Goal: Task Accomplishment & Management: Complete application form

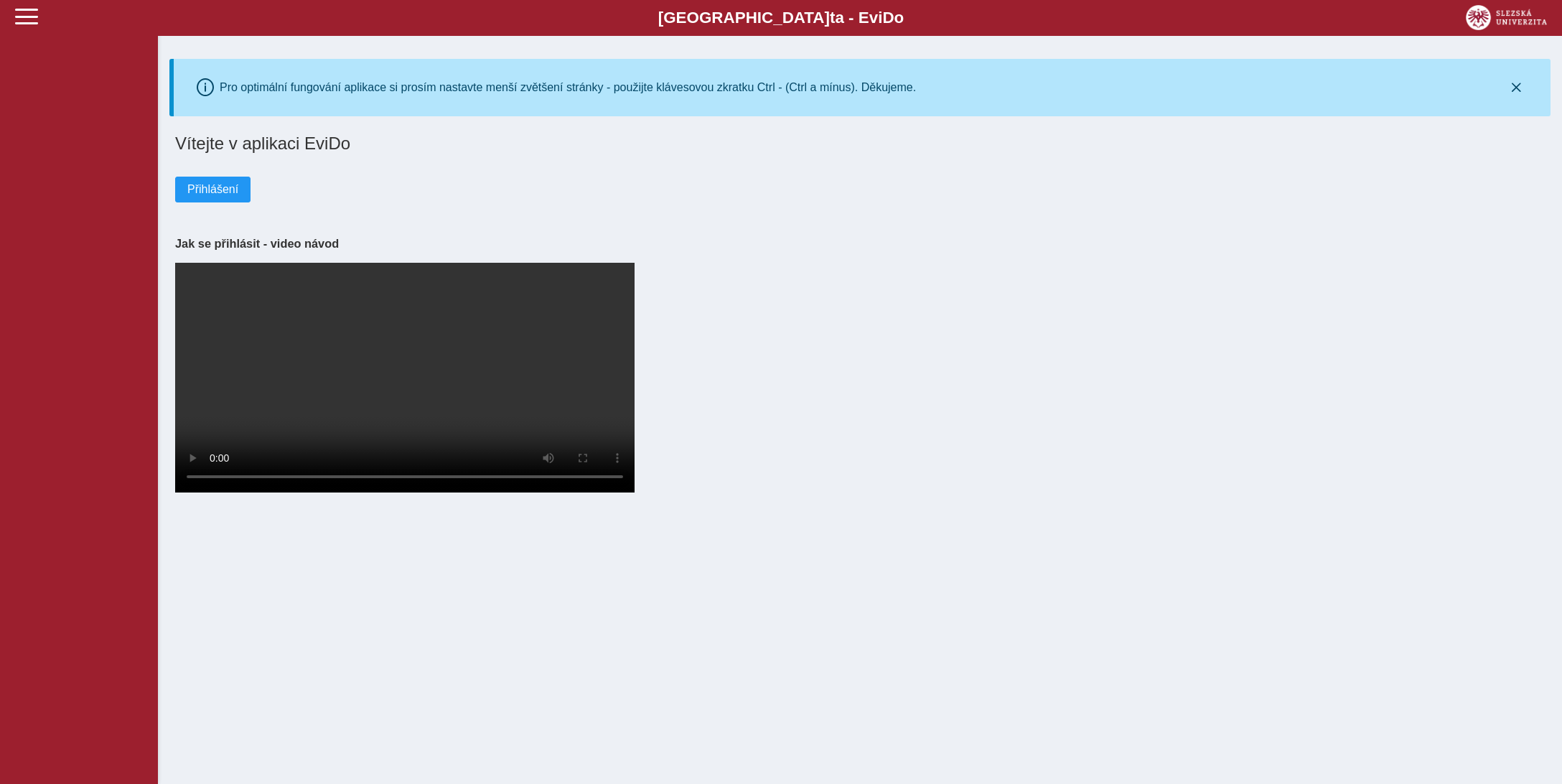
click at [15, 16] on div "Slezská univerzi t a - Evi D o EviDo" at bounding box center [781, 18] width 1562 height 35
click at [29, 17] on span at bounding box center [27, 16] width 23 height 23
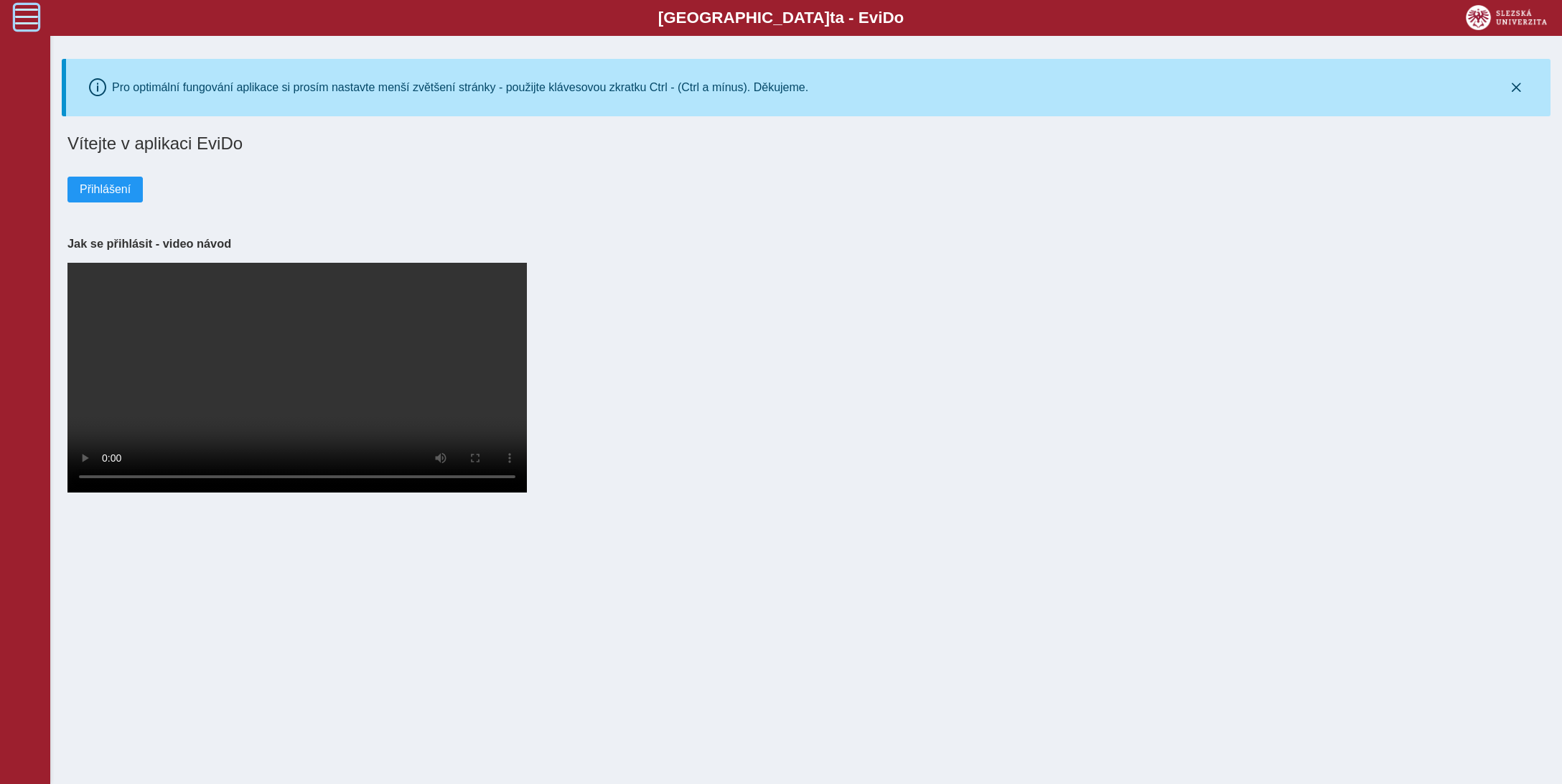
click at [29, 17] on span at bounding box center [27, 16] width 23 height 23
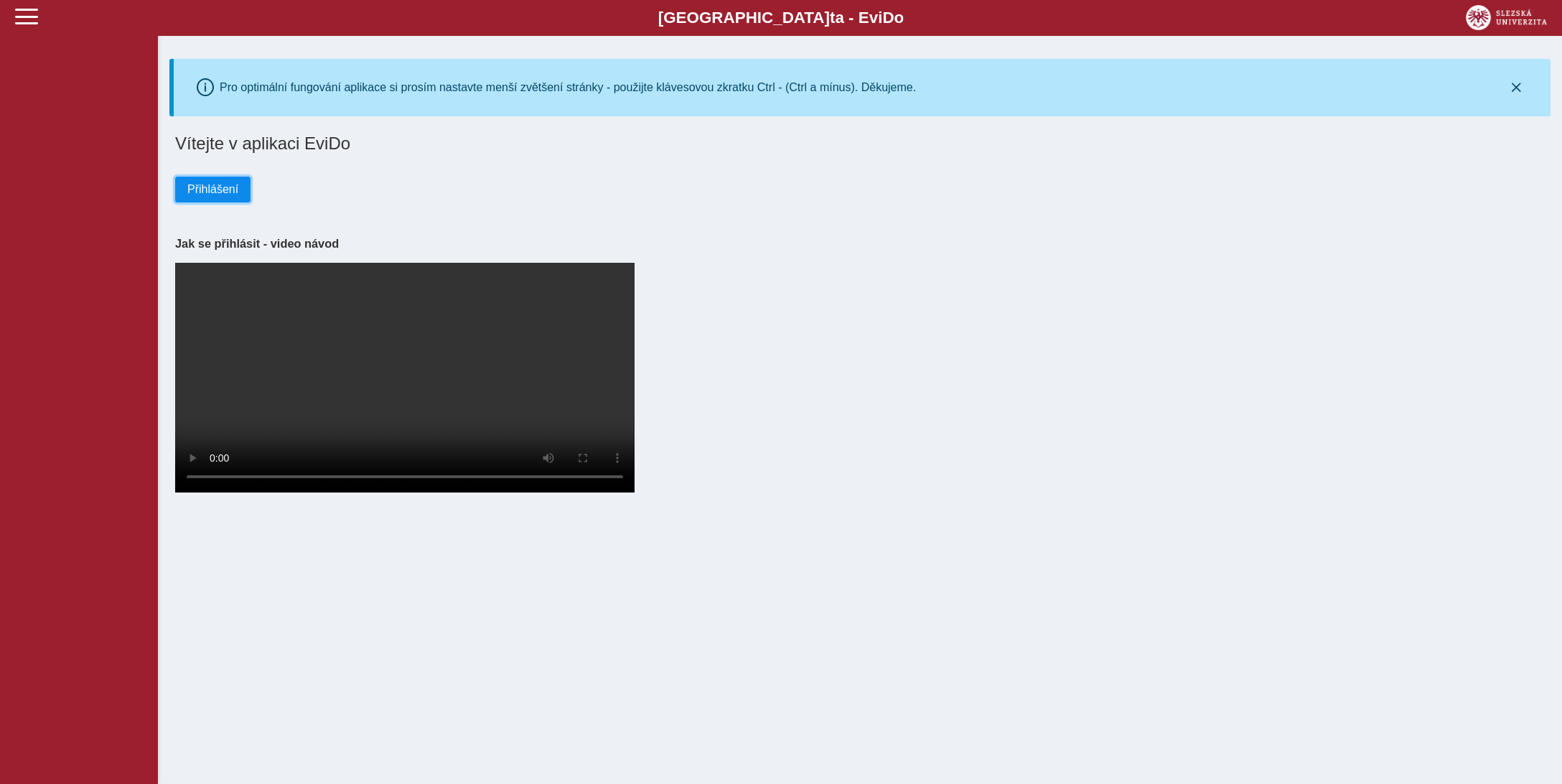
click at [193, 188] on span "Přihlášení" at bounding box center [212, 190] width 51 height 13
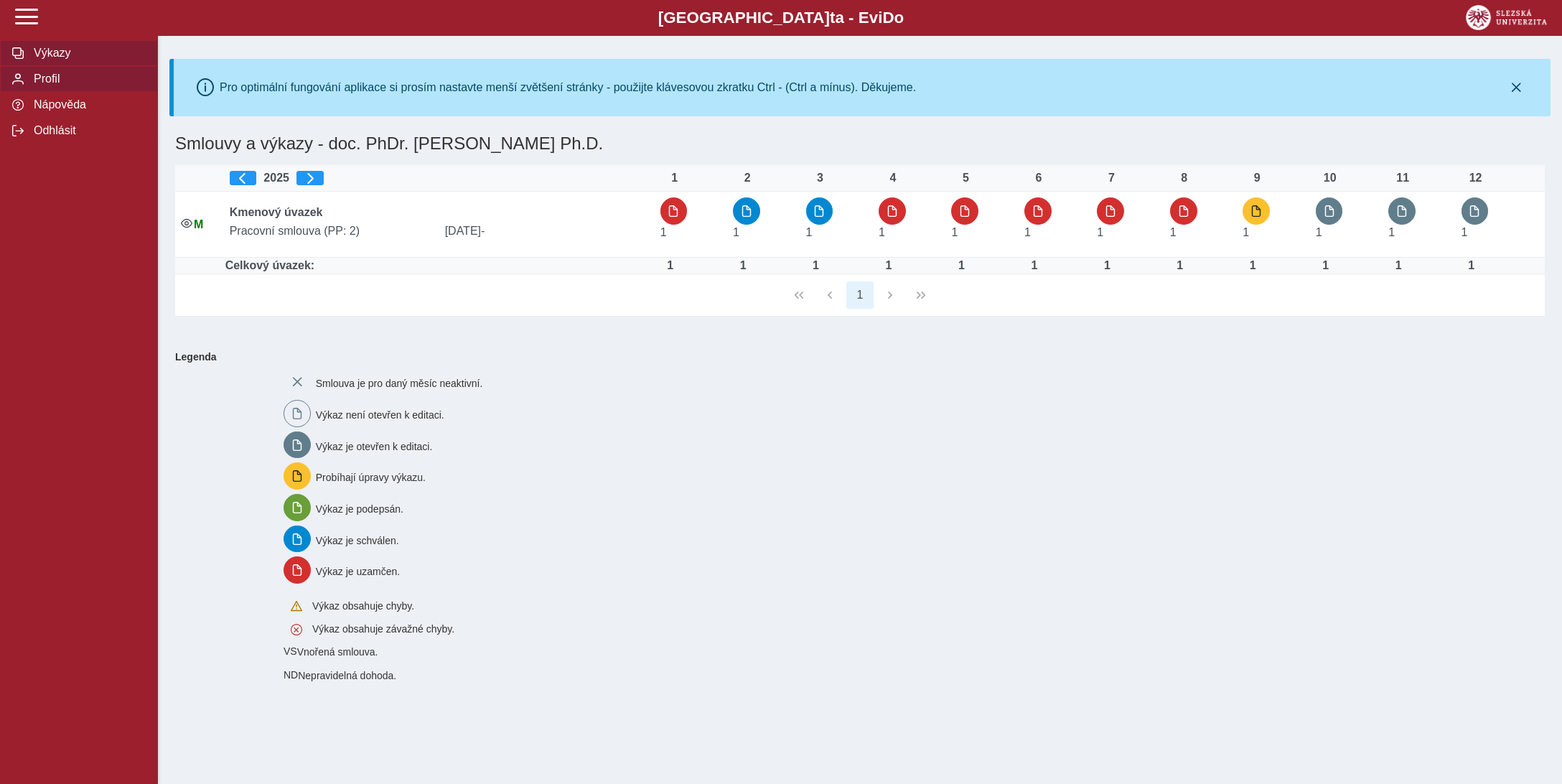
click at [58, 118] on div "Výkazy Profil Nápověda Odhlásit" at bounding box center [79, 85] width 158 height 138
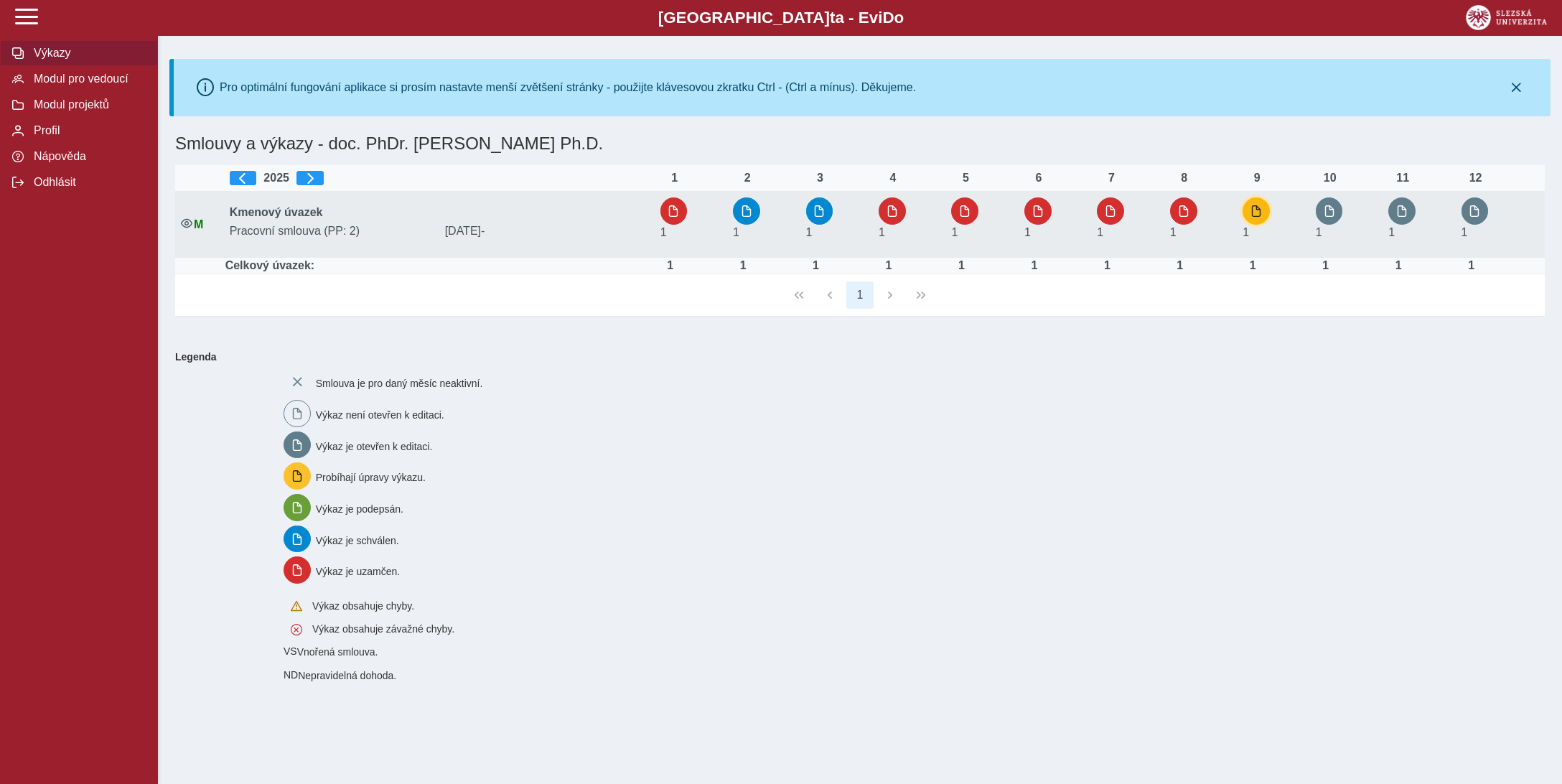
click at [1259, 213] on span "button" at bounding box center [1256, 211] width 11 height 11
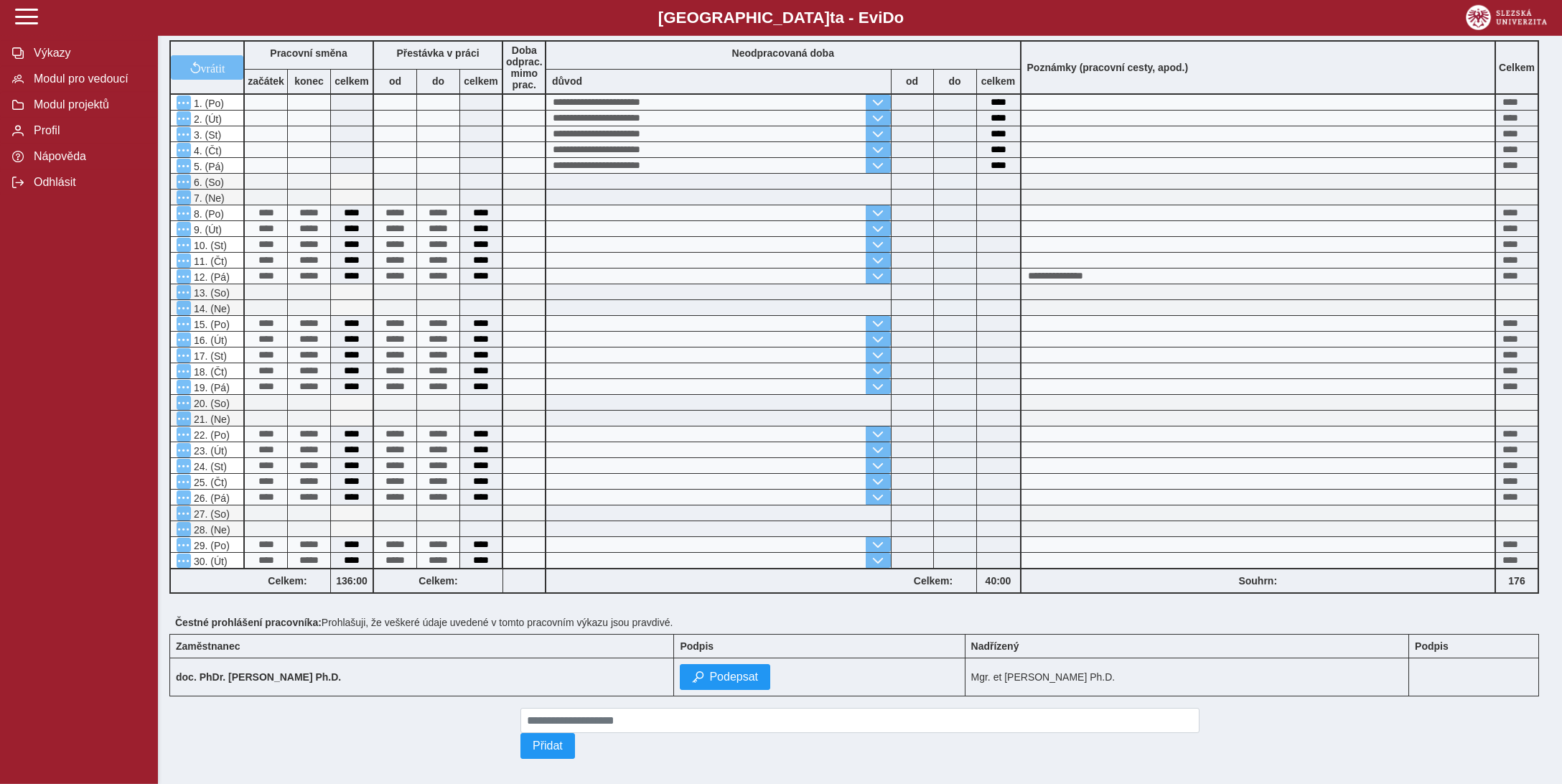
scroll to position [375, 0]
click at [709, 669] on span "Podepsat" at bounding box center [733, 676] width 49 height 13
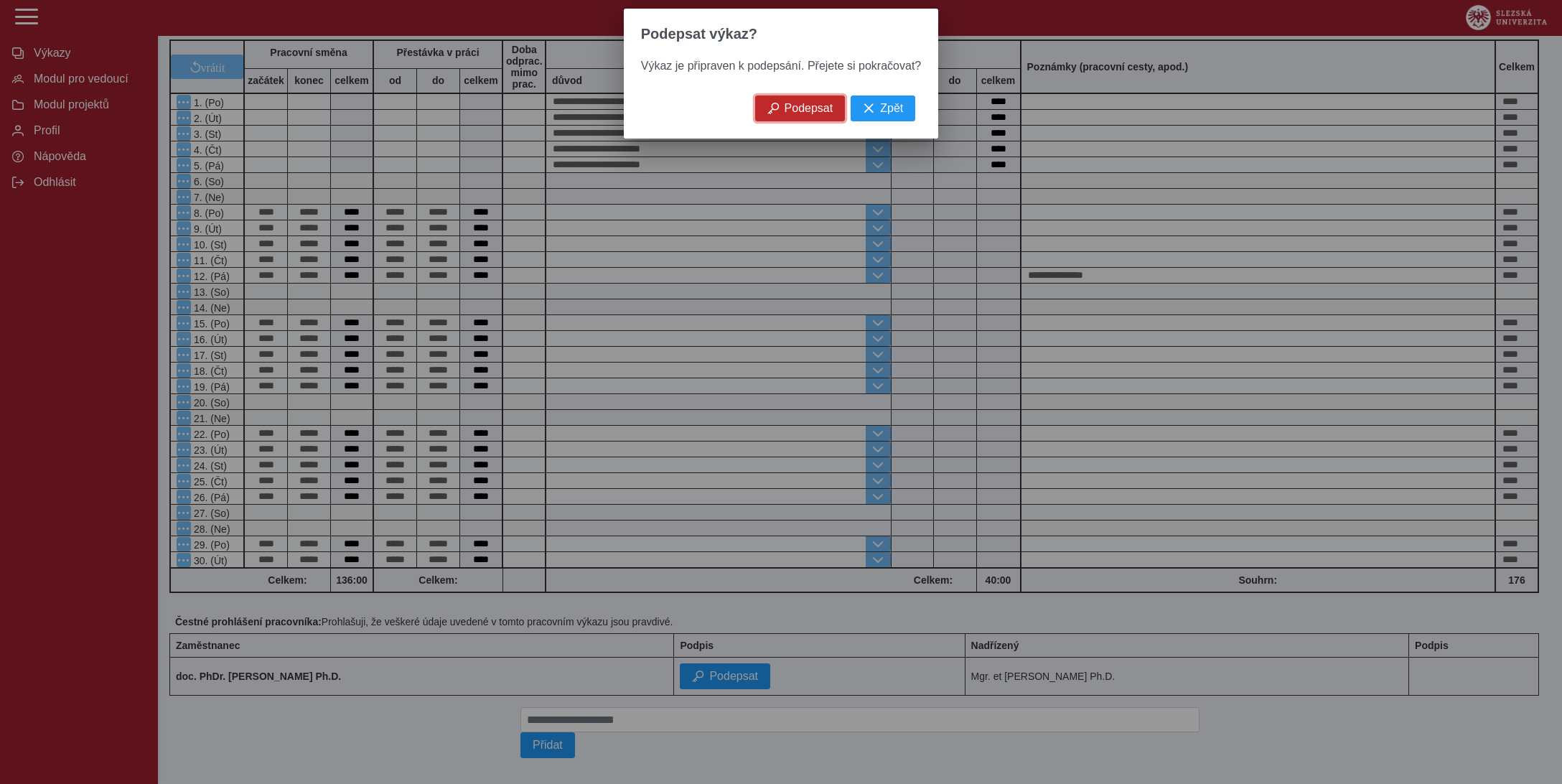
click at [818, 115] on span "Podepsat" at bounding box center [809, 108] width 49 height 13
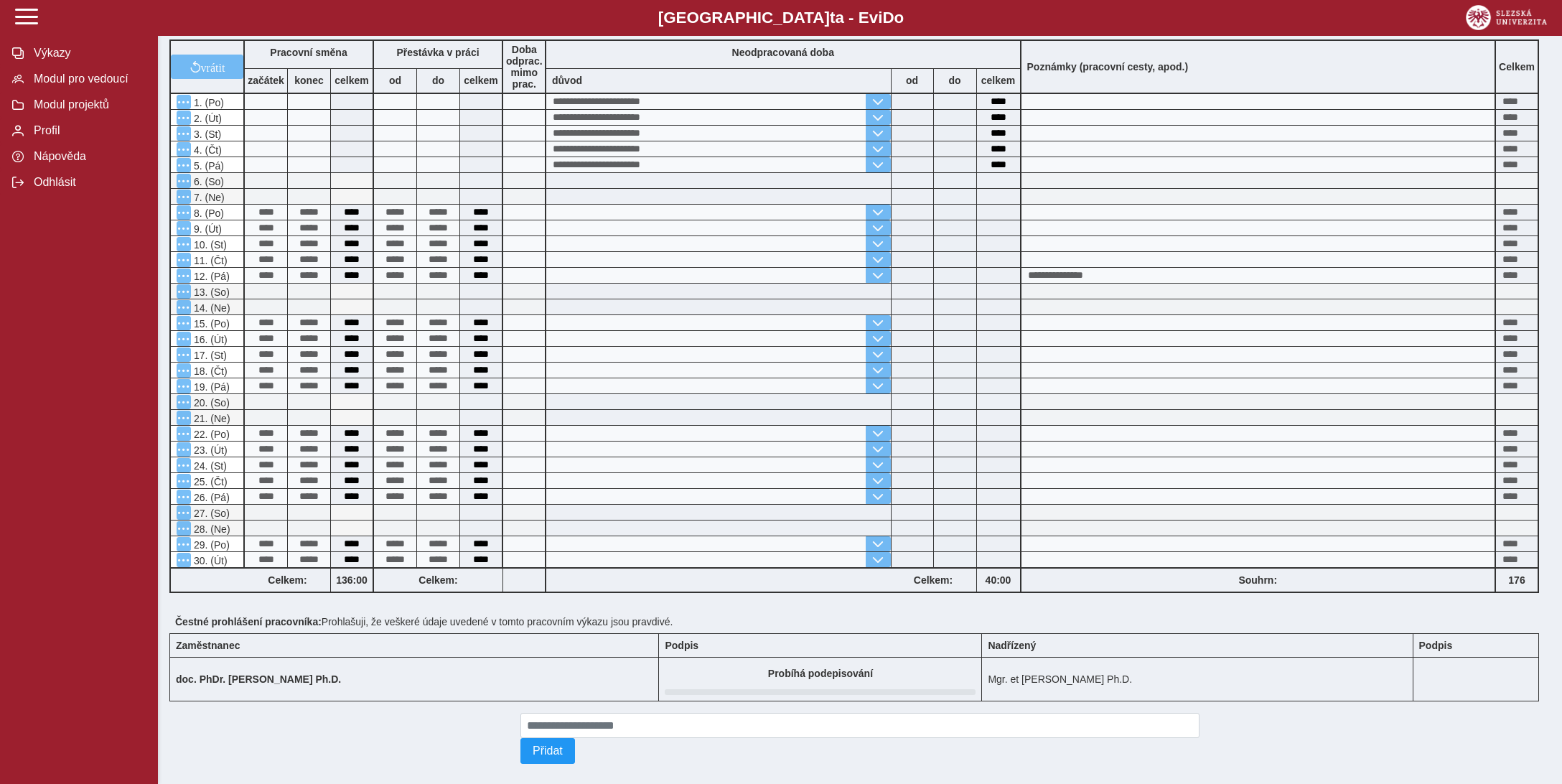
scroll to position [0, 0]
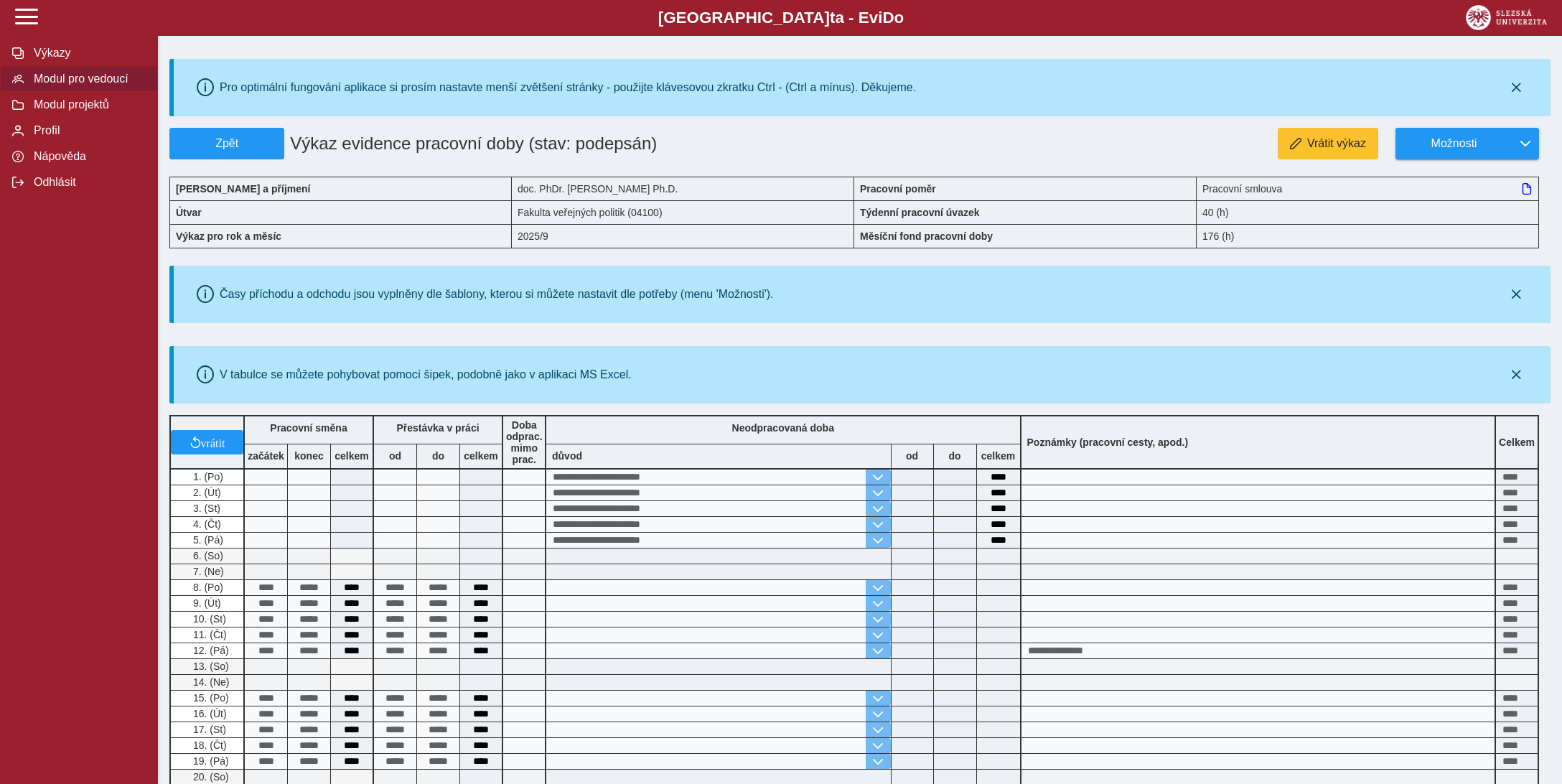
click at [56, 85] on span "Modul pro vedoucí" at bounding box center [87, 79] width 116 height 13
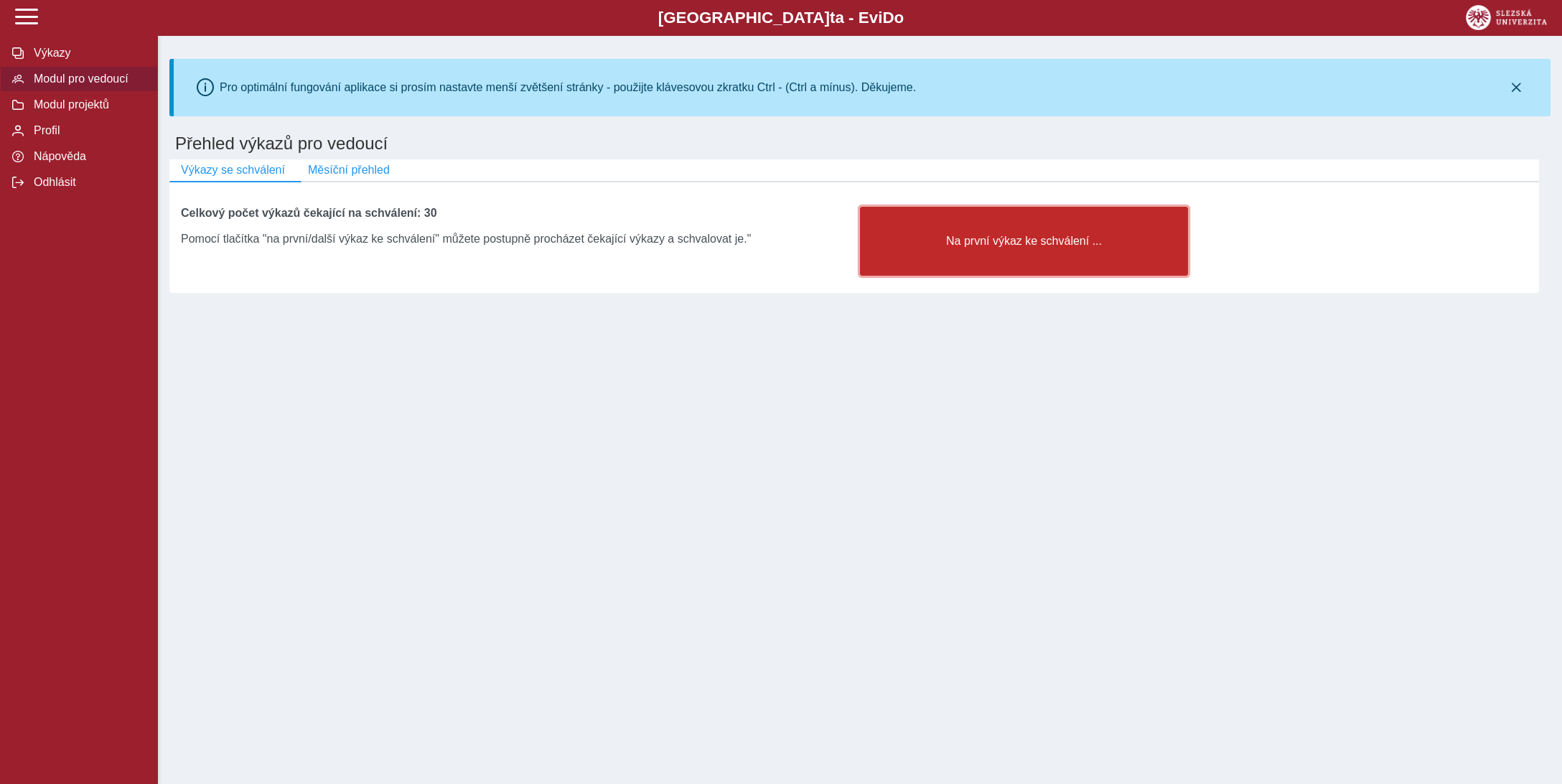
click at [971, 256] on button "Na první výkaz ke schválení ..." at bounding box center [1024, 240] width 328 height 69
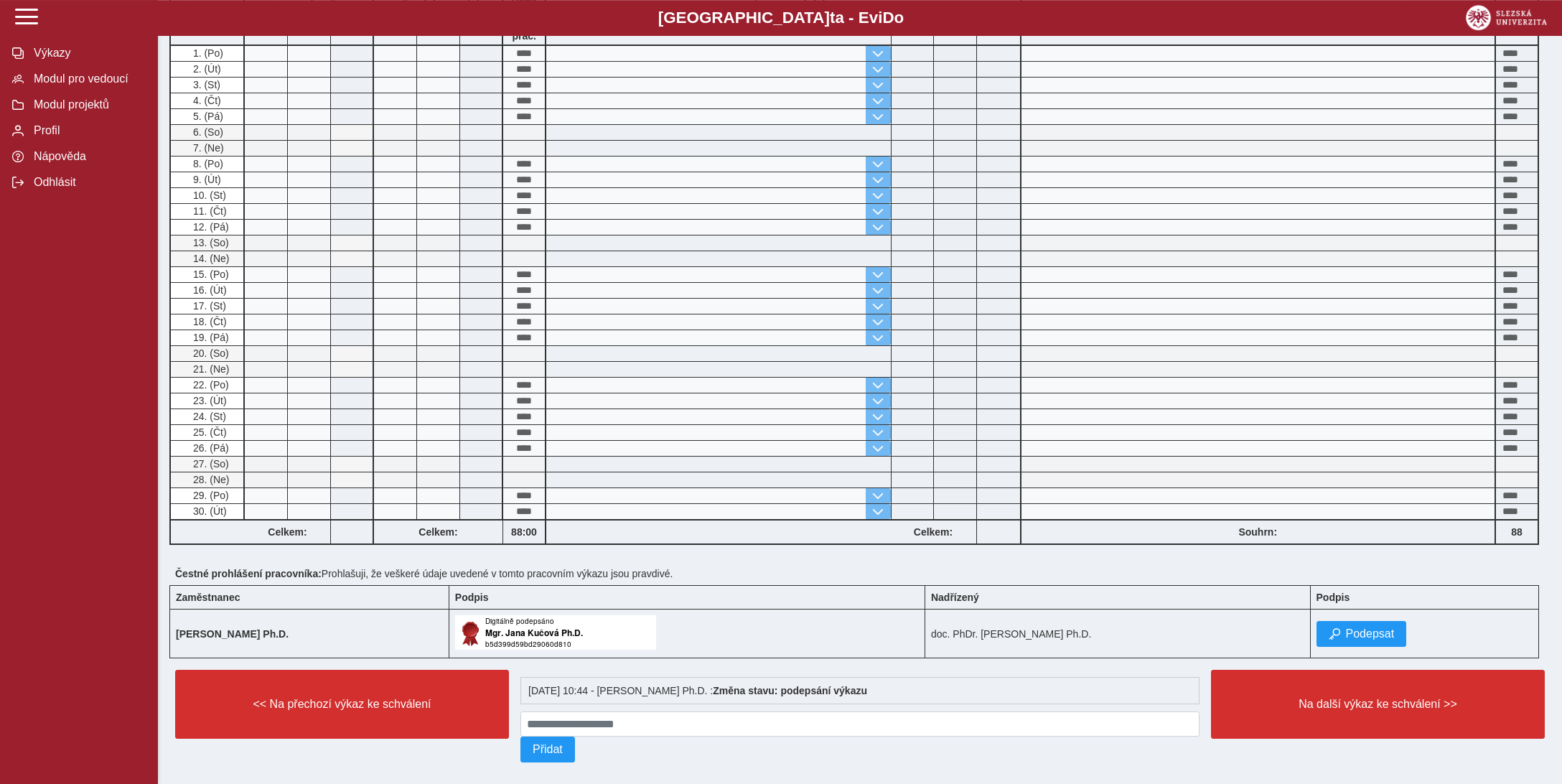
scroll to position [426, 0]
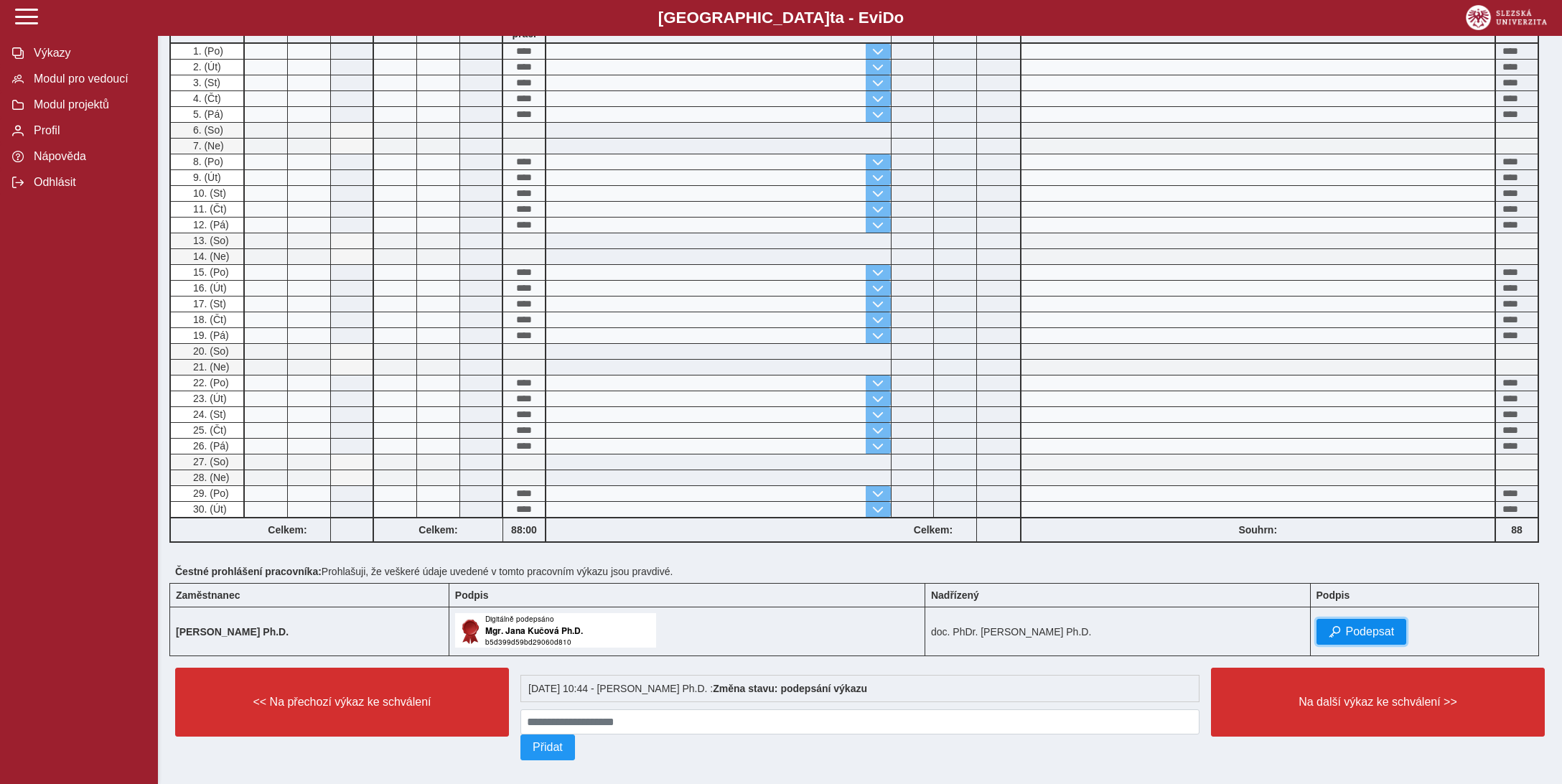
click at [1341, 619] on button "Podepsat" at bounding box center [1362, 632] width 90 height 26
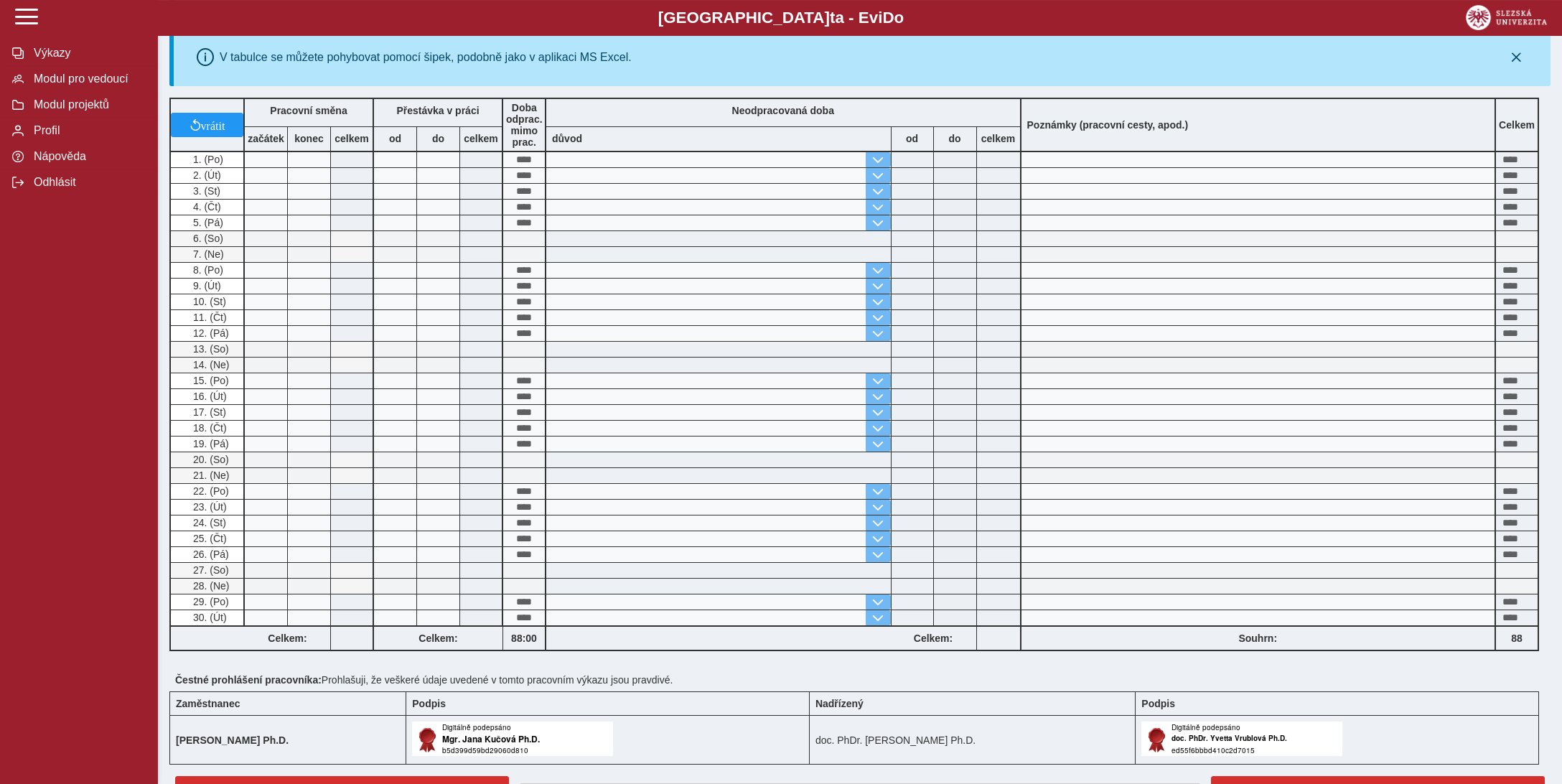
scroll to position [459, 0]
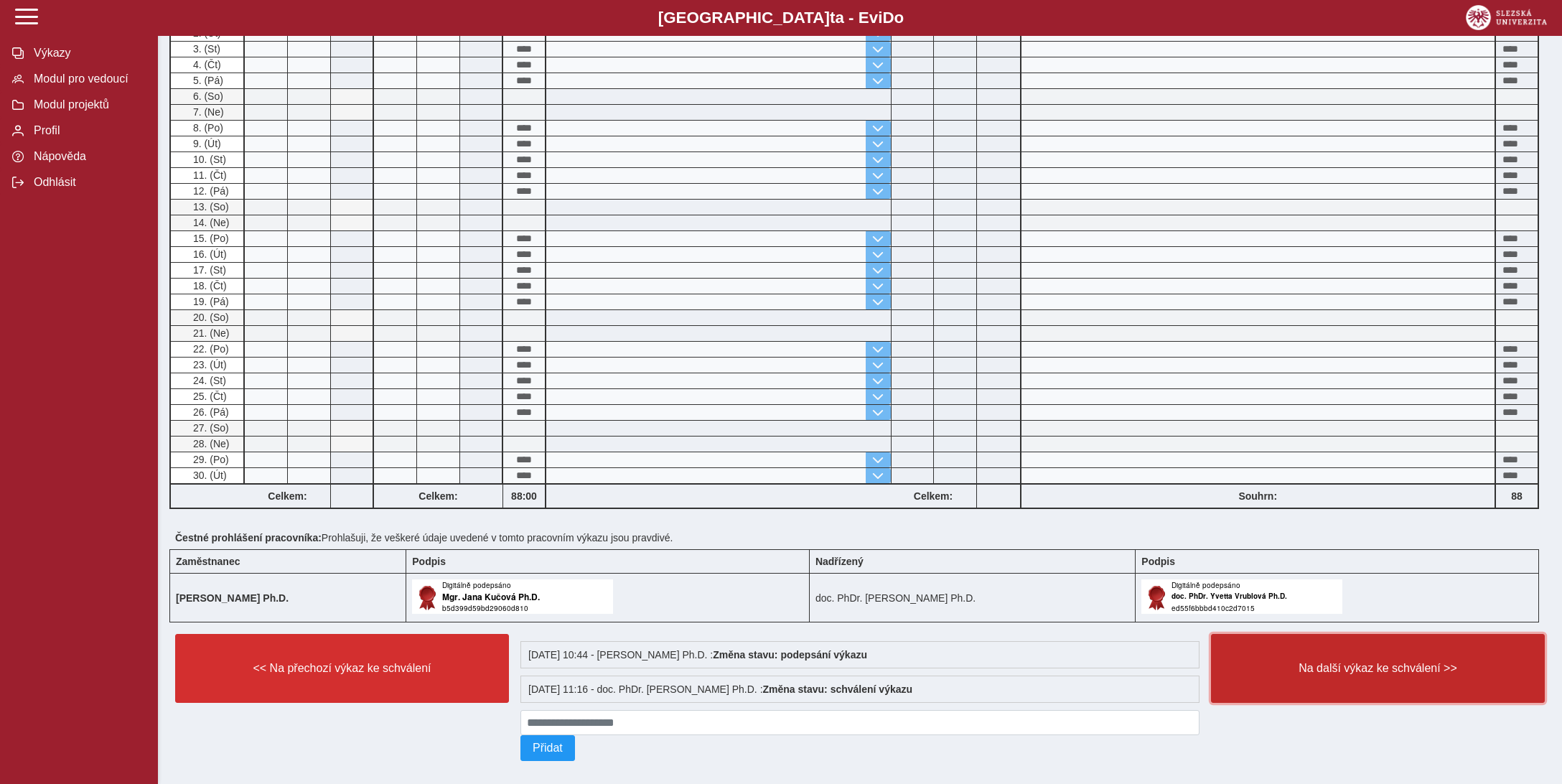
click at [1362, 661] on span "Na další výkaz ke schválení >>" at bounding box center [1378, 668] width 310 height 13
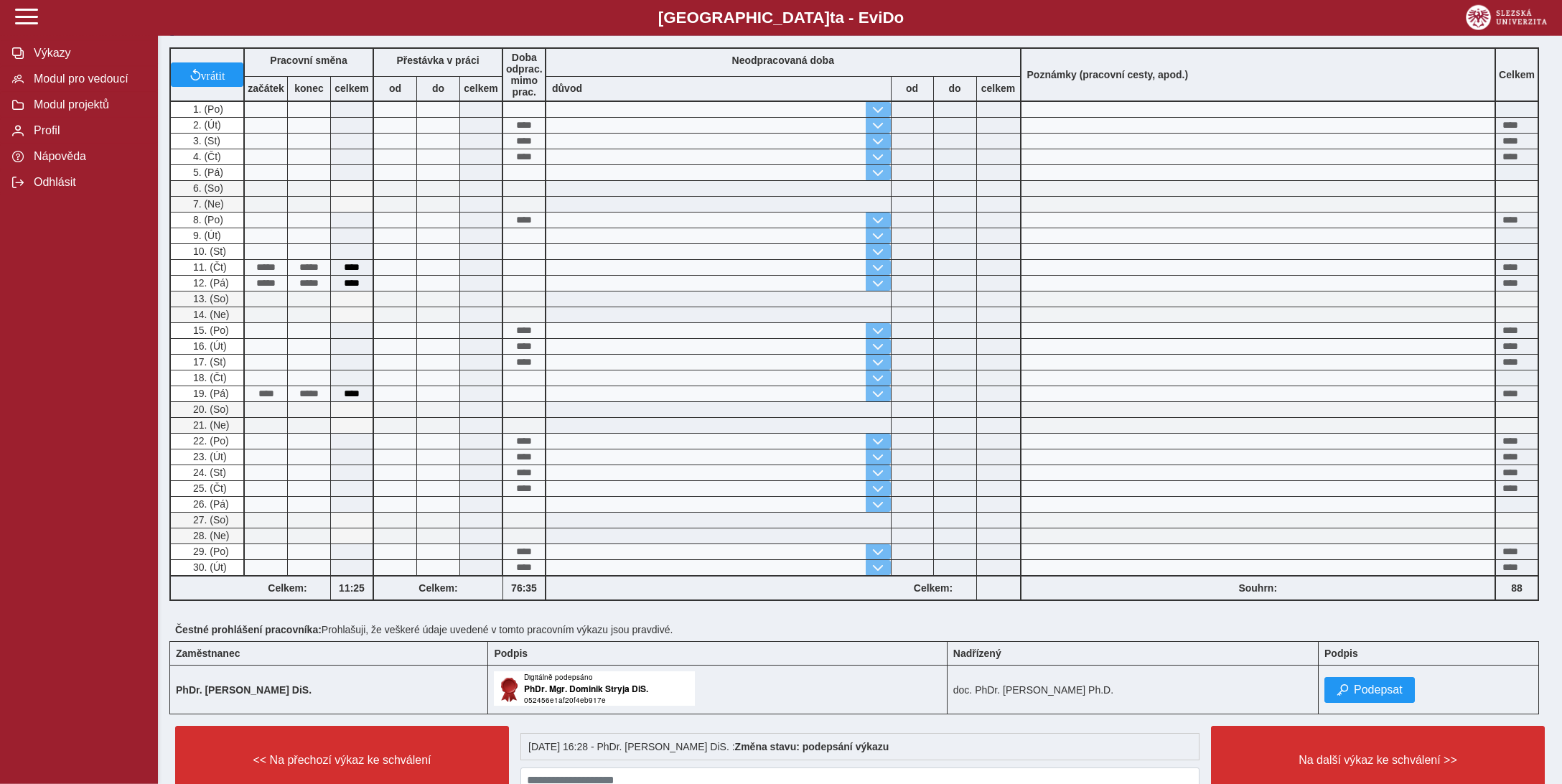
scroll to position [426, 0]
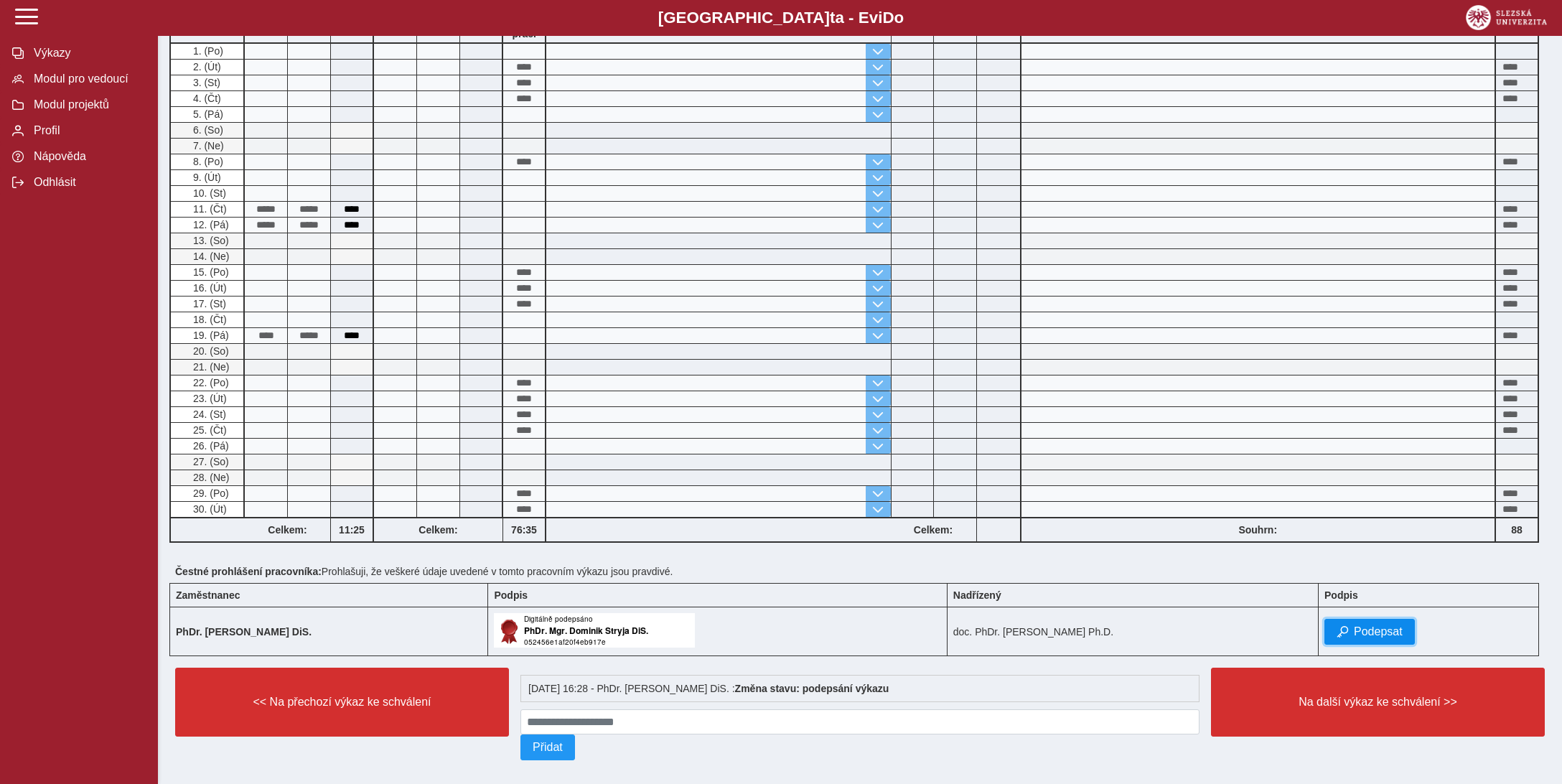
click at [1370, 625] on span "Podepsat" at bounding box center [1378, 632] width 49 height 13
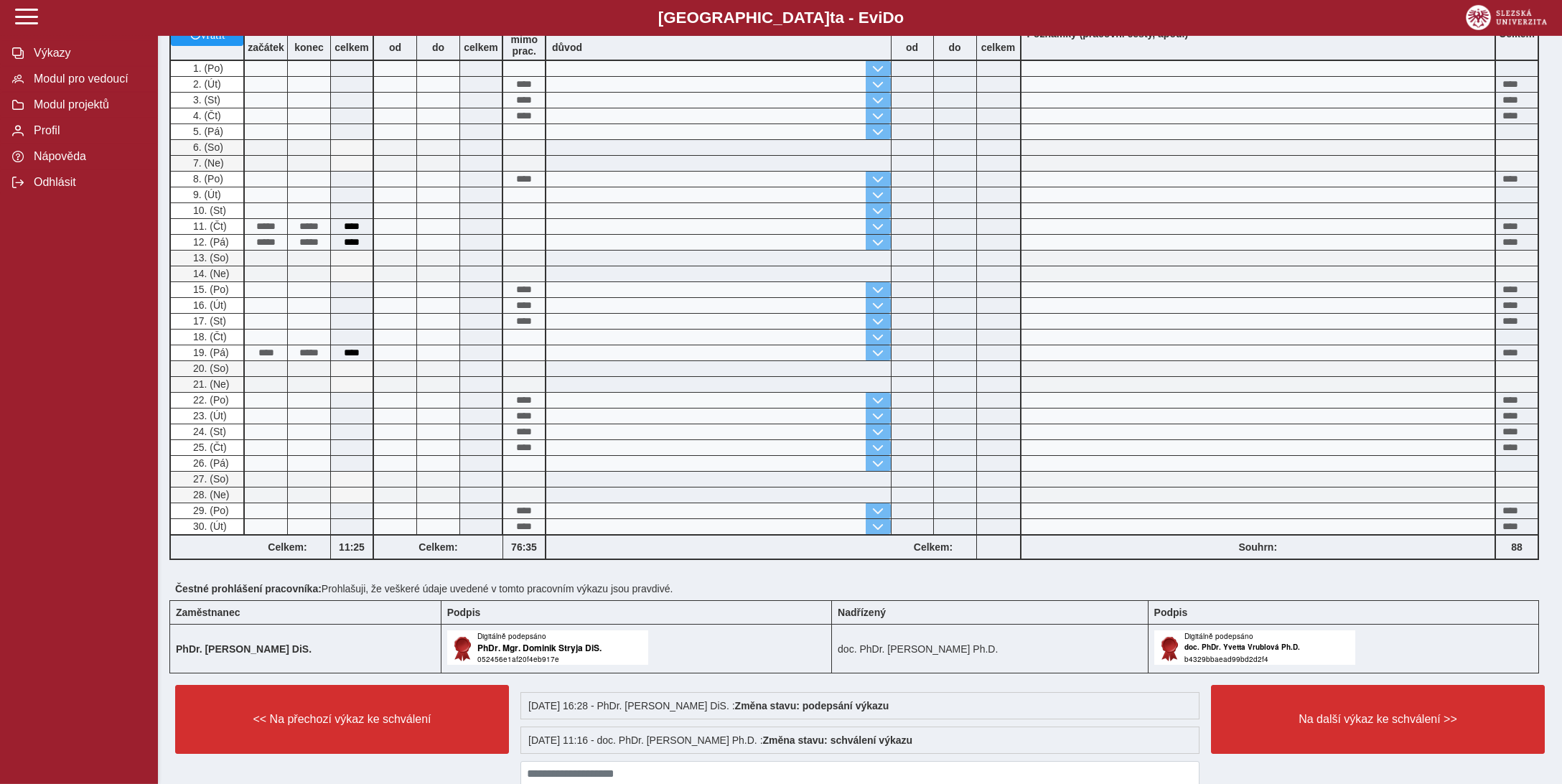
scroll to position [459, 0]
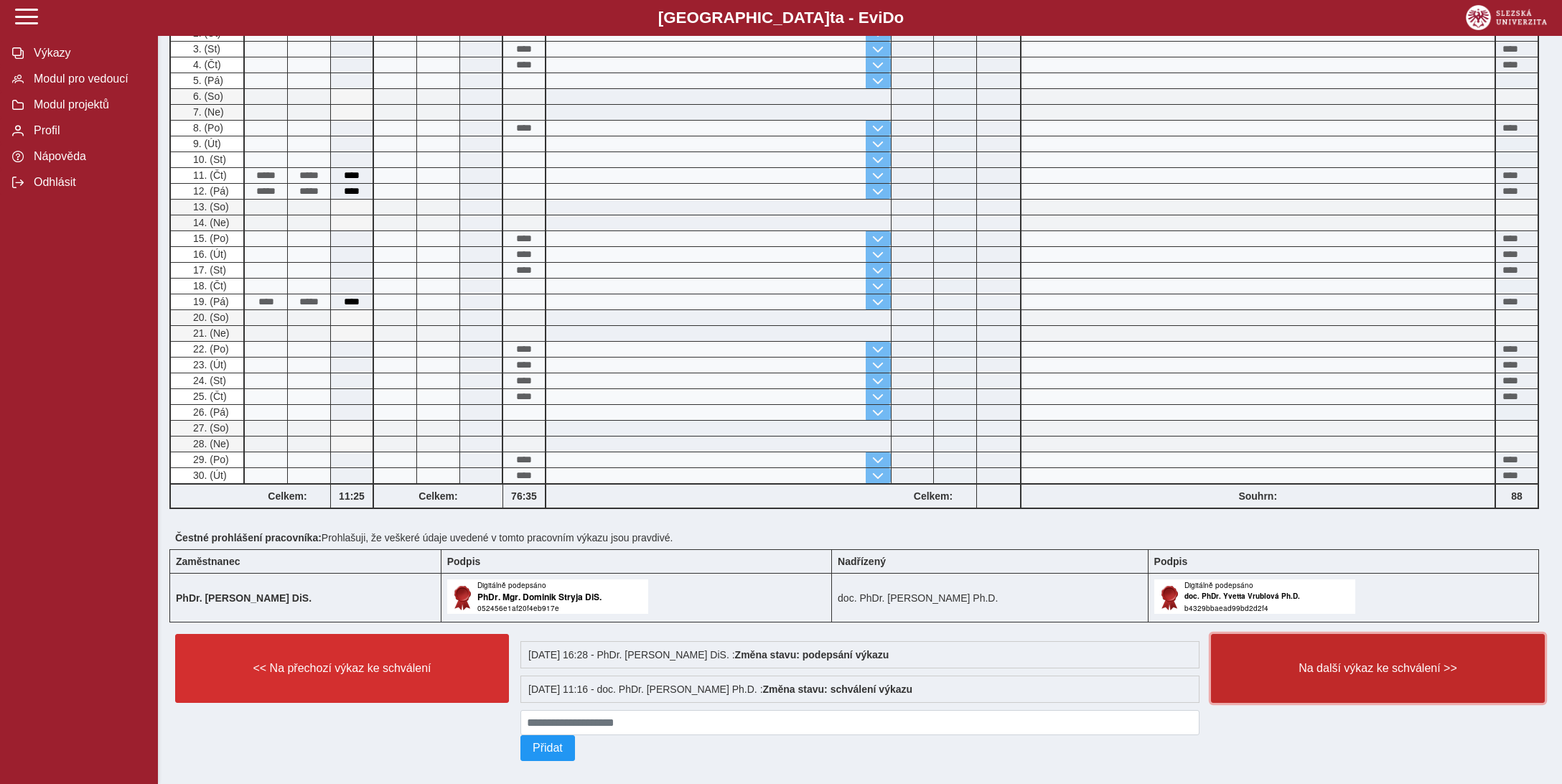
click at [1369, 661] on span "Na další výkaz ke schválení >>" at bounding box center [1378, 668] width 310 height 13
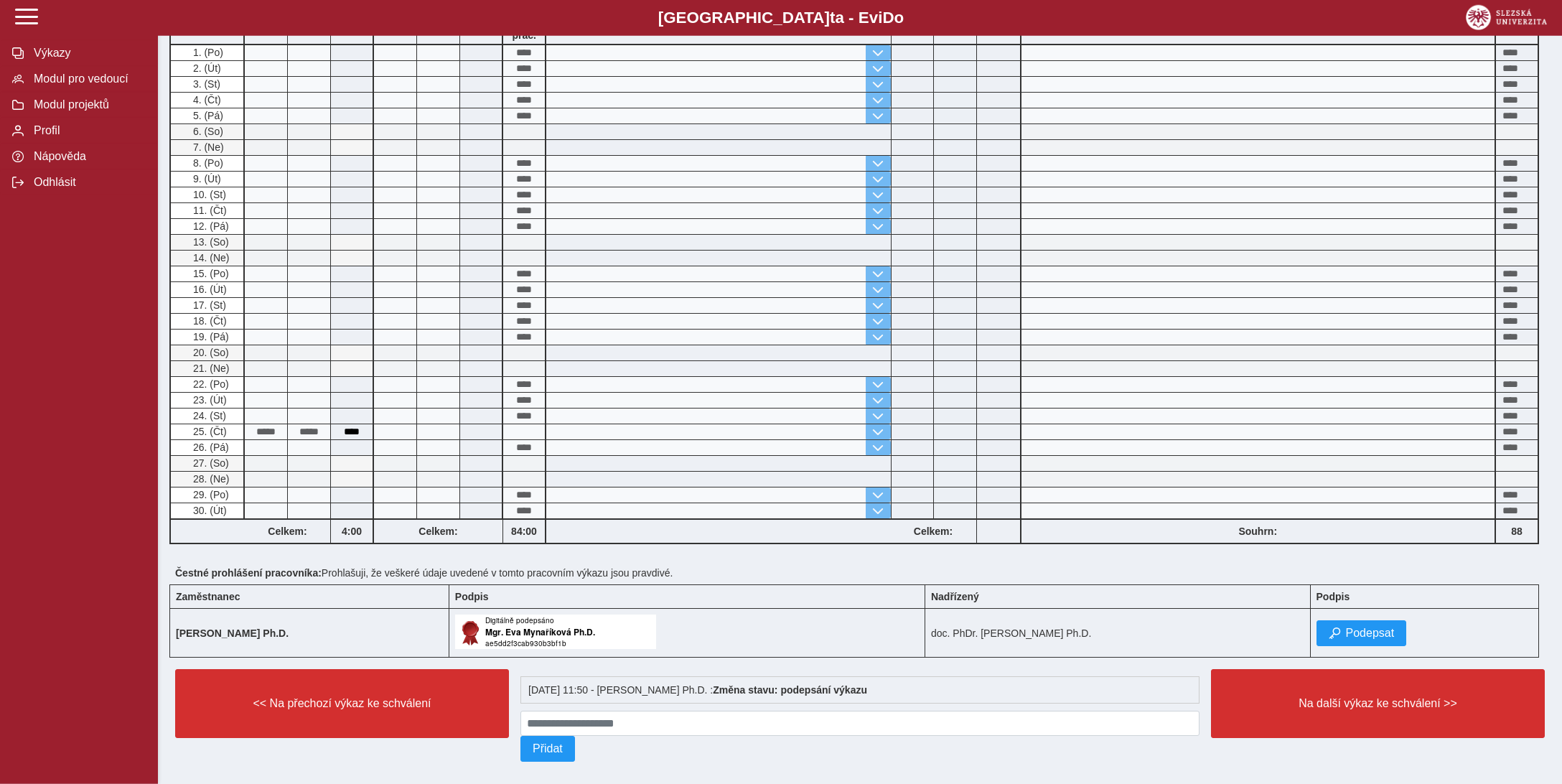
scroll to position [265, 0]
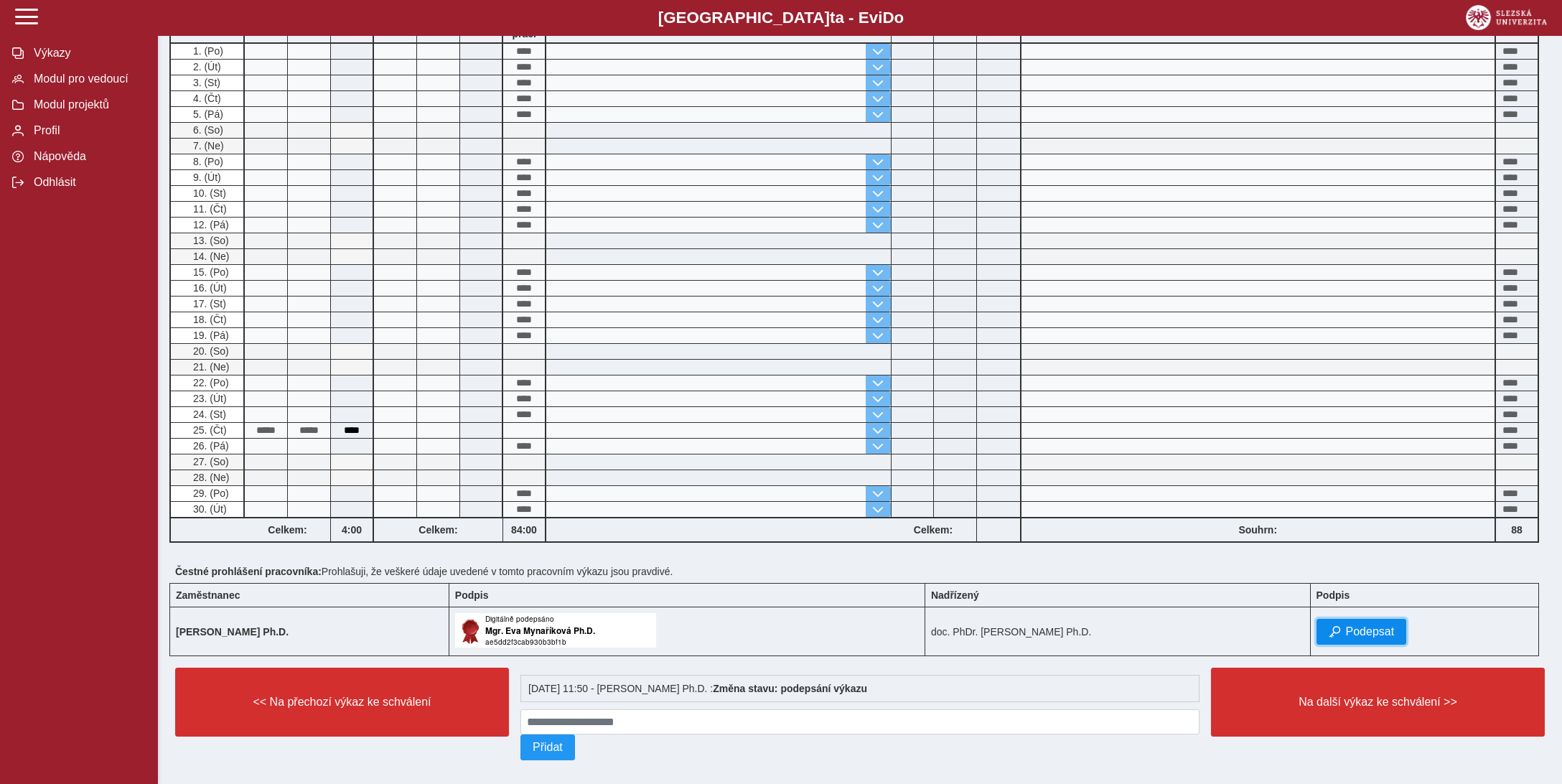
click at [1369, 625] on span "Podepsat" at bounding box center [1370, 632] width 49 height 13
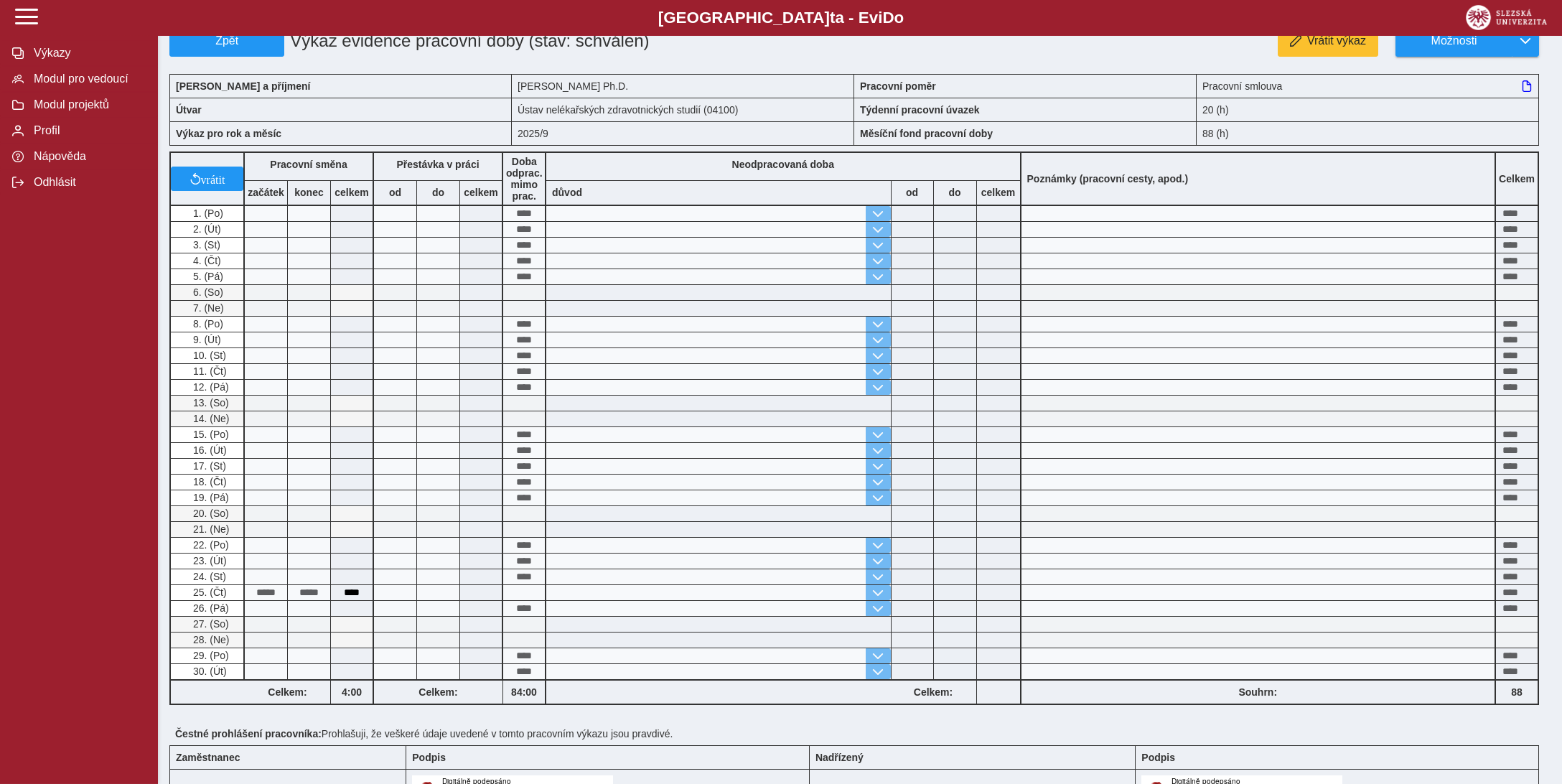
scroll to position [298, 0]
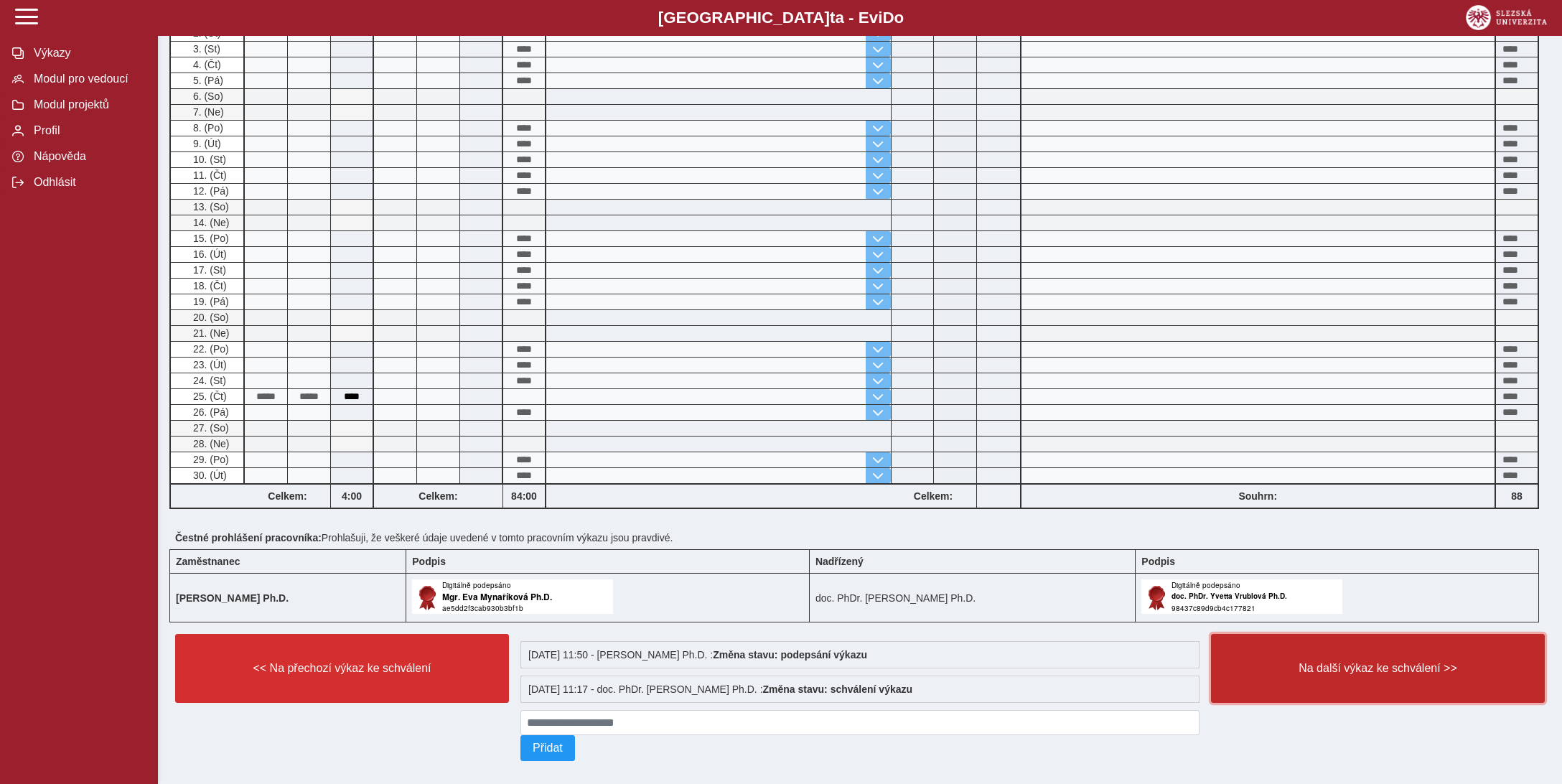
click at [1297, 642] on button "Na další výkaz ke schválení >>" at bounding box center [1378, 668] width 334 height 69
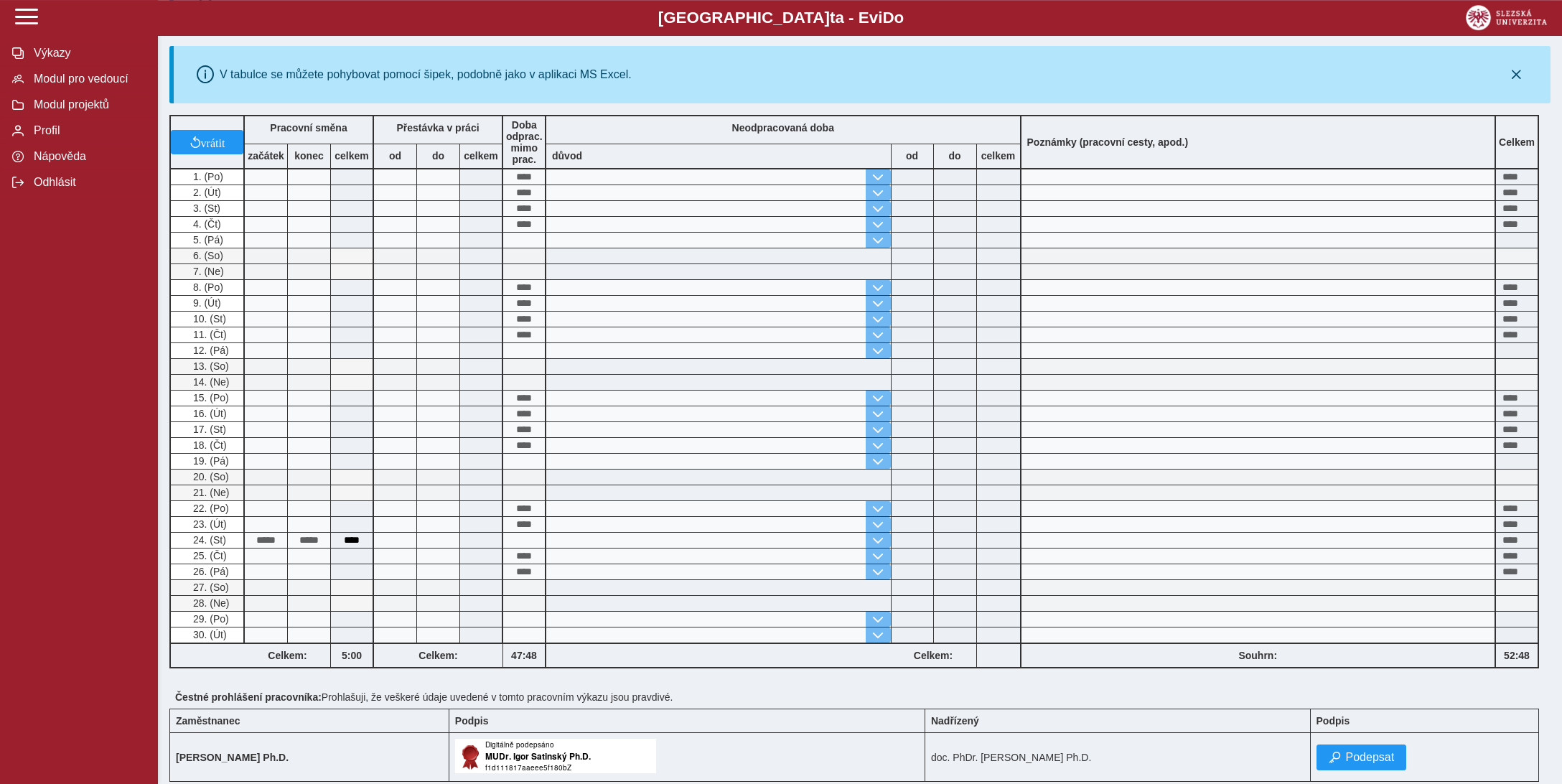
scroll to position [378, 0]
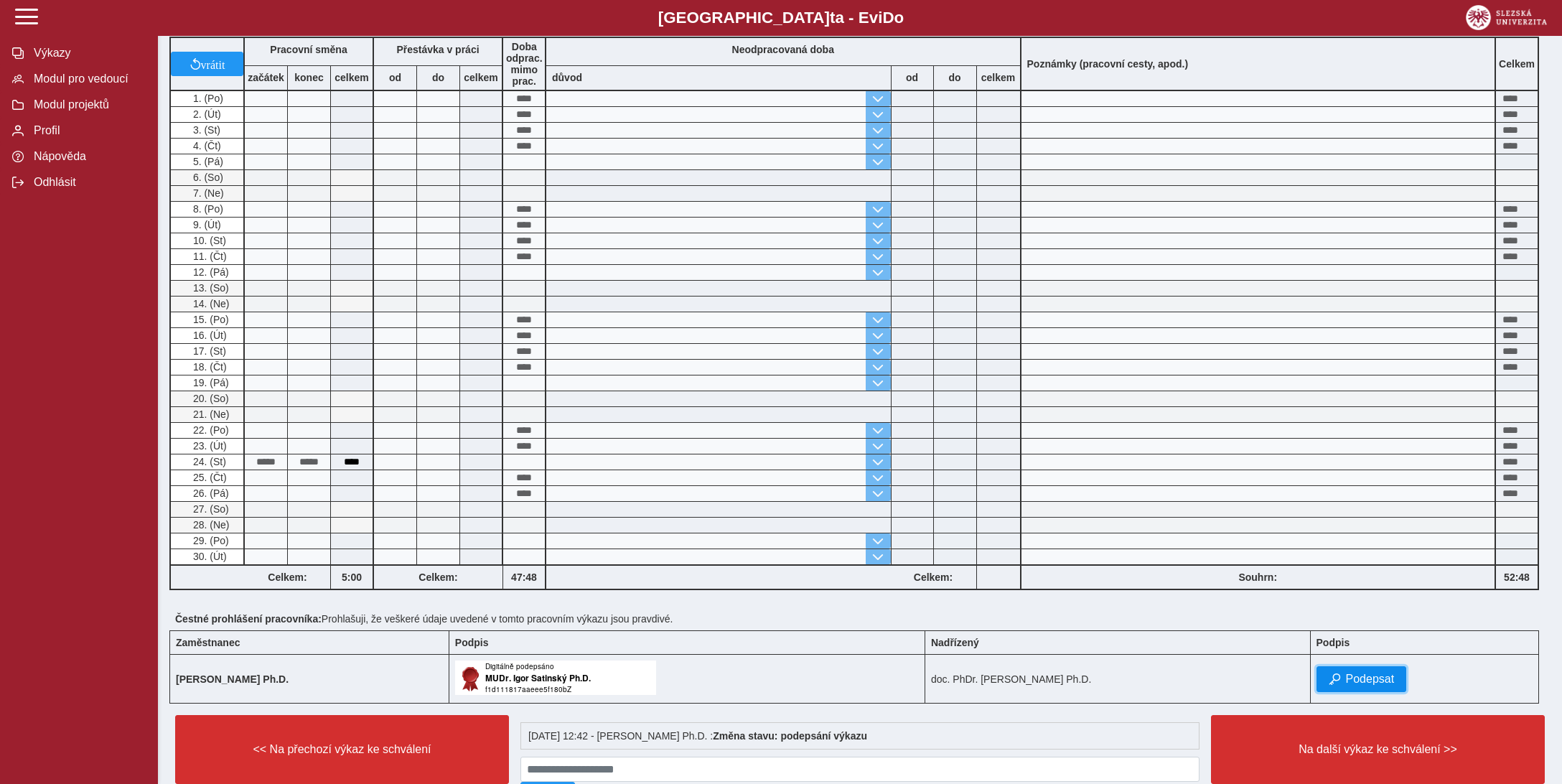
click at [1375, 673] on span "Podepsat" at bounding box center [1370, 679] width 49 height 13
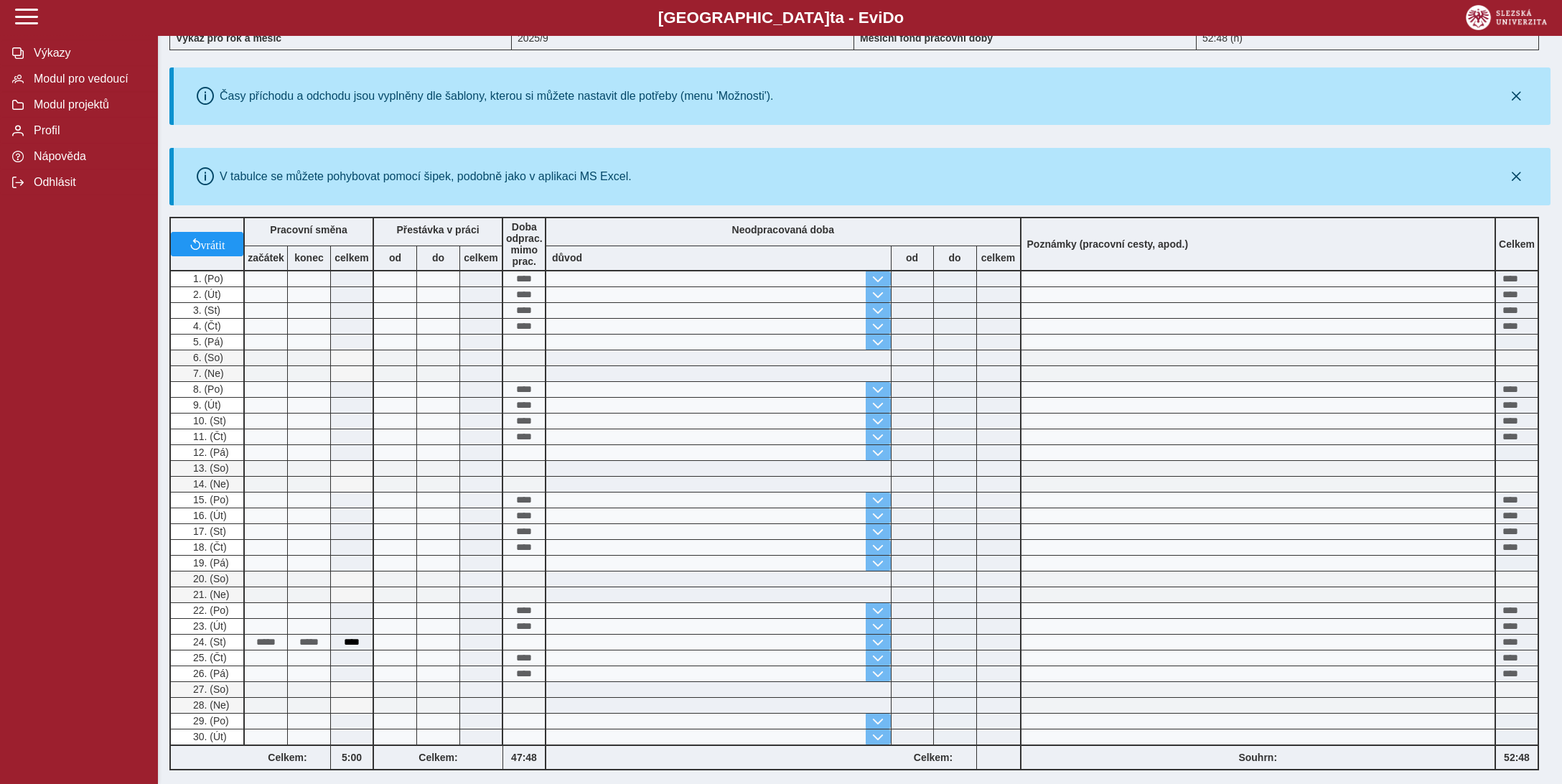
scroll to position [459, 0]
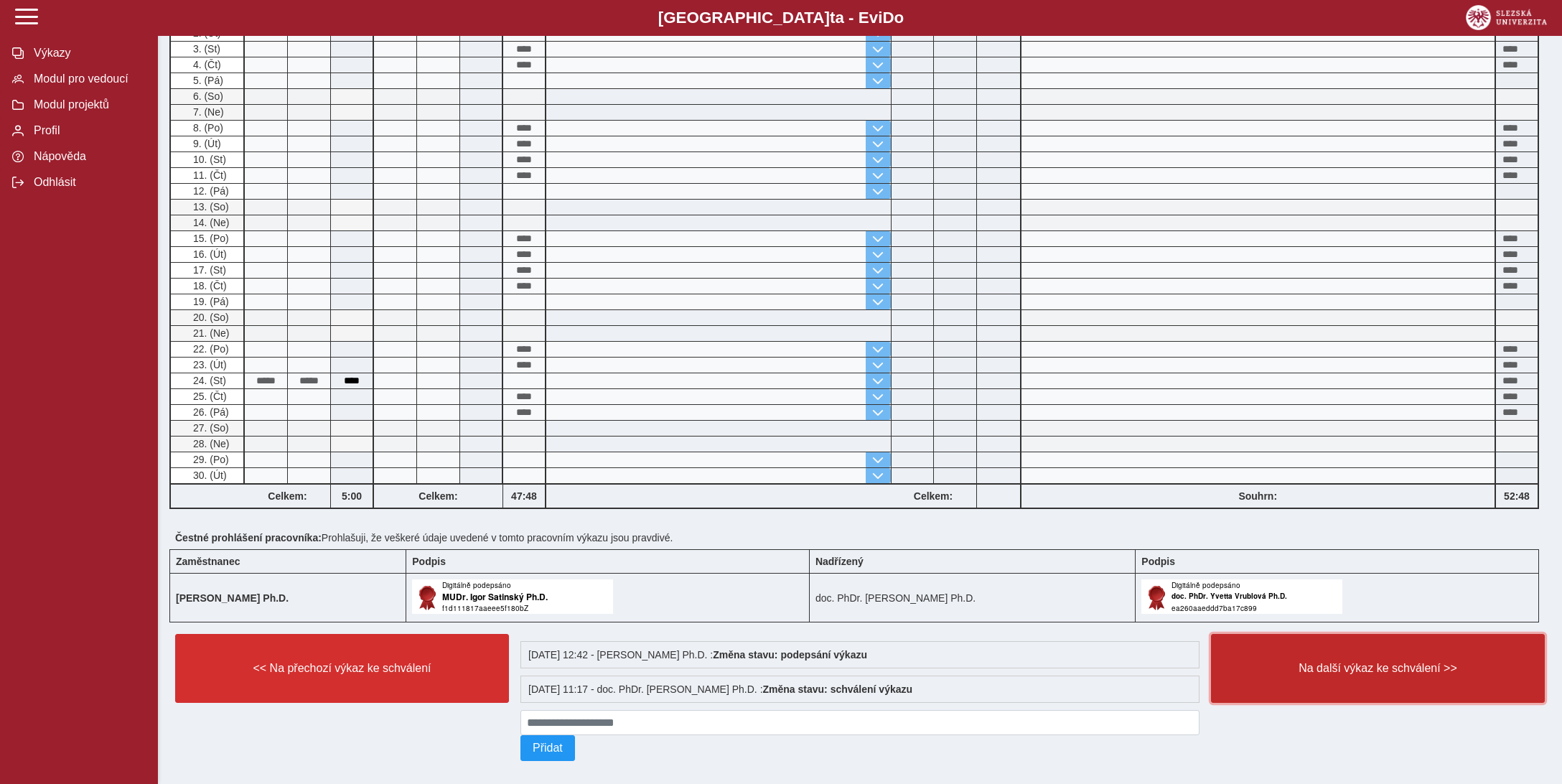
click at [1376, 661] on span "Na další výkaz ke schválení >>" at bounding box center [1378, 668] width 310 height 13
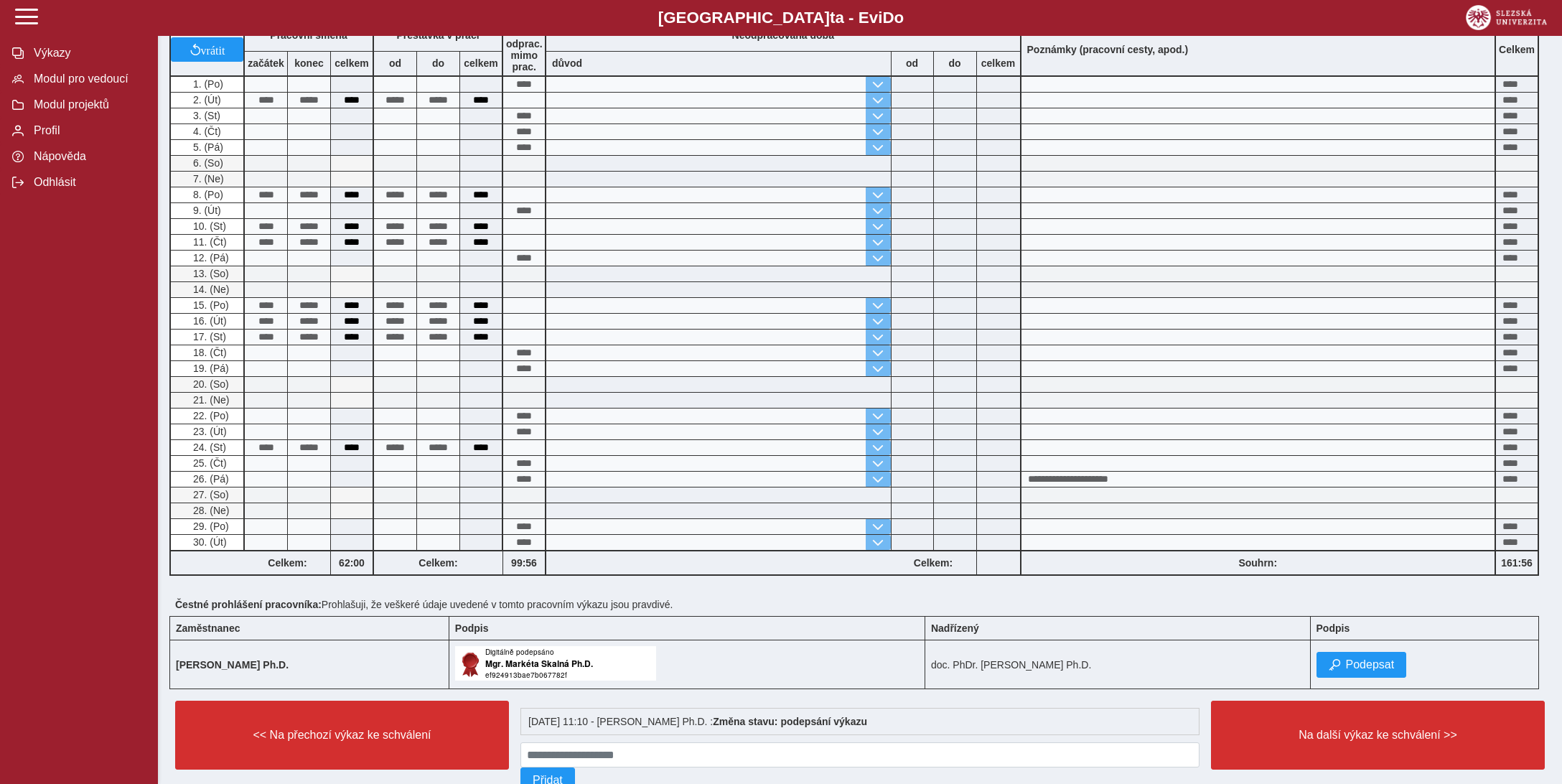
scroll to position [265, 0]
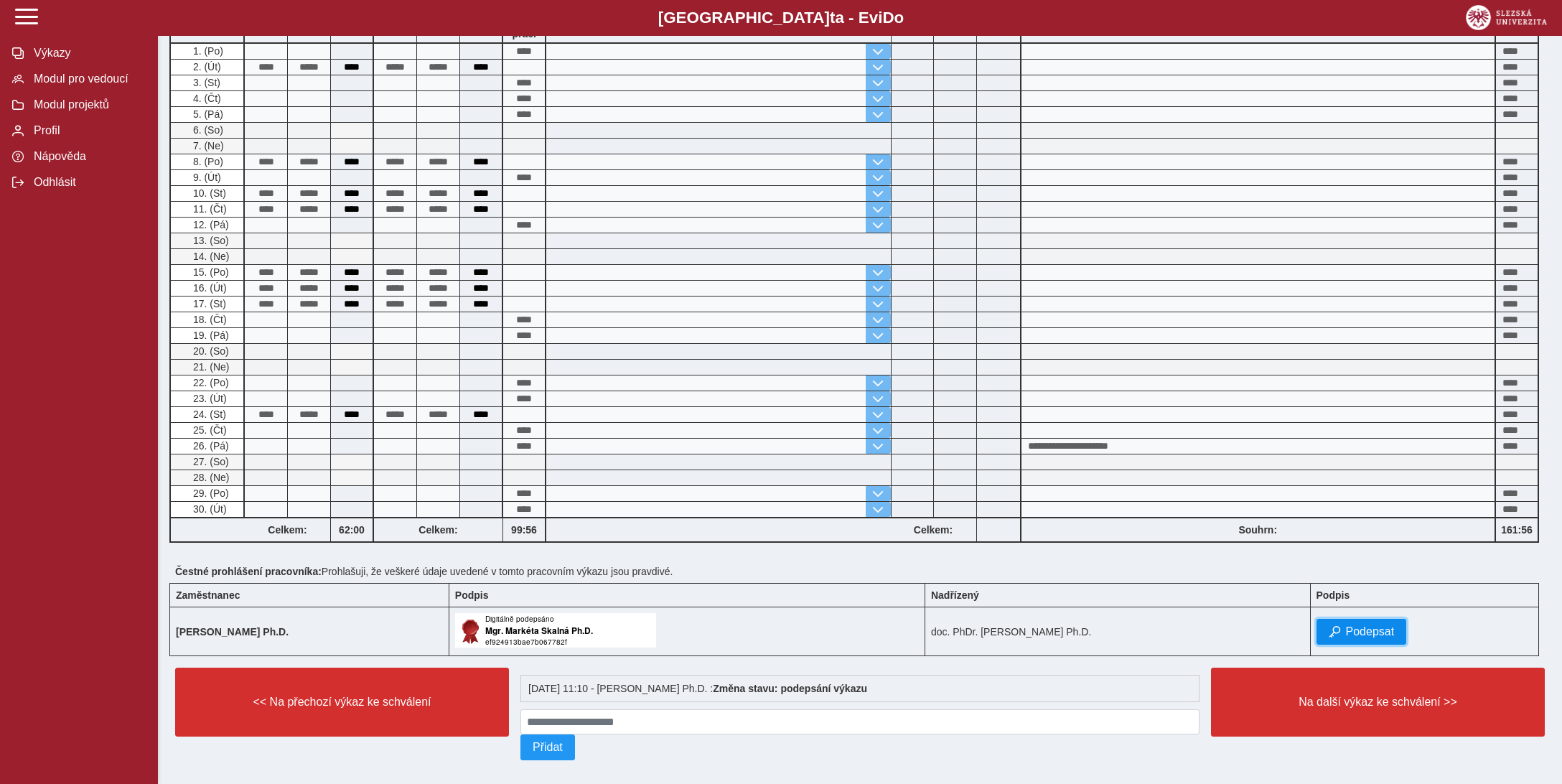
click at [1366, 625] on span "Podepsat" at bounding box center [1370, 632] width 49 height 13
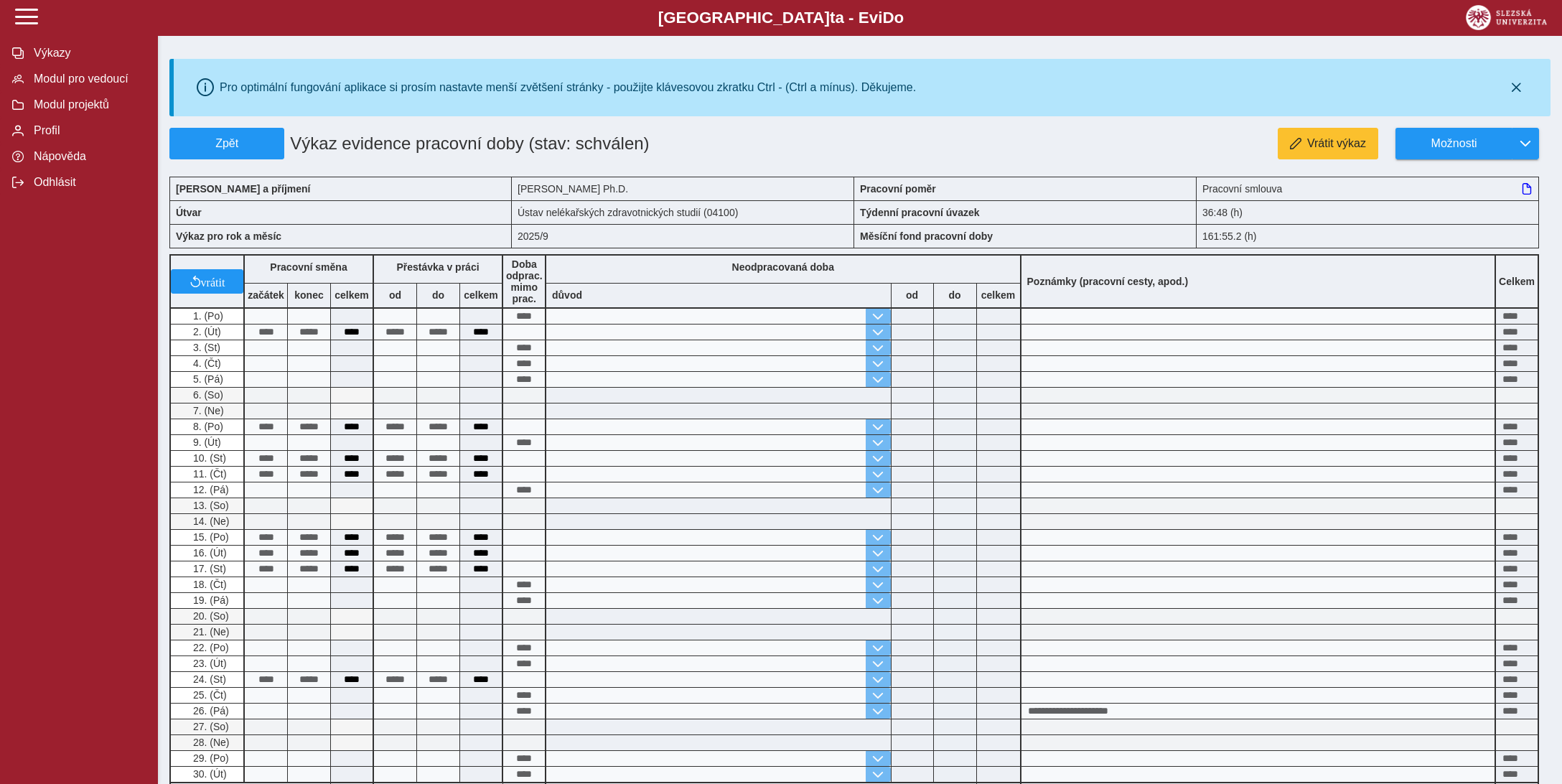
scroll to position [298, 0]
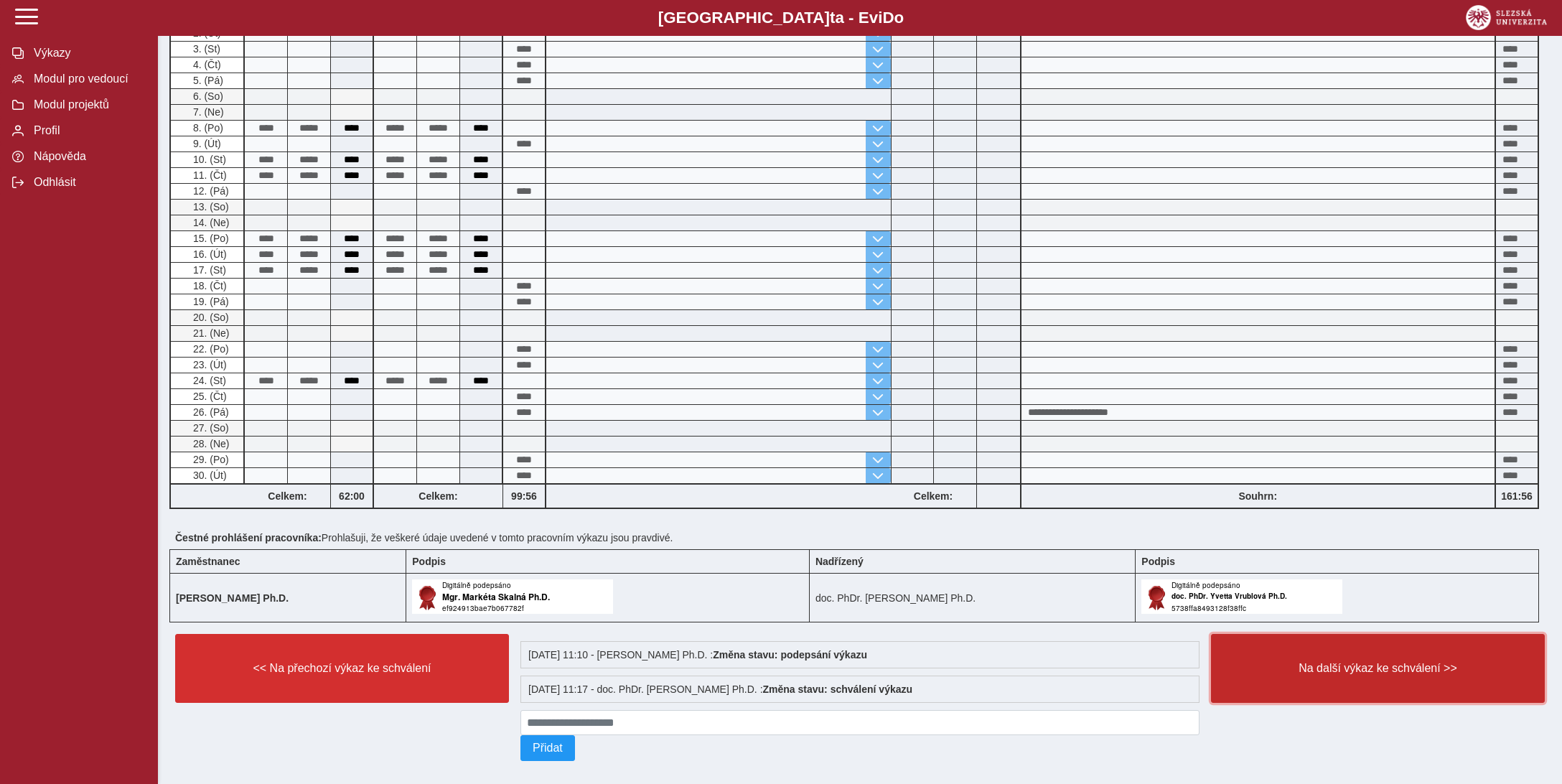
click at [1365, 661] on span "Na další výkaz ke schválení >>" at bounding box center [1378, 668] width 310 height 13
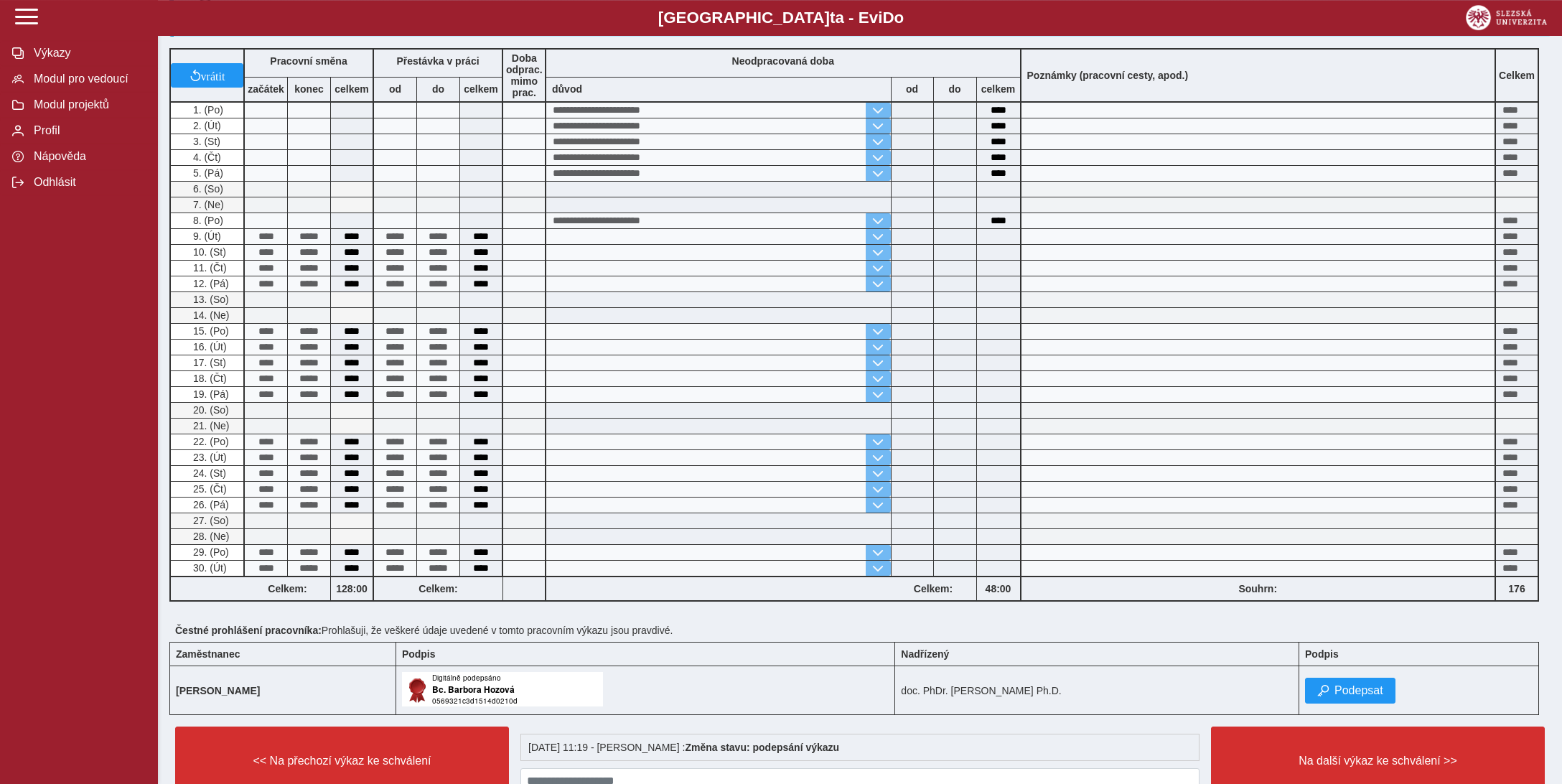
scroll to position [378, 0]
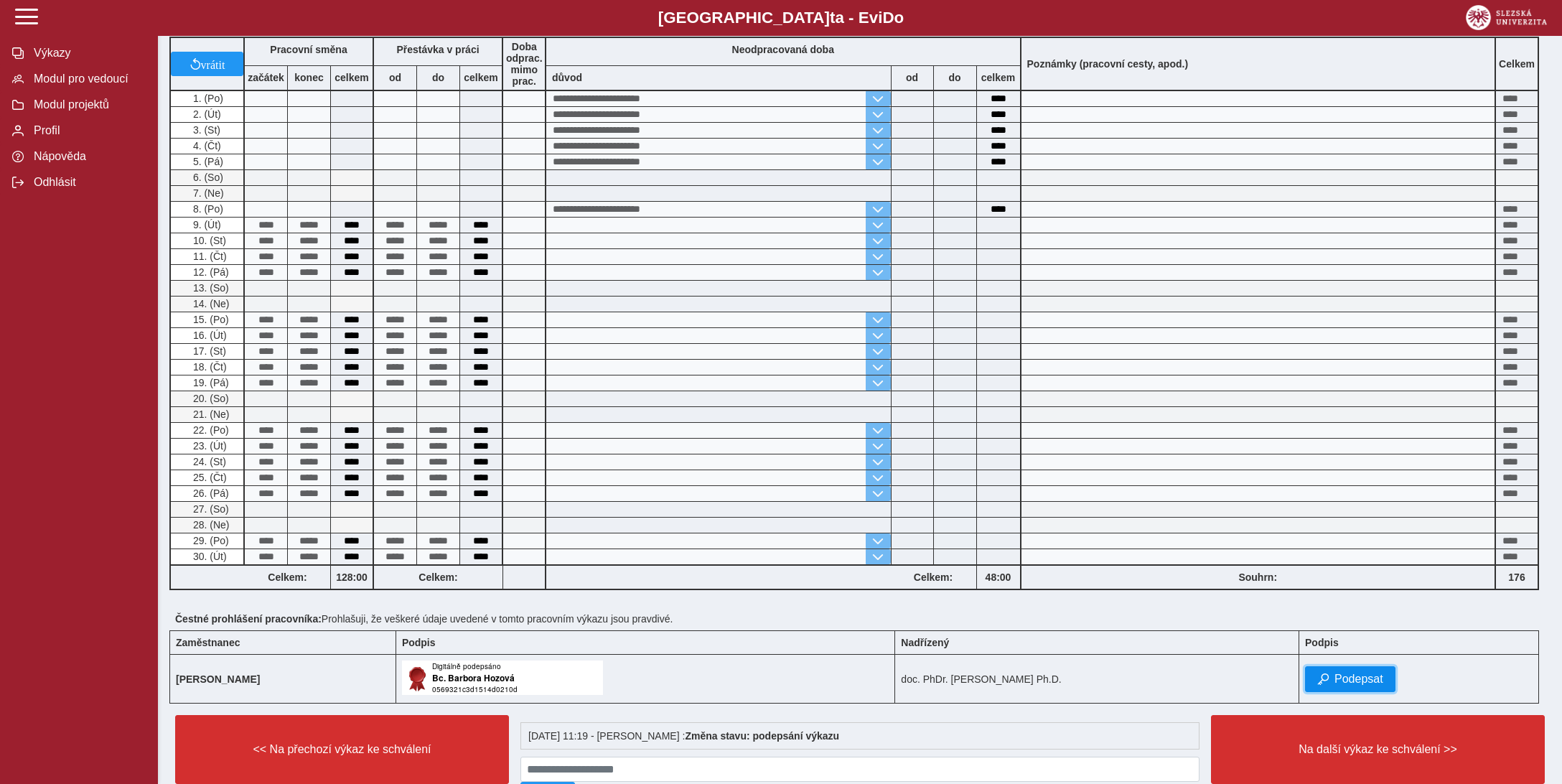
click at [1360, 673] on span "Podepsat" at bounding box center [1359, 679] width 49 height 13
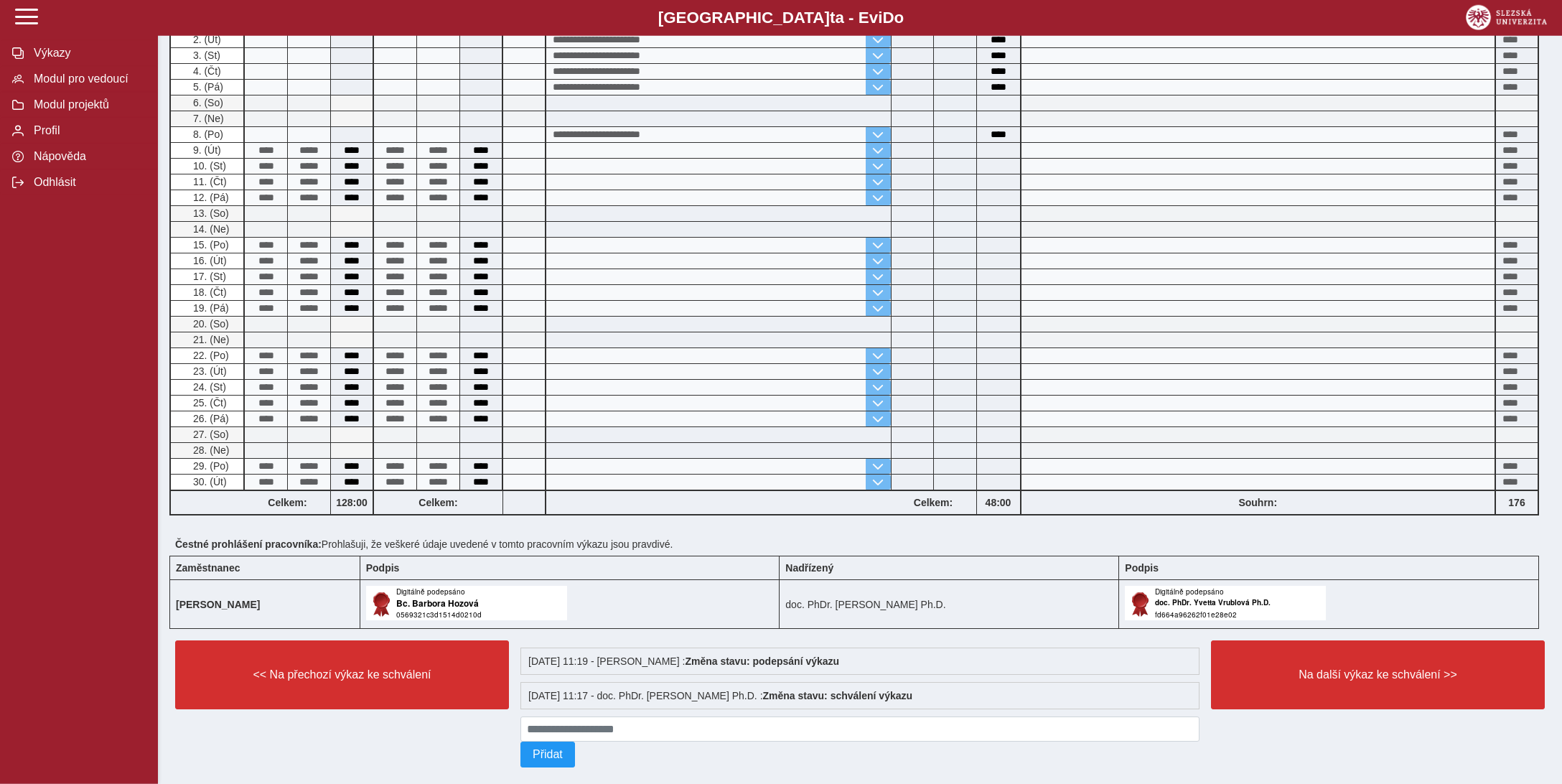
scroll to position [453, 0]
click at [1360, 668] on span "Na další výkaz ke schválení >>" at bounding box center [1378, 674] width 310 height 13
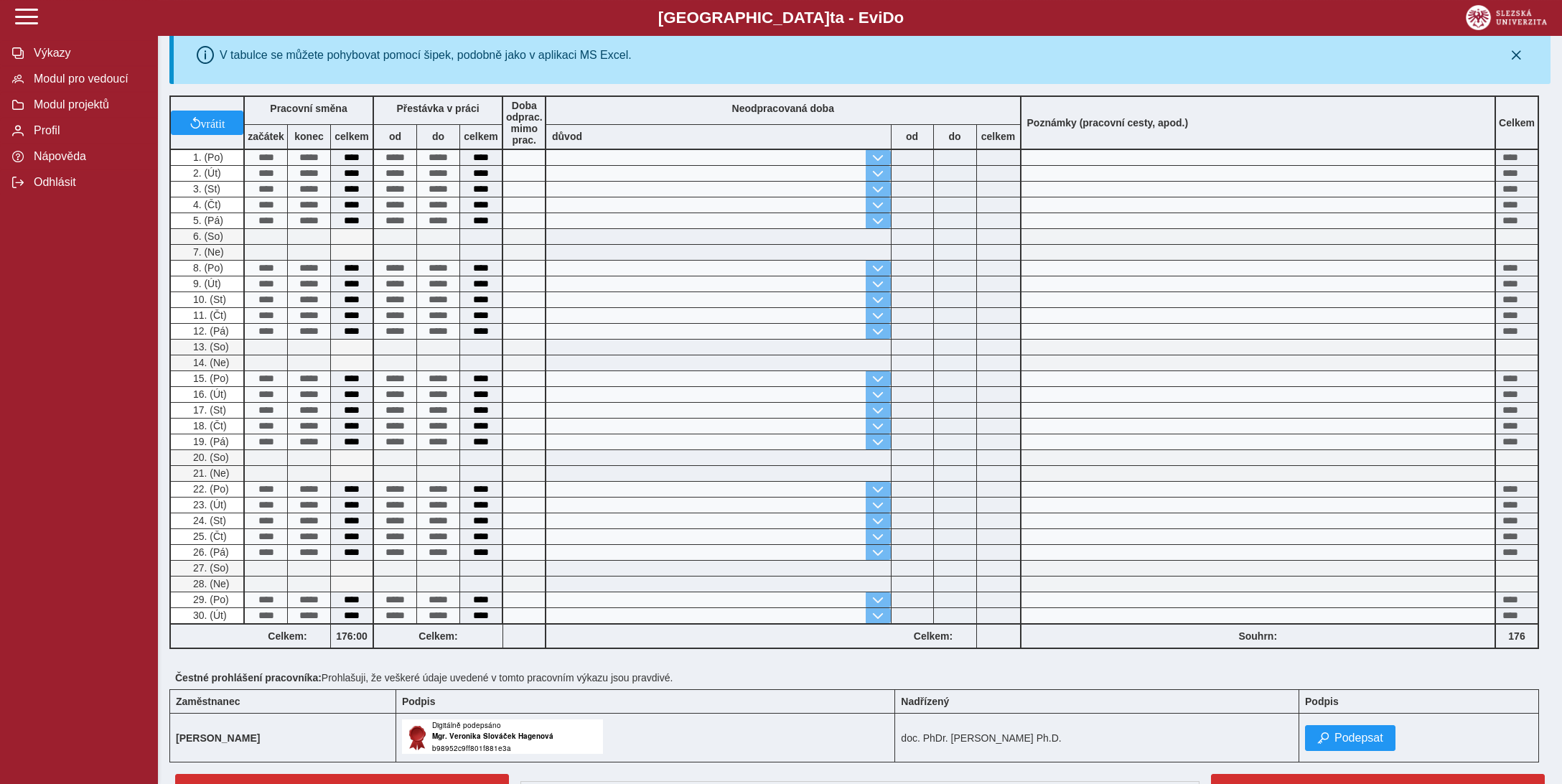
scroll to position [426, 0]
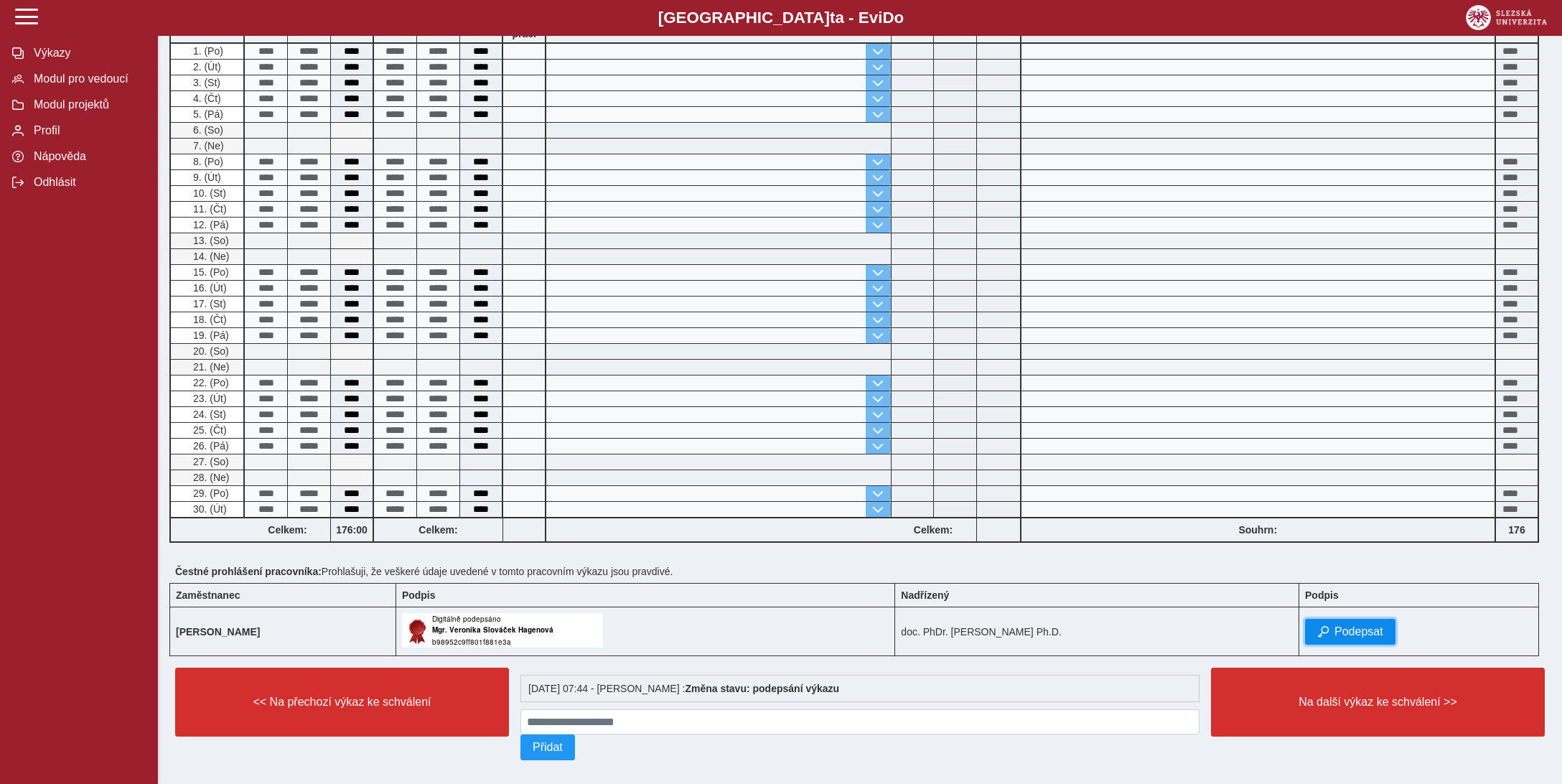
click at [1378, 625] on span "Podepsat" at bounding box center [1359, 632] width 49 height 13
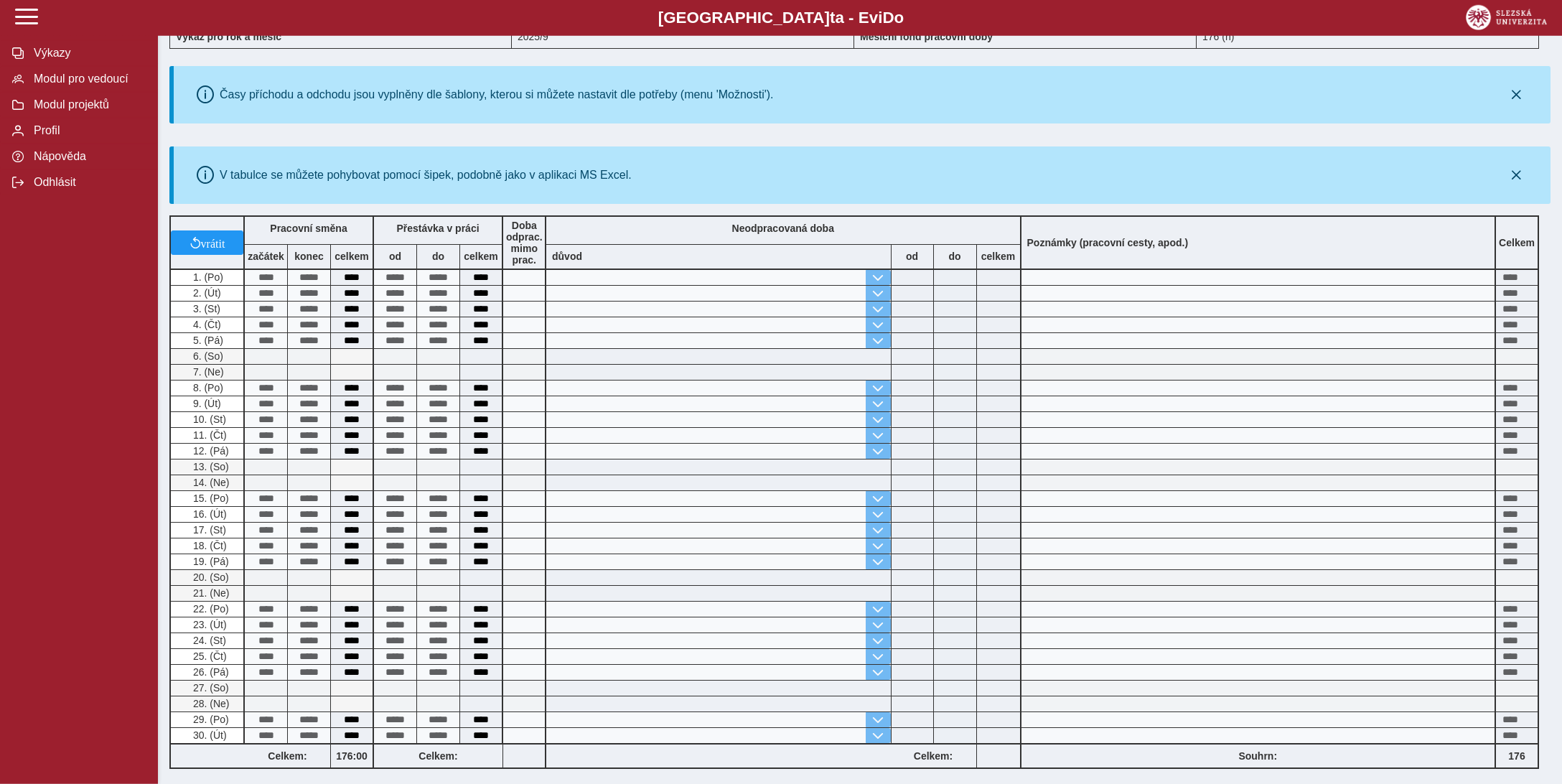
scroll to position [453, 0]
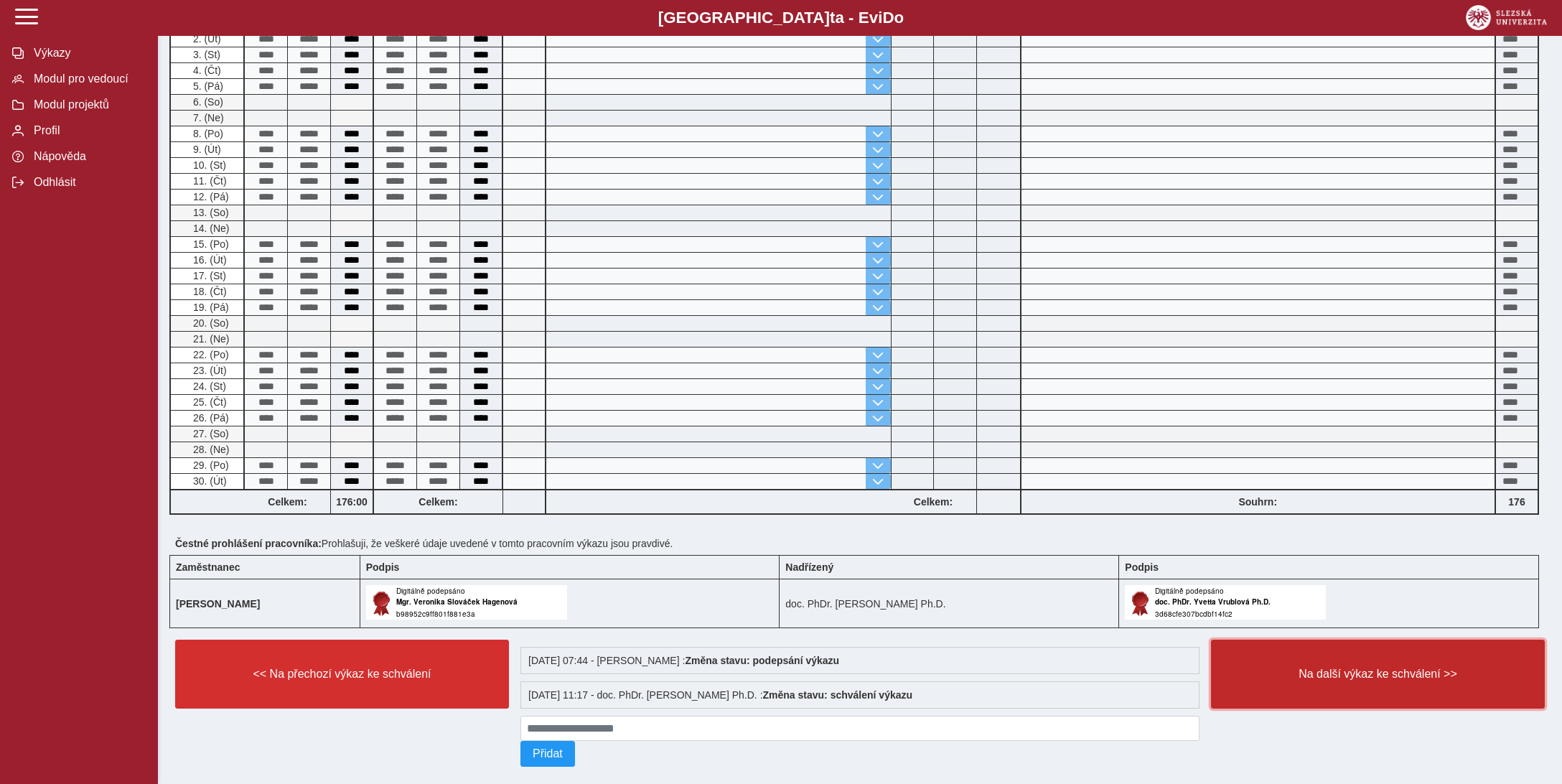
click at [1372, 668] on span "Na další výkaz ke schválení >>" at bounding box center [1378, 674] width 310 height 13
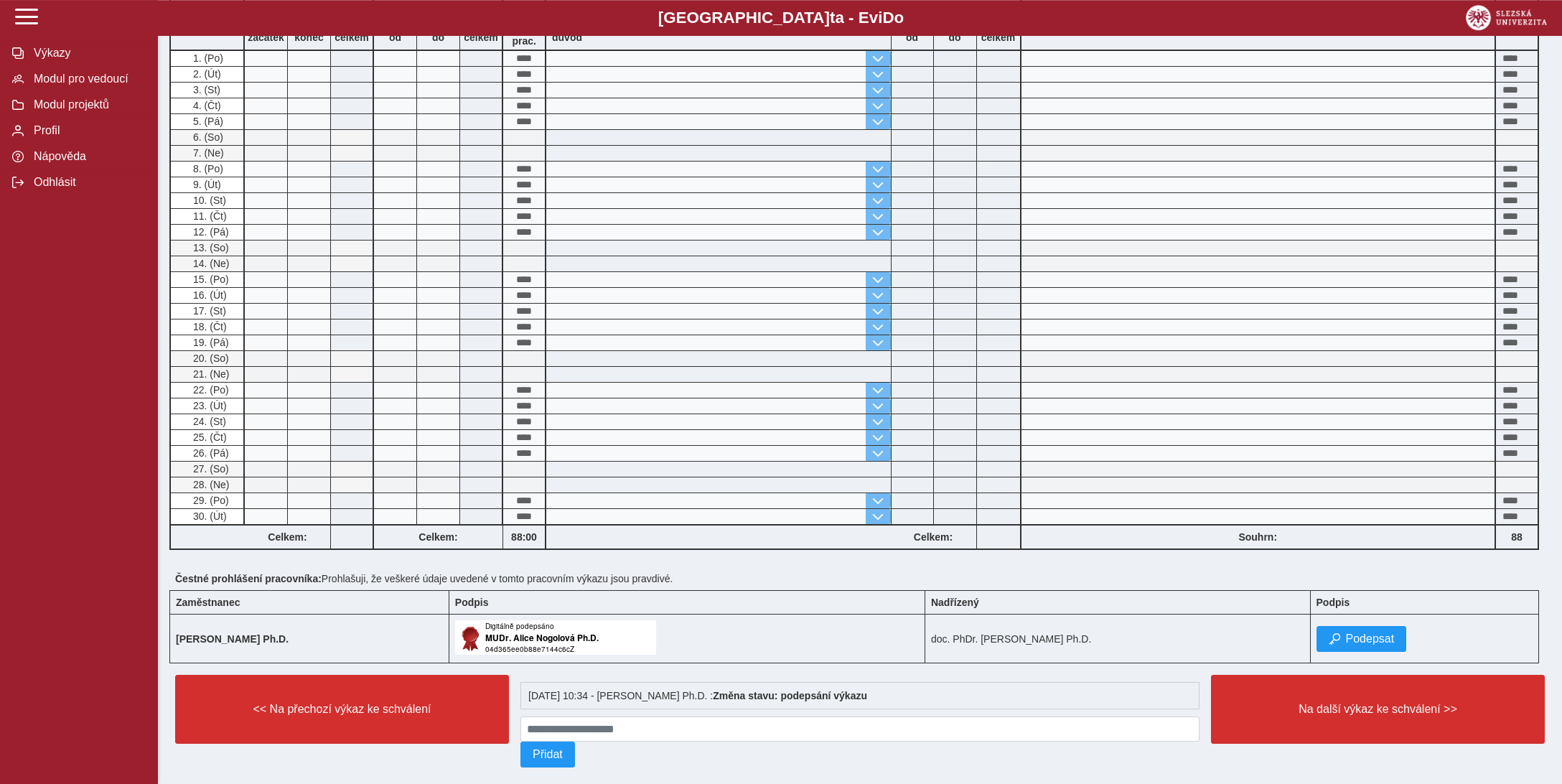
scroll to position [426, 0]
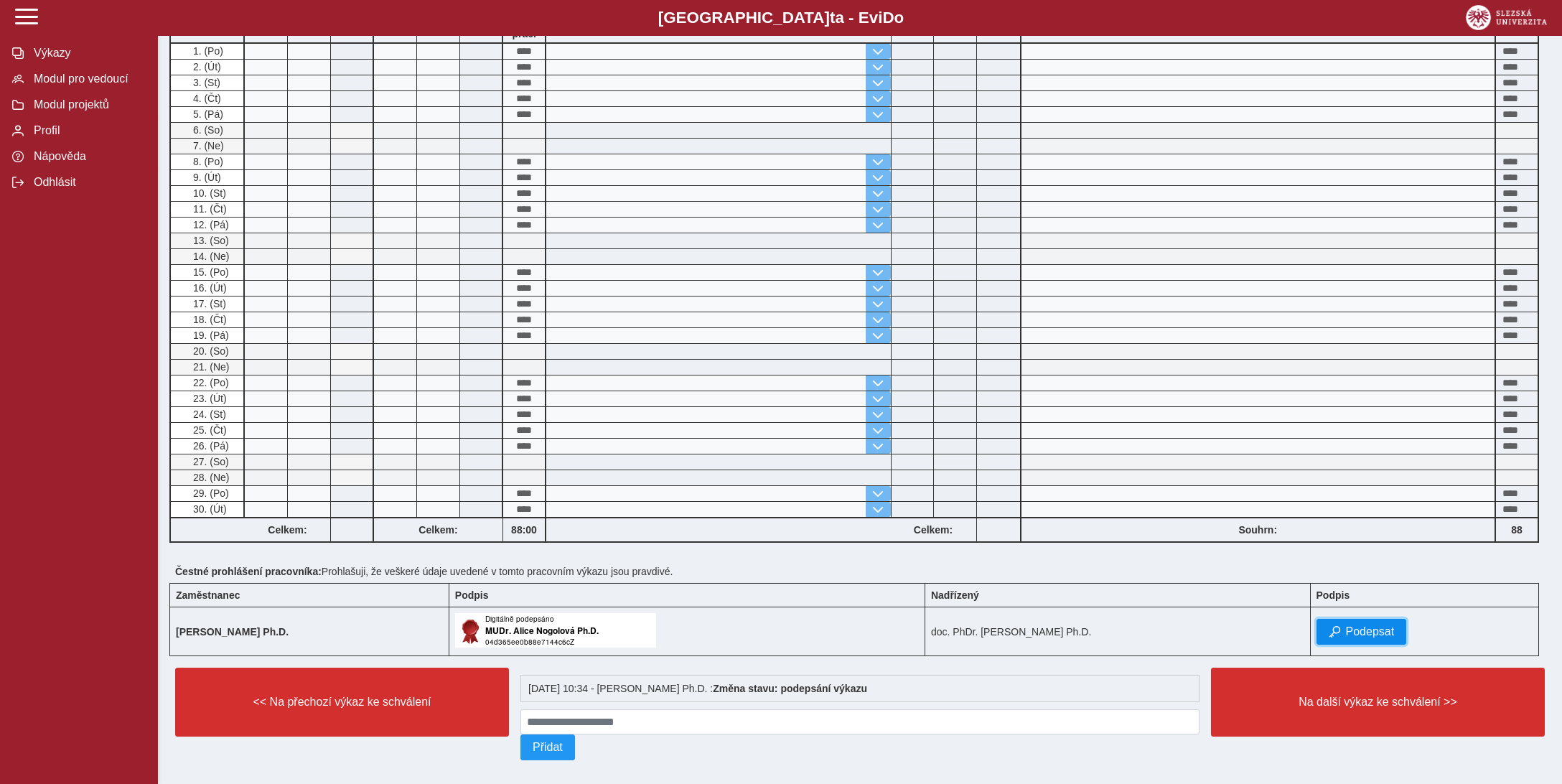
click at [1373, 625] on span "Podepsat" at bounding box center [1370, 632] width 49 height 13
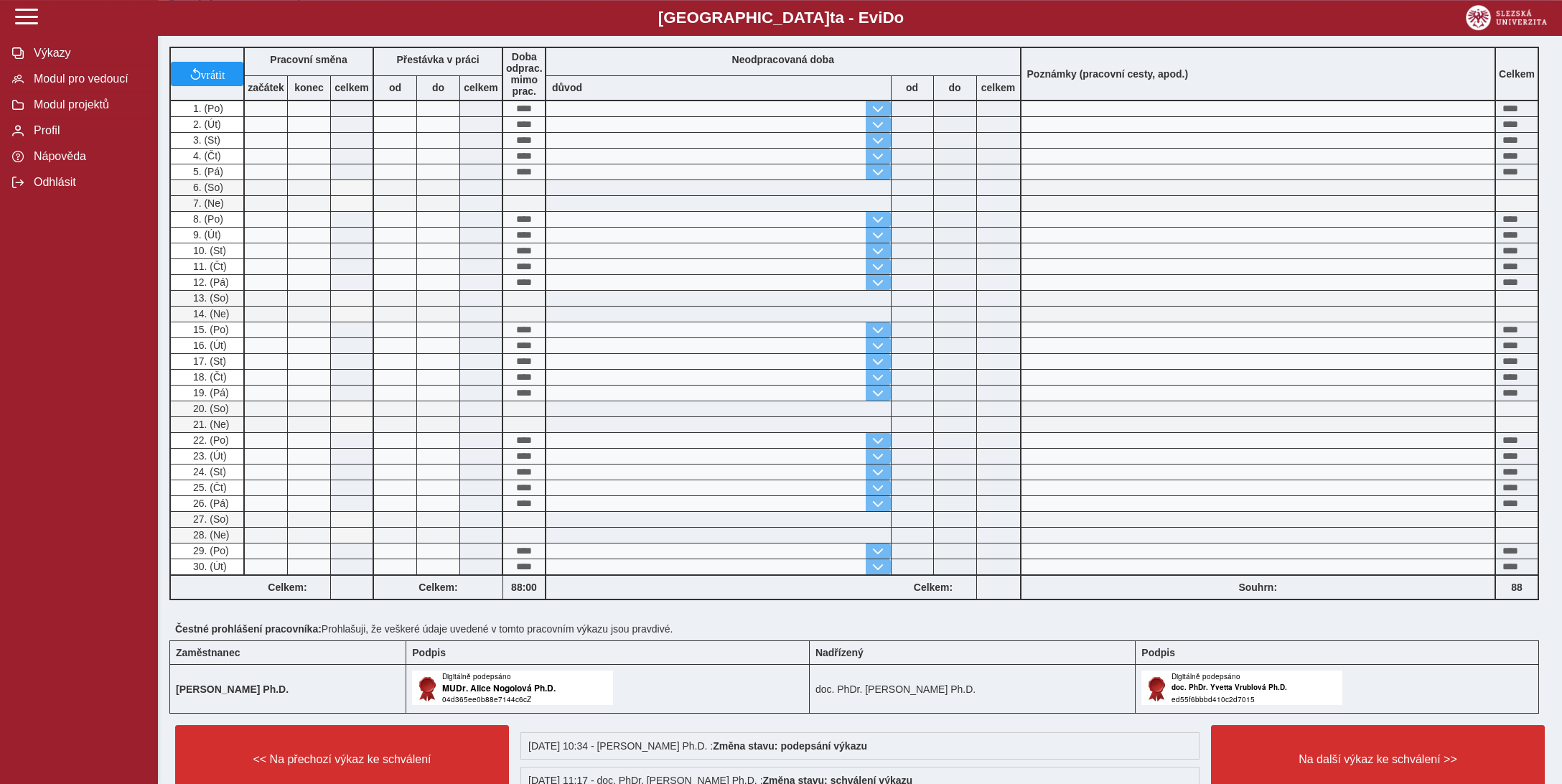
scroll to position [459, 0]
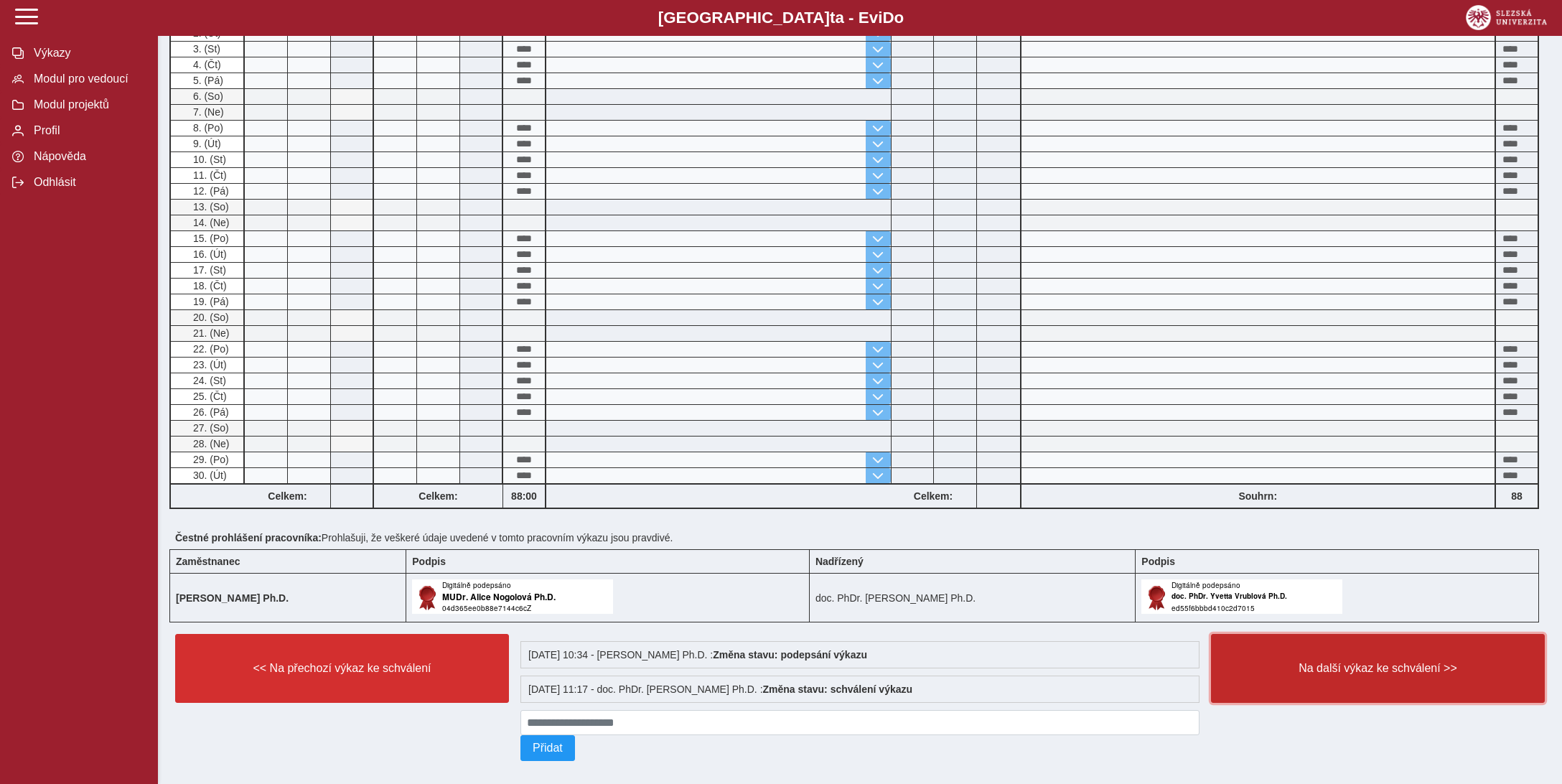
click at [1372, 661] on span "Na další výkaz ke schválení >>" at bounding box center [1378, 668] width 310 height 13
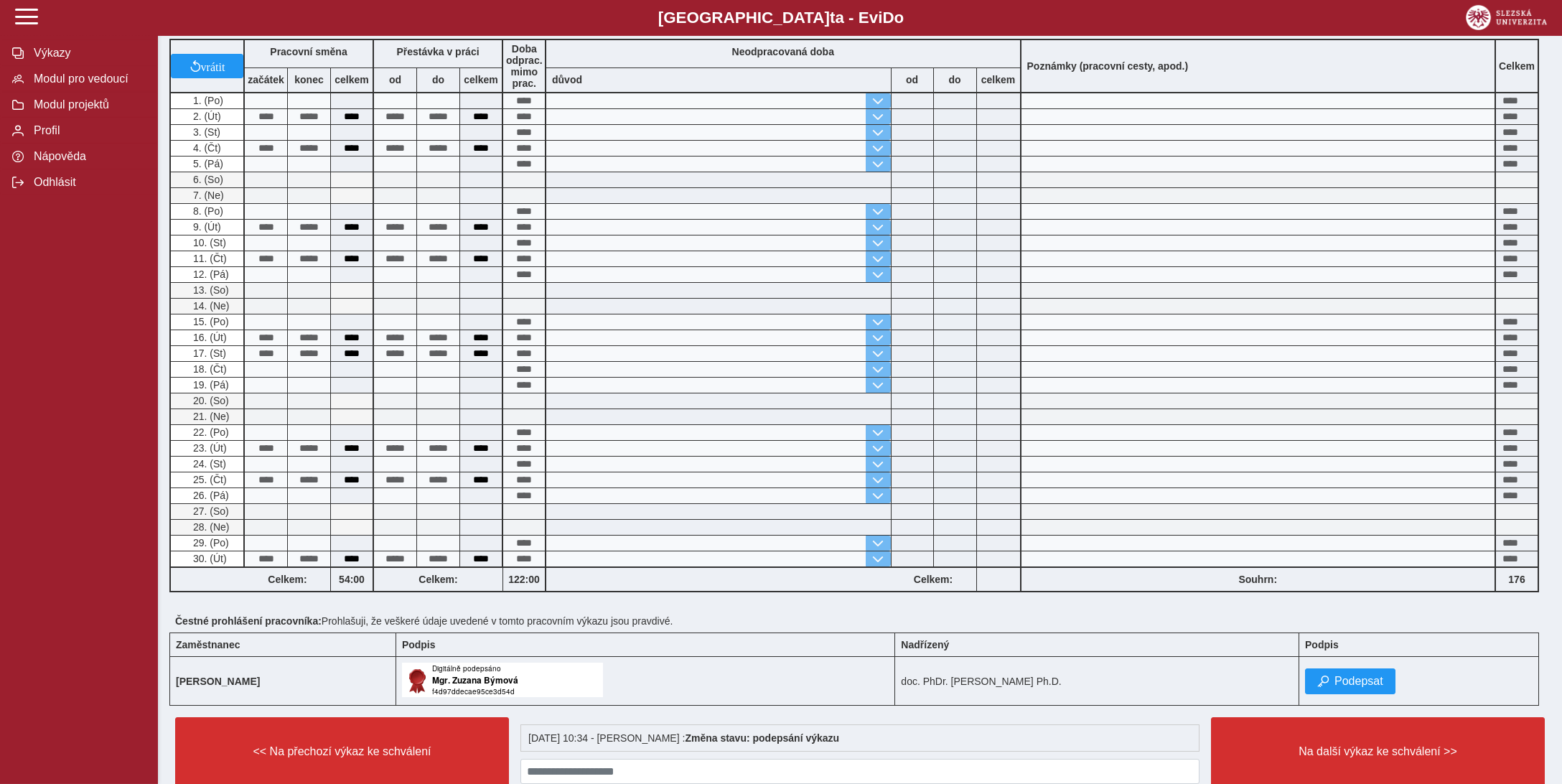
scroll to position [378, 0]
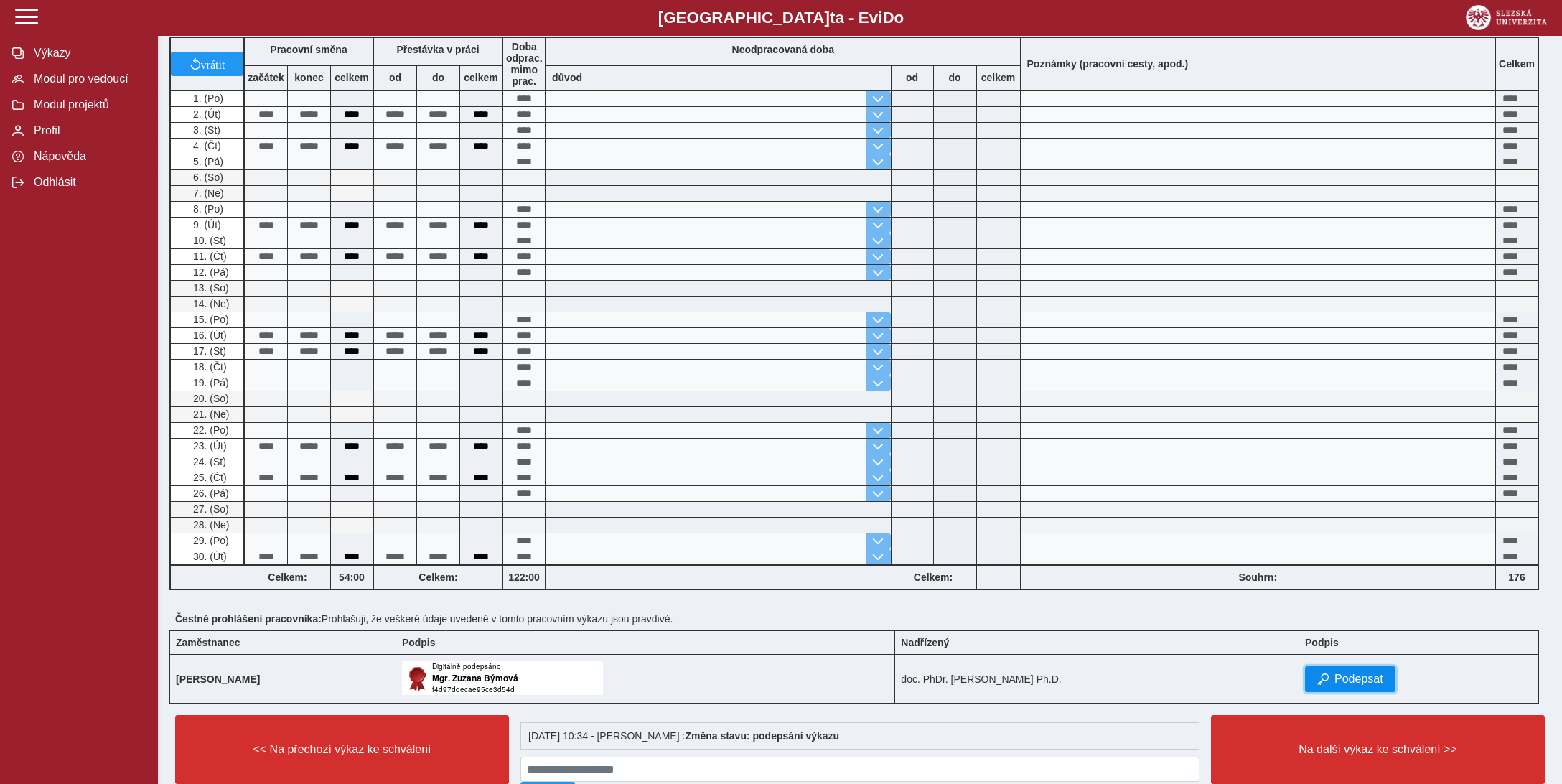
click at [1371, 673] on span "Podepsat" at bounding box center [1359, 679] width 49 height 13
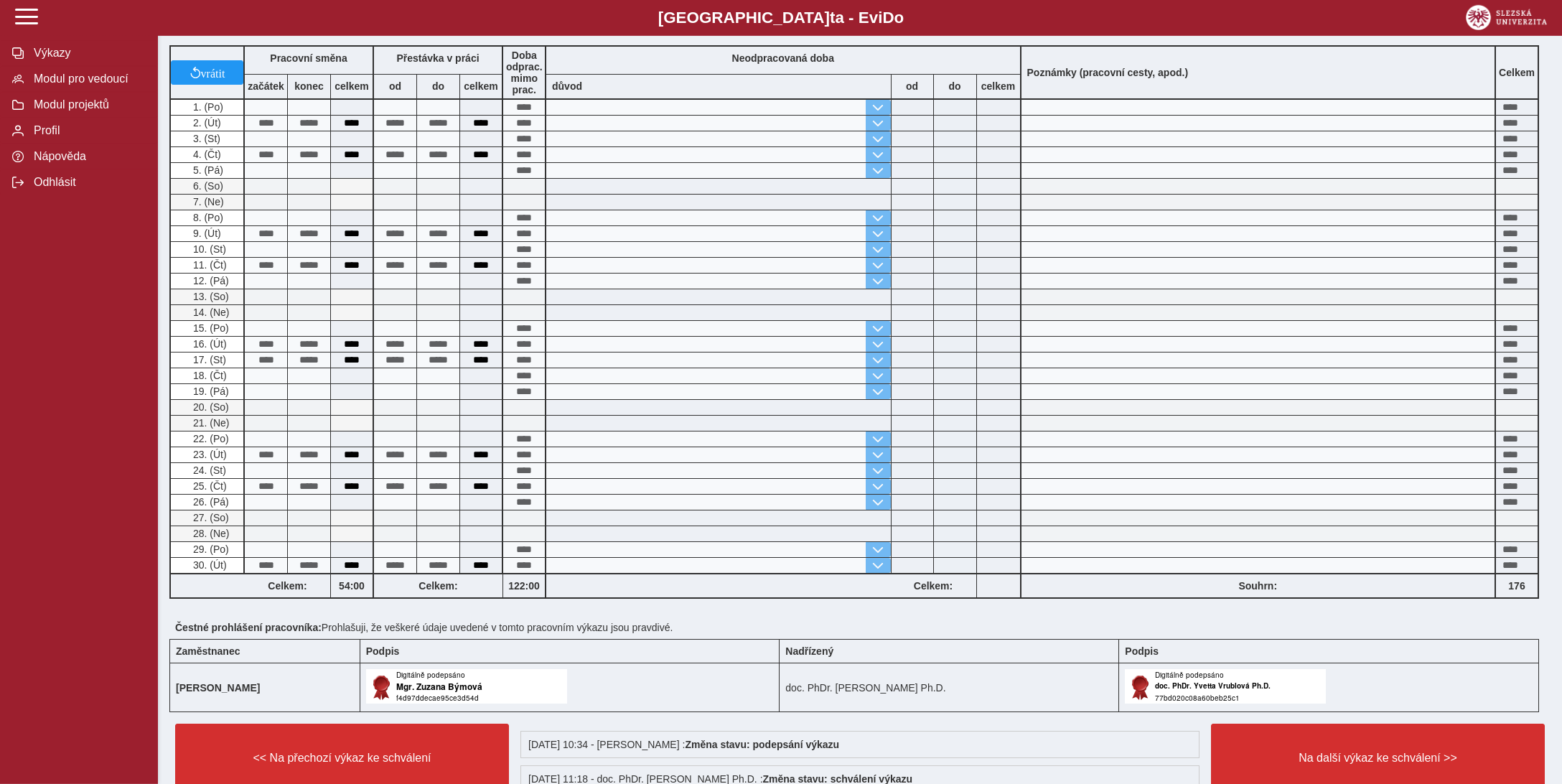
scroll to position [459, 0]
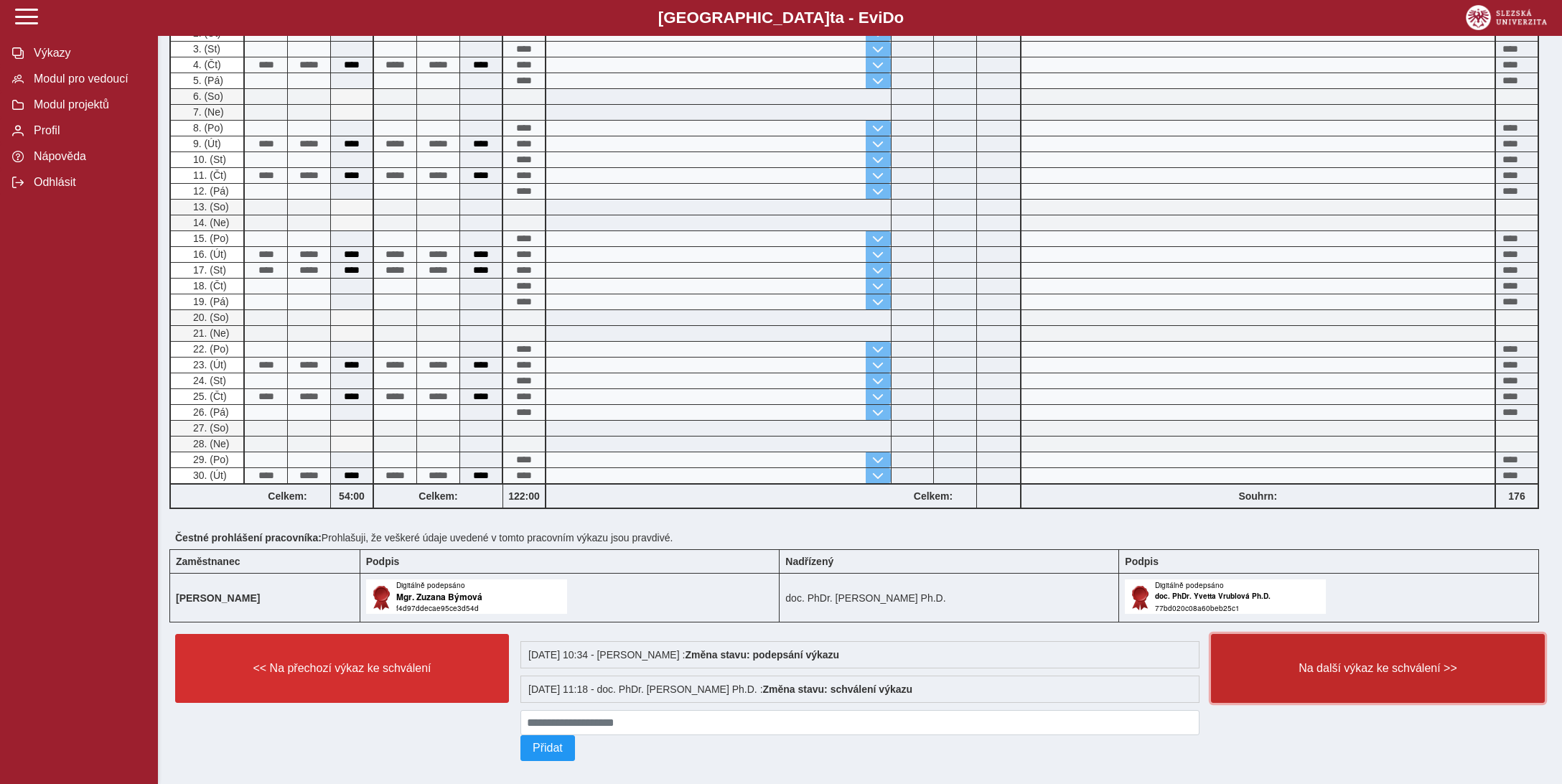
click at [1372, 661] on span "Na další výkaz ke schválení >>" at bounding box center [1378, 668] width 310 height 13
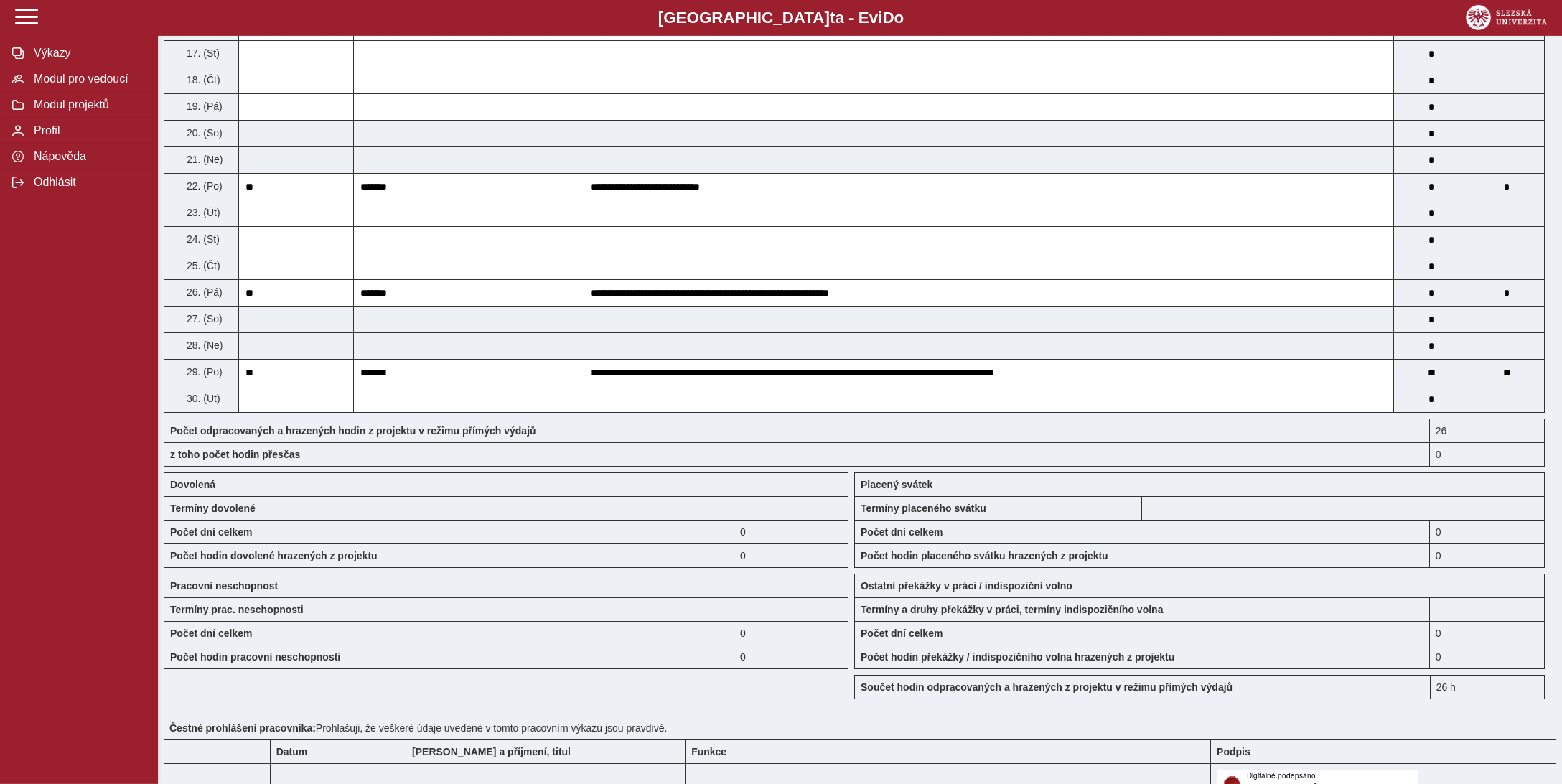
scroll to position [832, 0]
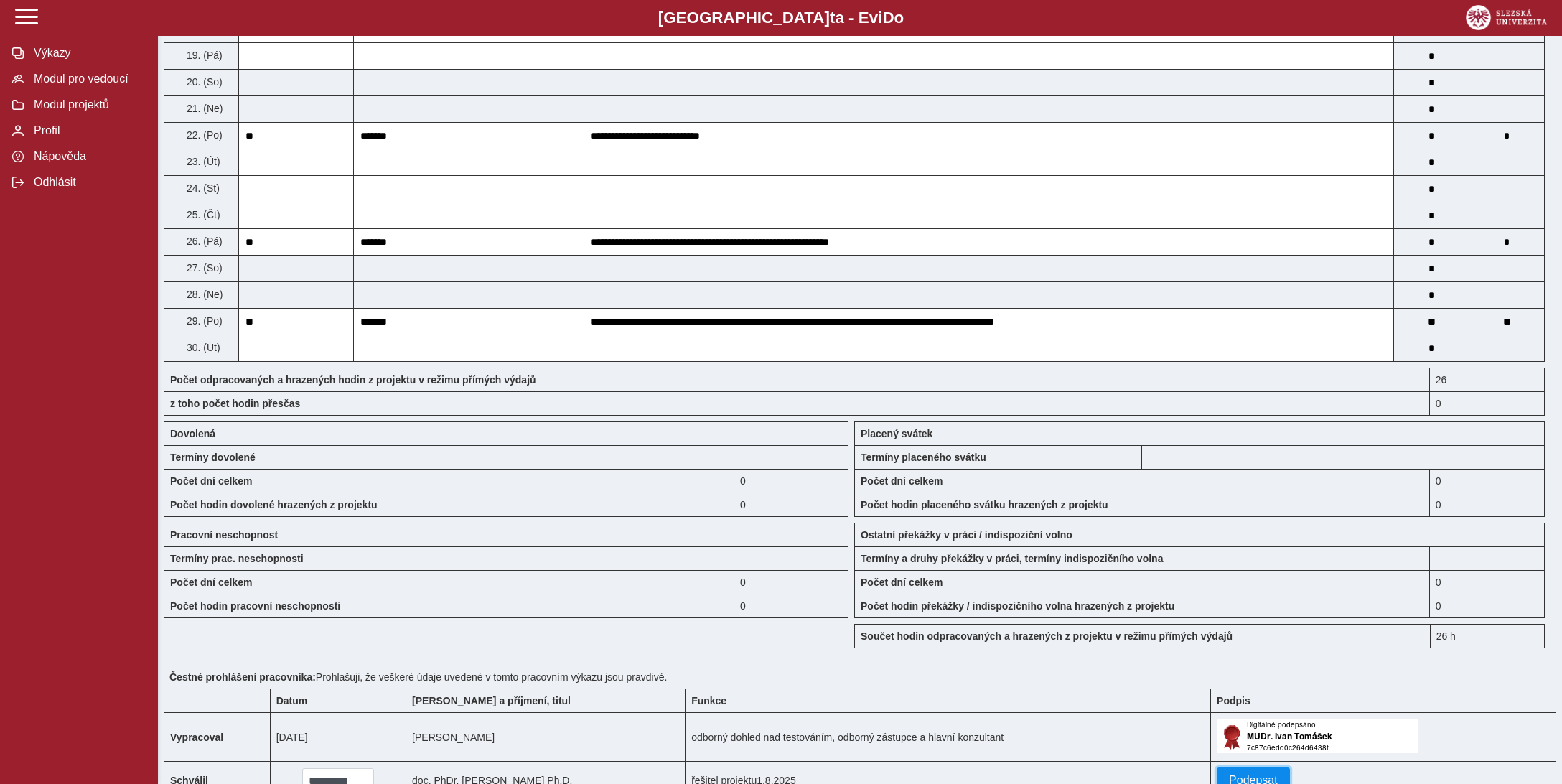
click at [1247, 774] on span "Podepsat" at bounding box center [1253, 780] width 49 height 13
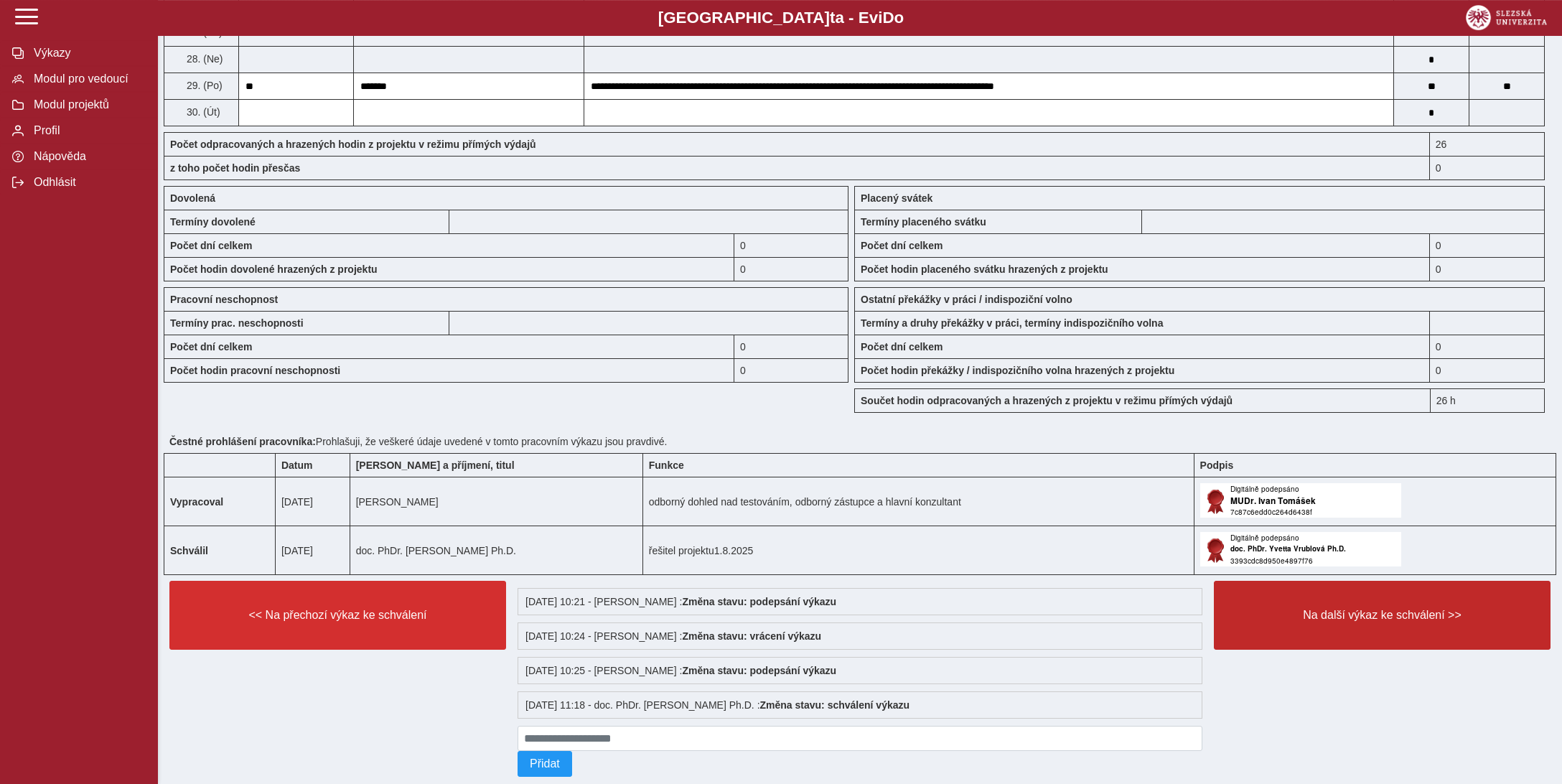
scroll to position [1074, 0]
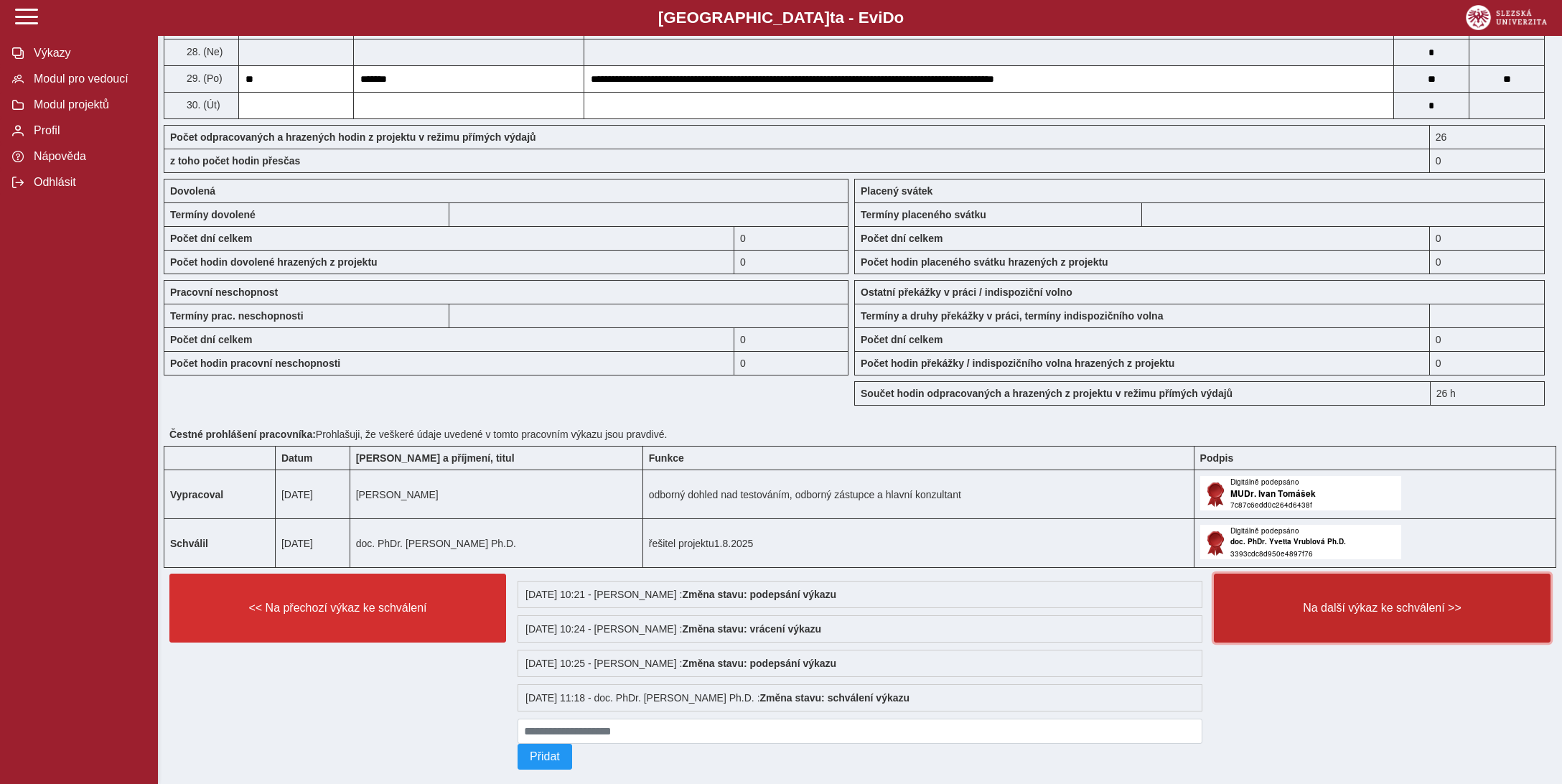
click at [1342, 602] on span "Na další výkaz ke schválení >>" at bounding box center [1382, 608] width 312 height 13
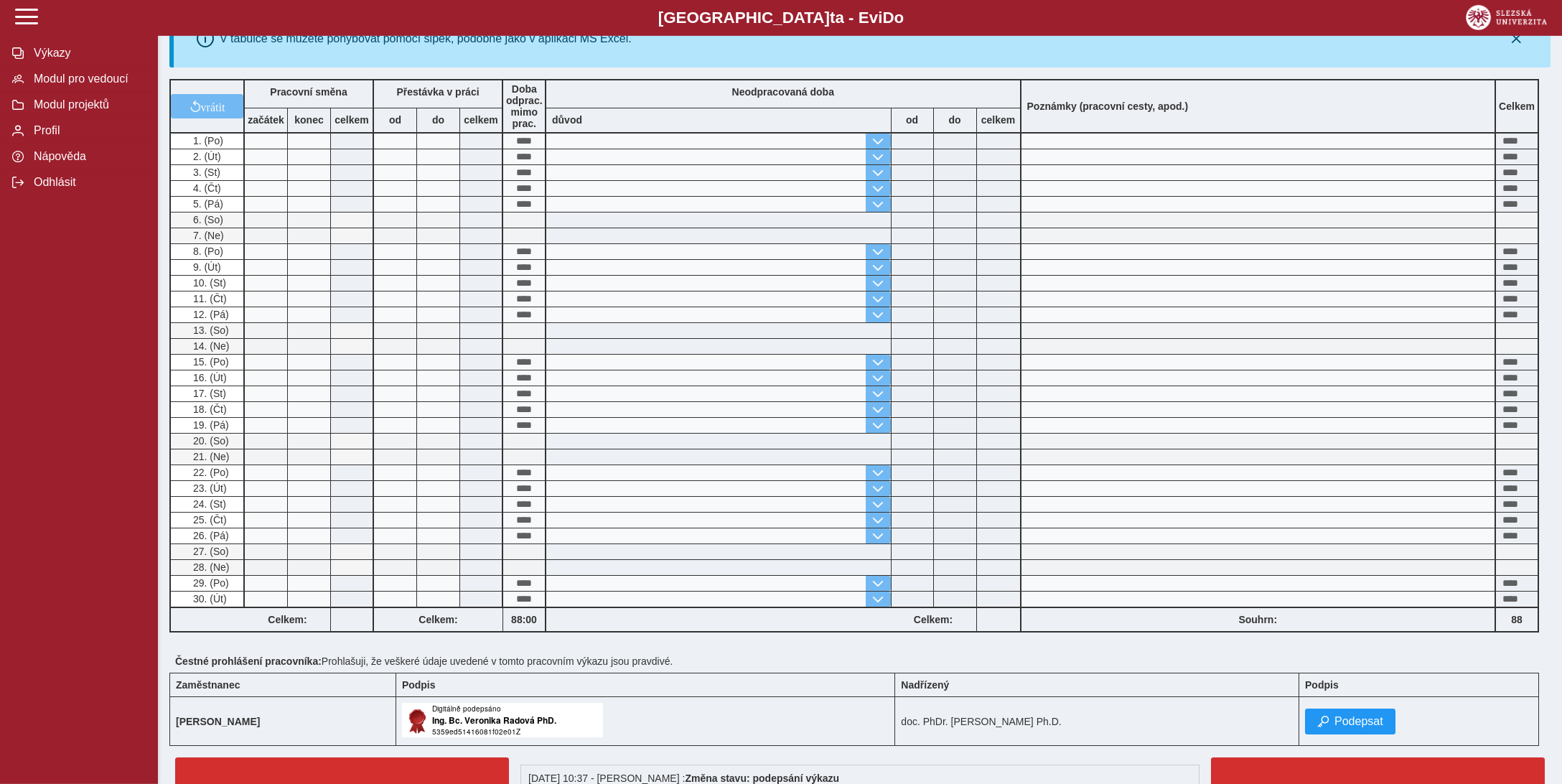
scroll to position [378, 0]
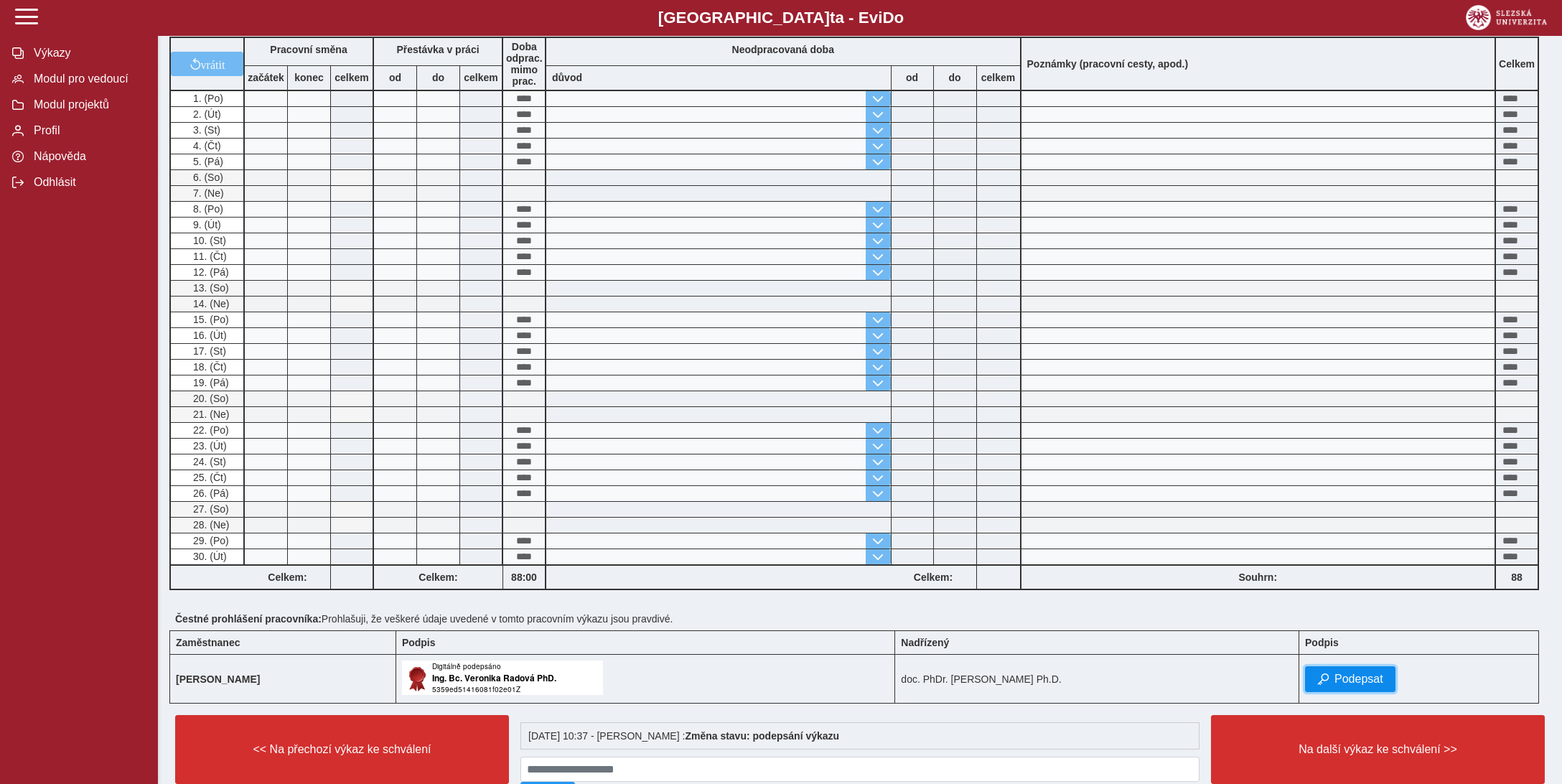
click at [1361, 673] on span "Podepsat" at bounding box center [1359, 679] width 49 height 13
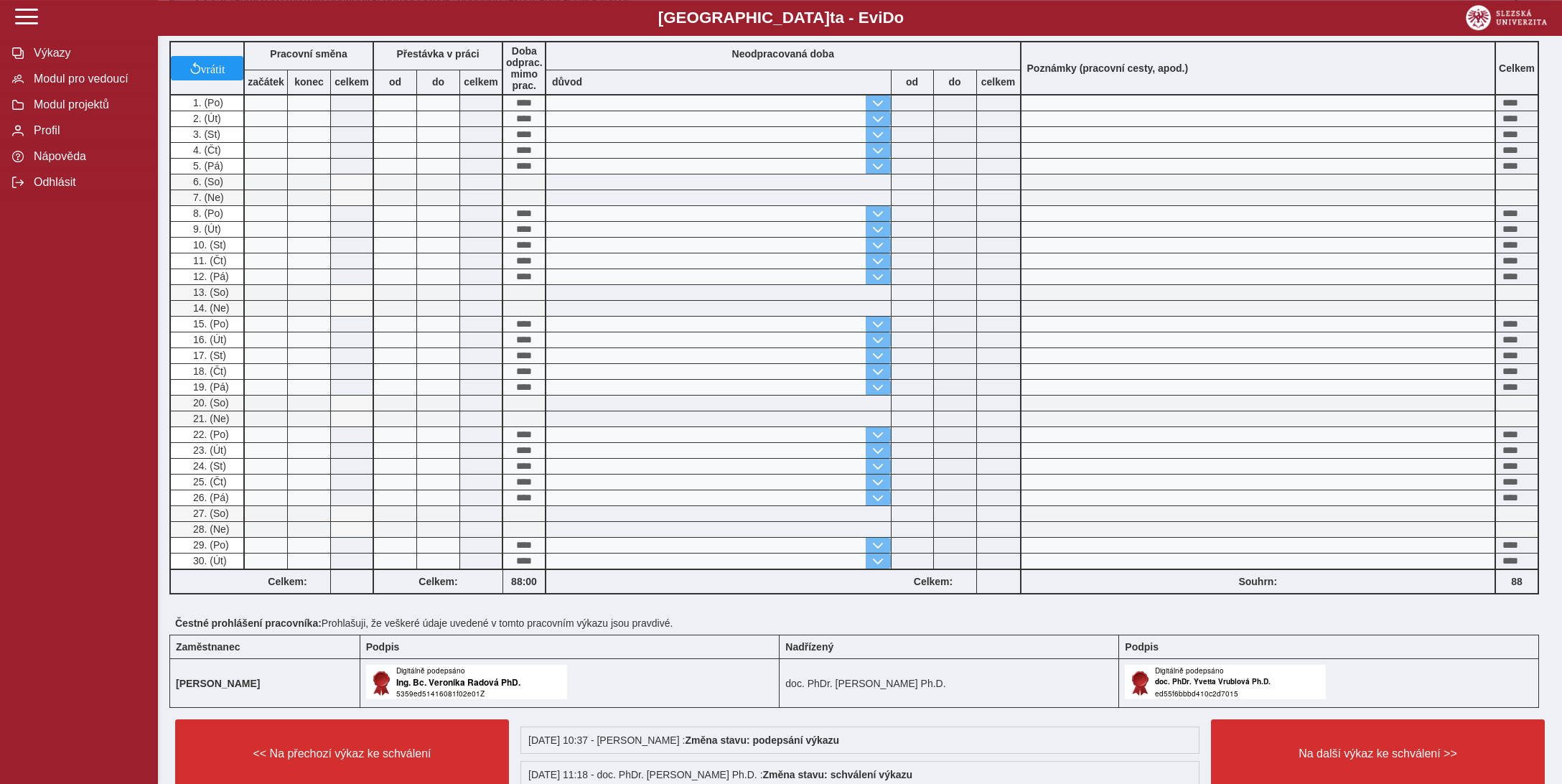
scroll to position [459, 0]
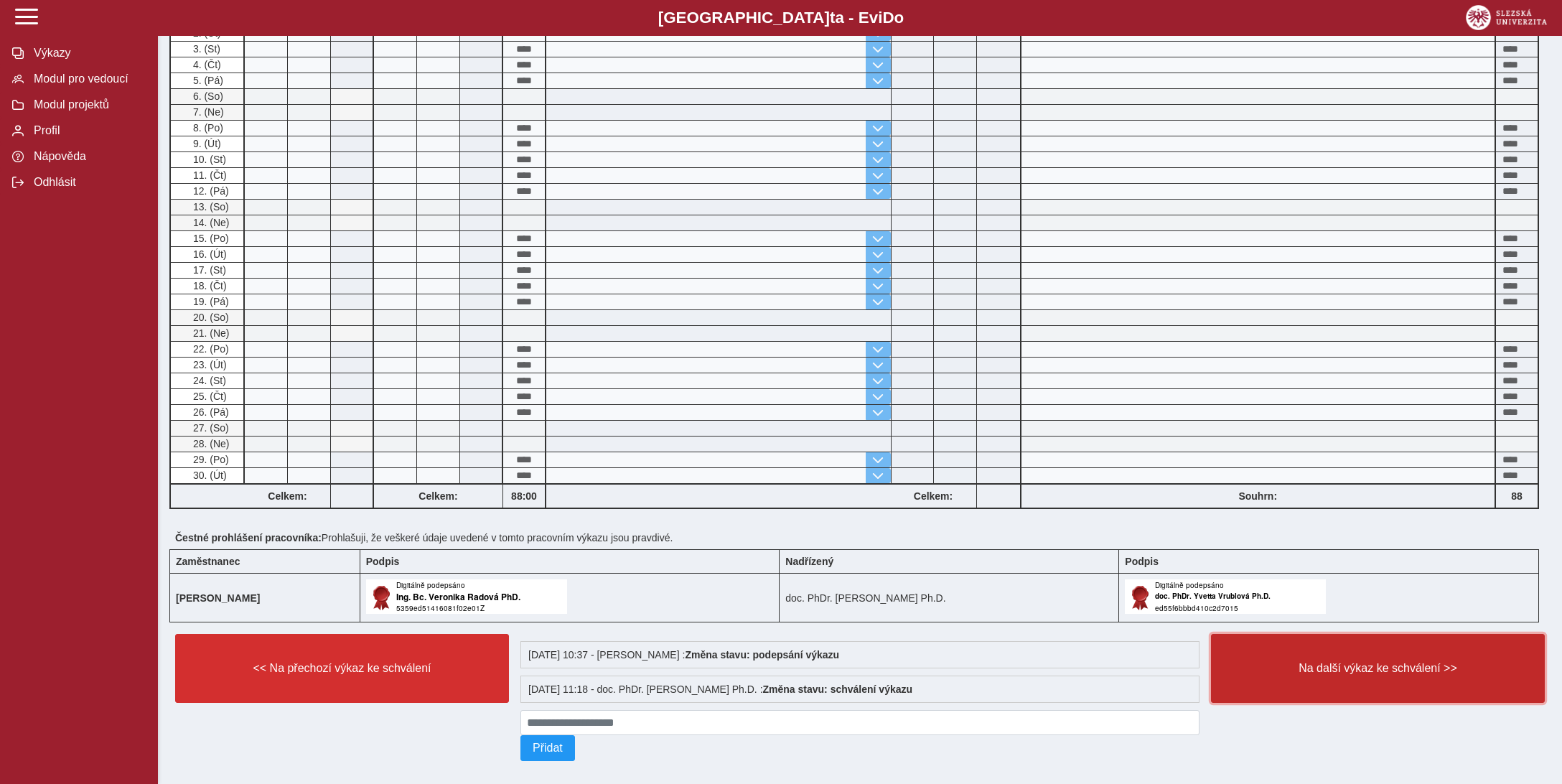
click at [1365, 661] on span "Na další výkaz ke schválení >>" at bounding box center [1378, 668] width 310 height 13
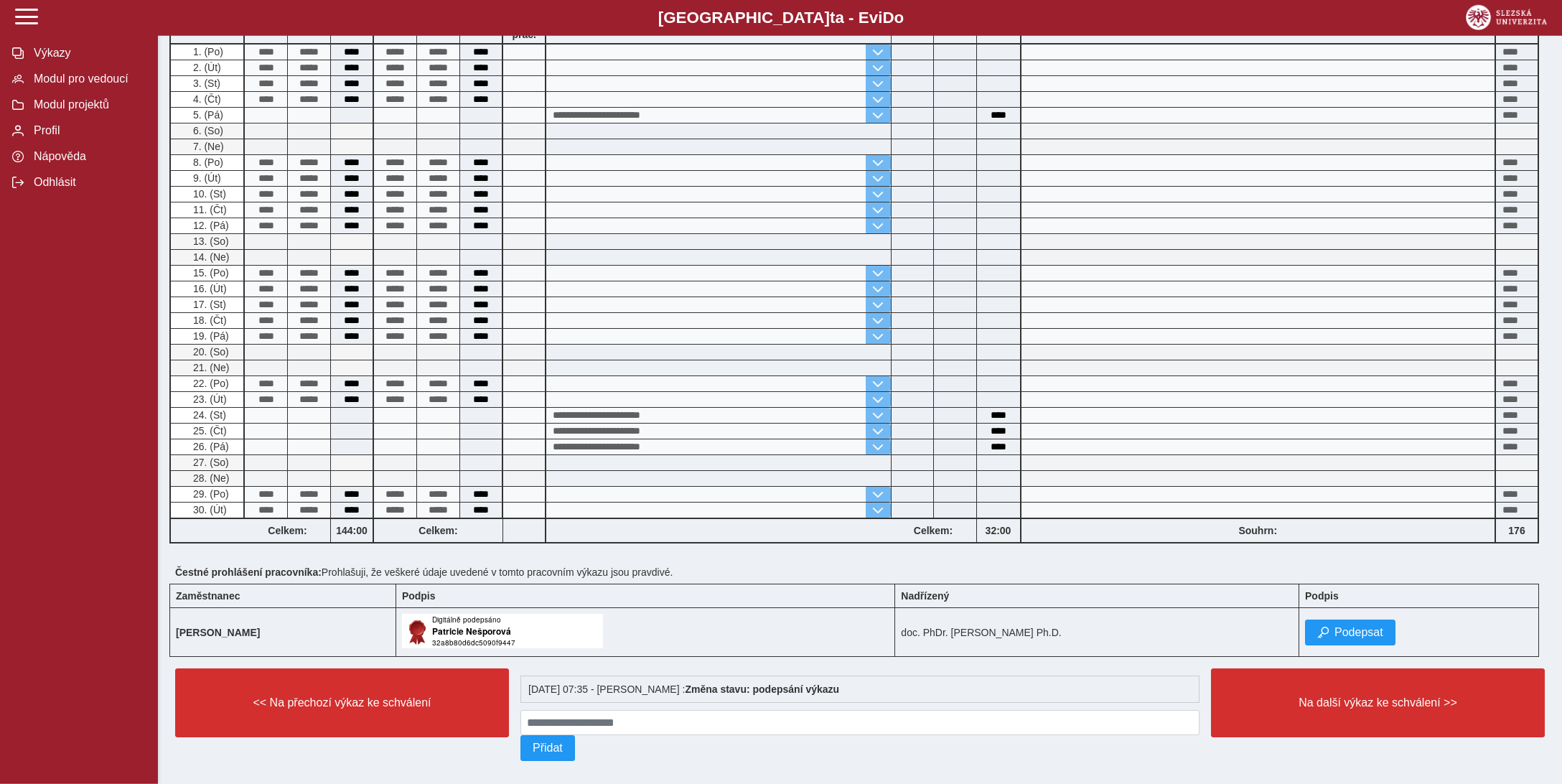
scroll to position [426, 0]
click at [1354, 625] on span "Podepsat" at bounding box center [1359, 632] width 49 height 13
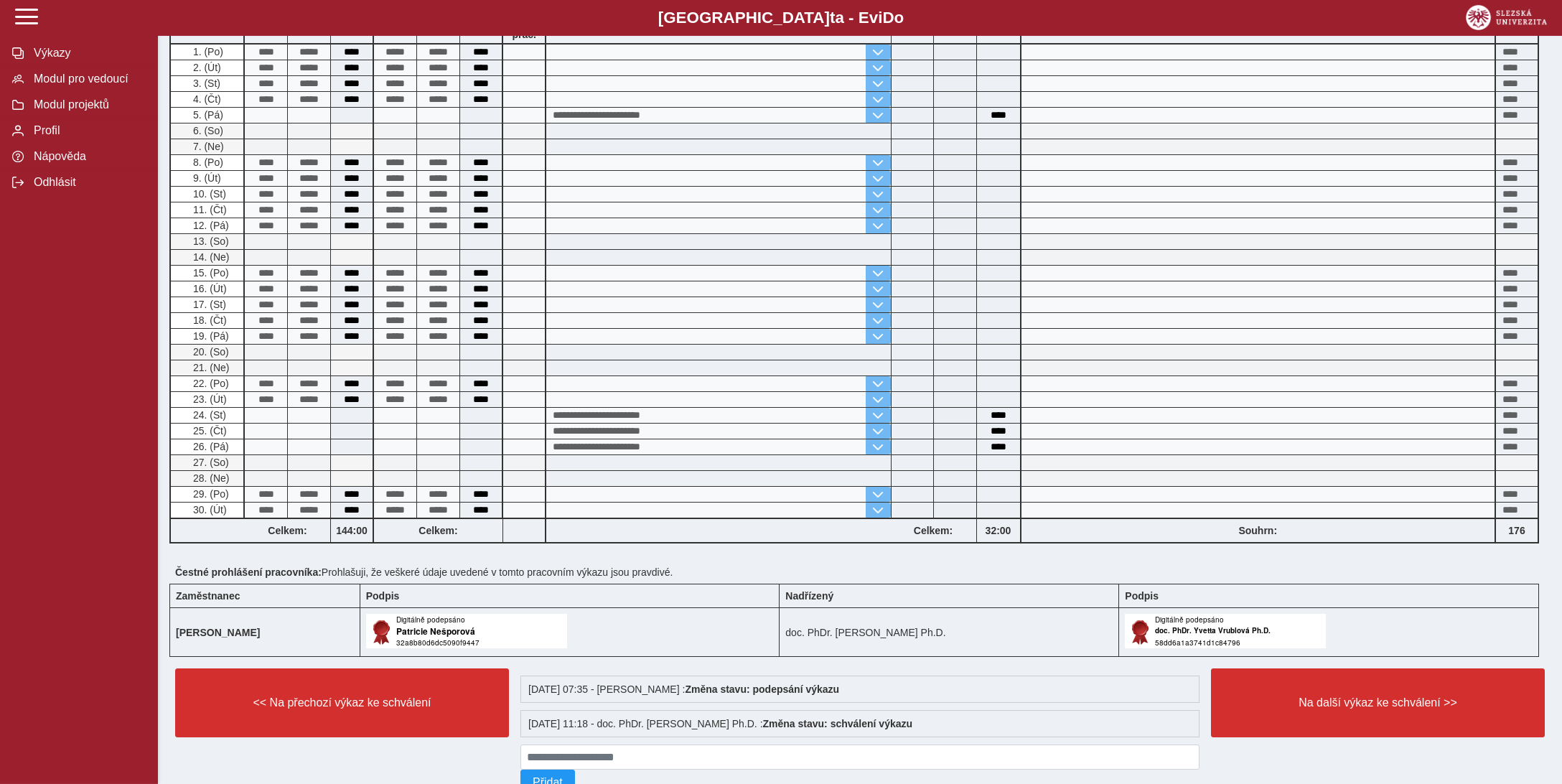
scroll to position [453, 0]
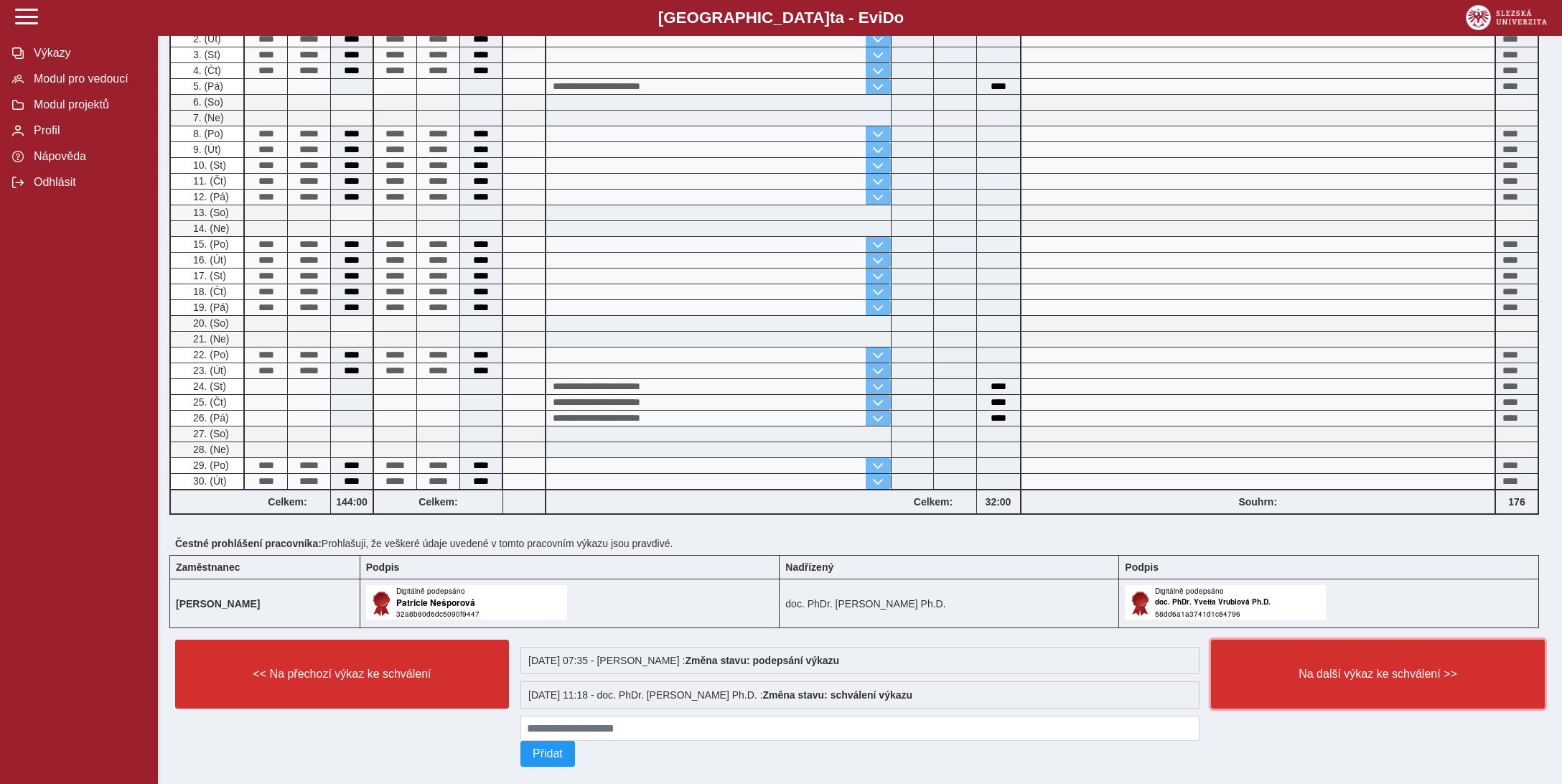
click at [1358, 668] on span "Na další výkaz ke schválení >>" at bounding box center [1378, 674] width 310 height 13
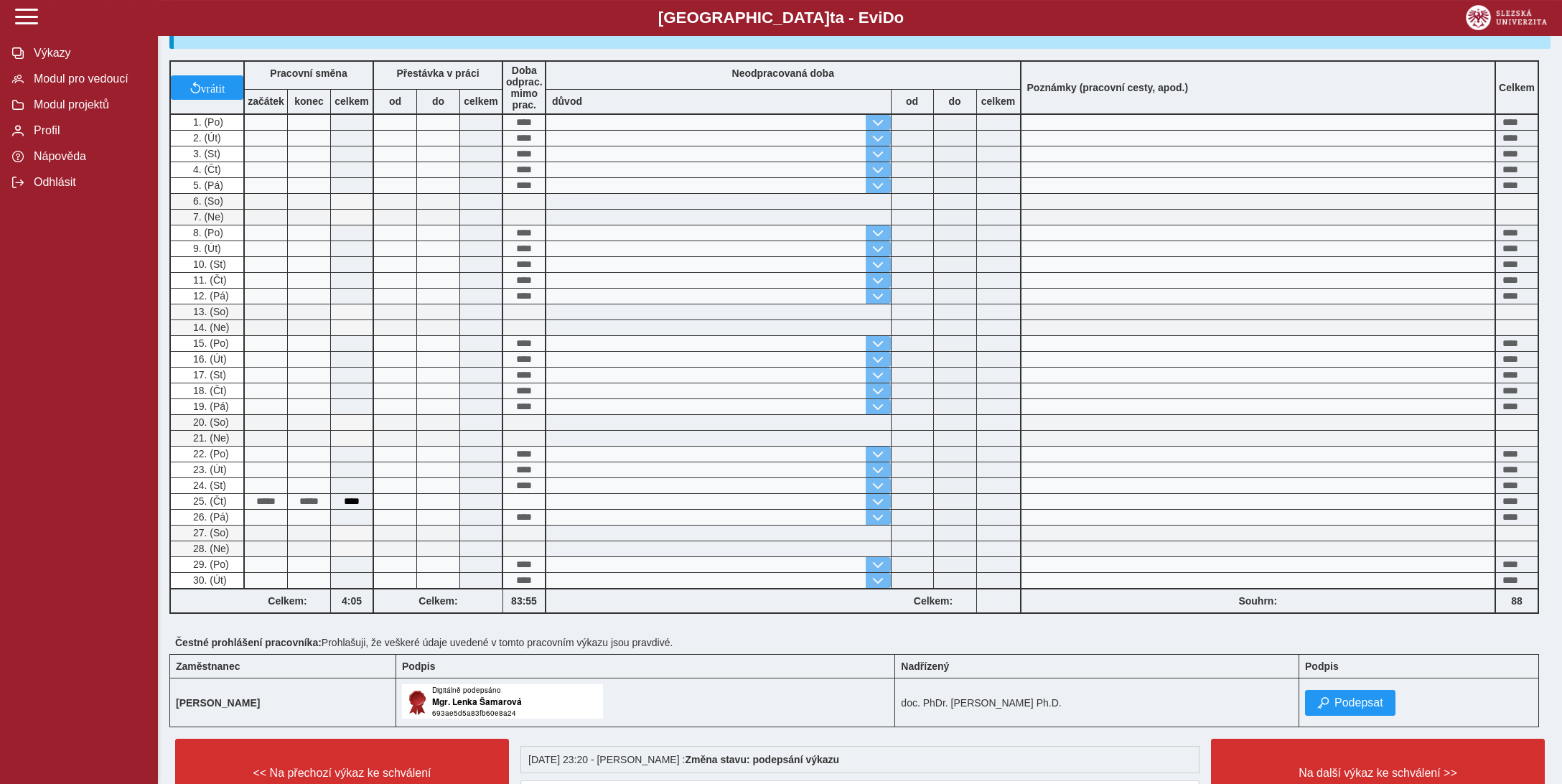
scroll to position [378, 0]
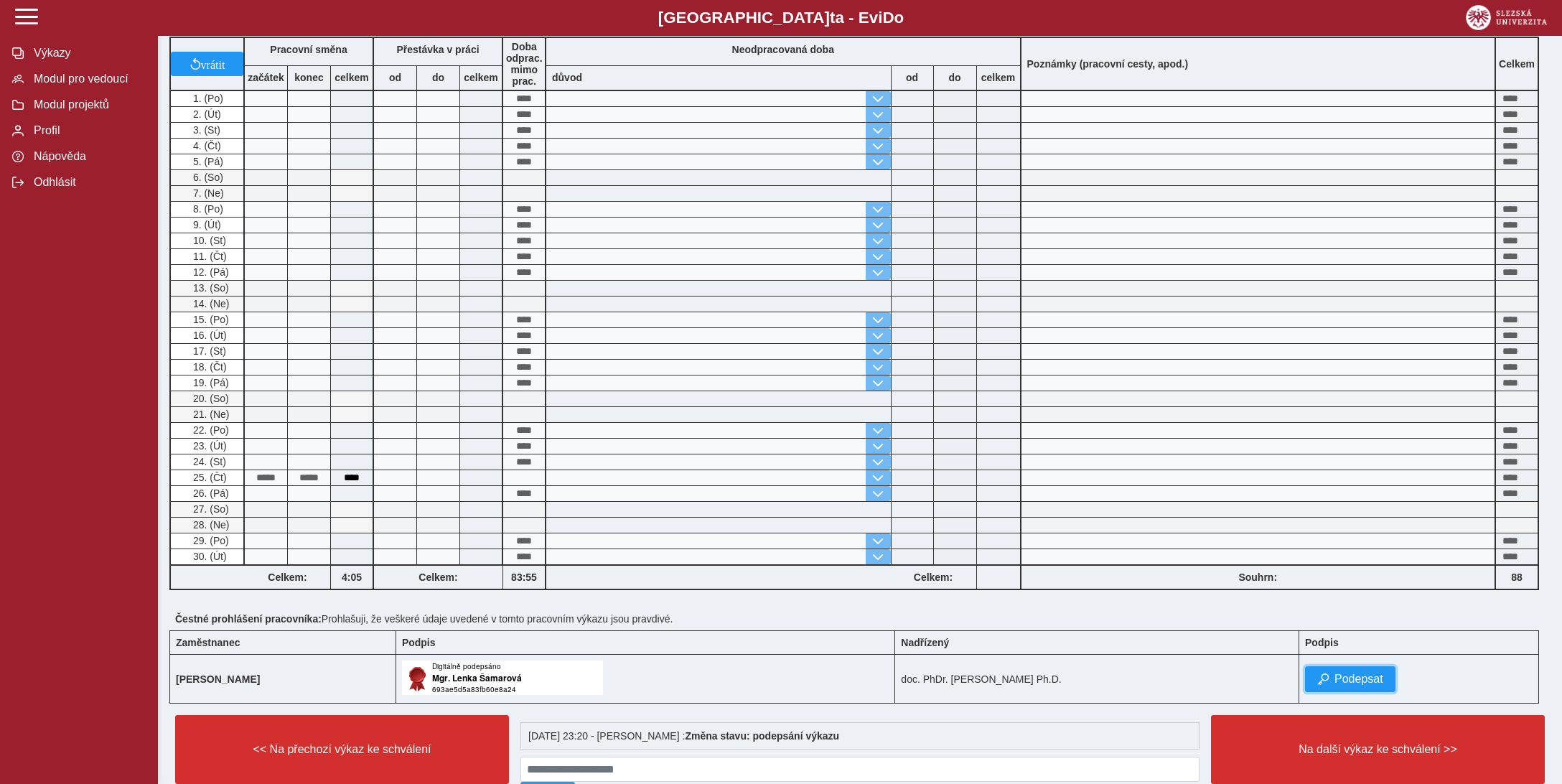
click at [1358, 673] on span "Podepsat" at bounding box center [1359, 679] width 49 height 13
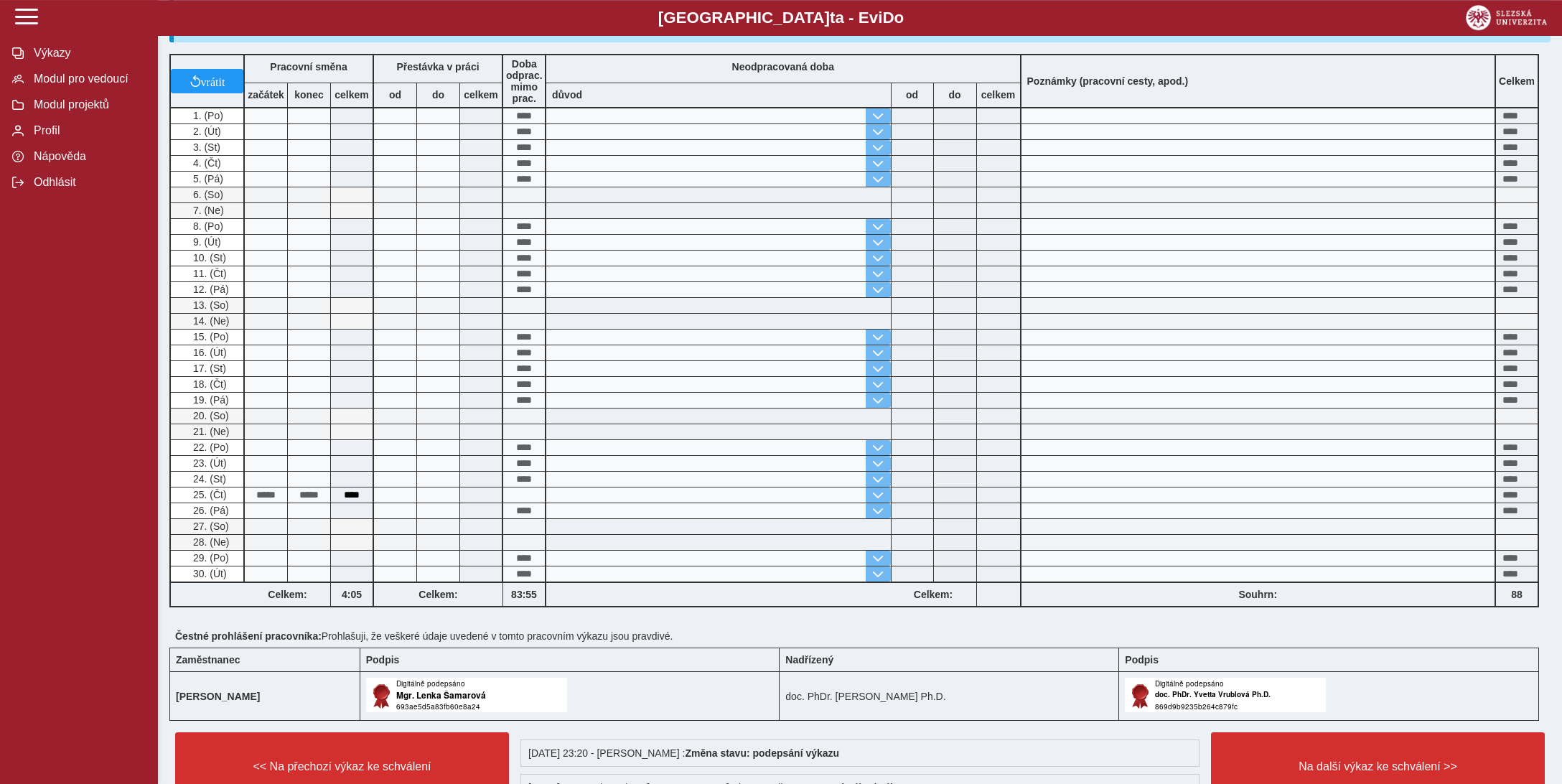
scroll to position [453, 0]
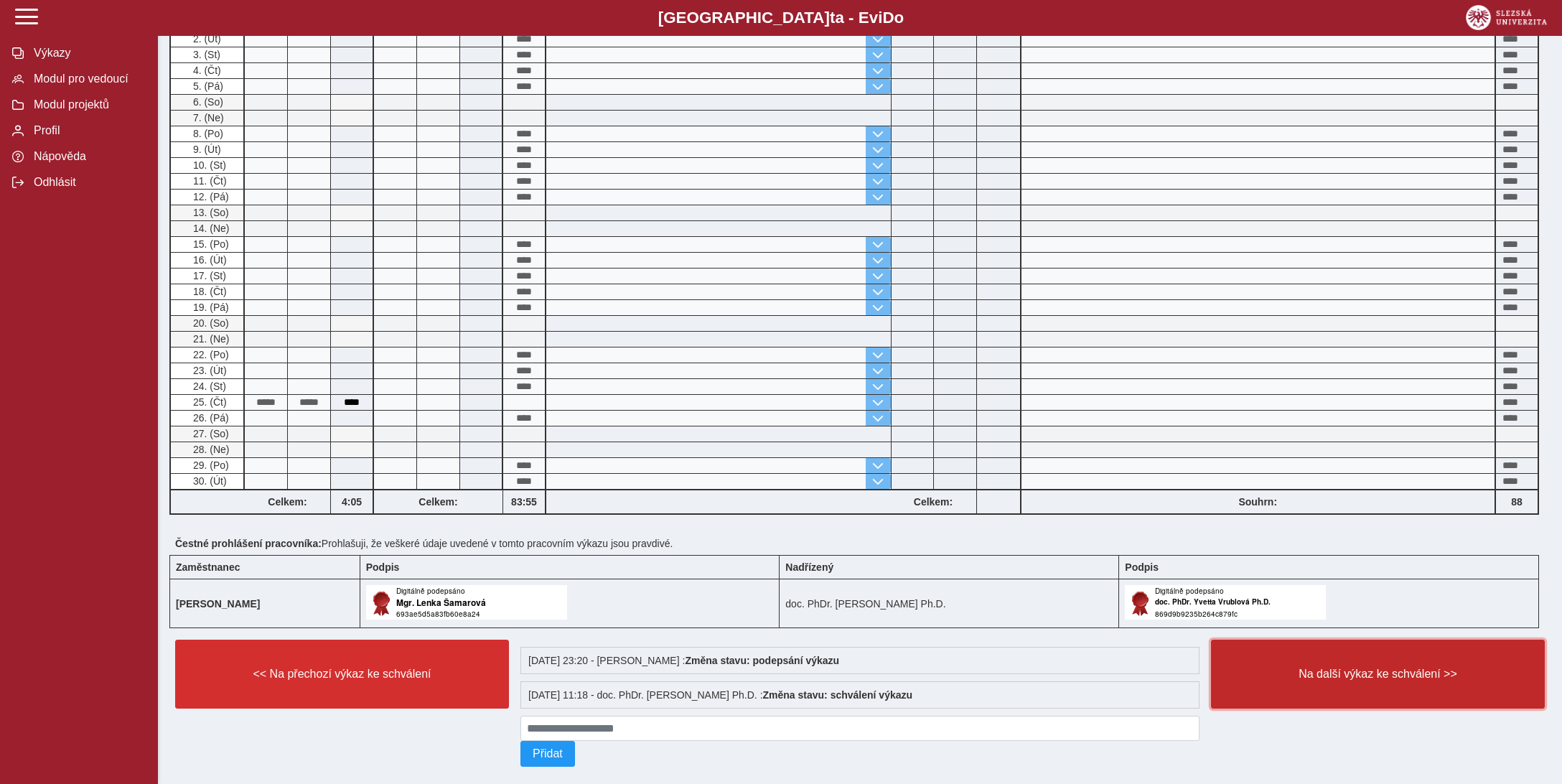
click at [1357, 668] on span "Na další výkaz ke schválení >>" at bounding box center [1378, 674] width 310 height 13
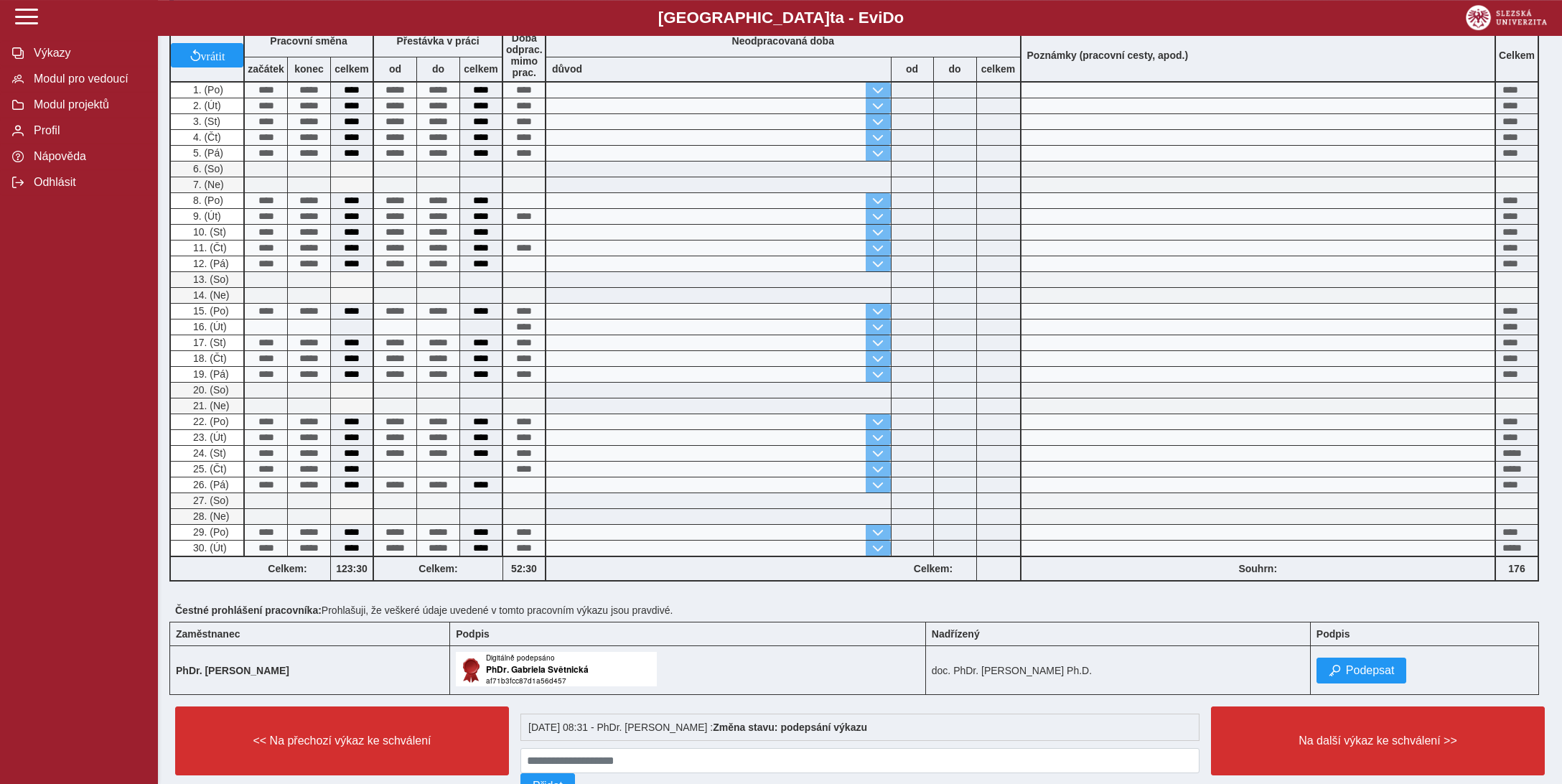
scroll to position [426, 0]
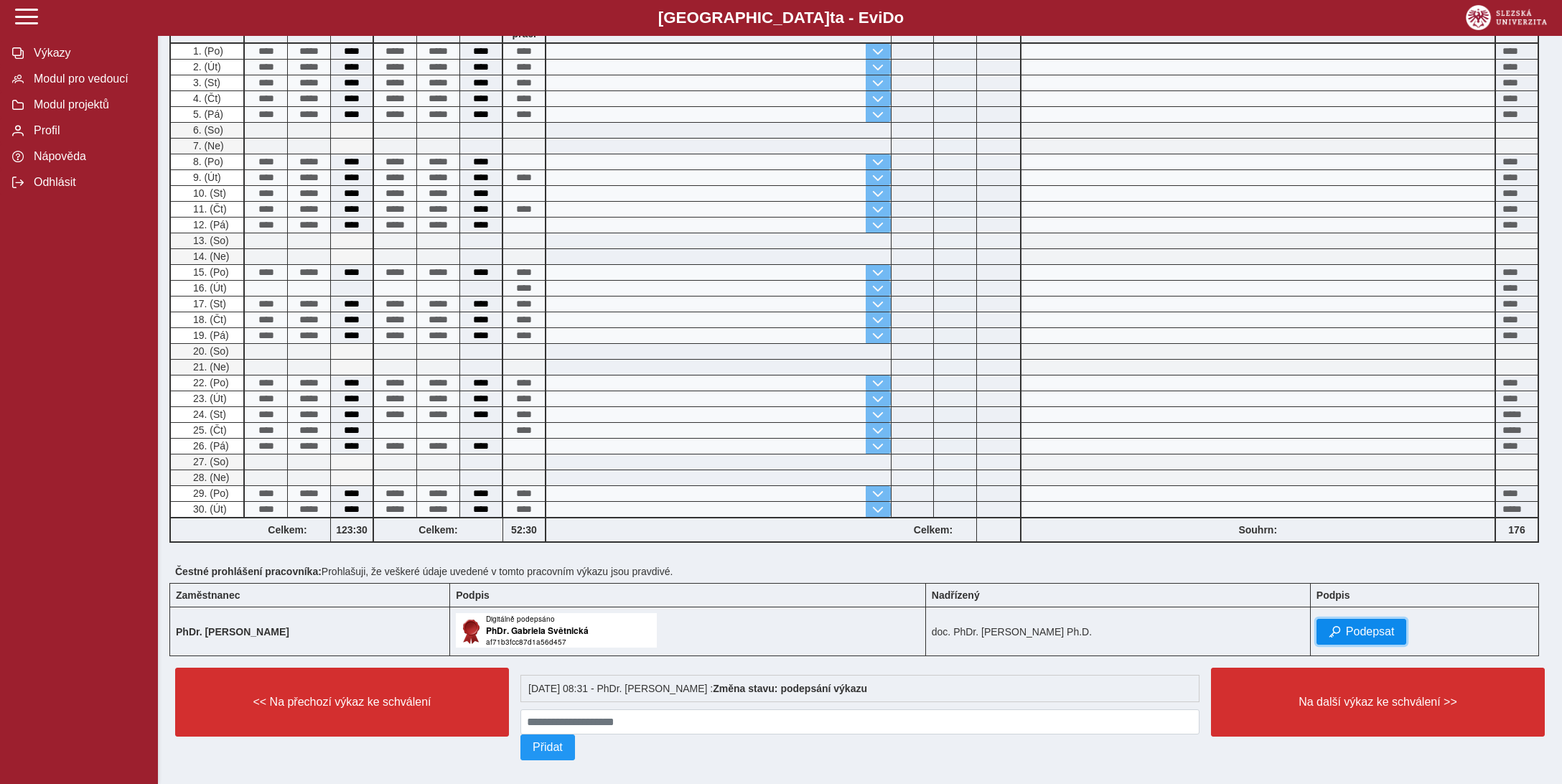
click at [1352, 625] on span "Podepsat" at bounding box center [1370, 632] width 49 height 13
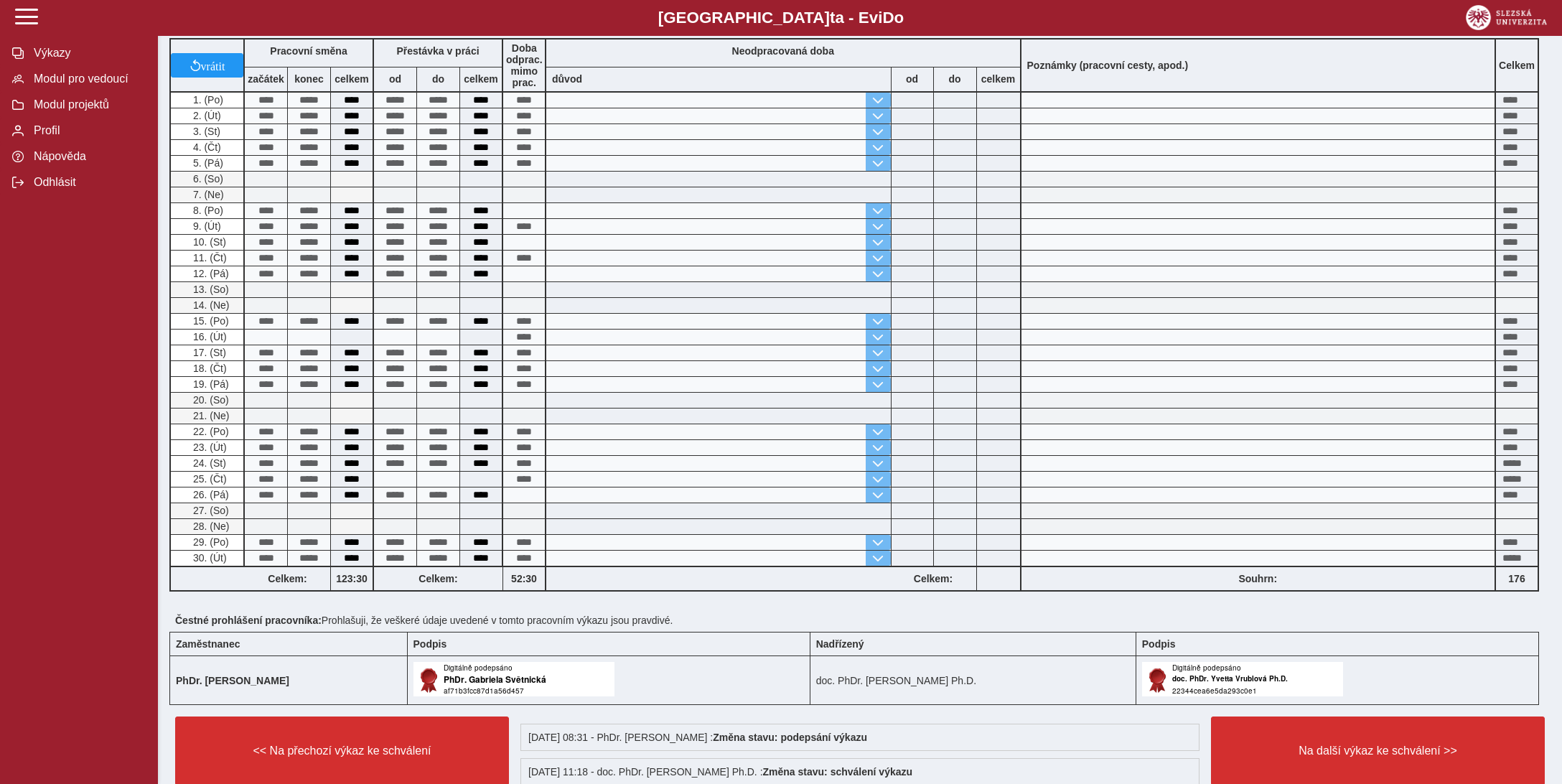
scroll to position [378, 0]
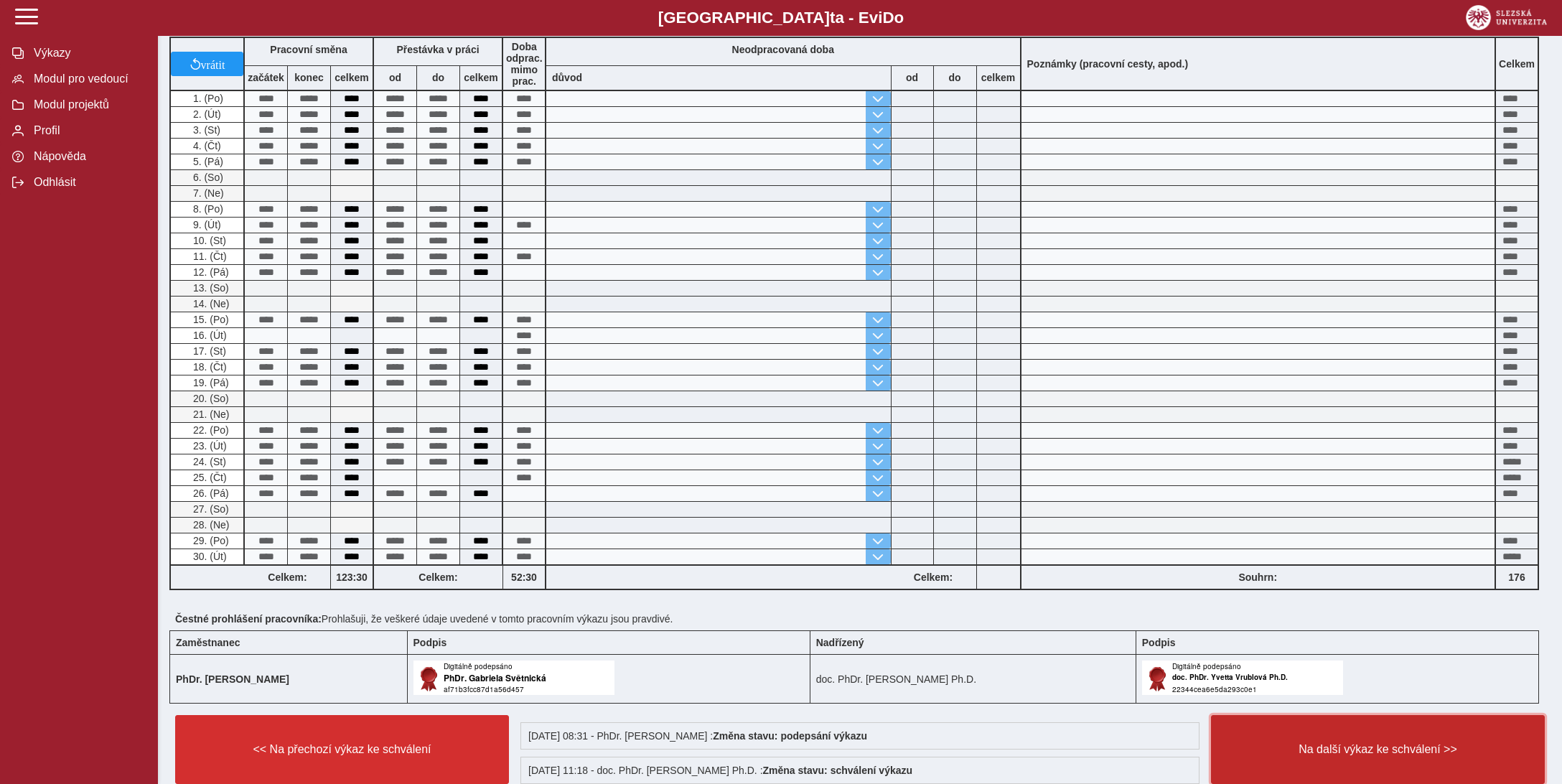
click at [1361, 743] on span "Na další výkaz ke schválení >>" at bounding box center [1378, 749] width 310 height 13
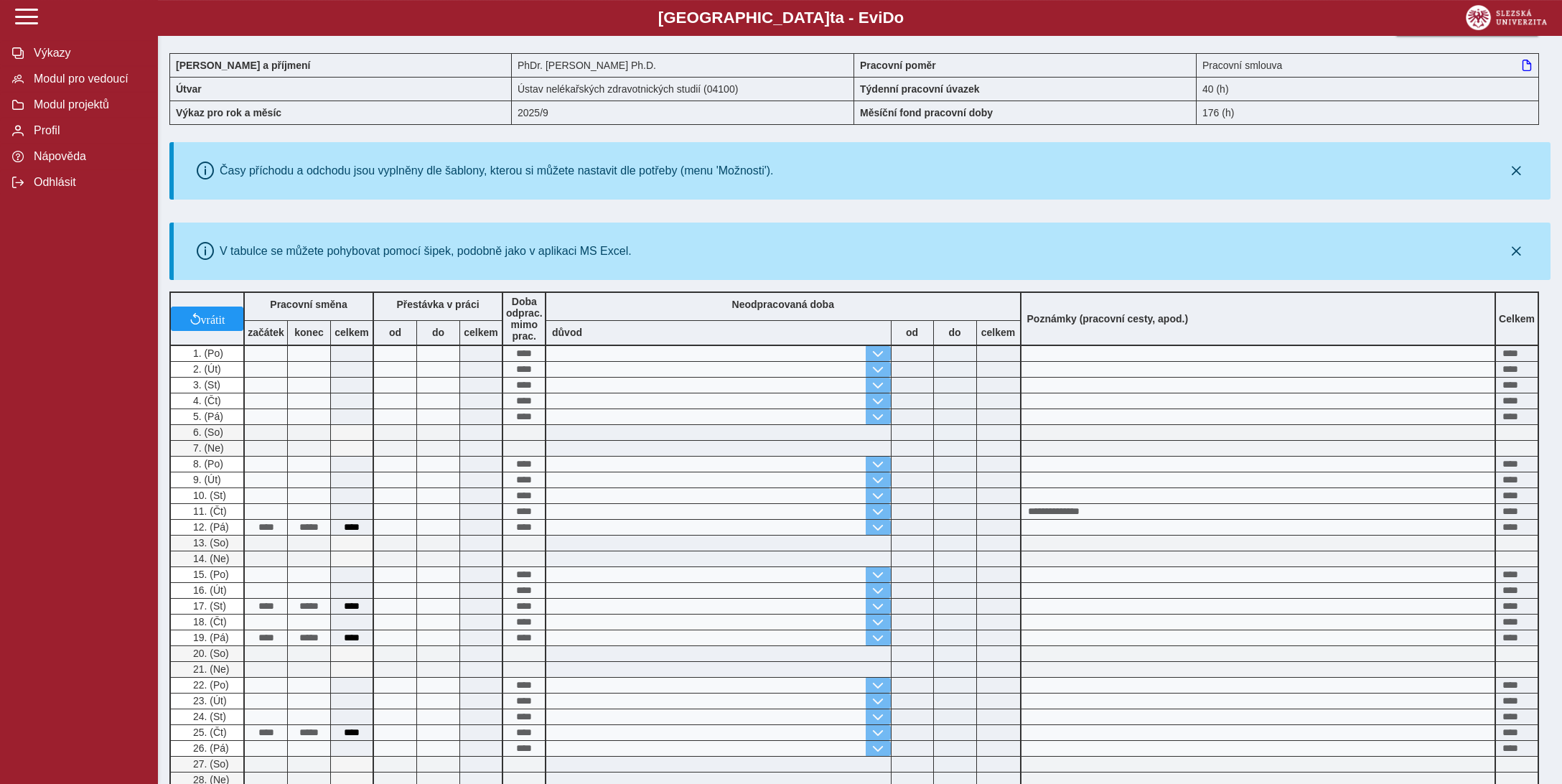
scroll to position [378, 0]
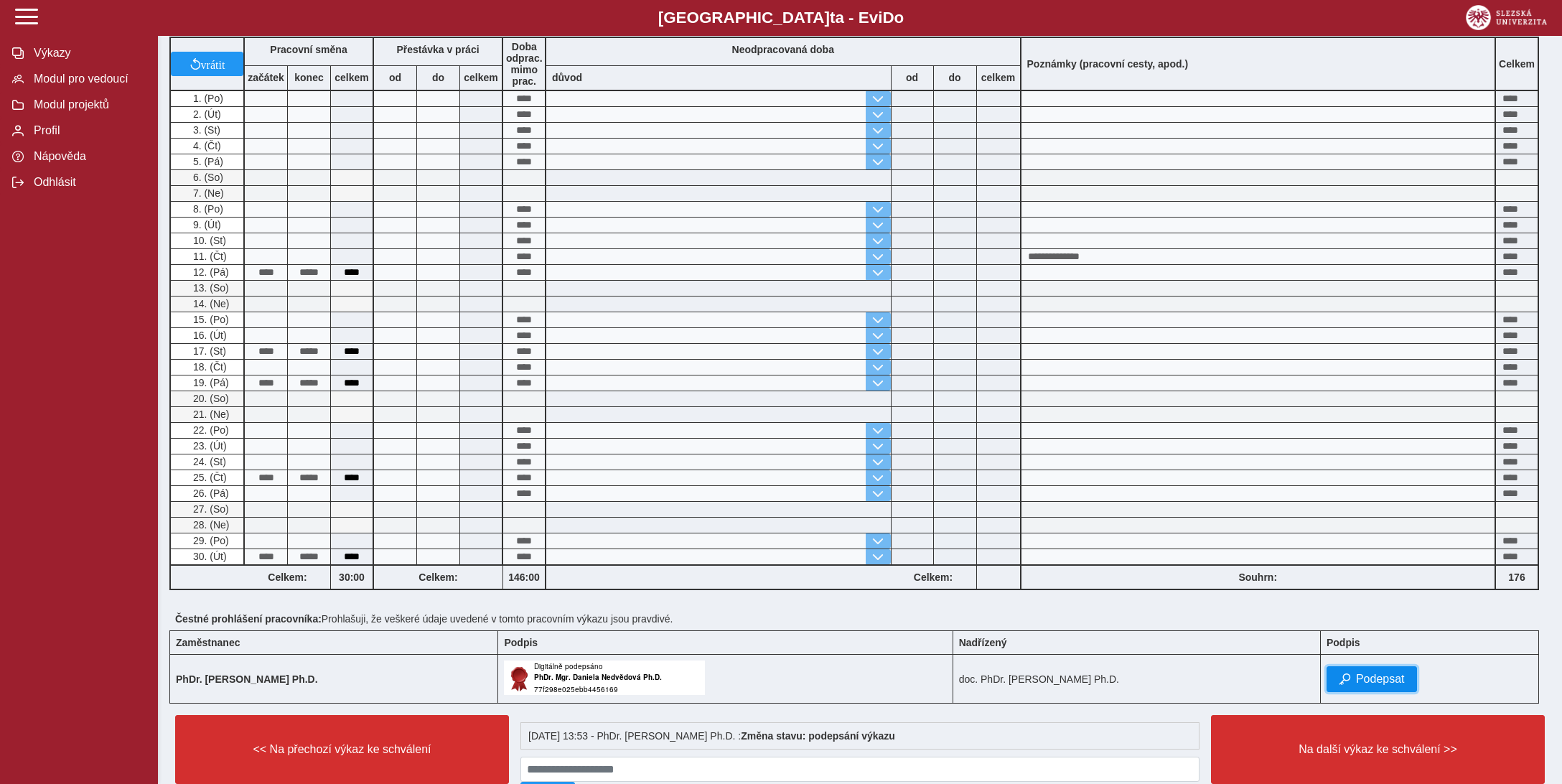
click at [1381, 673] on span "Podepsat" at bounding box center [1380, 679] width 49 height 13
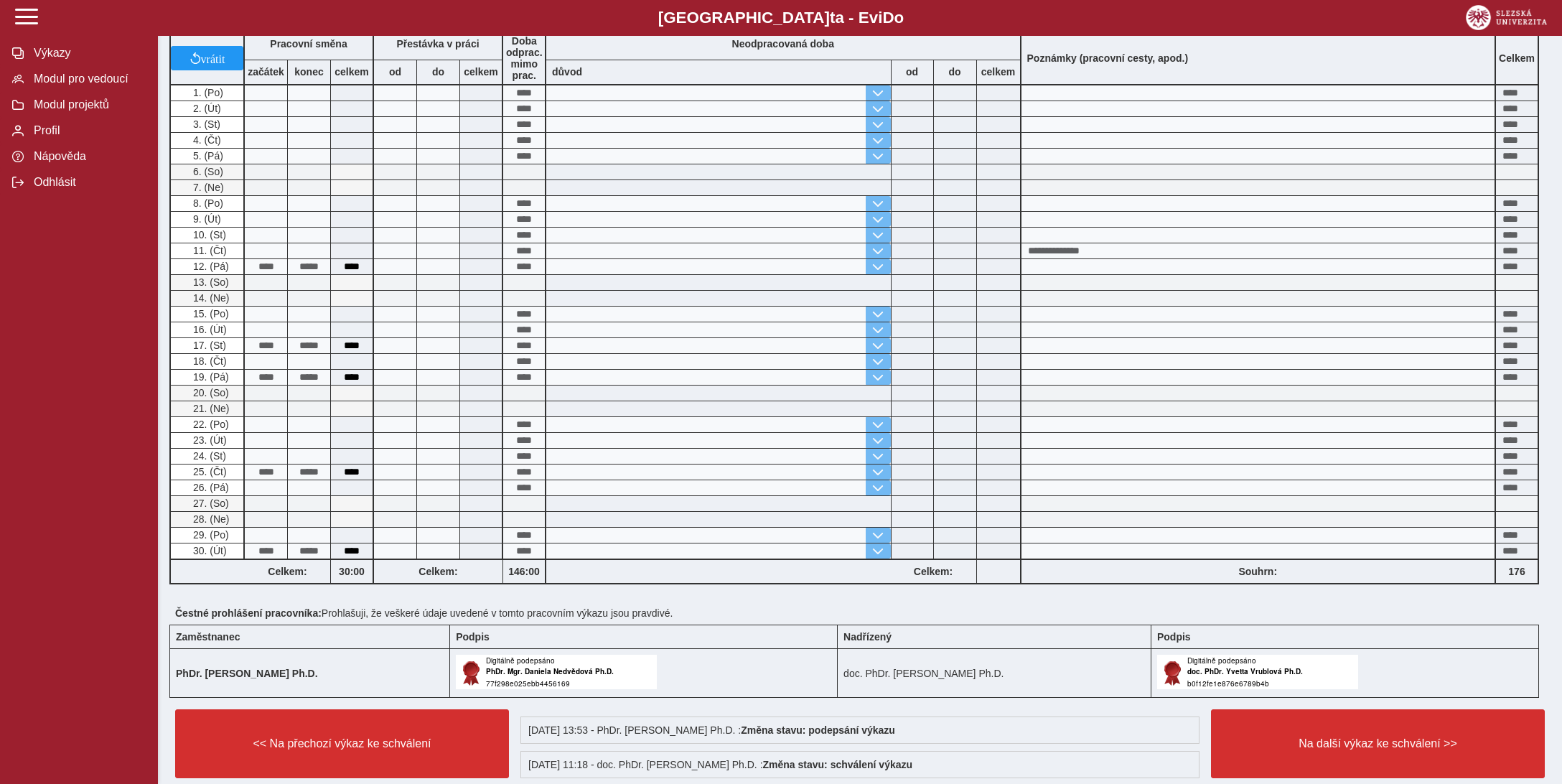
scroll to position [453, 0]
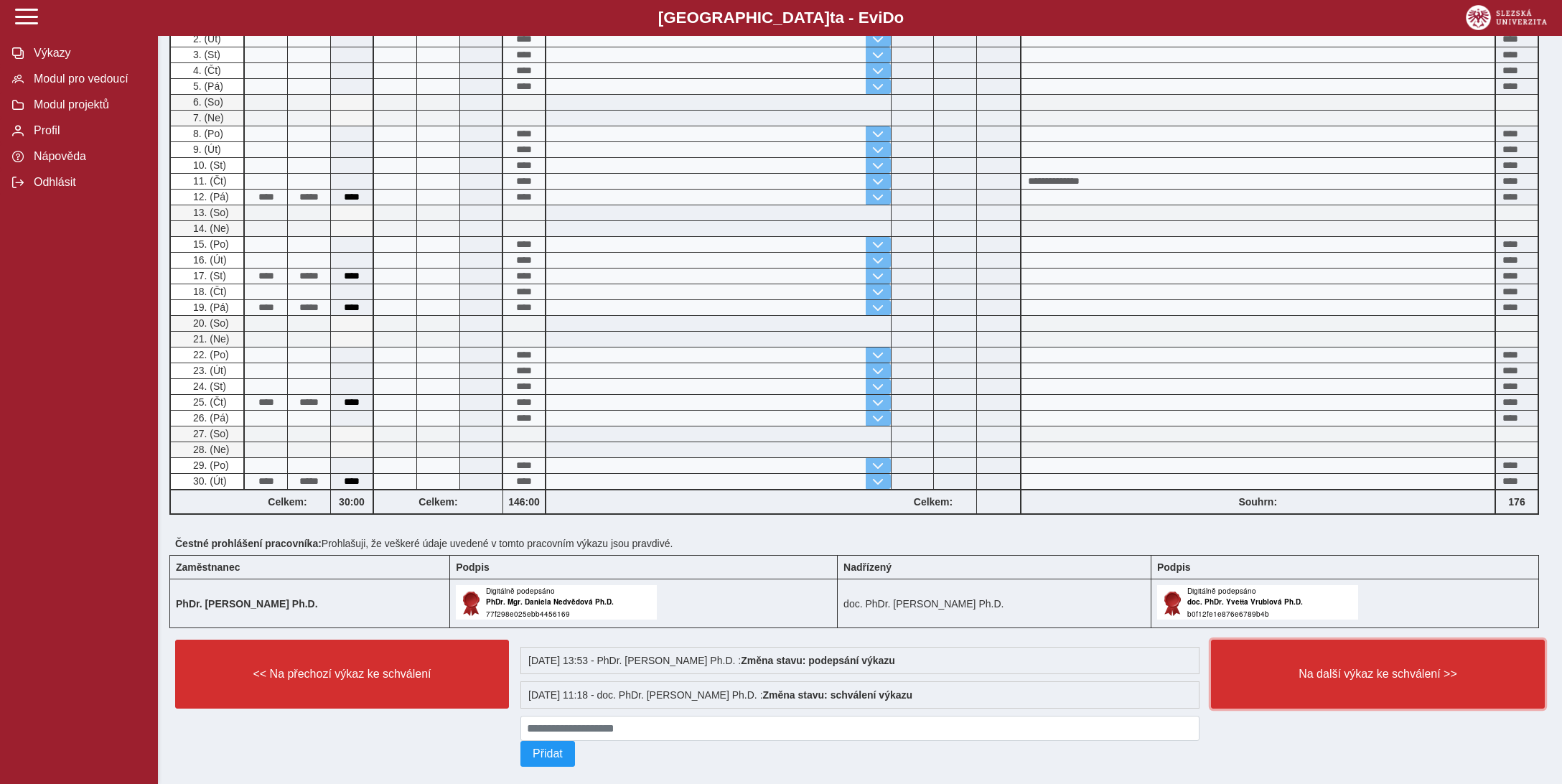
click at [1381, 668] on span "Na další výkaz ke schválení >>" at bounding box center [1378, 674] width 310 height 13
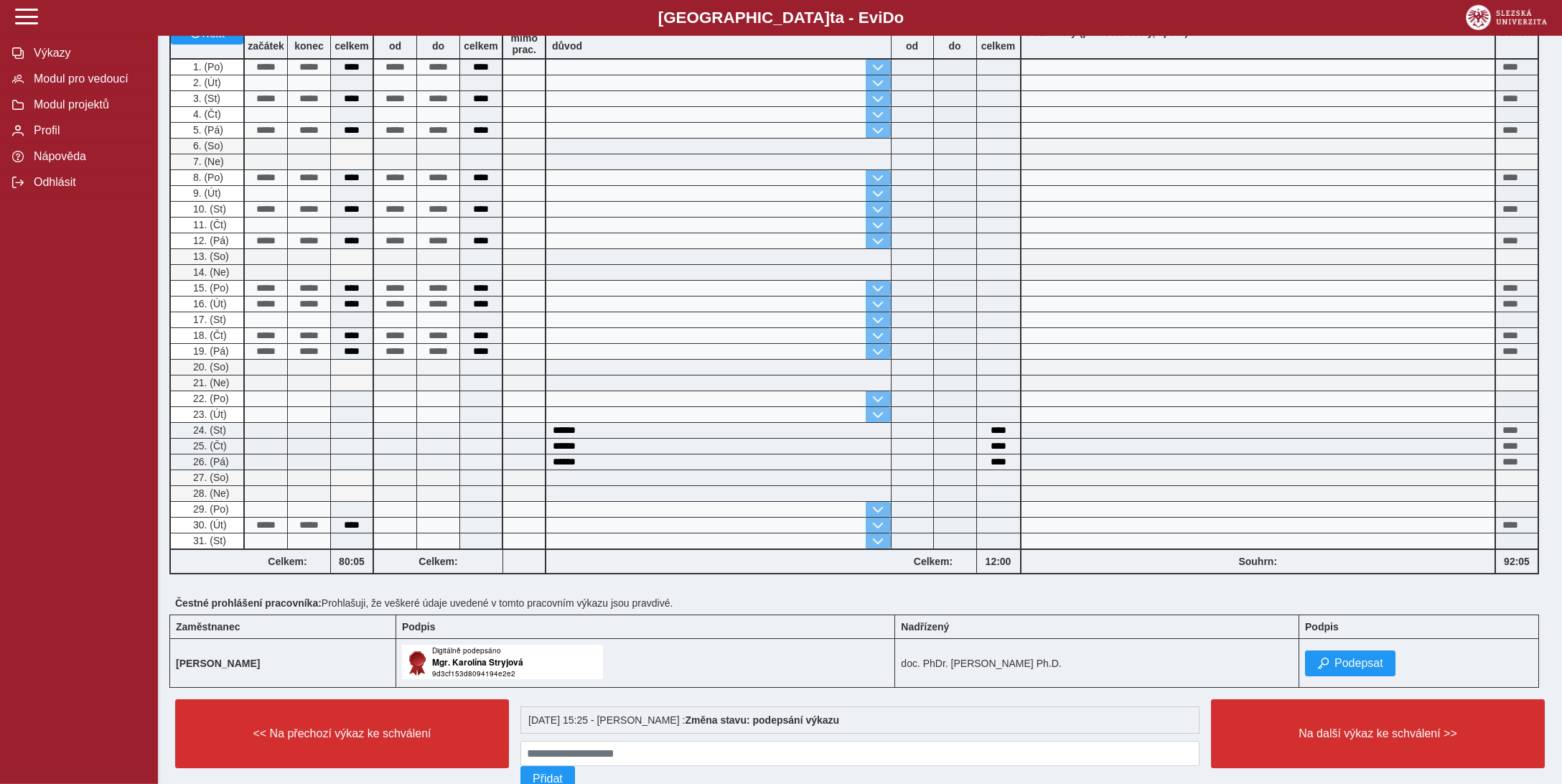
scroll to position [441, 0]
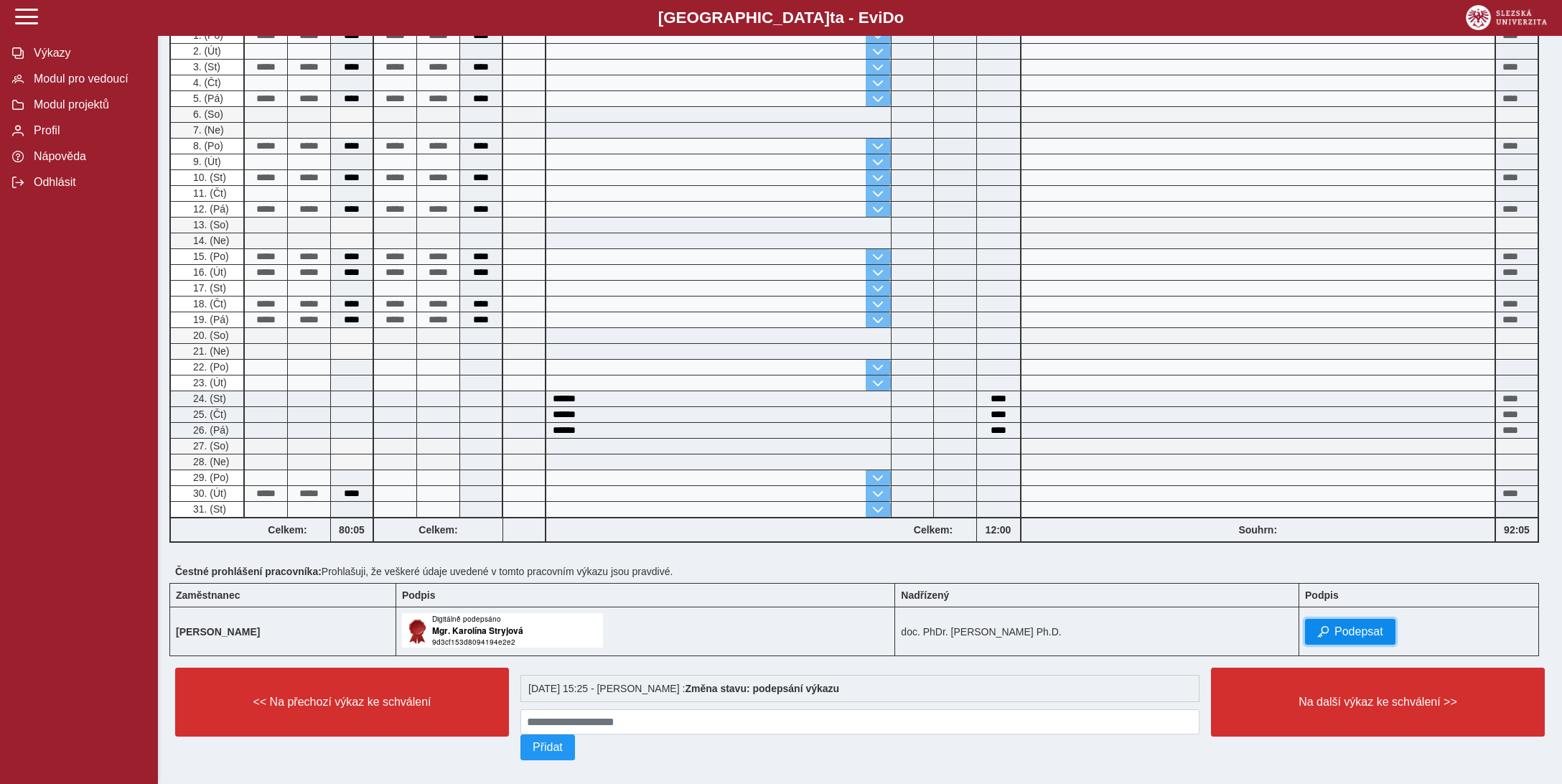
click at [1357, 625] on span "Podepsat" at bounding box center [1359, 632] width 49 height 13
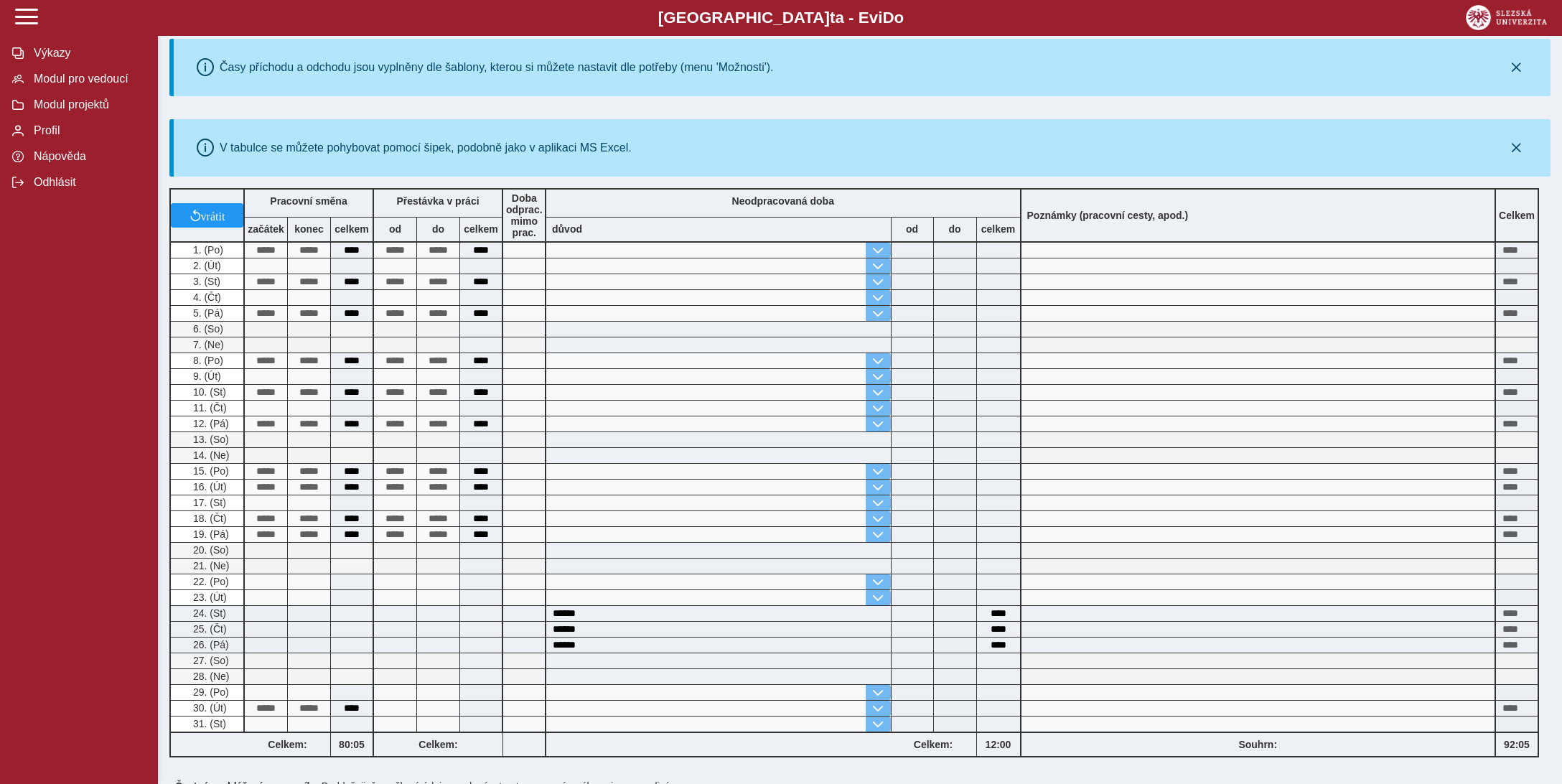
scroll to position [474, 0]
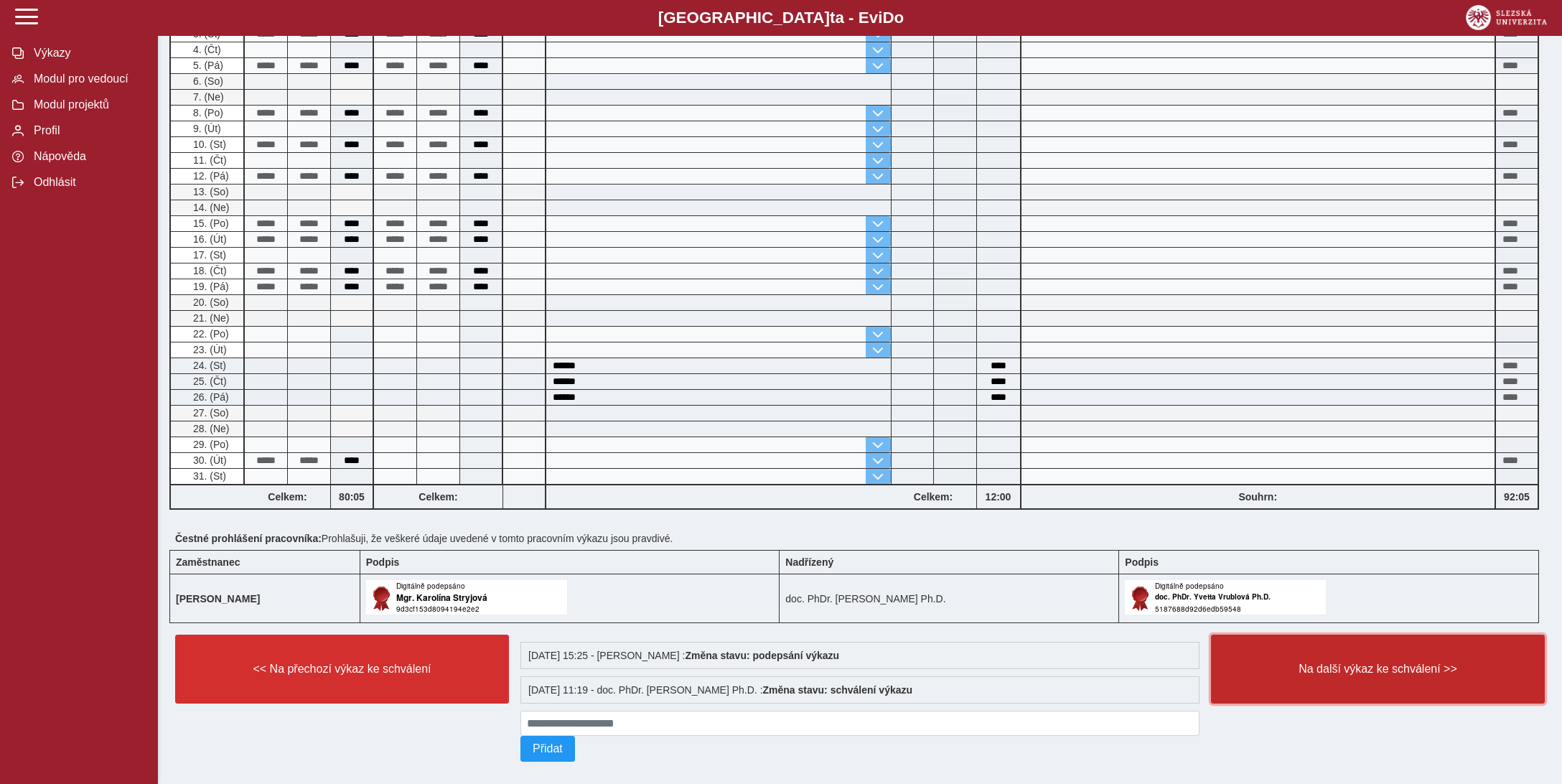
click at [1353, 662] on span "Na další výkaz ke schválení >>" at bounding box center [1378, 669] width 310 height 13
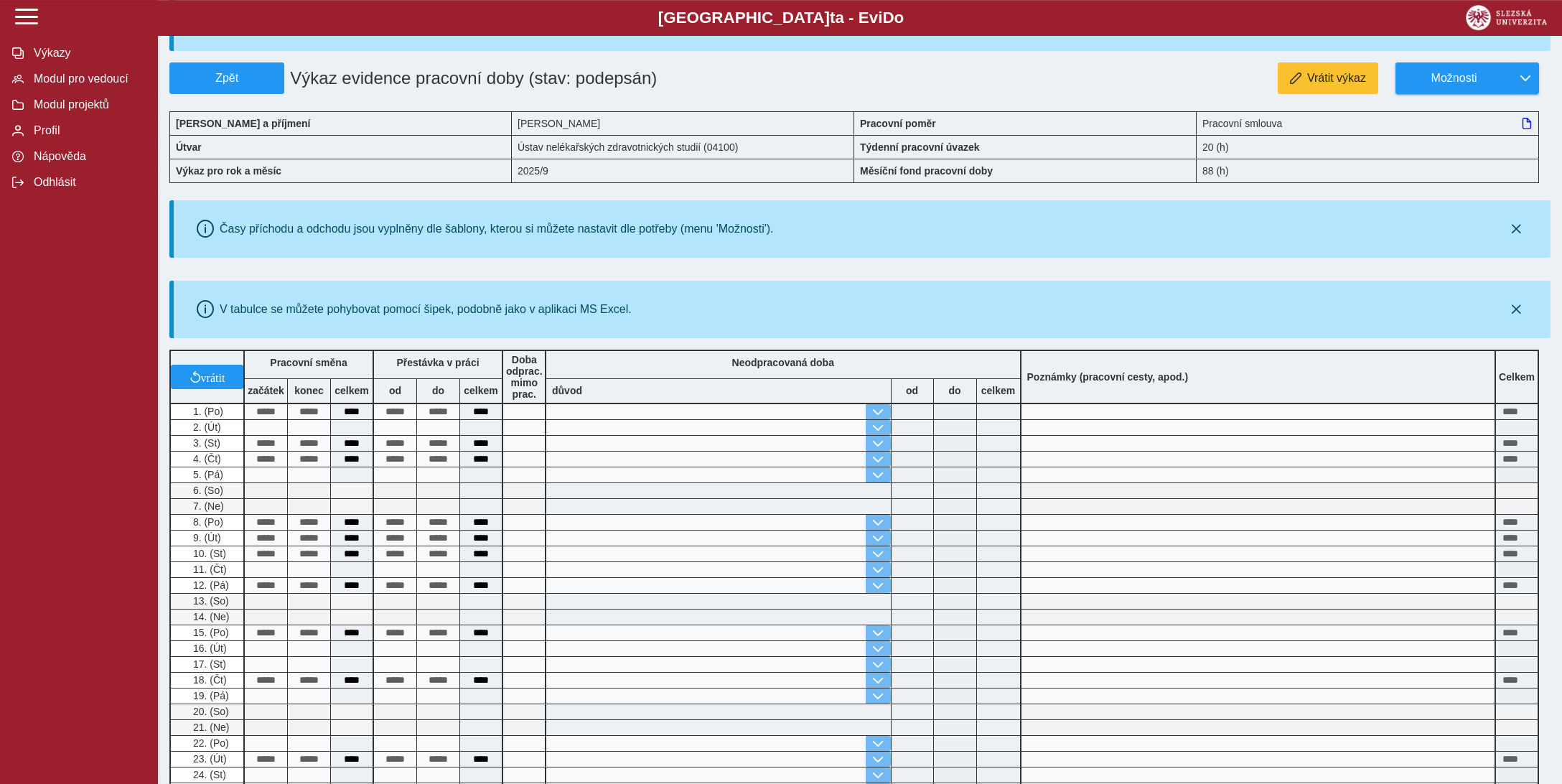
scroll to position [426, 0]
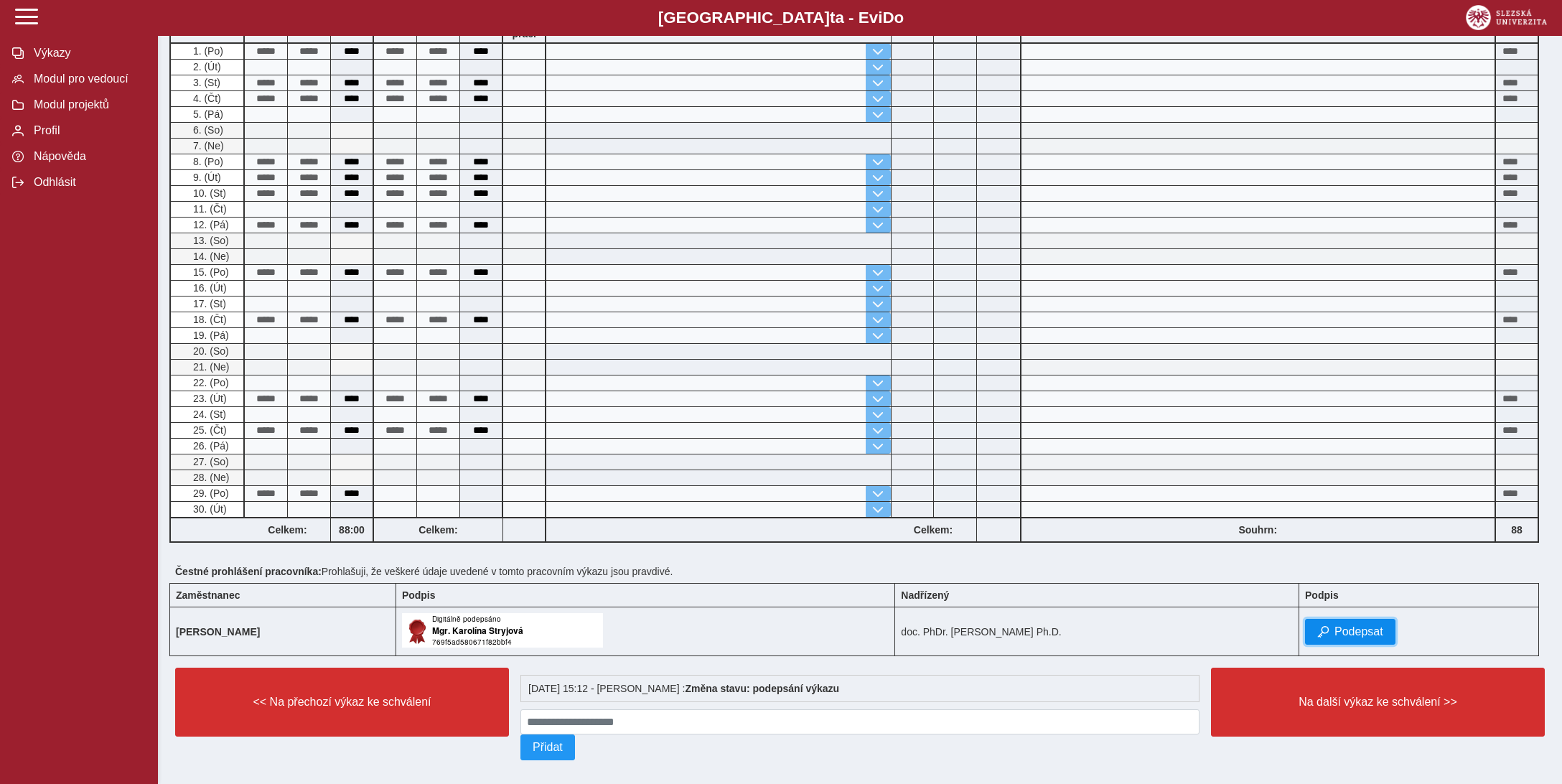
click at [1359, 625] on span "Podepsat" at bounding box center [1359, 632] width 49 height 13
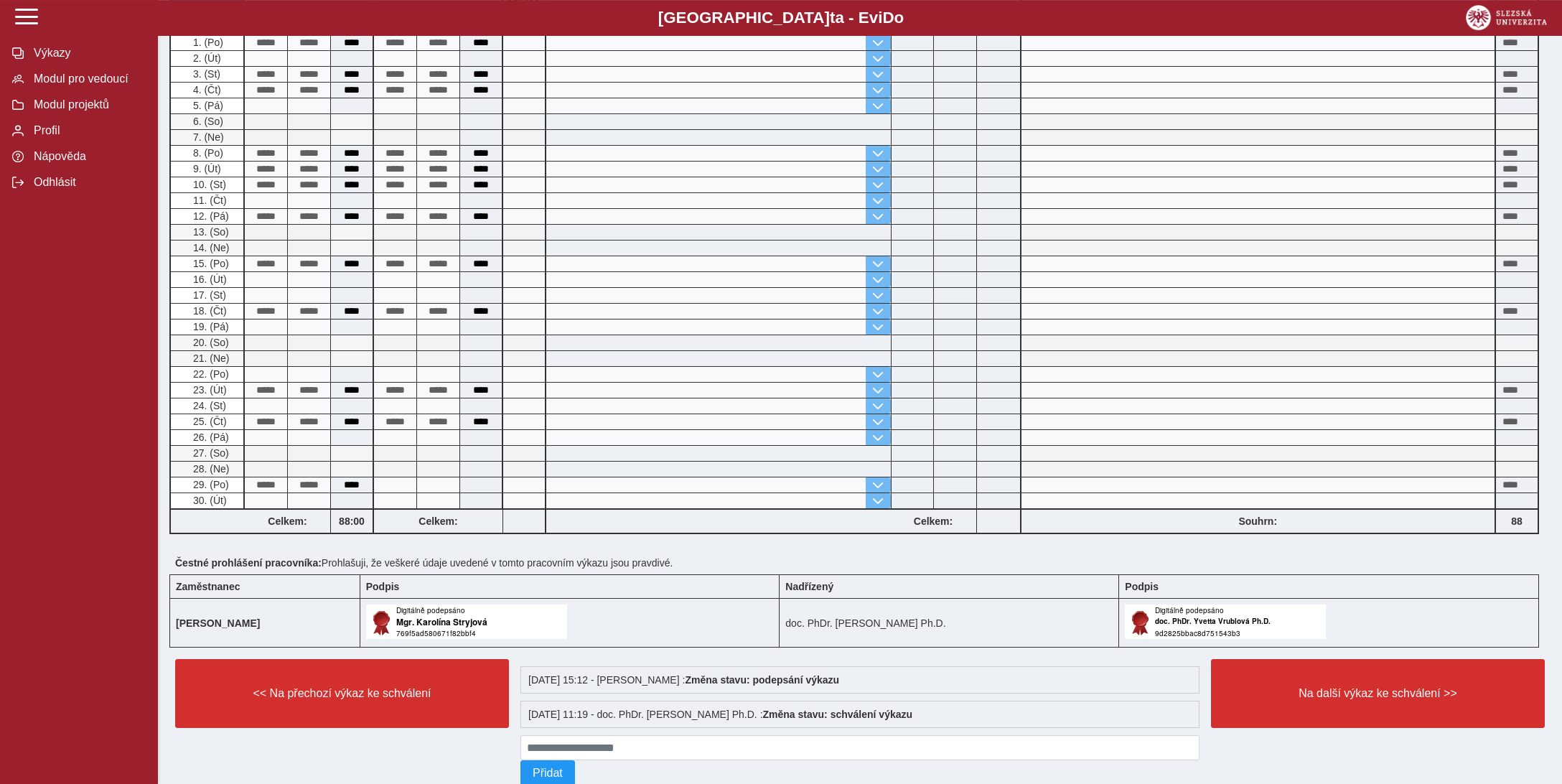
scroll to position [459, 0]
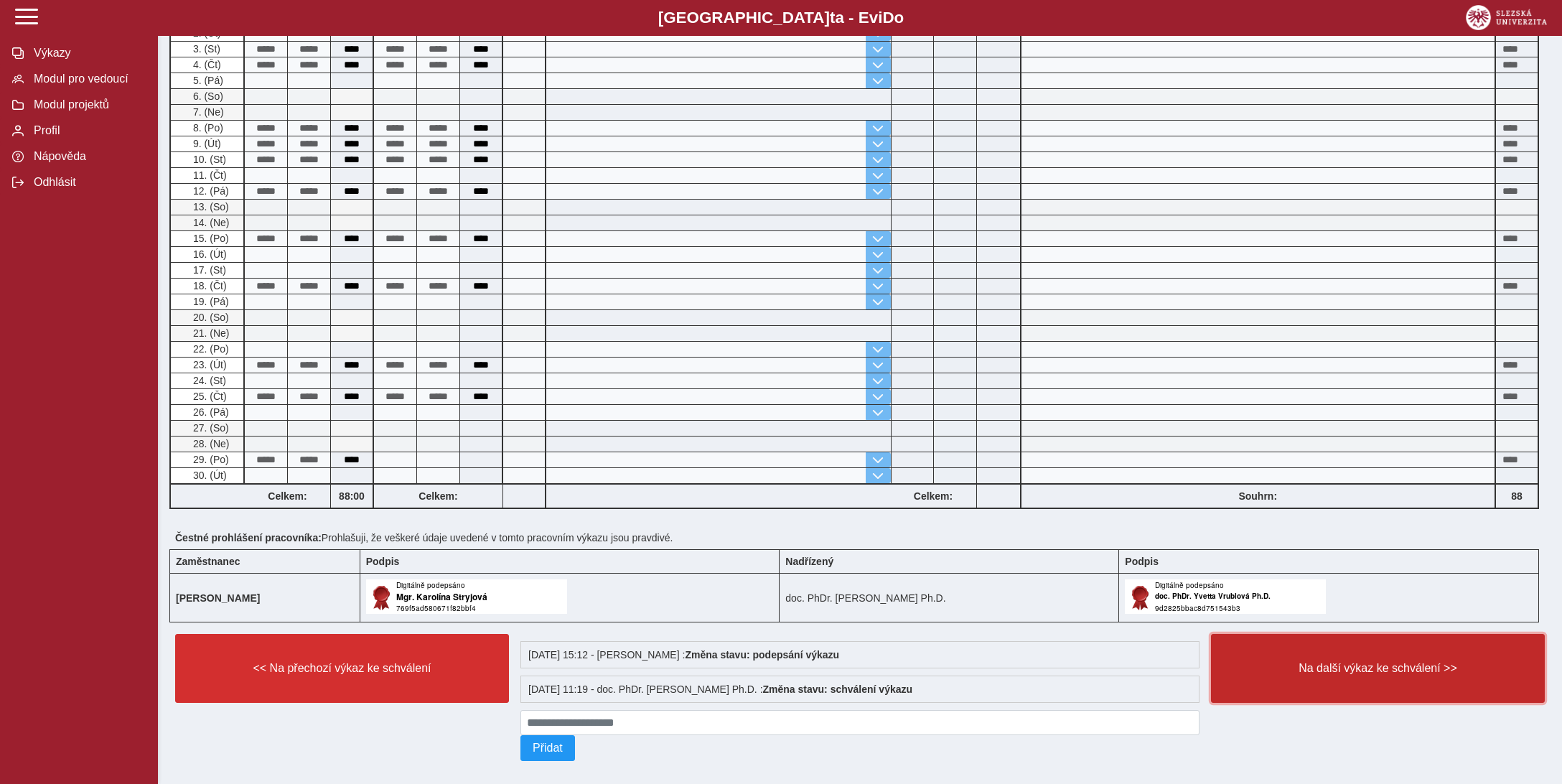
click at [1356, 661] on span "Na další výkaz ke schválení >>" at bounding box center [1378, 668] width 310 height 13
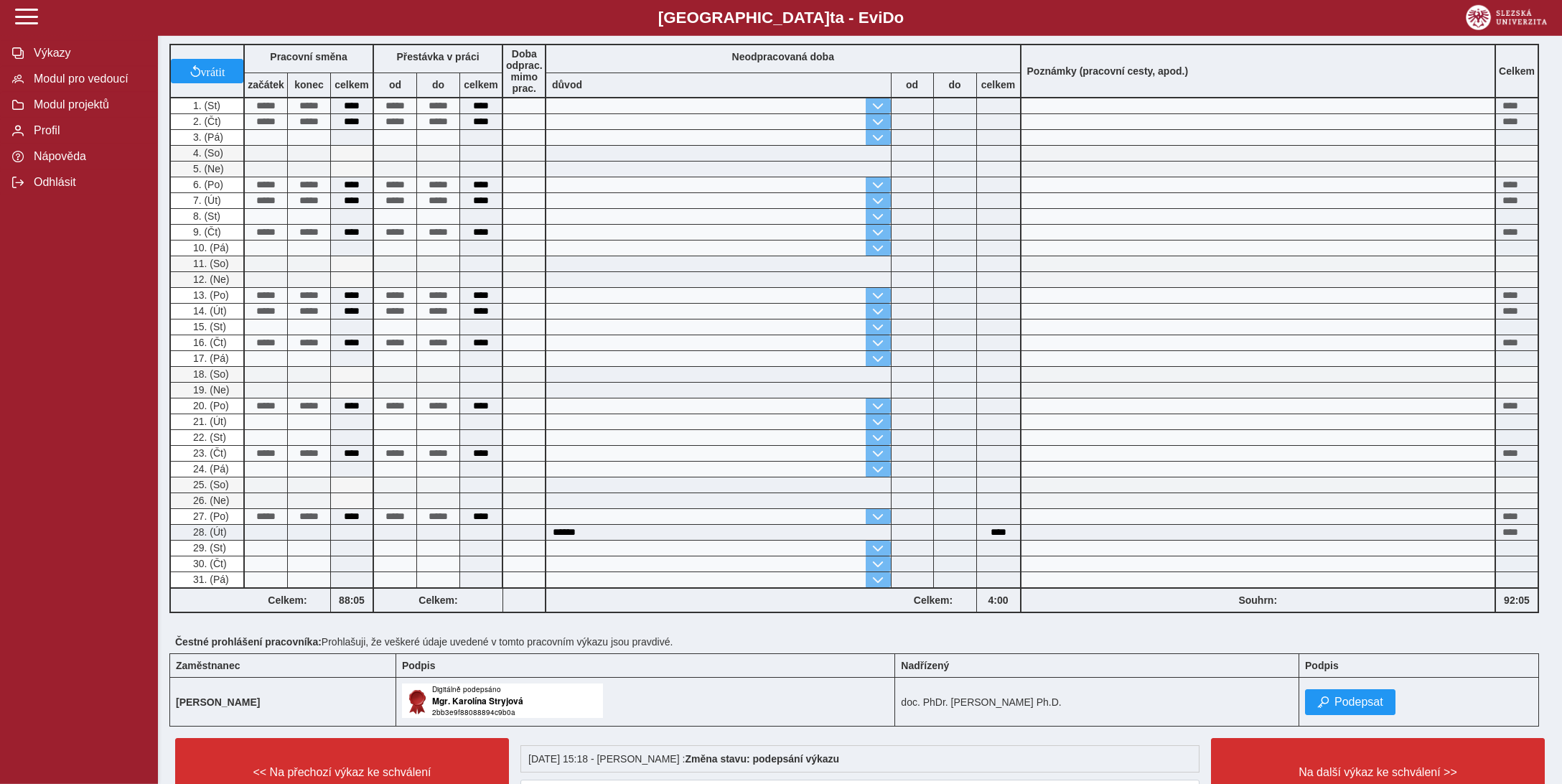
scroll to position [378, 0]
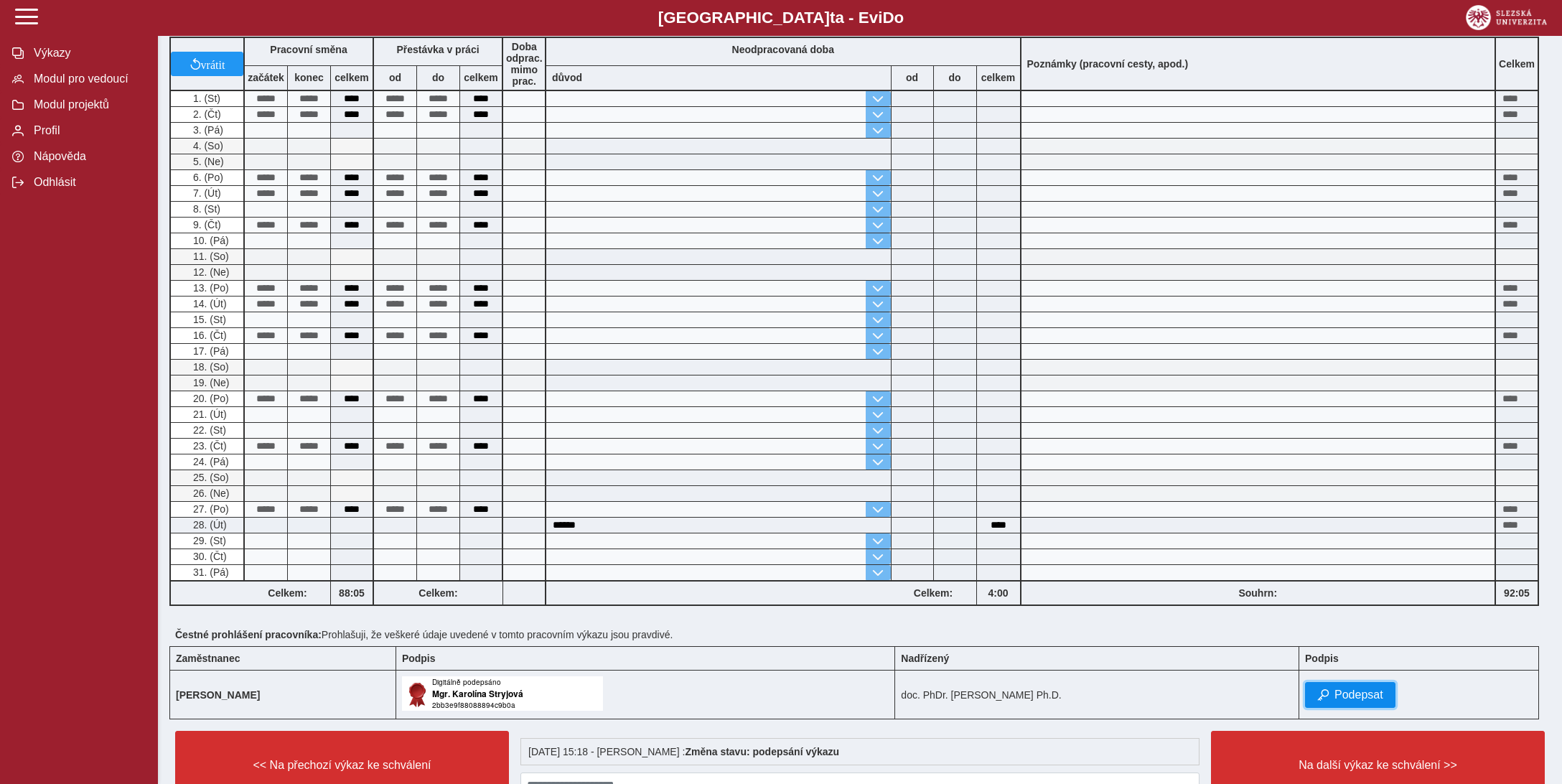
click at [1360, 688] on span "Podepsat" at bounding box center [1359, 694] width 49 height 13
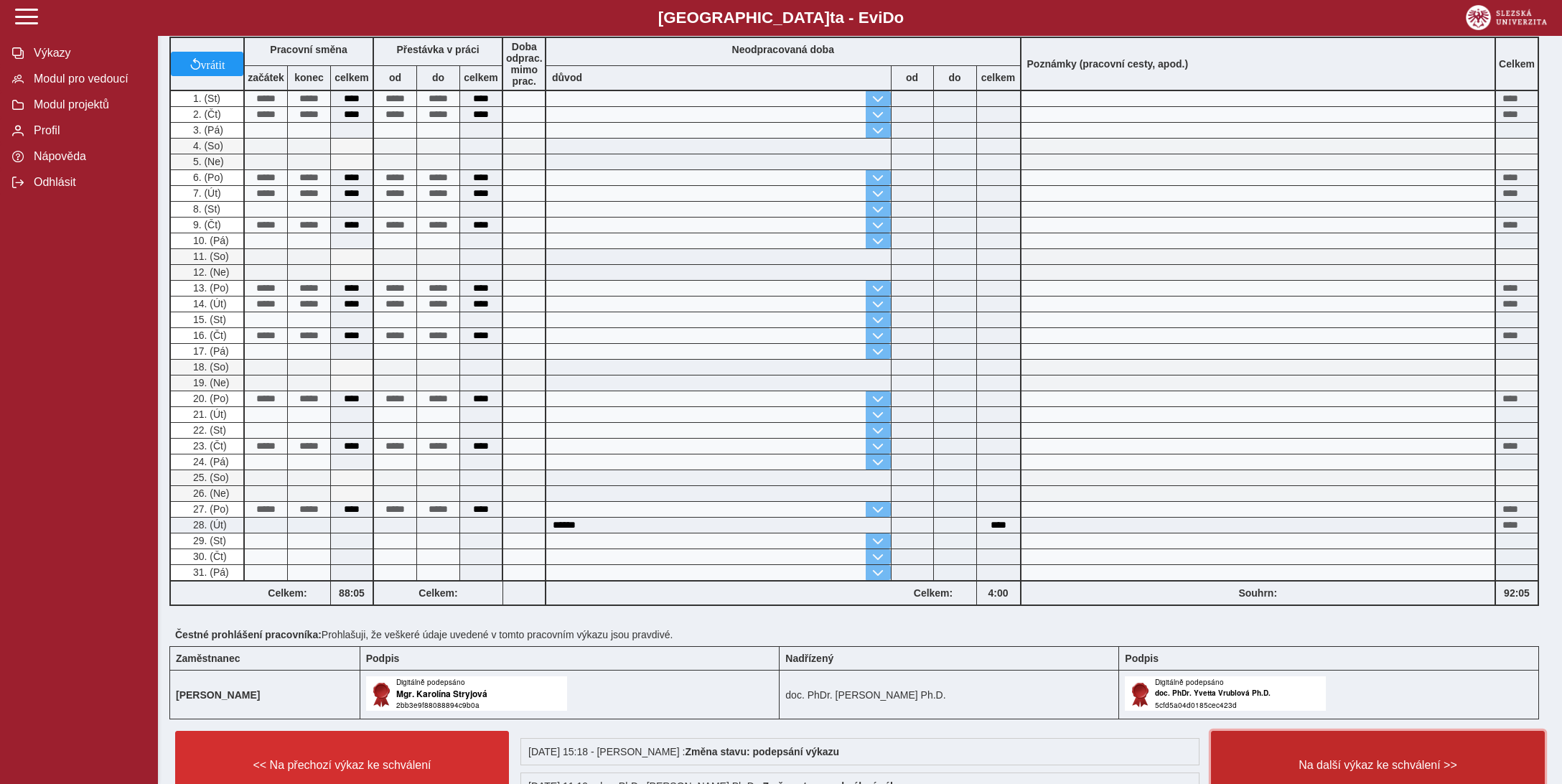
click at [1368, 759] on span "Na další výkaz ke schválení >>" at bounding box center [1378, 765] width 310 height 13
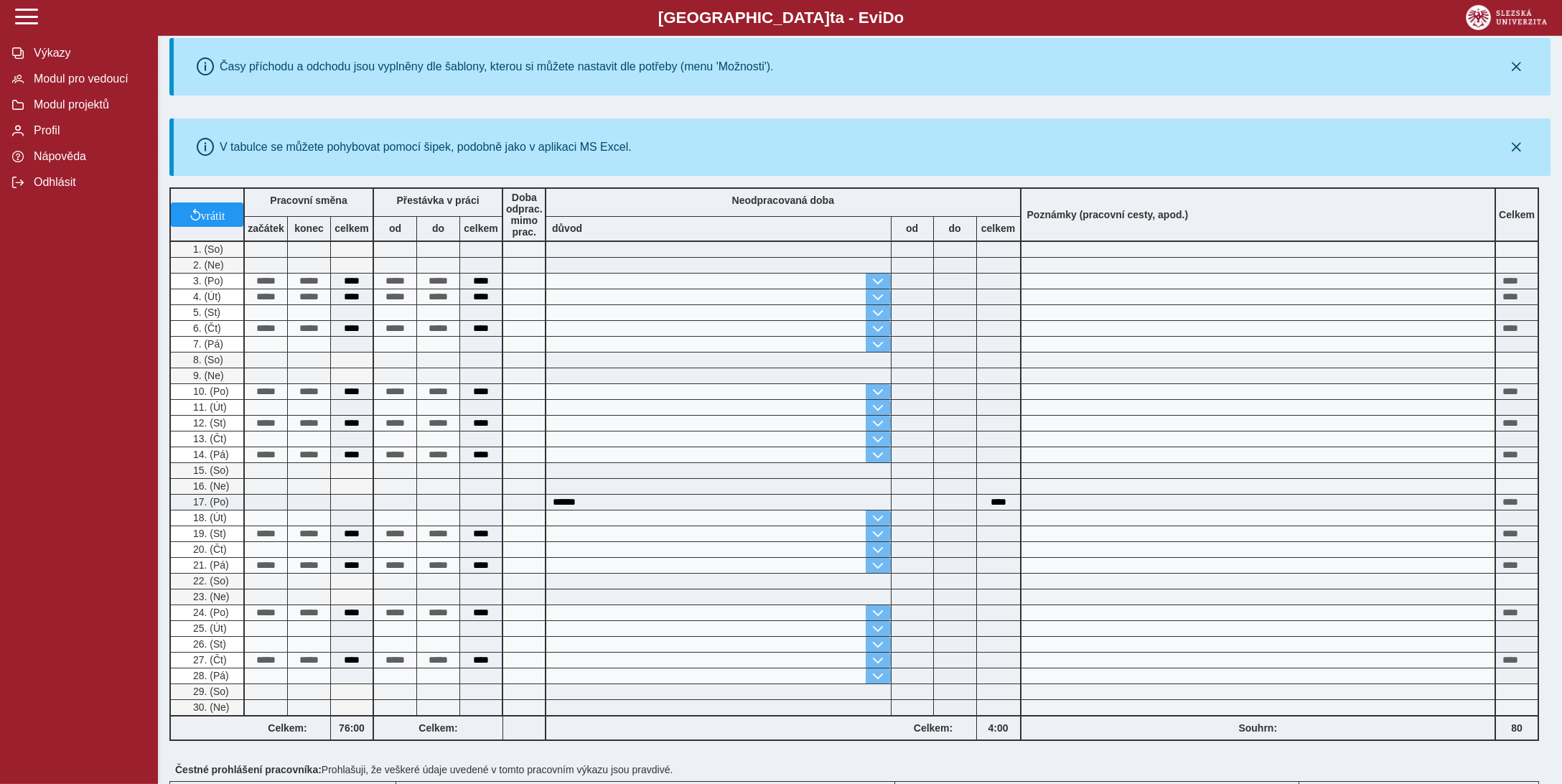
scroll to position [378, 0]
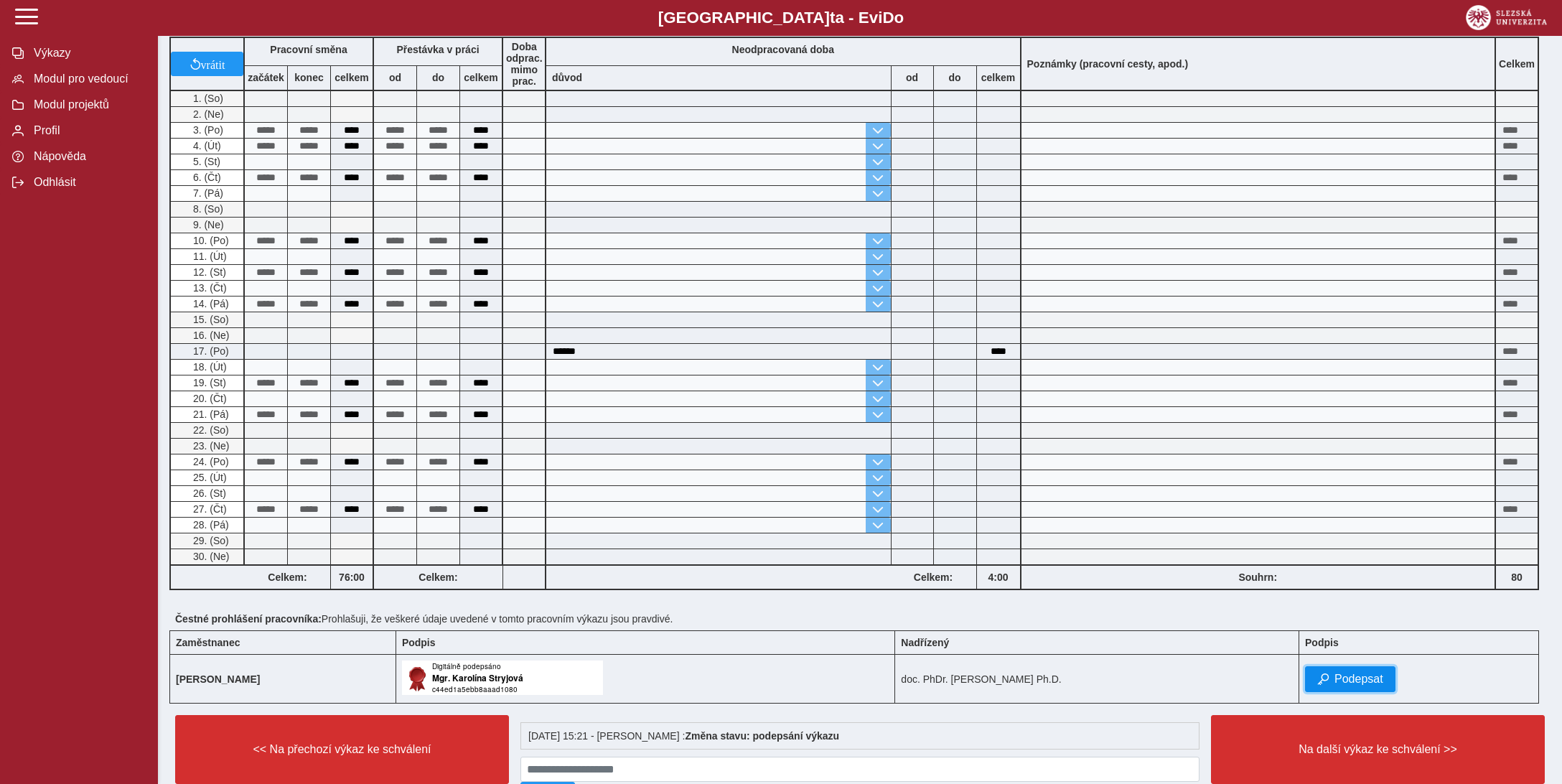
click at [1365, 673] on span "Podepsat" at bounding box center [1359, 679] width 49 height 13
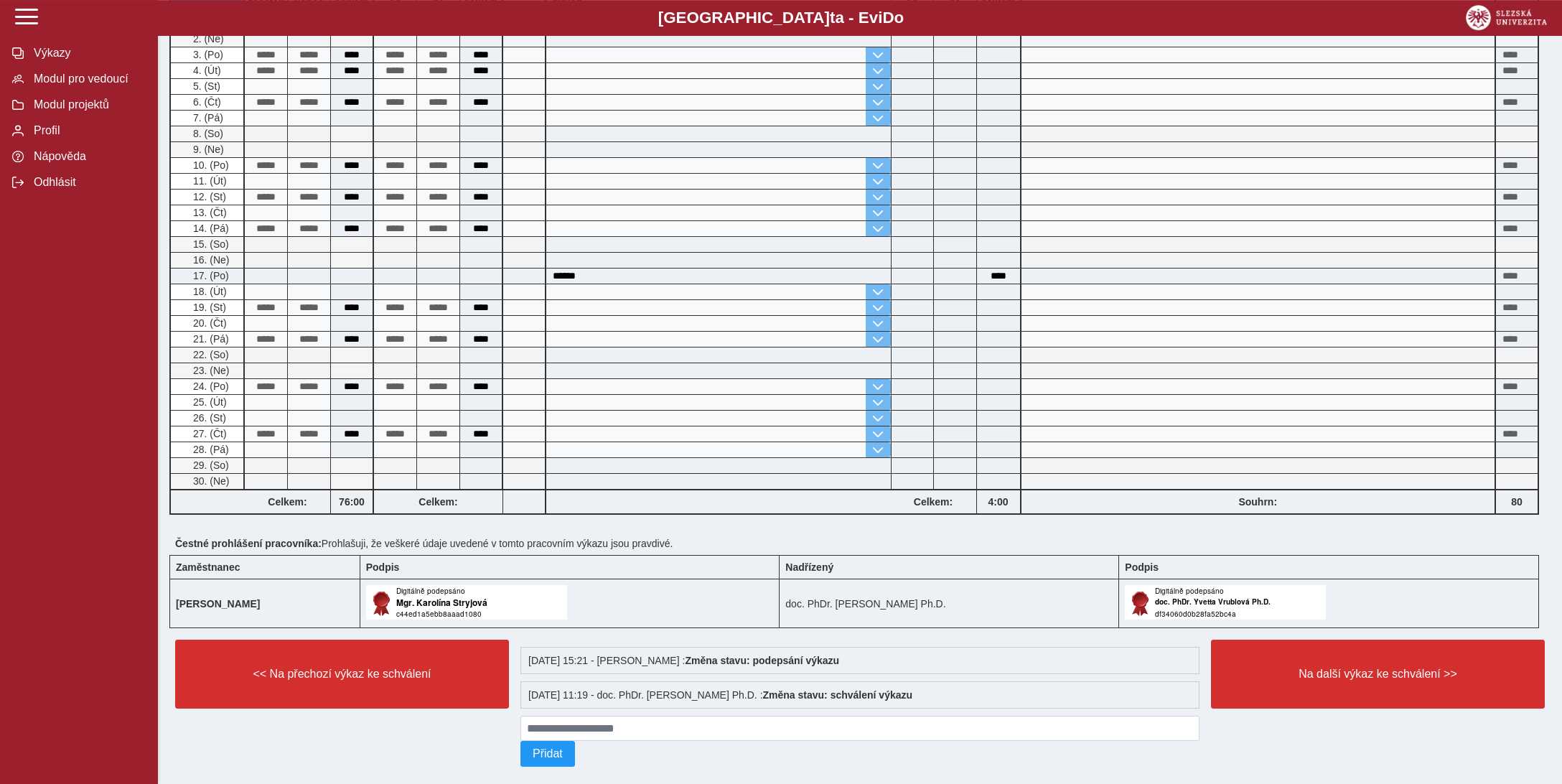
scroll to position [459, 0]
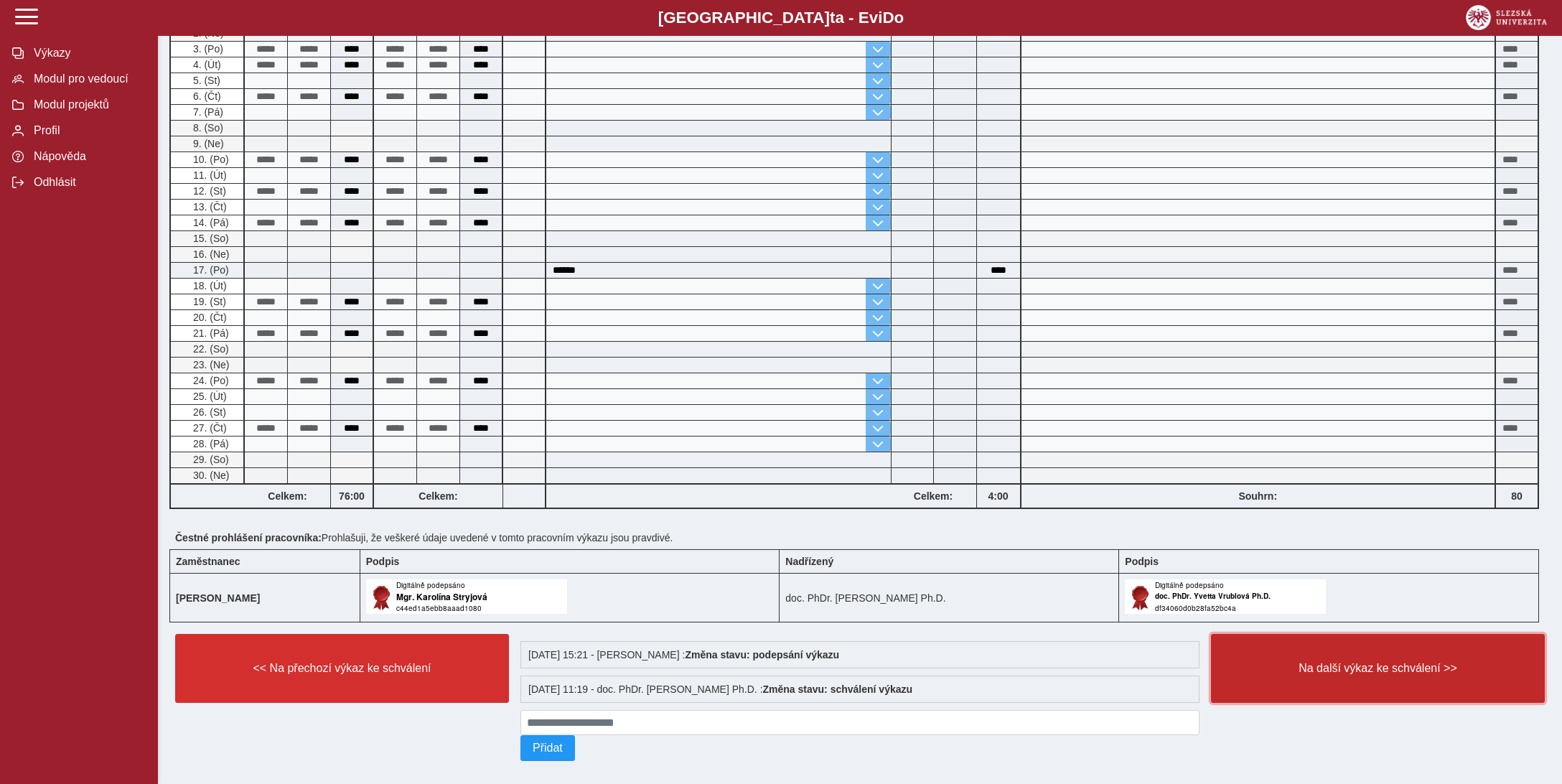
click at [1363, 661] on span "Na další výkaz ke schválení >>" at bounding box center [1378, 668] width 310 height 13
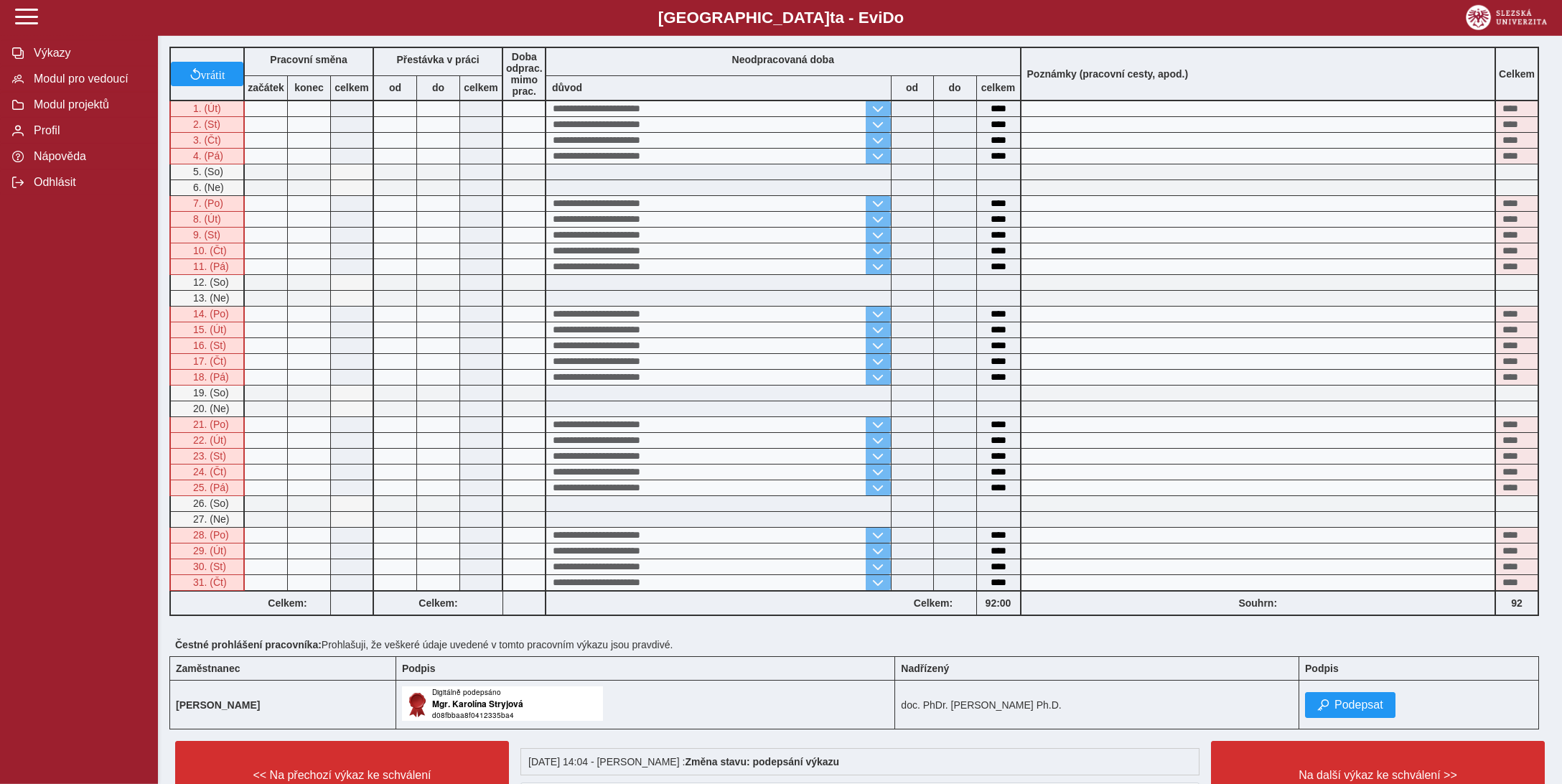
scroll to position [441, 0]
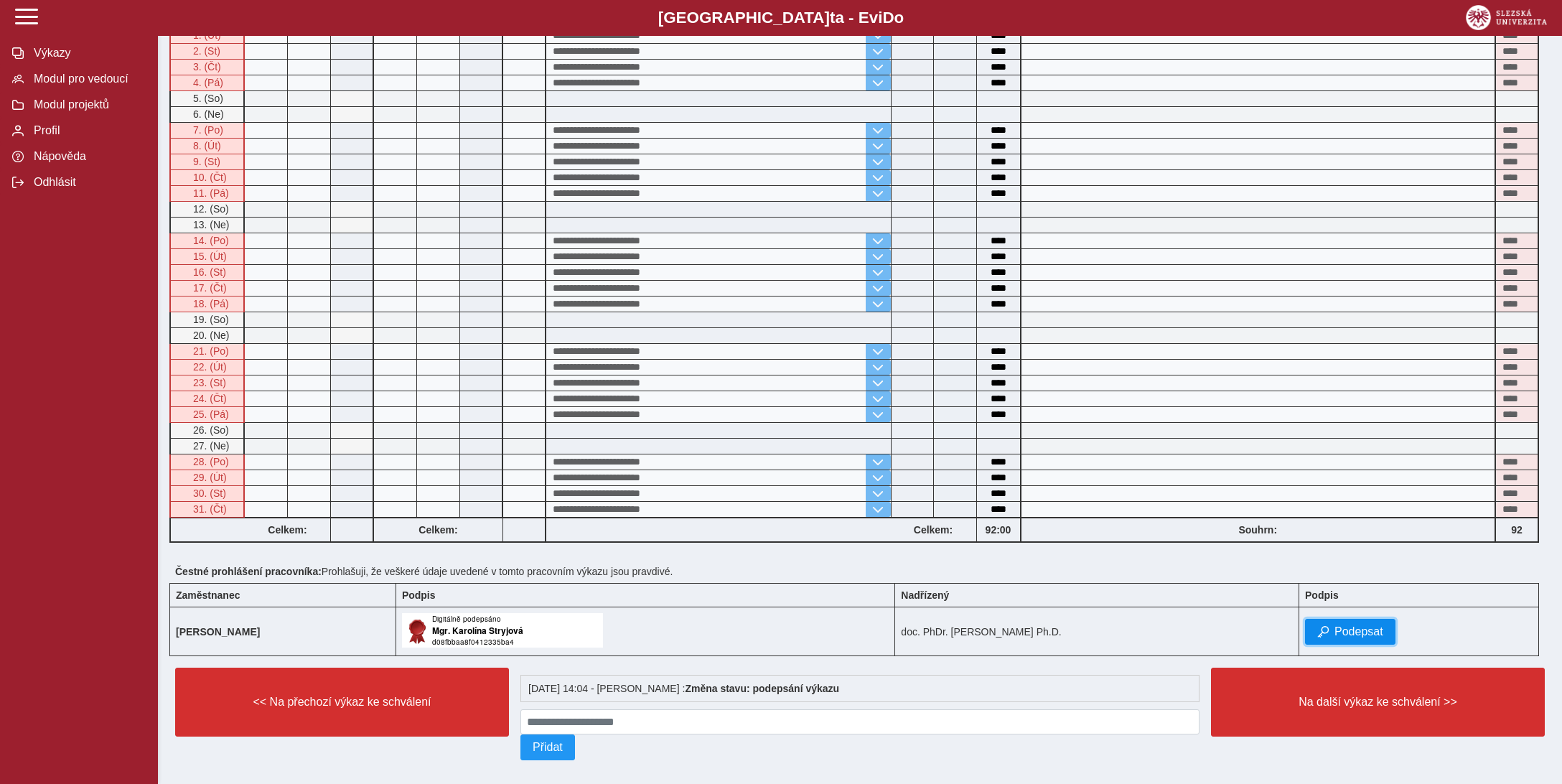
click at [1361, 625] on span "Podepsat" at bounding box center [1359, 632] width 49 height 13
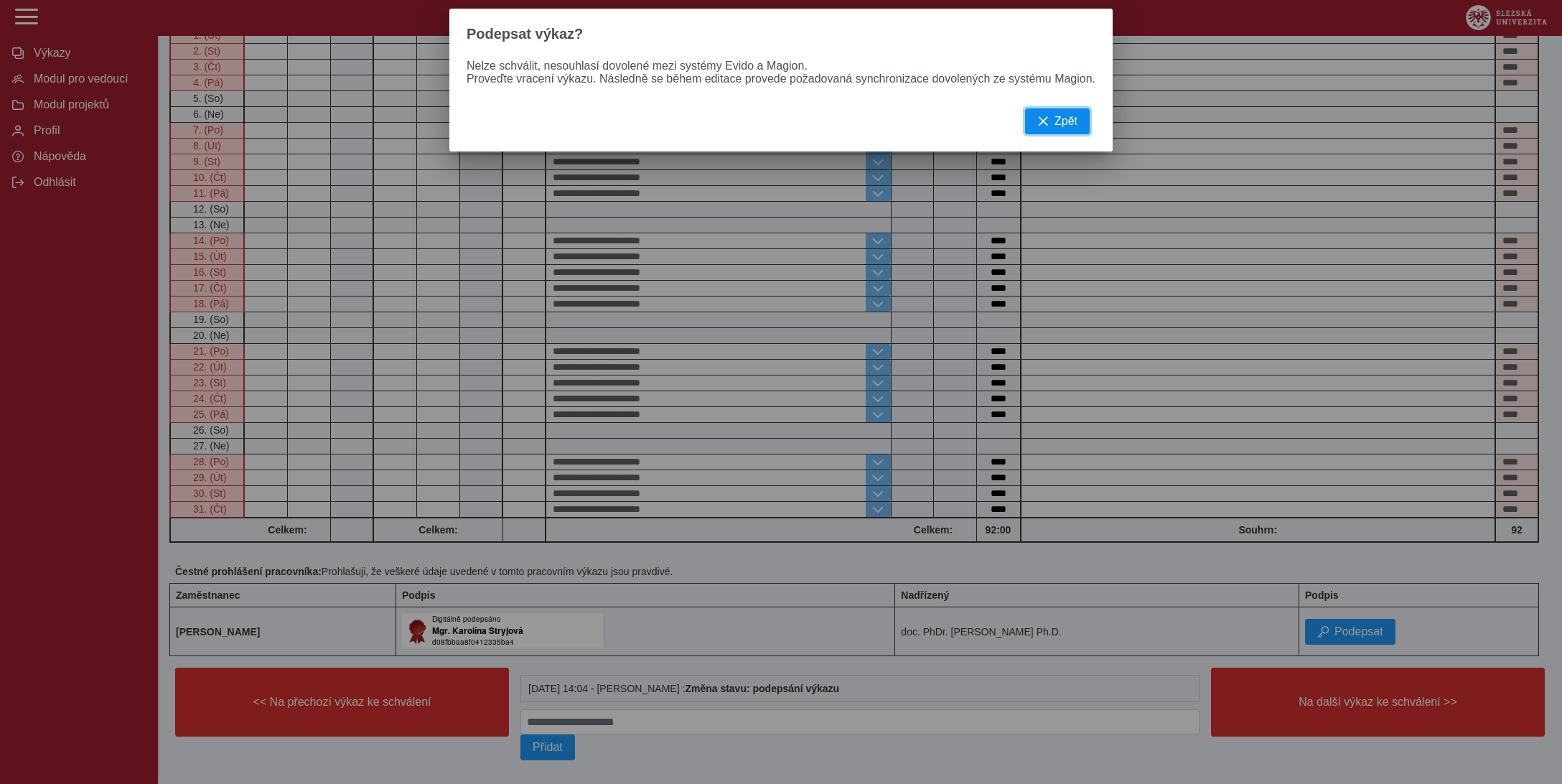
click at [1064, 134] on button "Zpět" at bounding box center [1058, 121] width 65 height 26
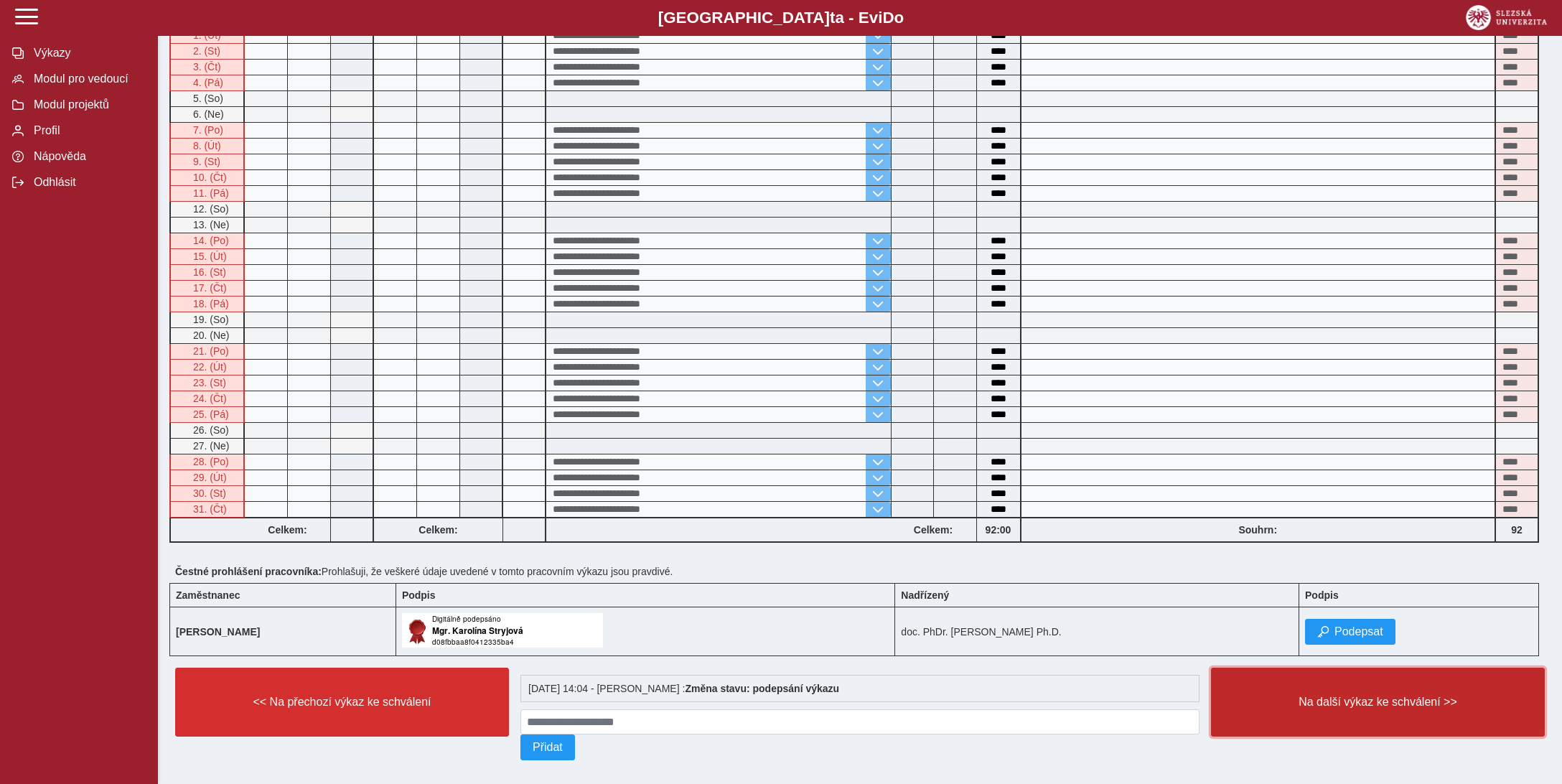
click at [1319, 695] on span "Na další výkaz ke schválení >>" at bounding box center [1378, 702] width 310 height 13
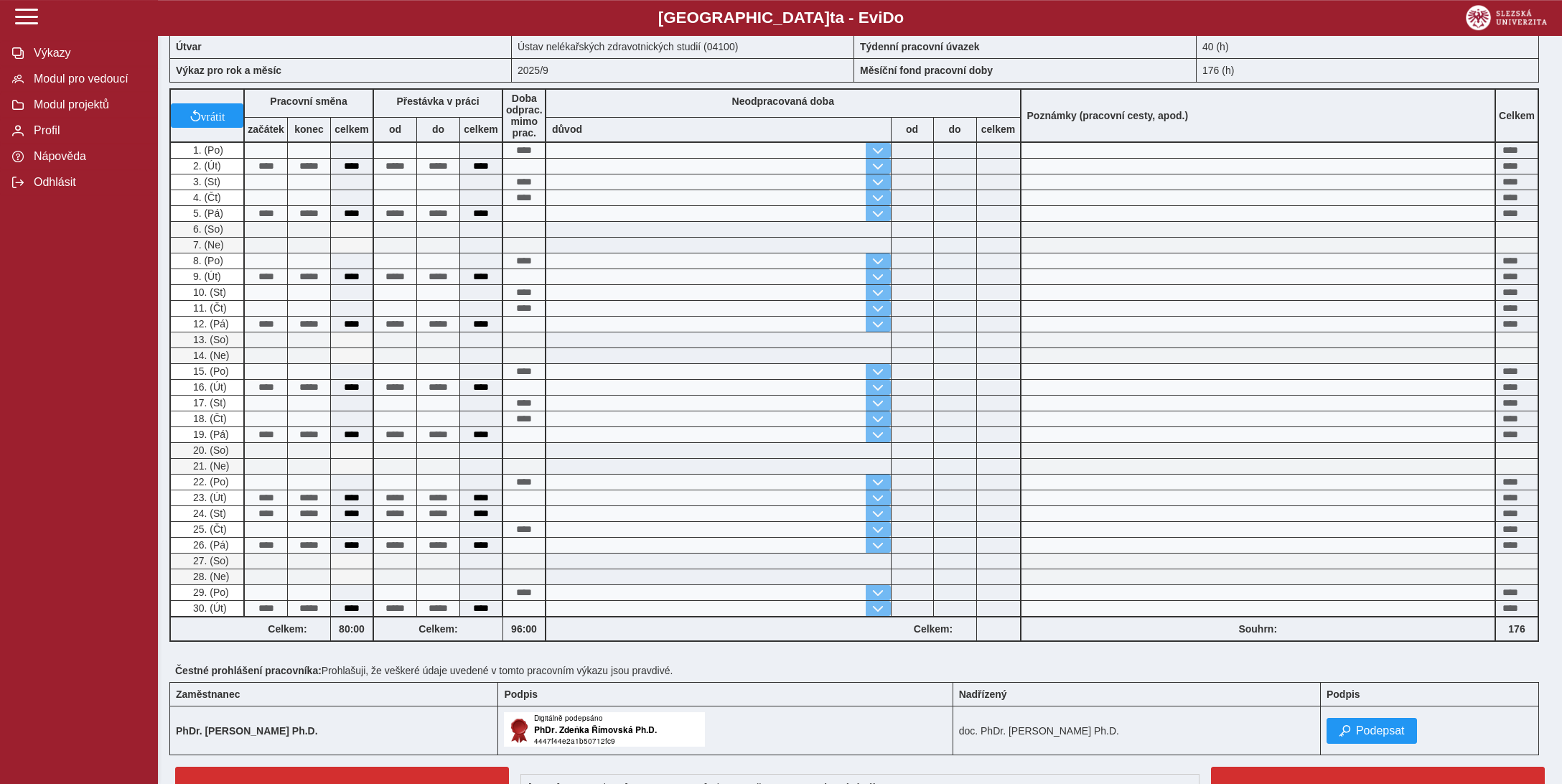
scroll to position [265, 0]
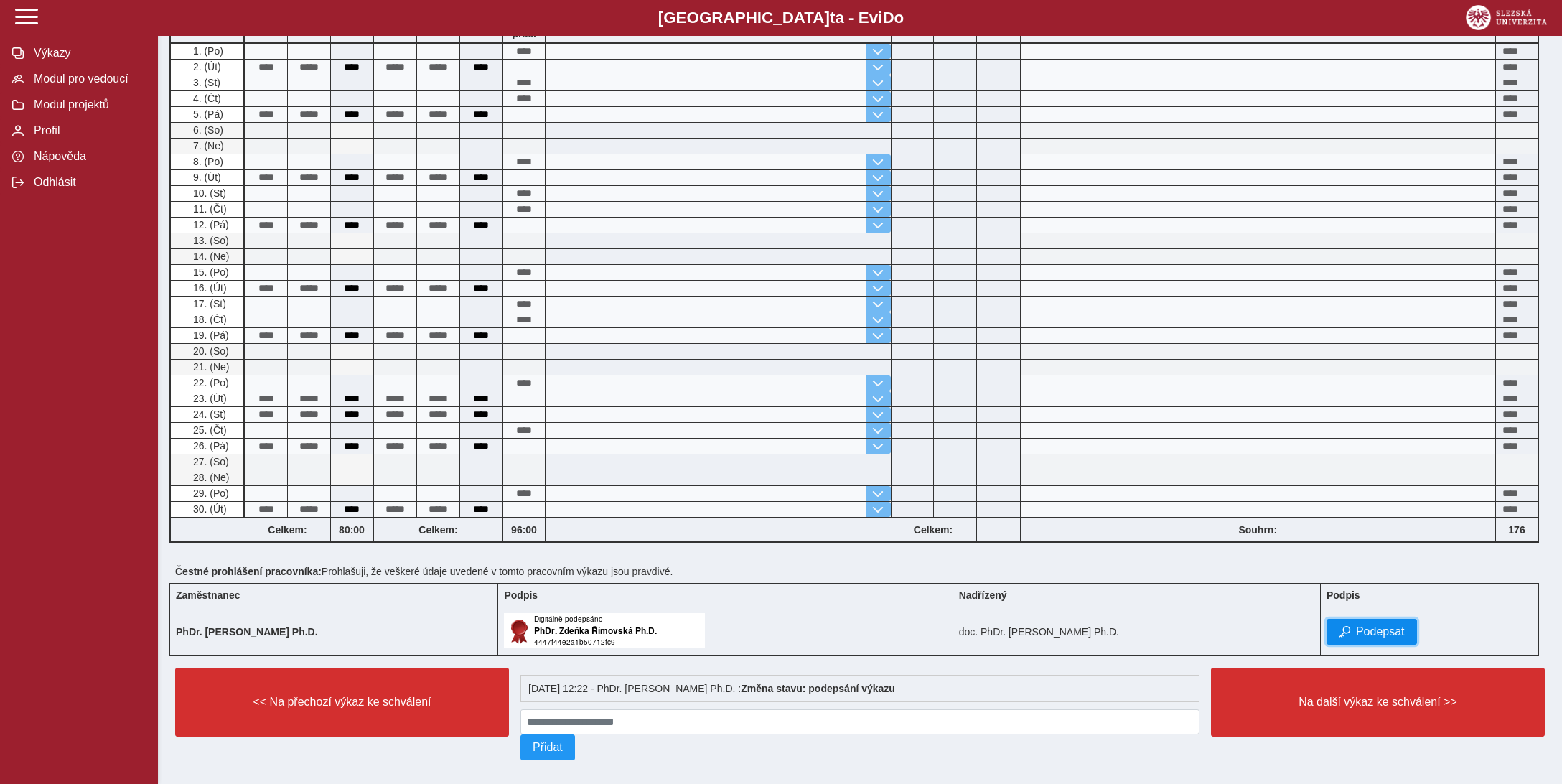
click at [1380, 625] on span "Podepsat" at bounding box center [1380, 632] width 49 height 13
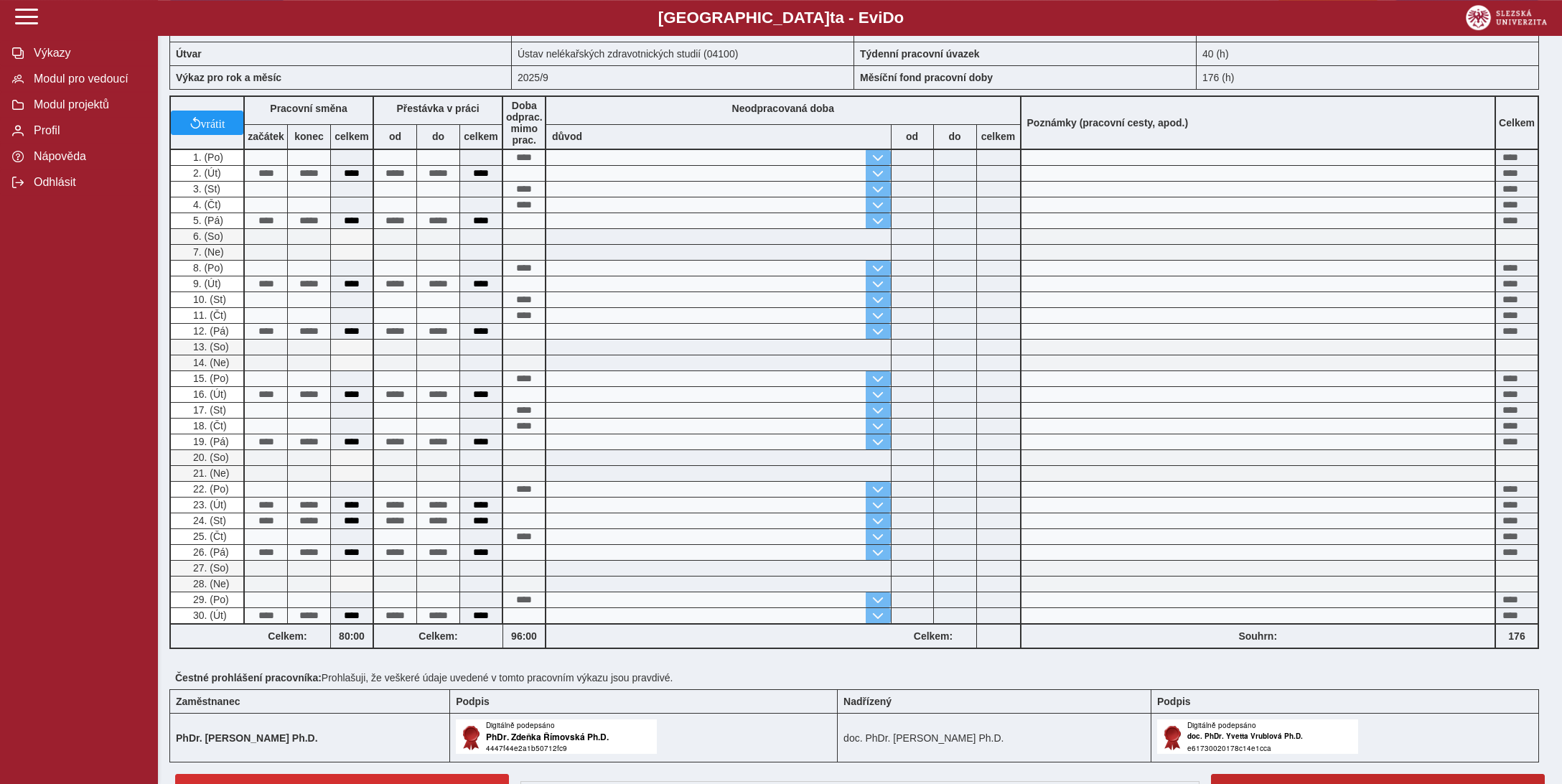
scroll to position [298, 0]
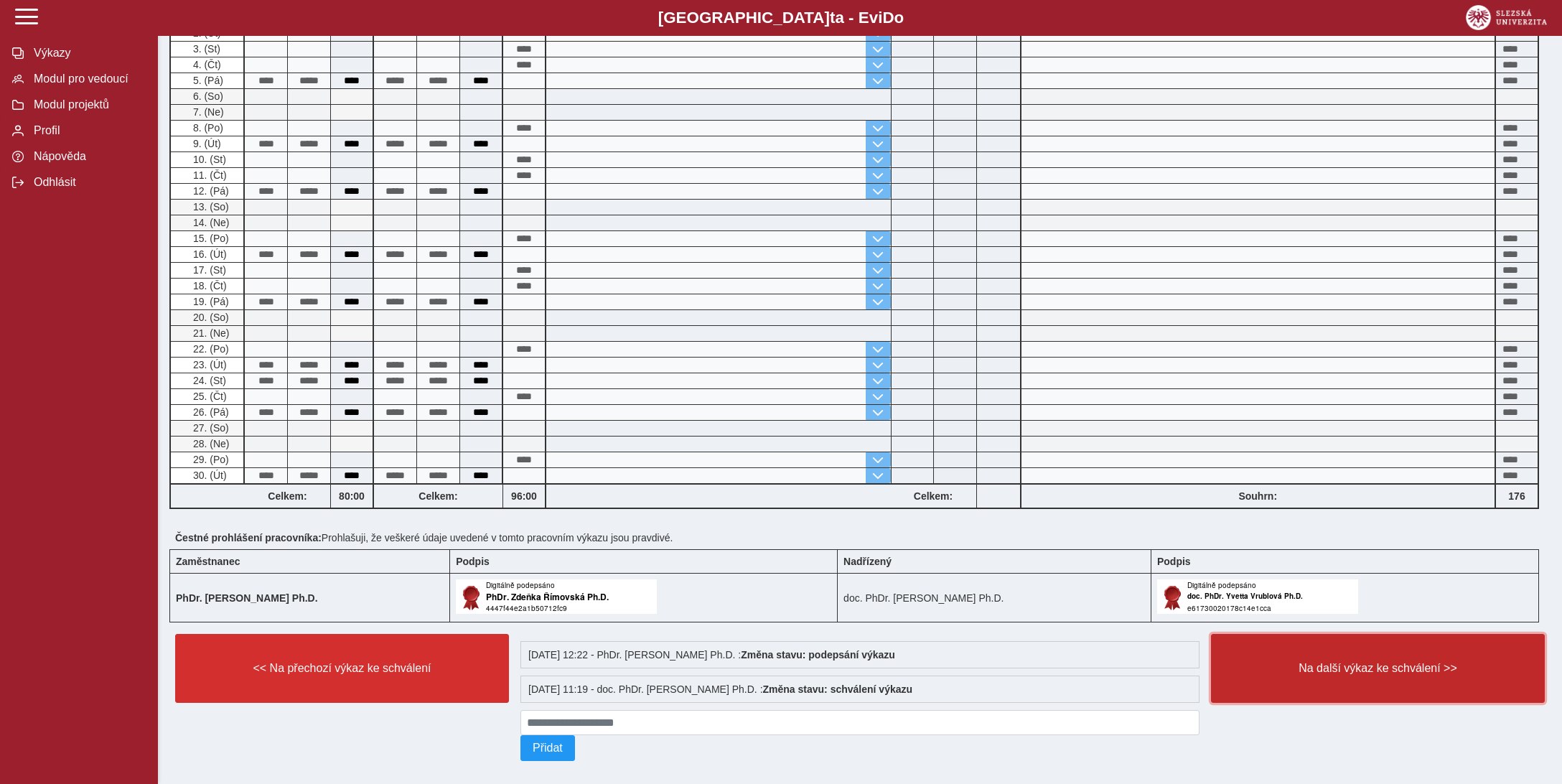
click at [1380, 661] on span "Na další výkaz ke schválení >>" at bounding box center [1378, 668] width 310 height 13
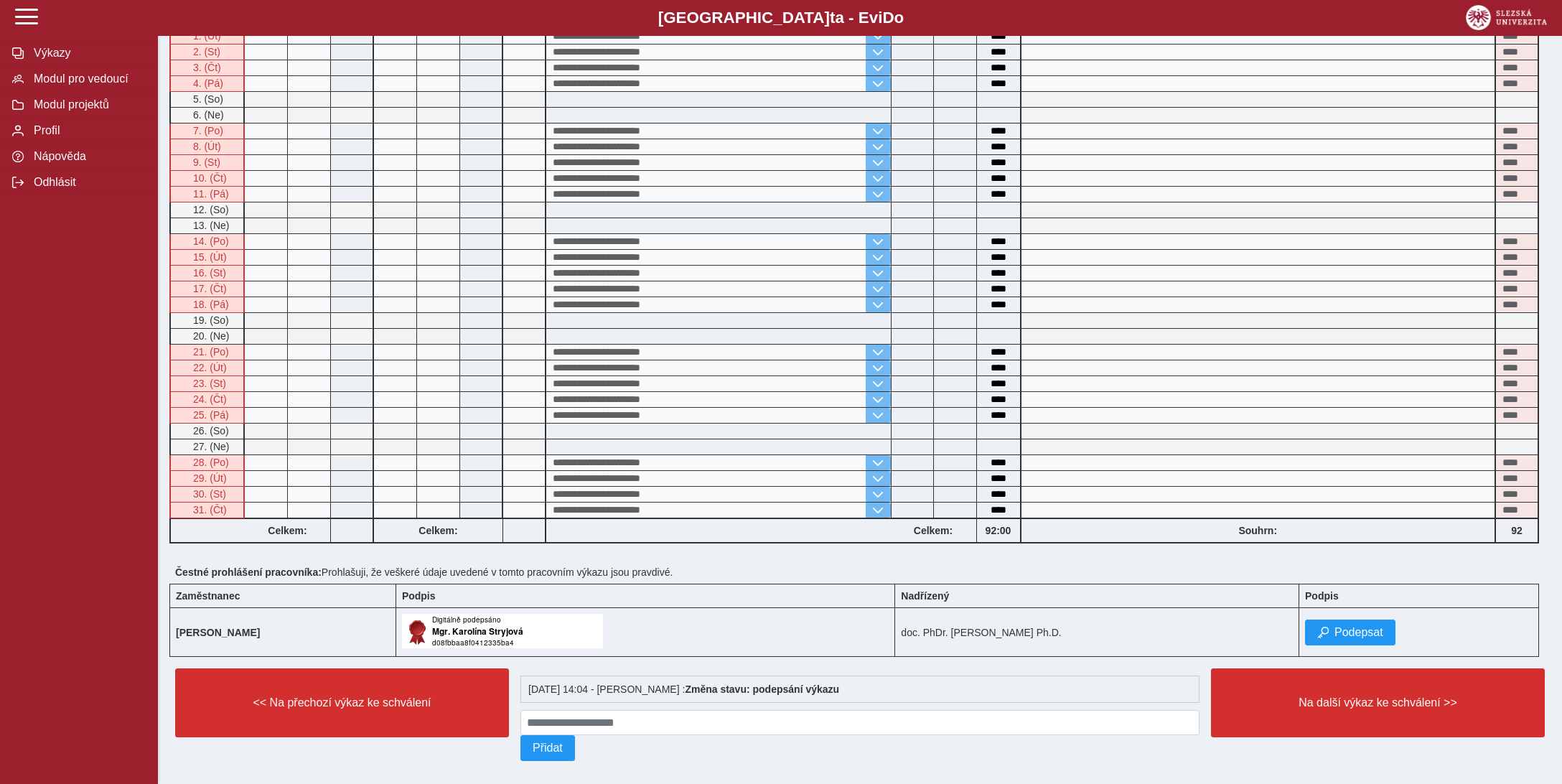
scroll to position [441, 0]
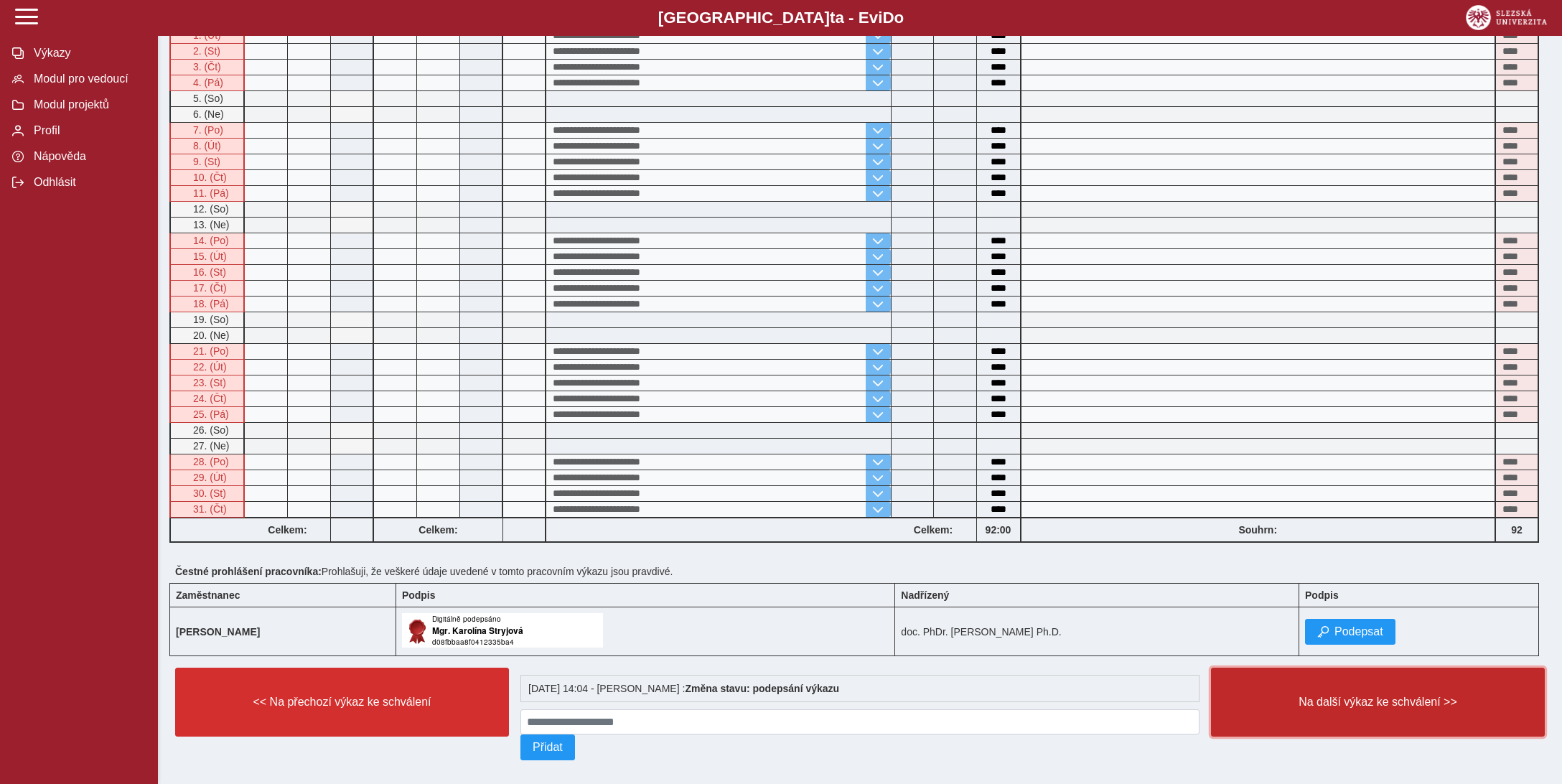
click at [1384, 695] on span "Na další výkaz ke schválení >>" at bounding box center [1378, 702] width 310 height 13
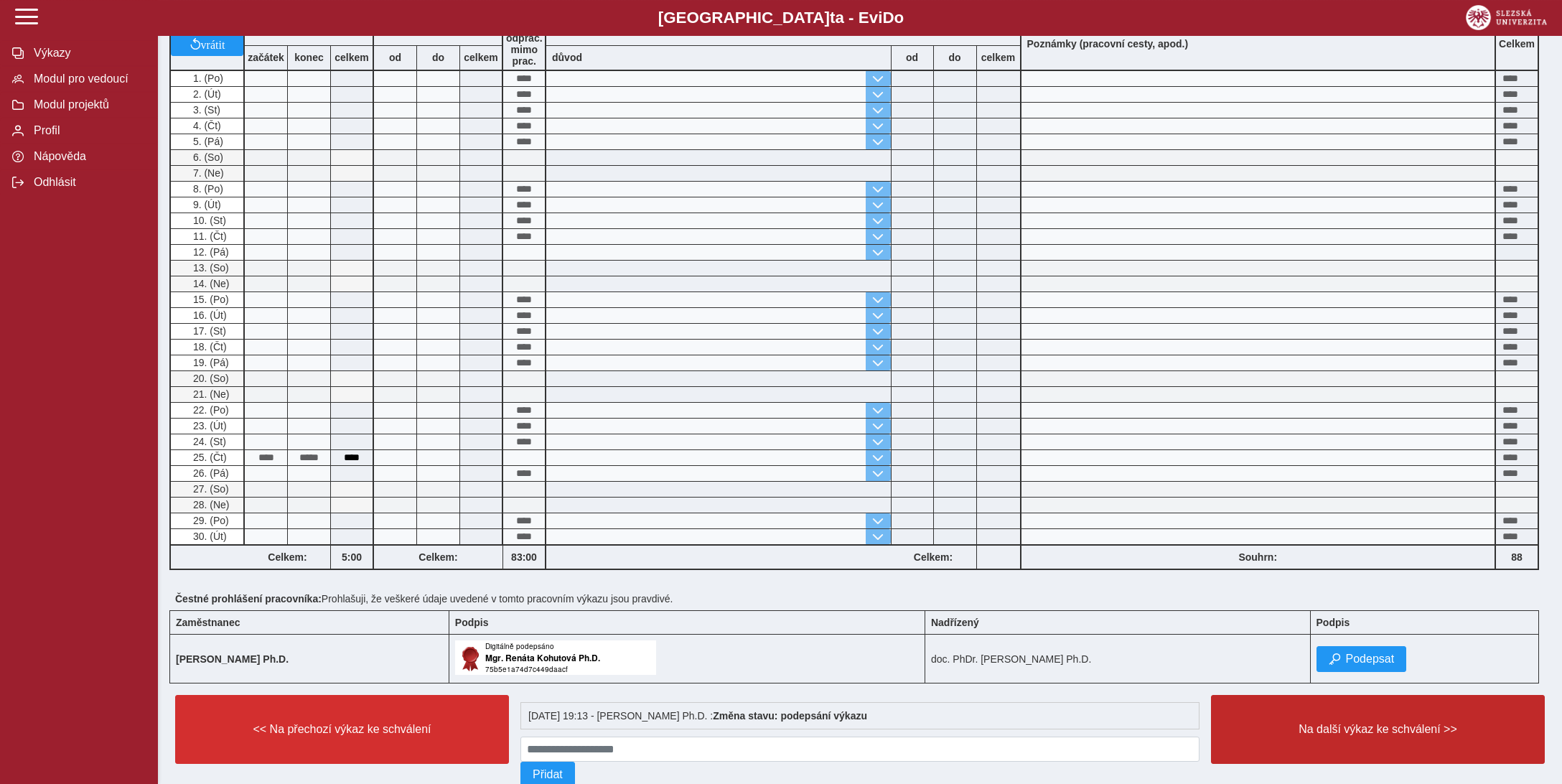
scroll to position [426, 0]
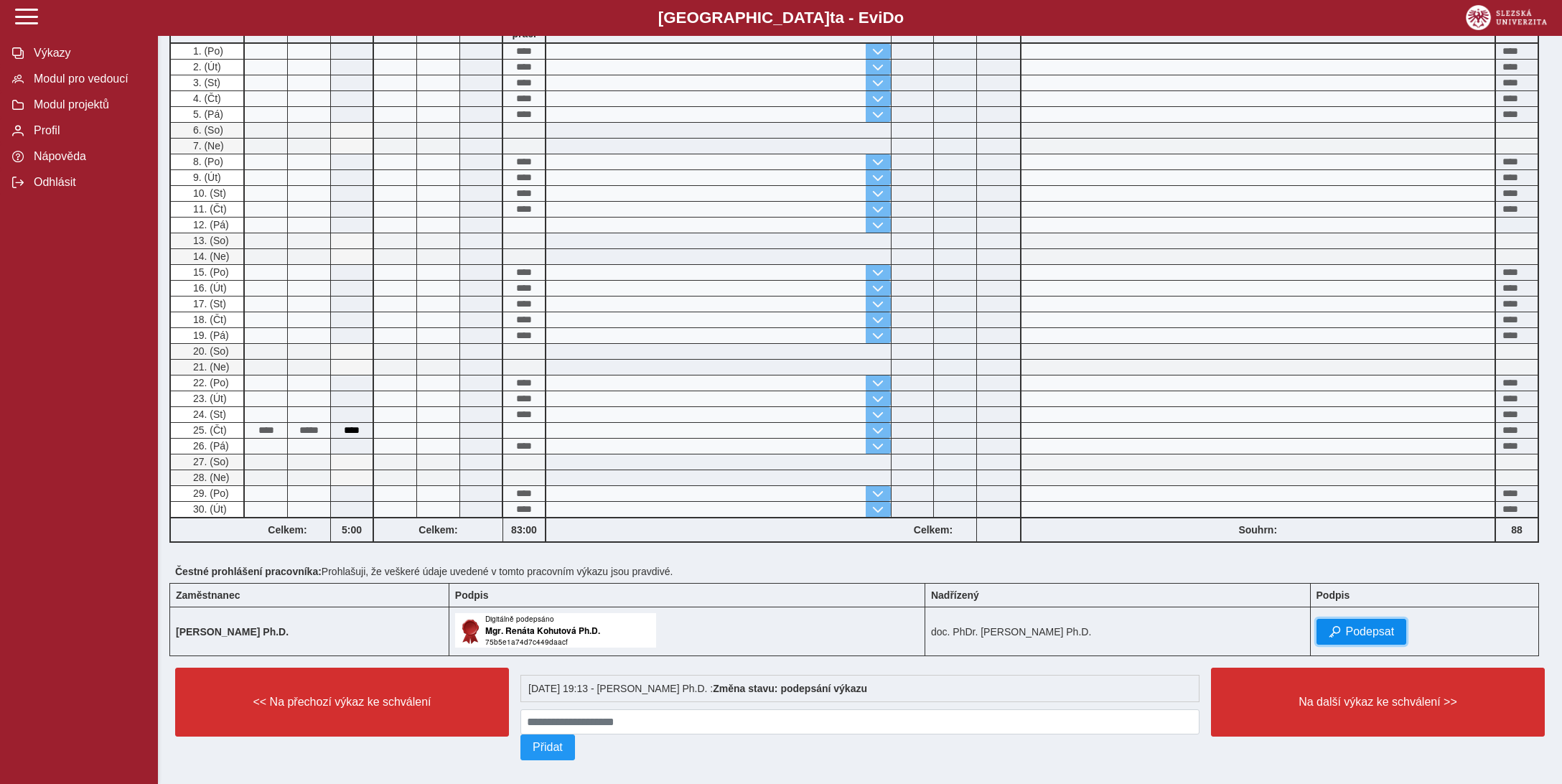
click at [1359, 625] on span "Podepsat" at bounding box center [1370, 632] width 49 height 13
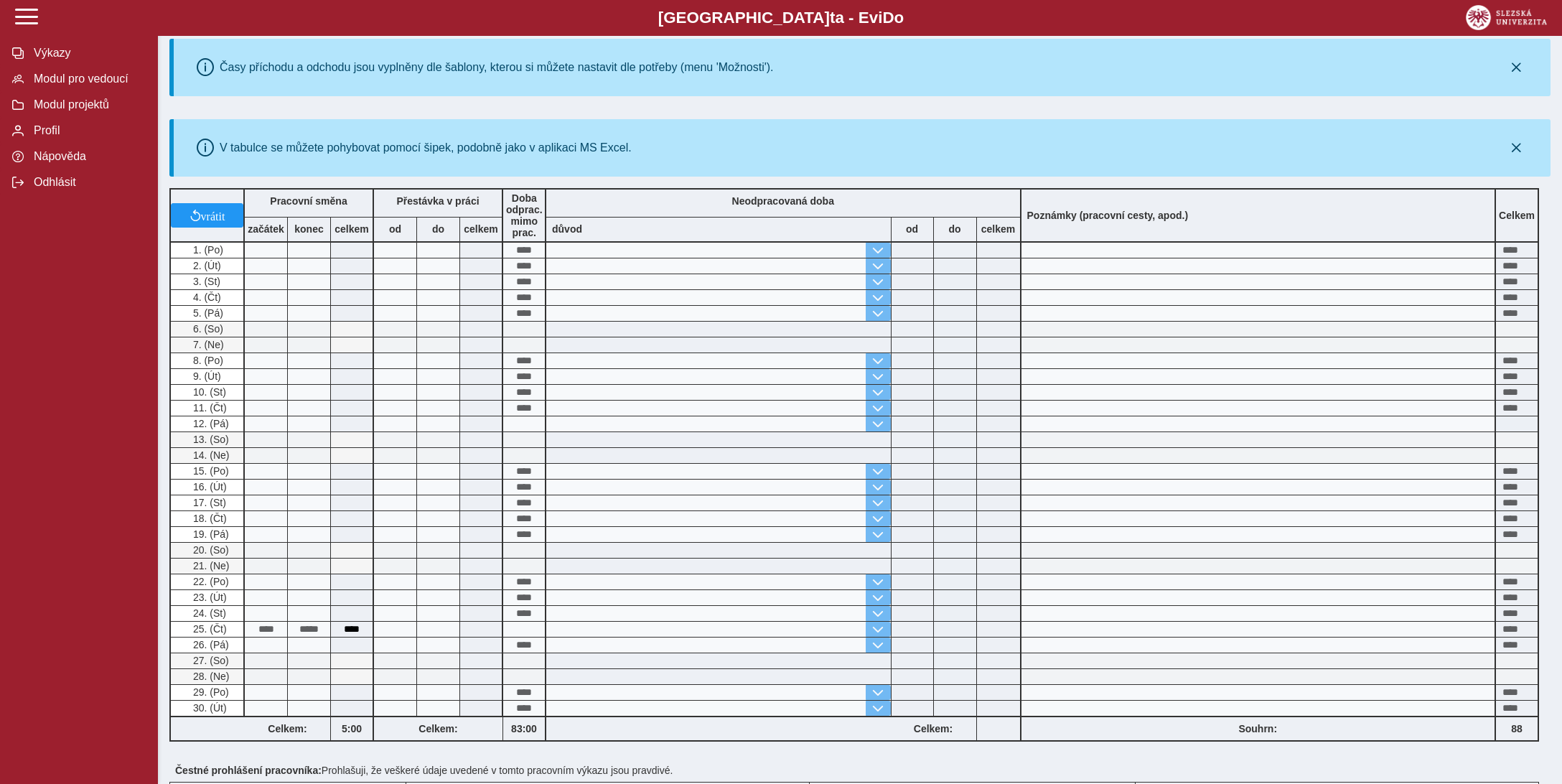
scroll to position [453, 0]
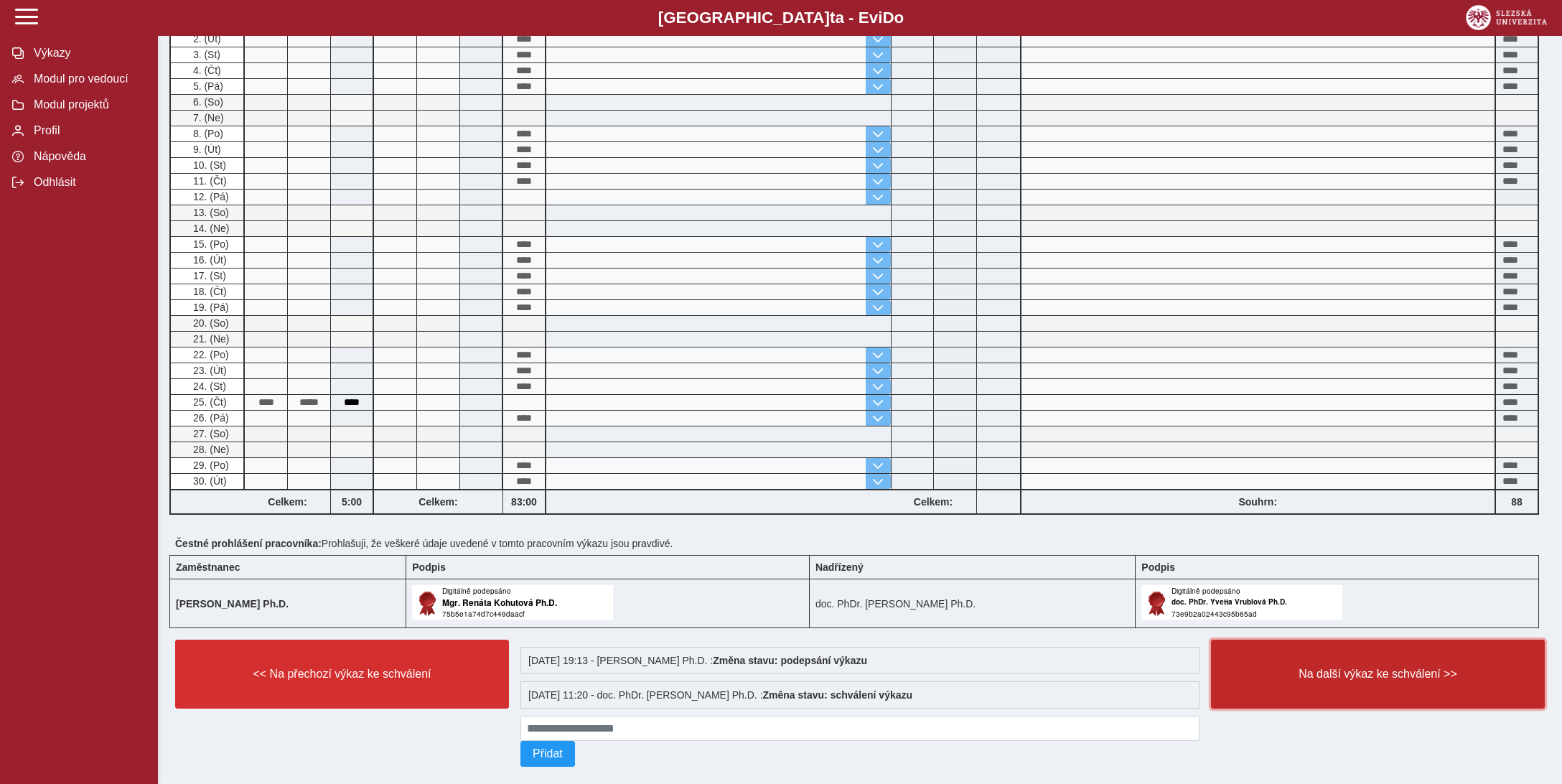
click at [1359, 668] on span "Na další výkaz ke schválení >>" at bounding box center [1378, 674] width 310 height 13
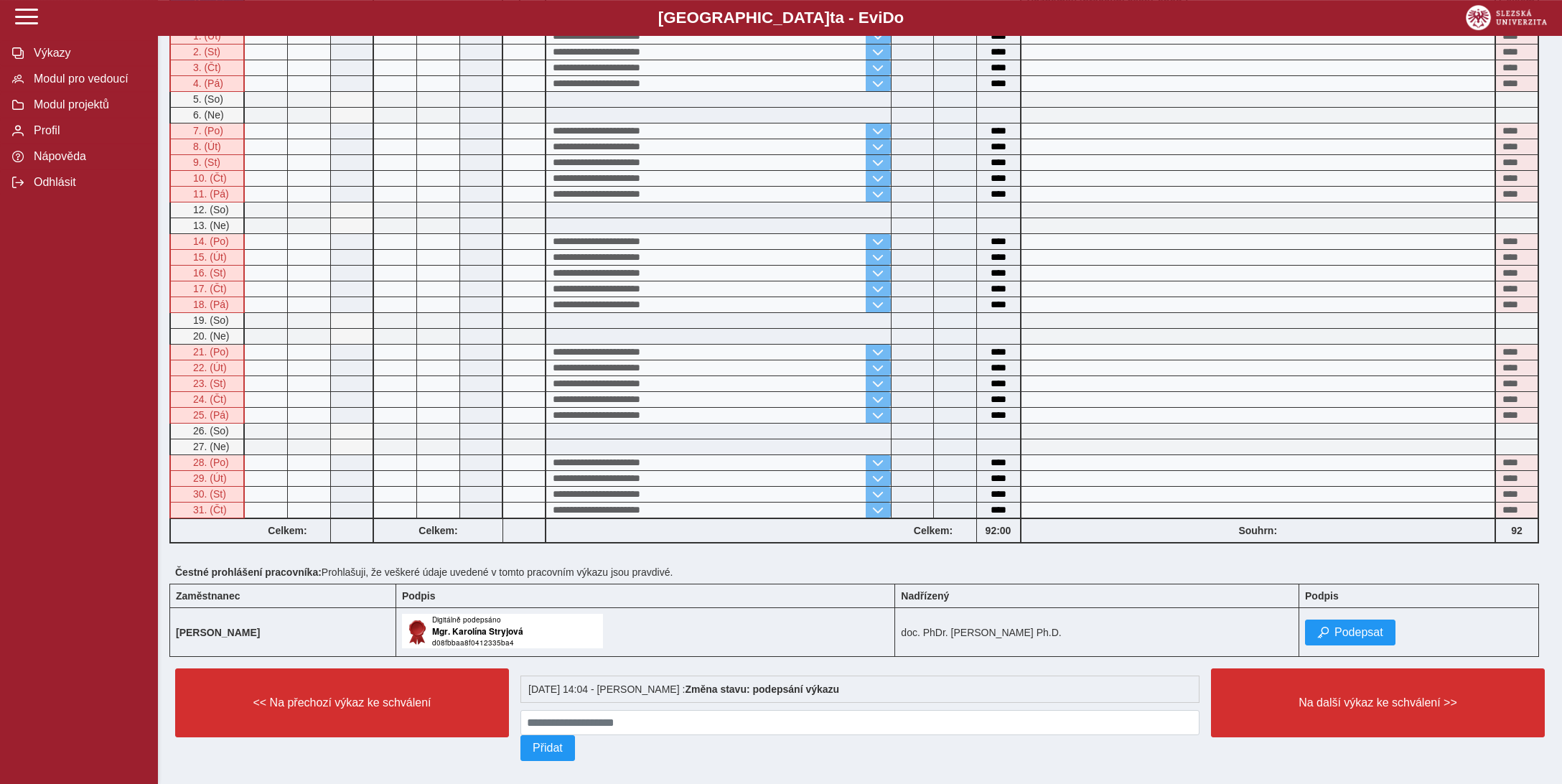
scroll to position [441, 0]
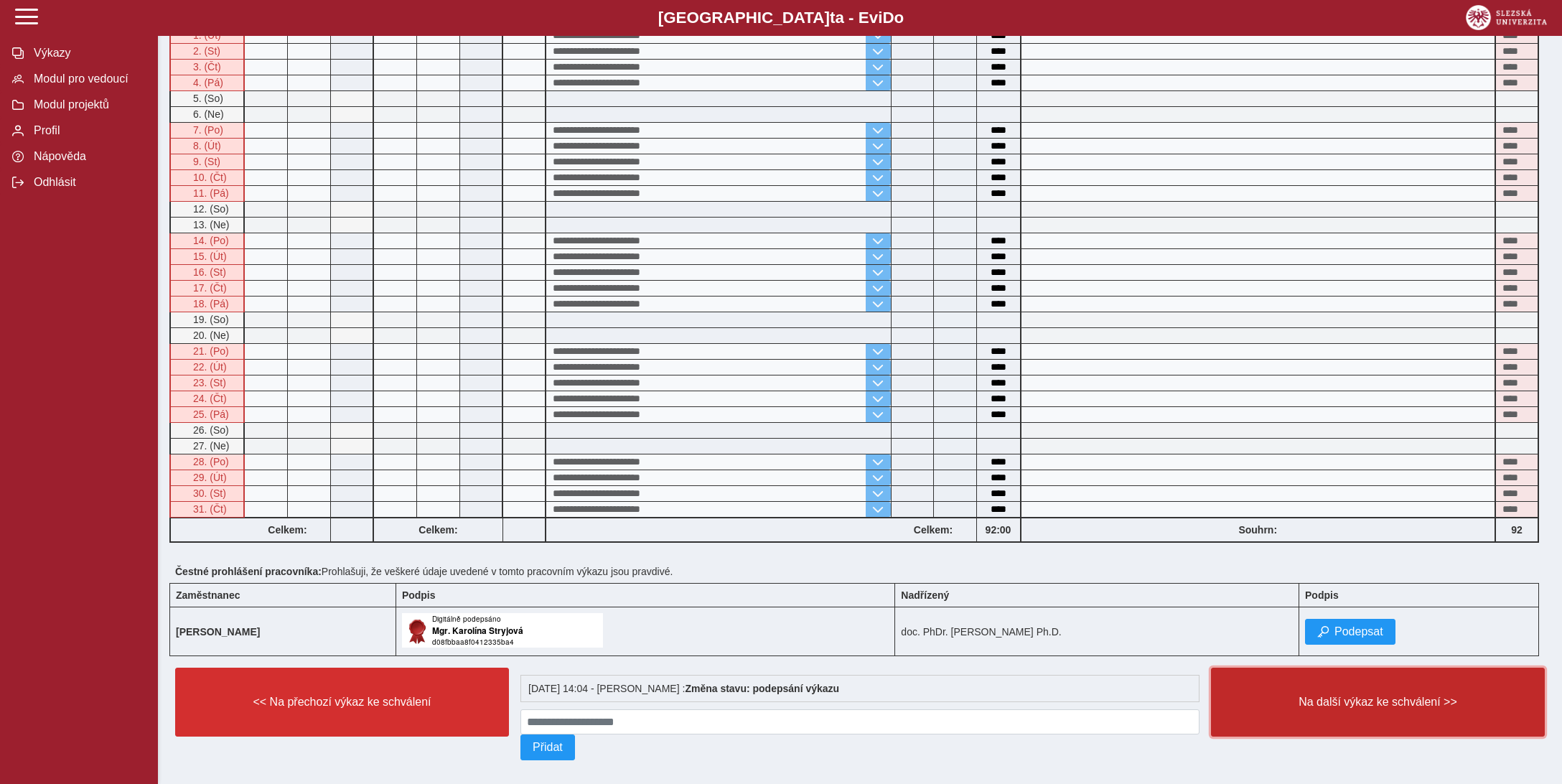
click at [1359, 695] on span "Na další výkaz ke schválení >>" at bounding box center [1378, 702] width 310 height 13
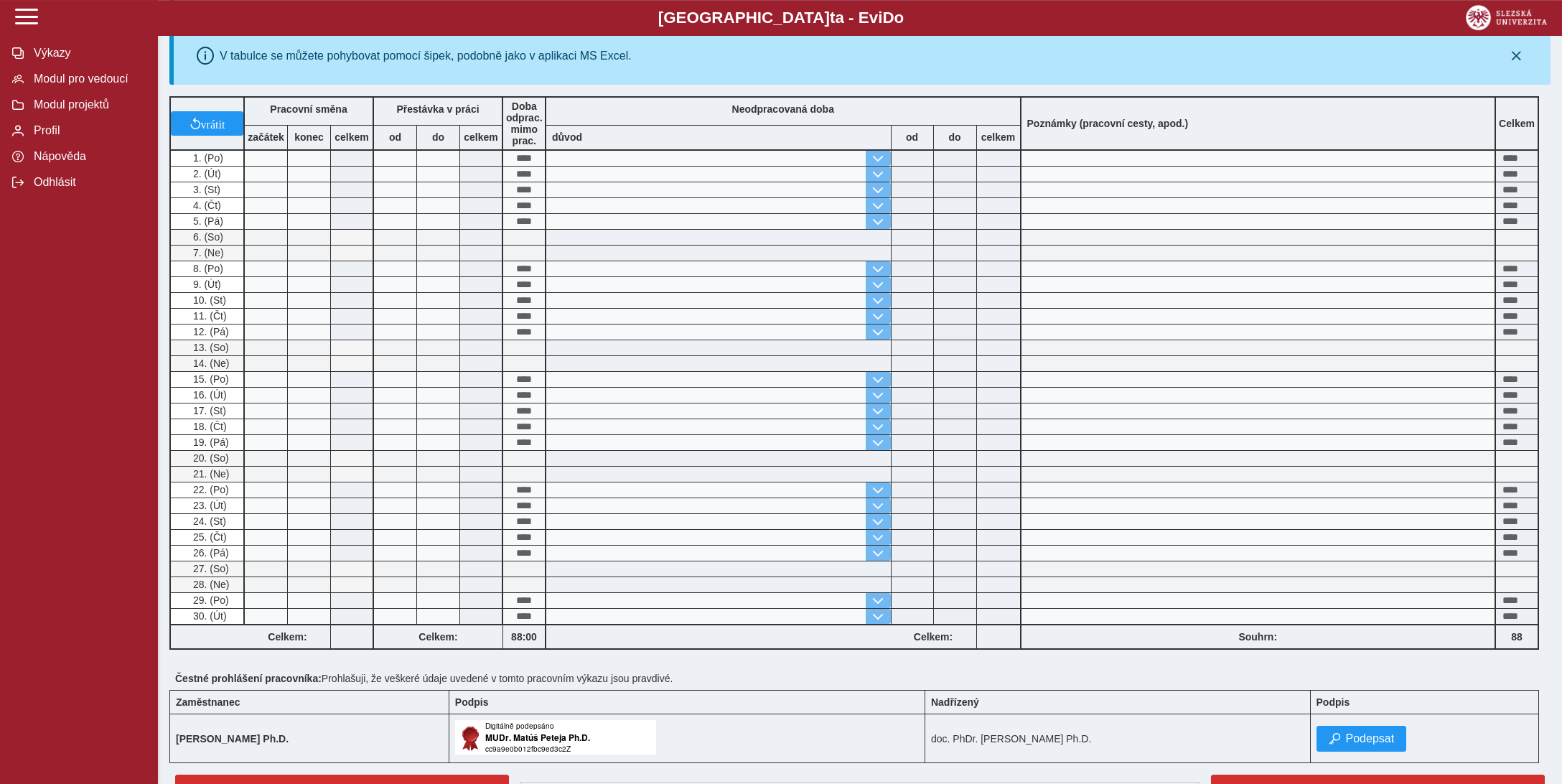
scroll to position [378, 0]
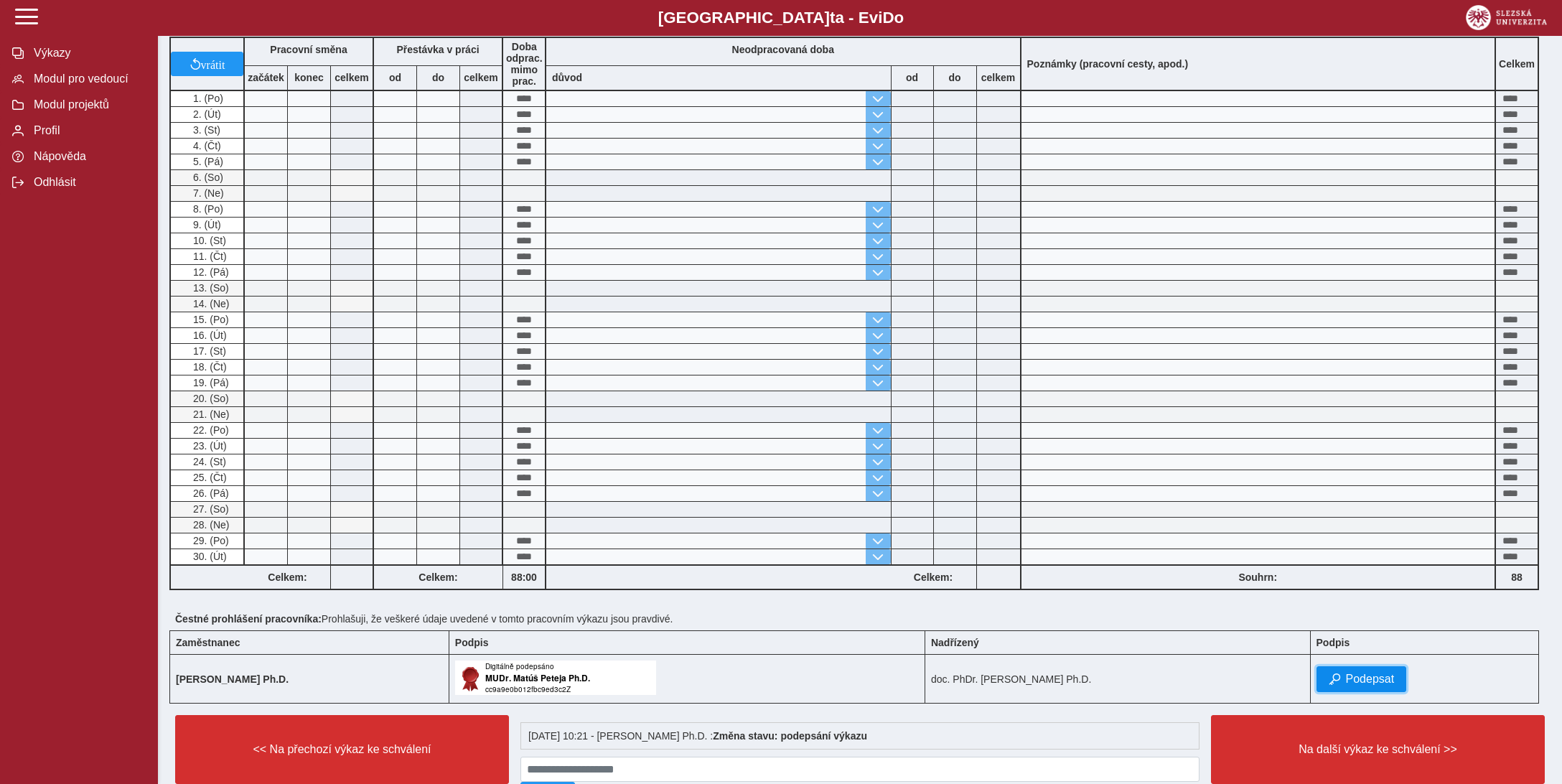
click at [1360, 673] on span "Podepsat" at bounding box center [1370, 679] width 49 height 13
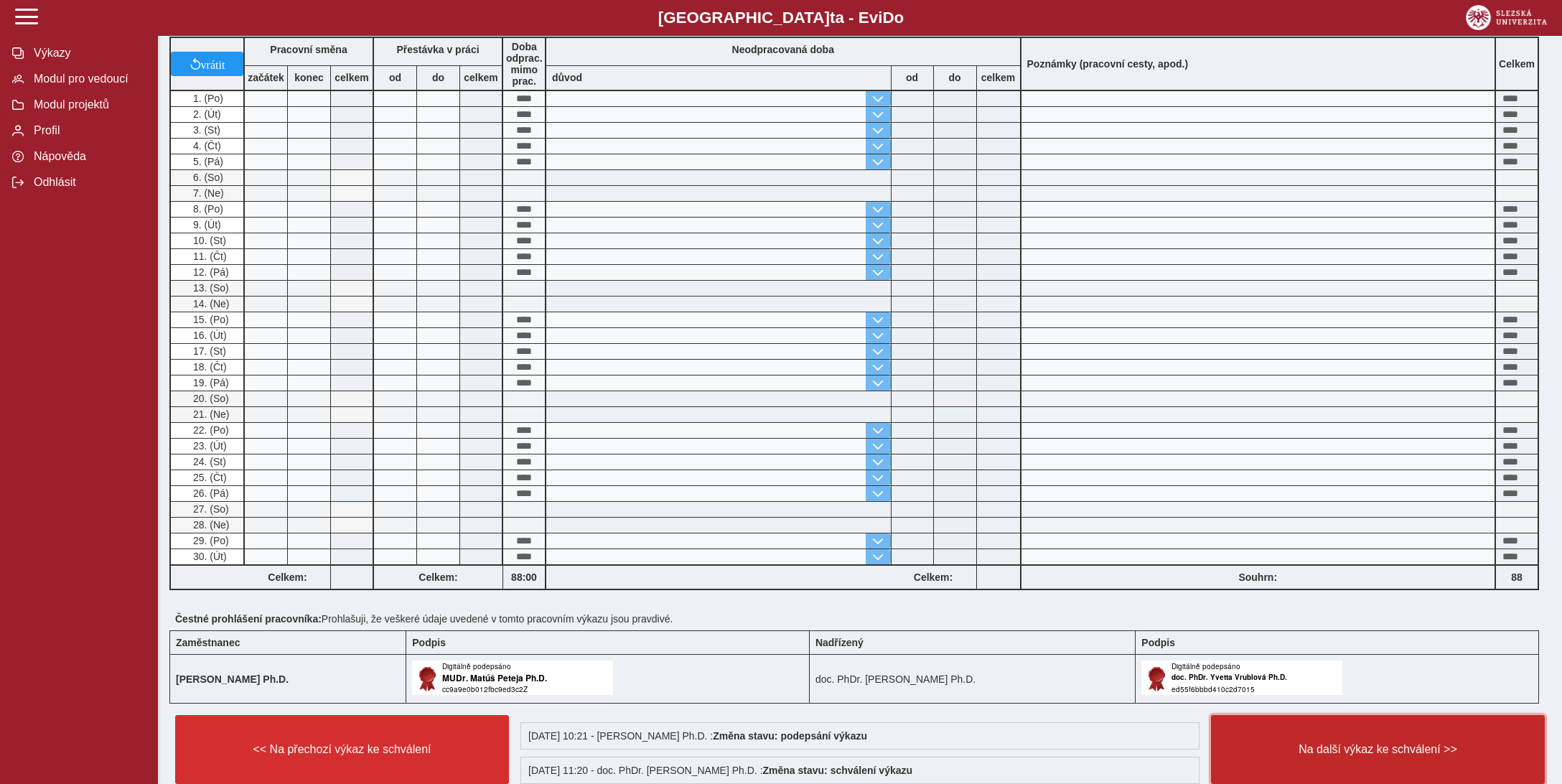
click at [1351, 743] on span "Na další výkaz ke schválení >>" at bounding box center [1378, 749] width 310 height 13
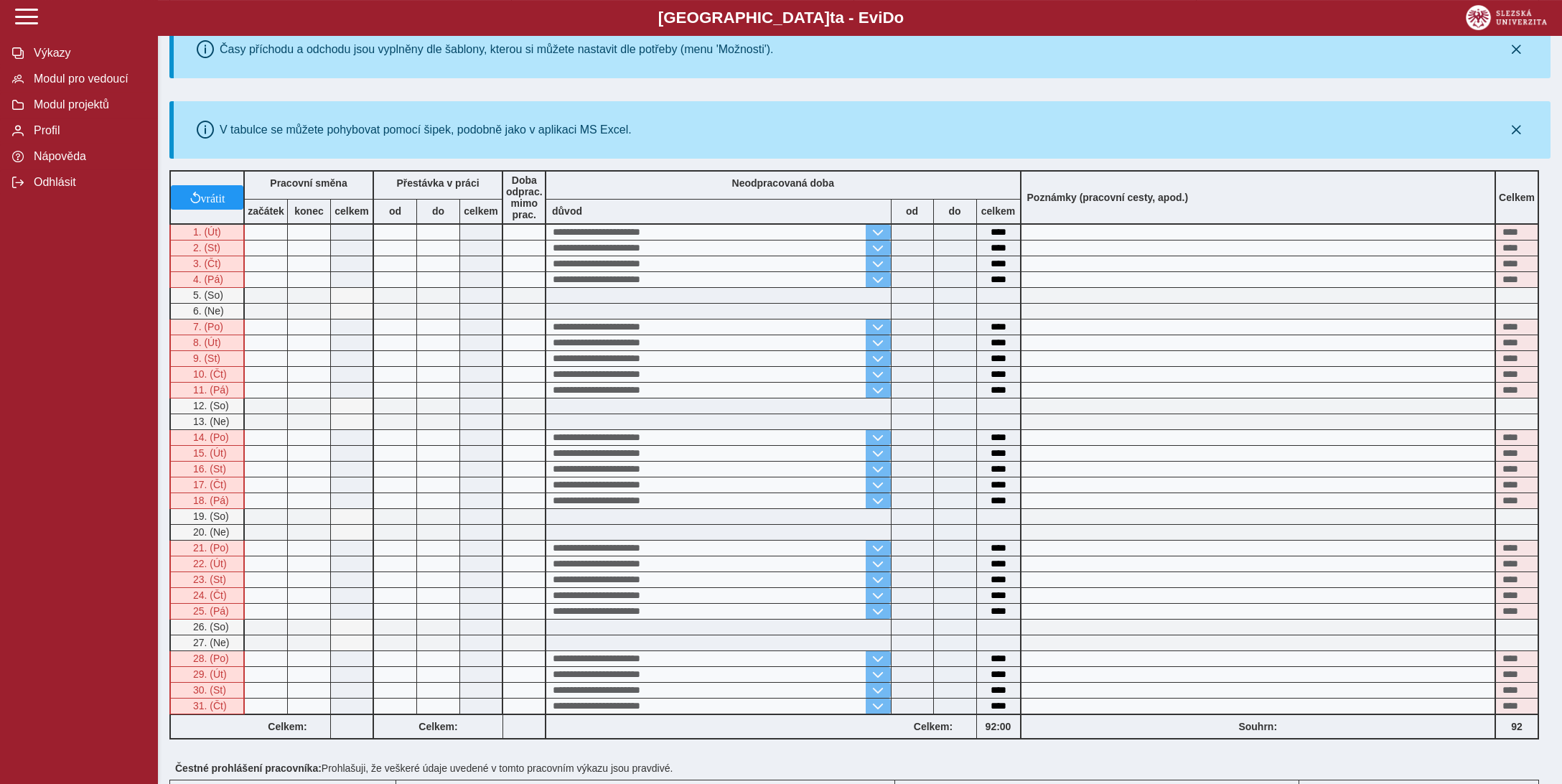
scroll to position [441, 0]
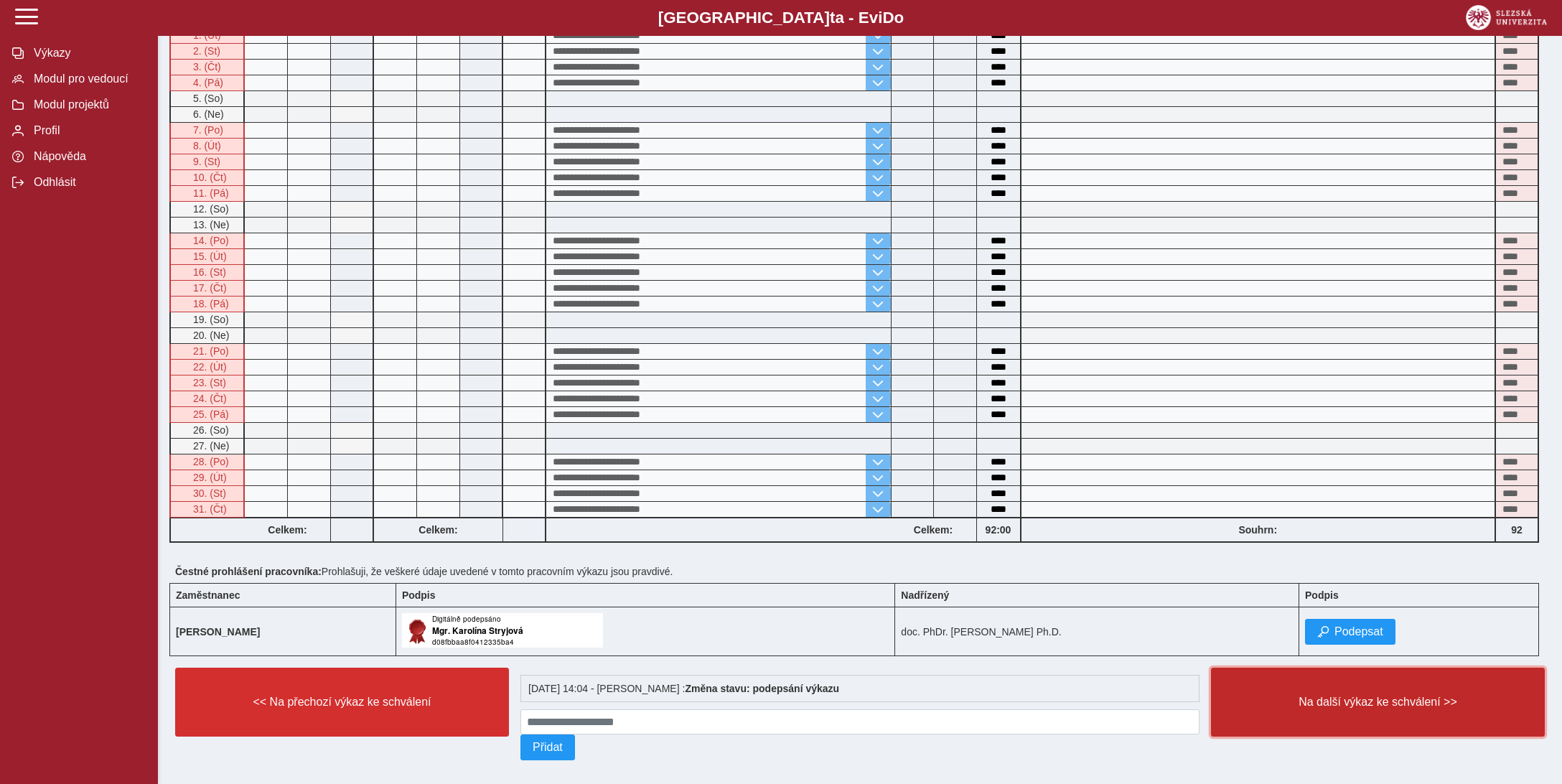
click at [1359, 695] on span "Na další výkaz ke schválení >>" at bounding box center [1378, 702] width 310 height 13
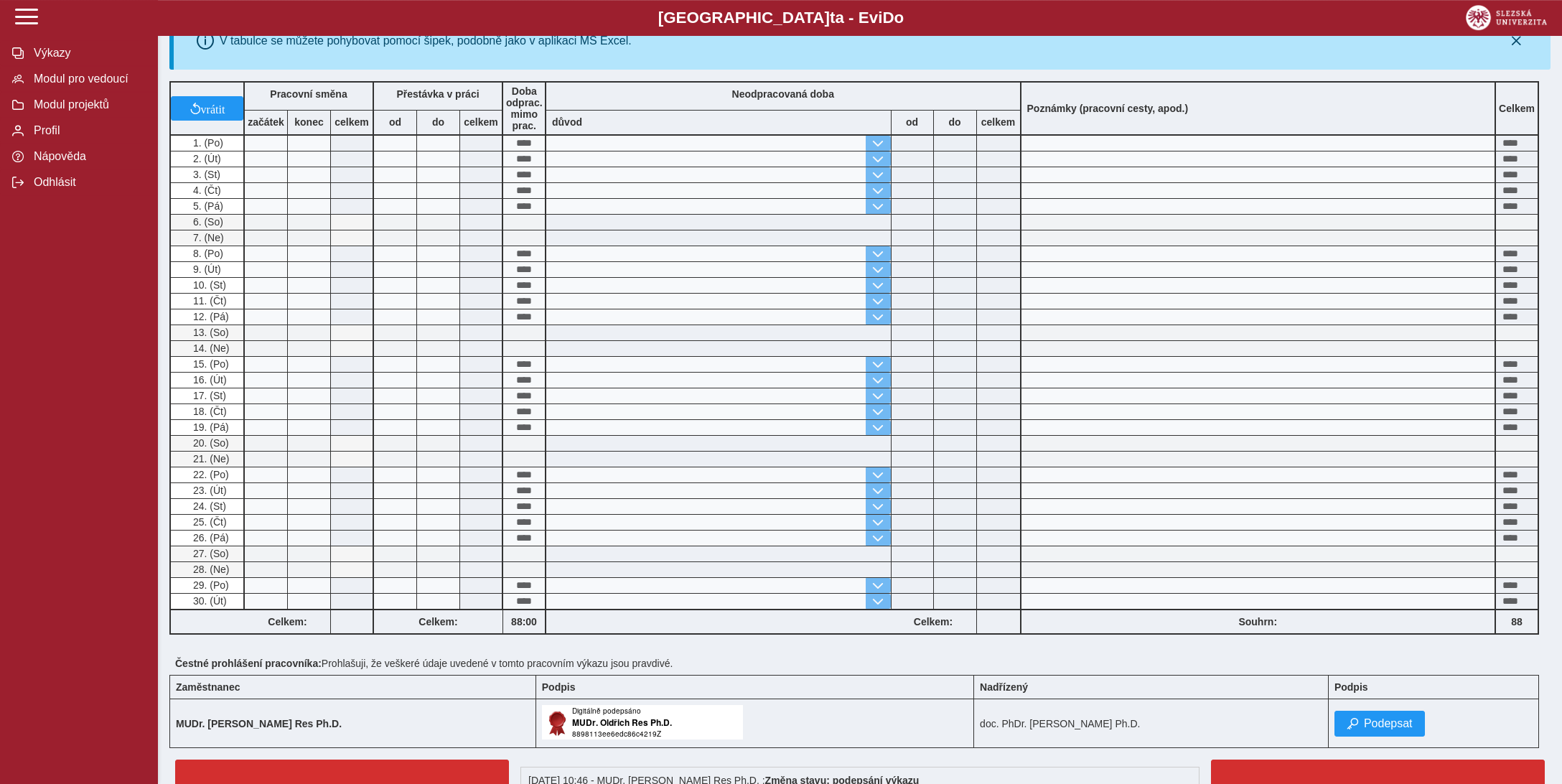
scroll to position [426, 0]
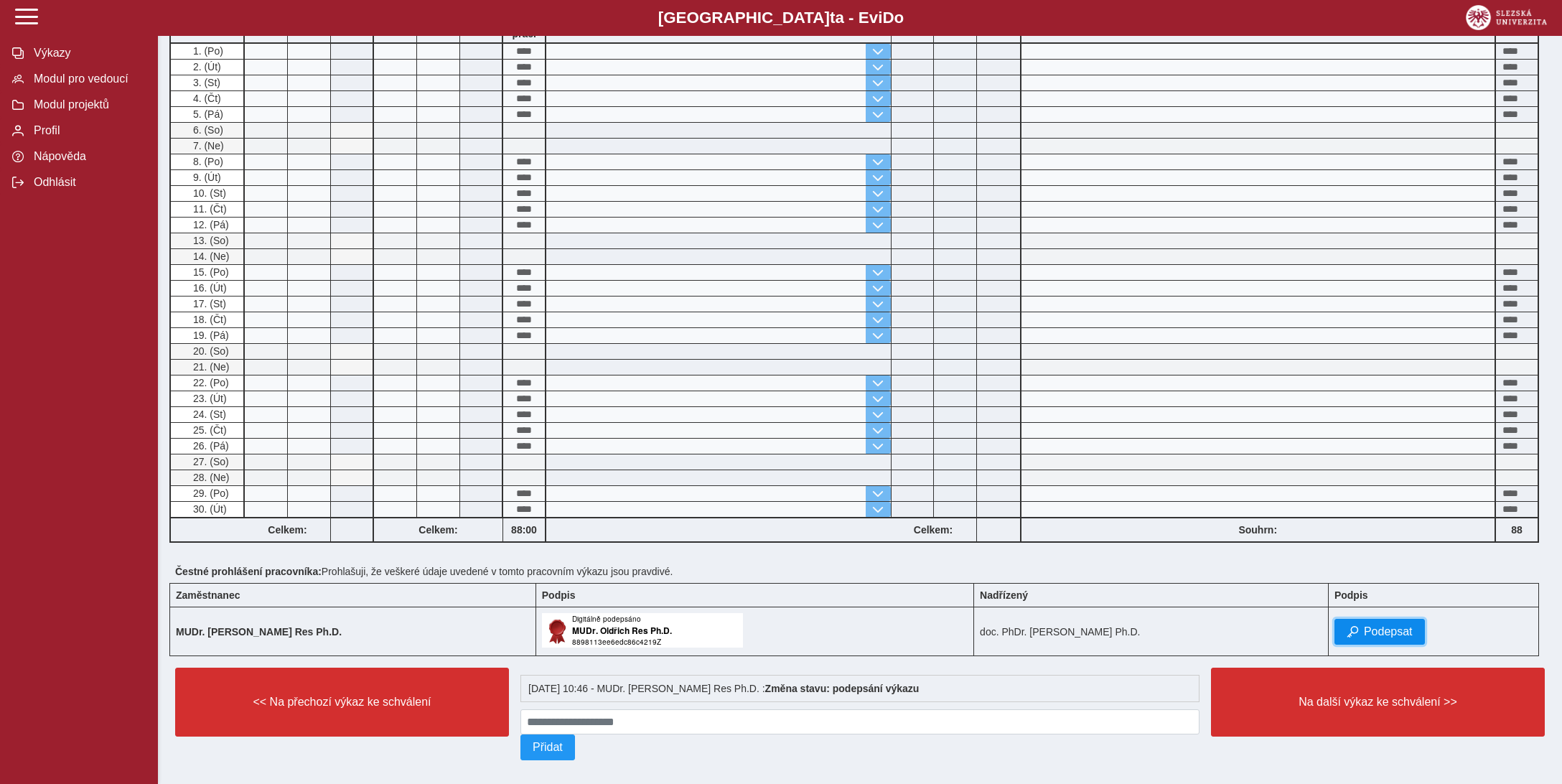
click at [1343, 619] on button "Podepsat" at bounding box center [1380, 632] width 90 height 26
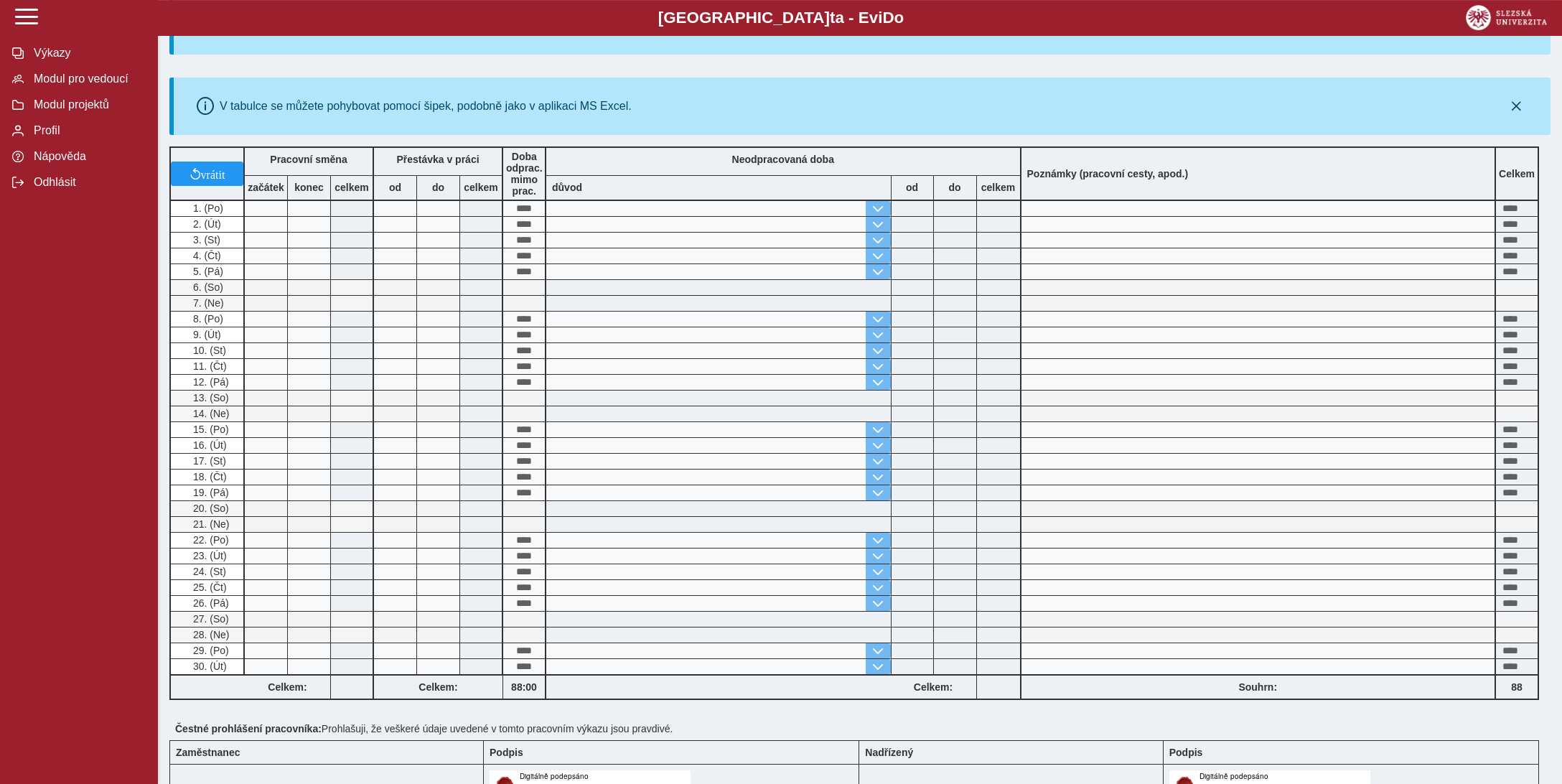
scroll to position [459, 0]
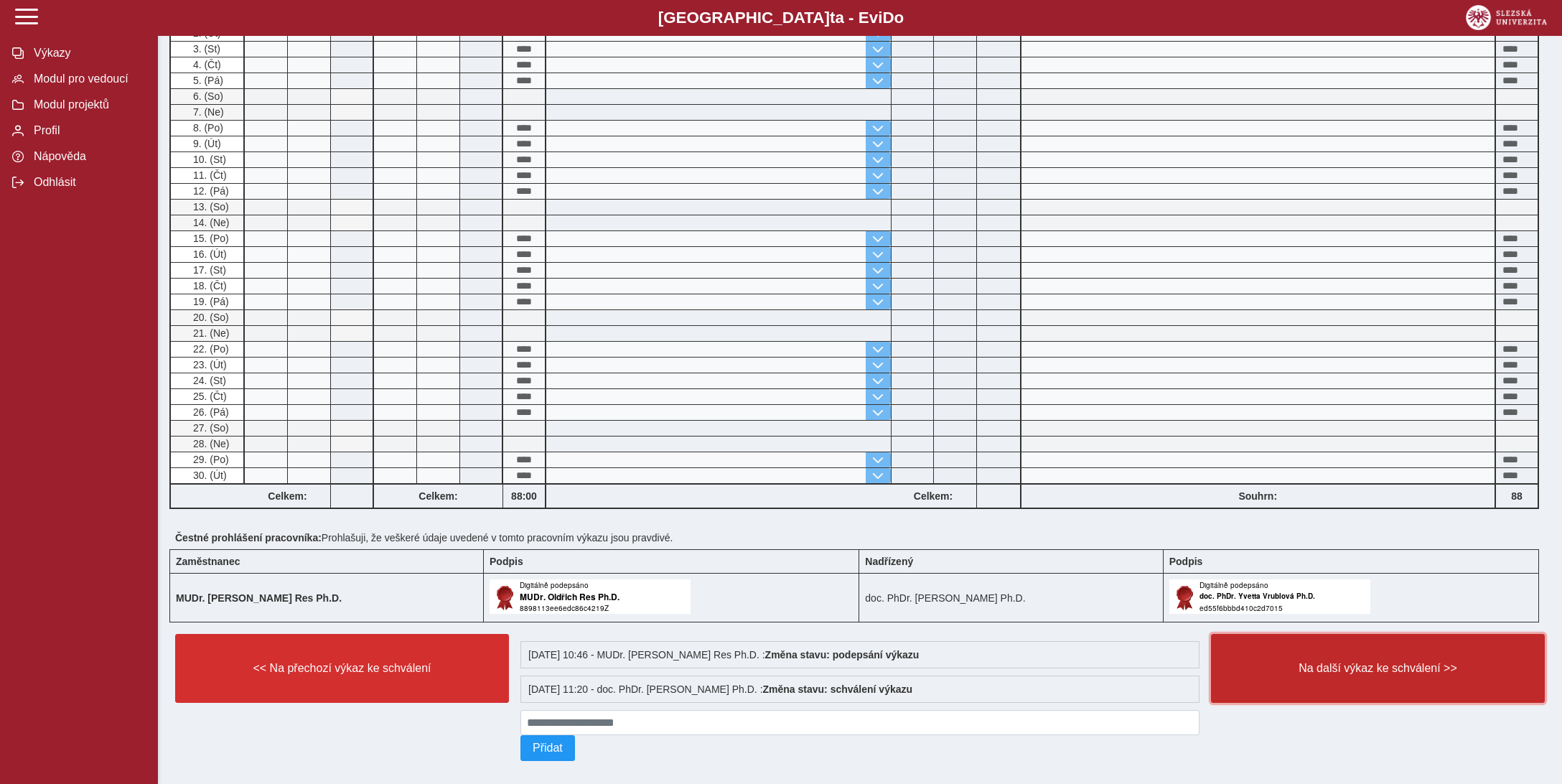
click at [1339, 662] on button "Na další výkaz ke schválení >>" at bounding box center [1378, 668] width 334 height 69
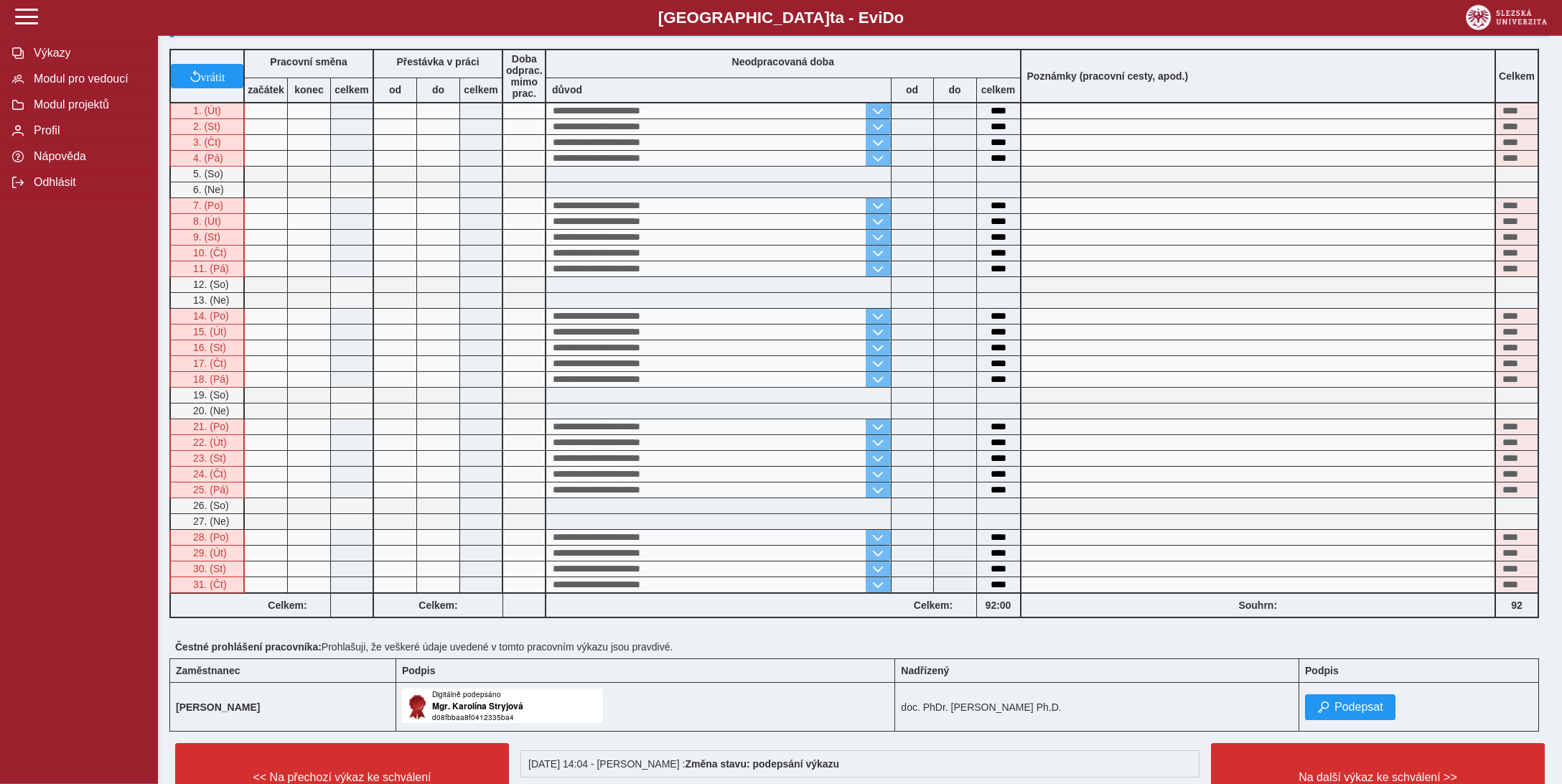
scroll to position [378, 0]
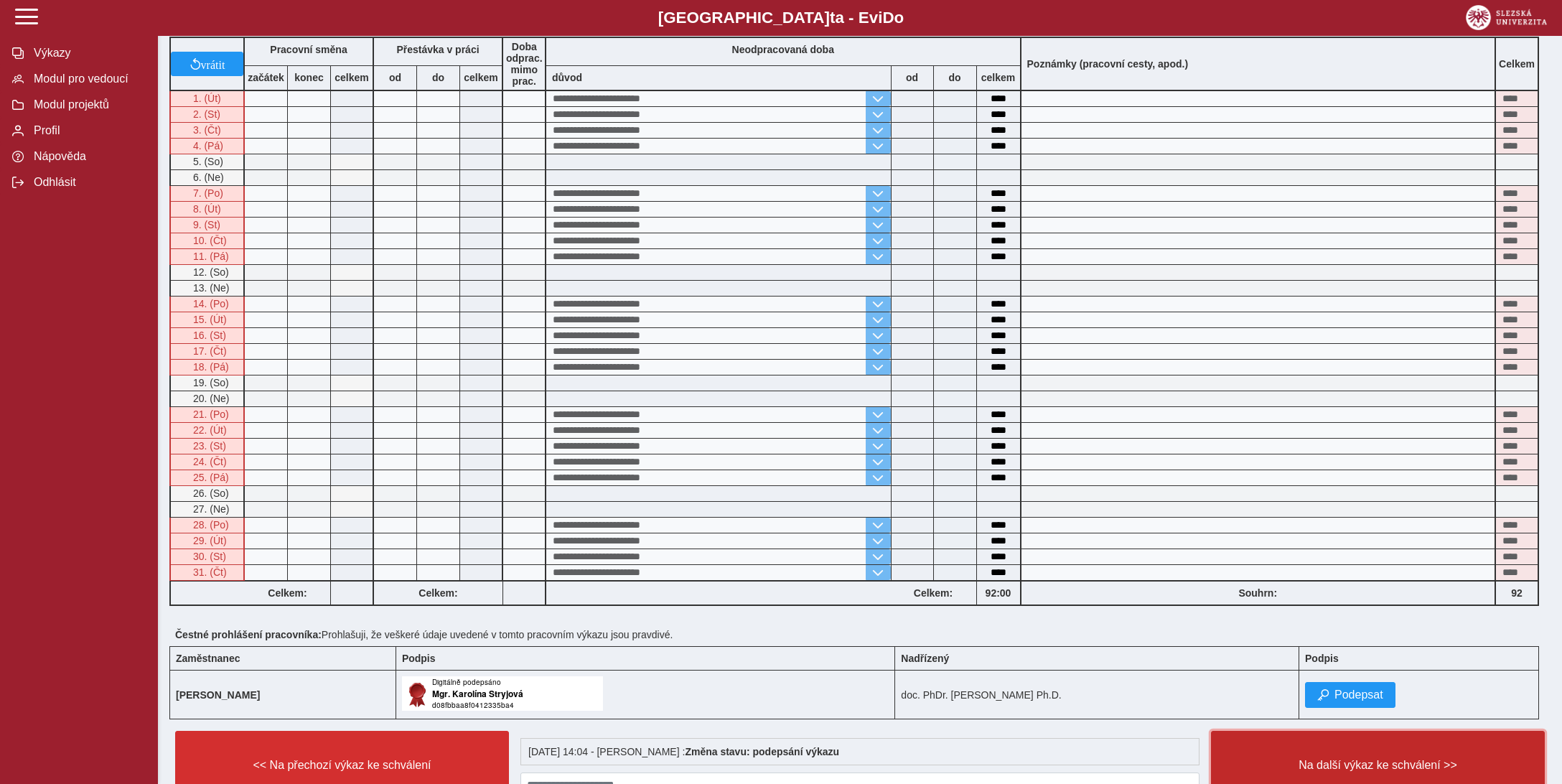
click at [1346, 759] on span "Na další výkaz ke schválení >>" at bounding box center [1378, 765] width 310 height 13
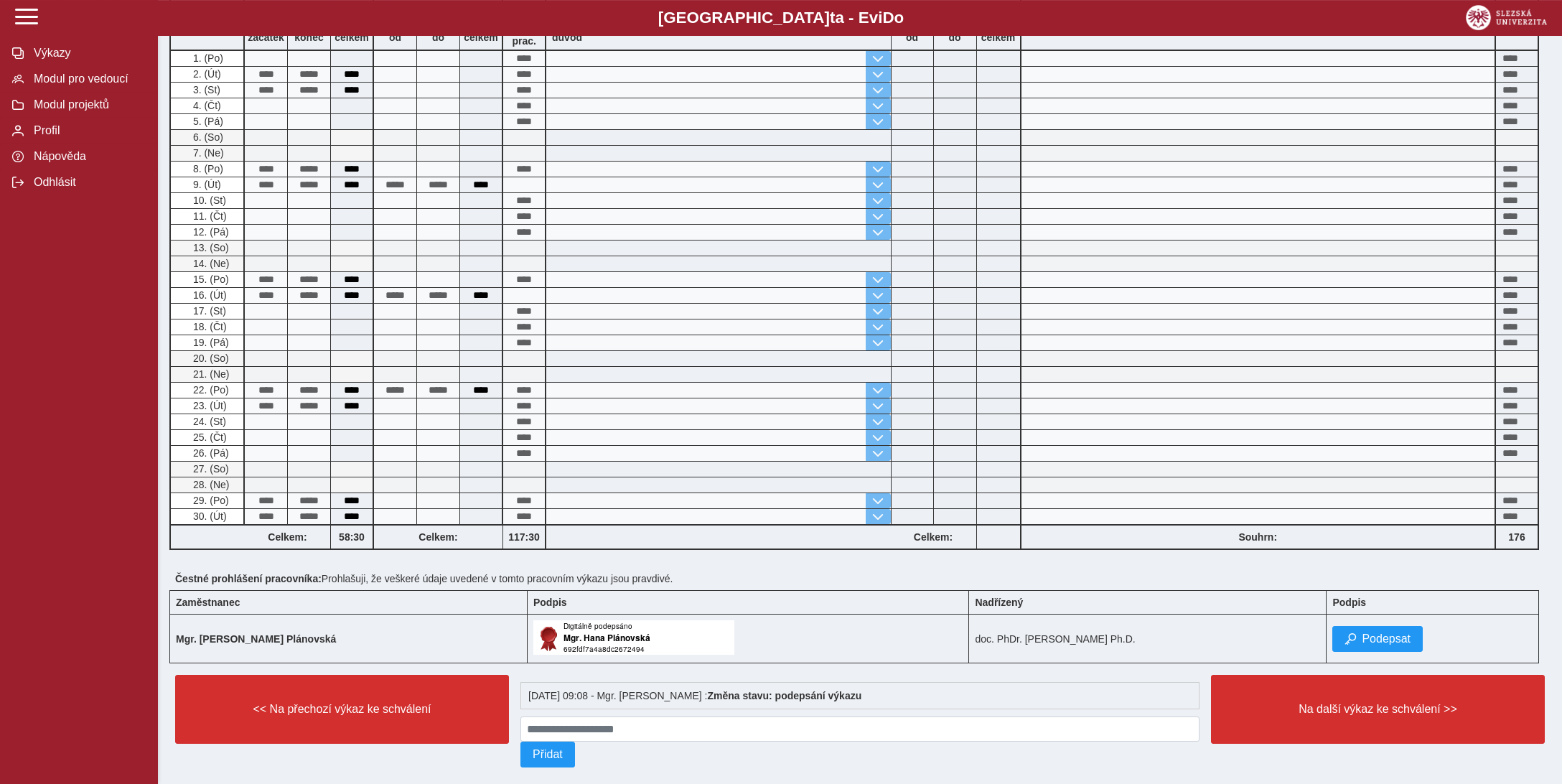
scroll to position [265, 0]
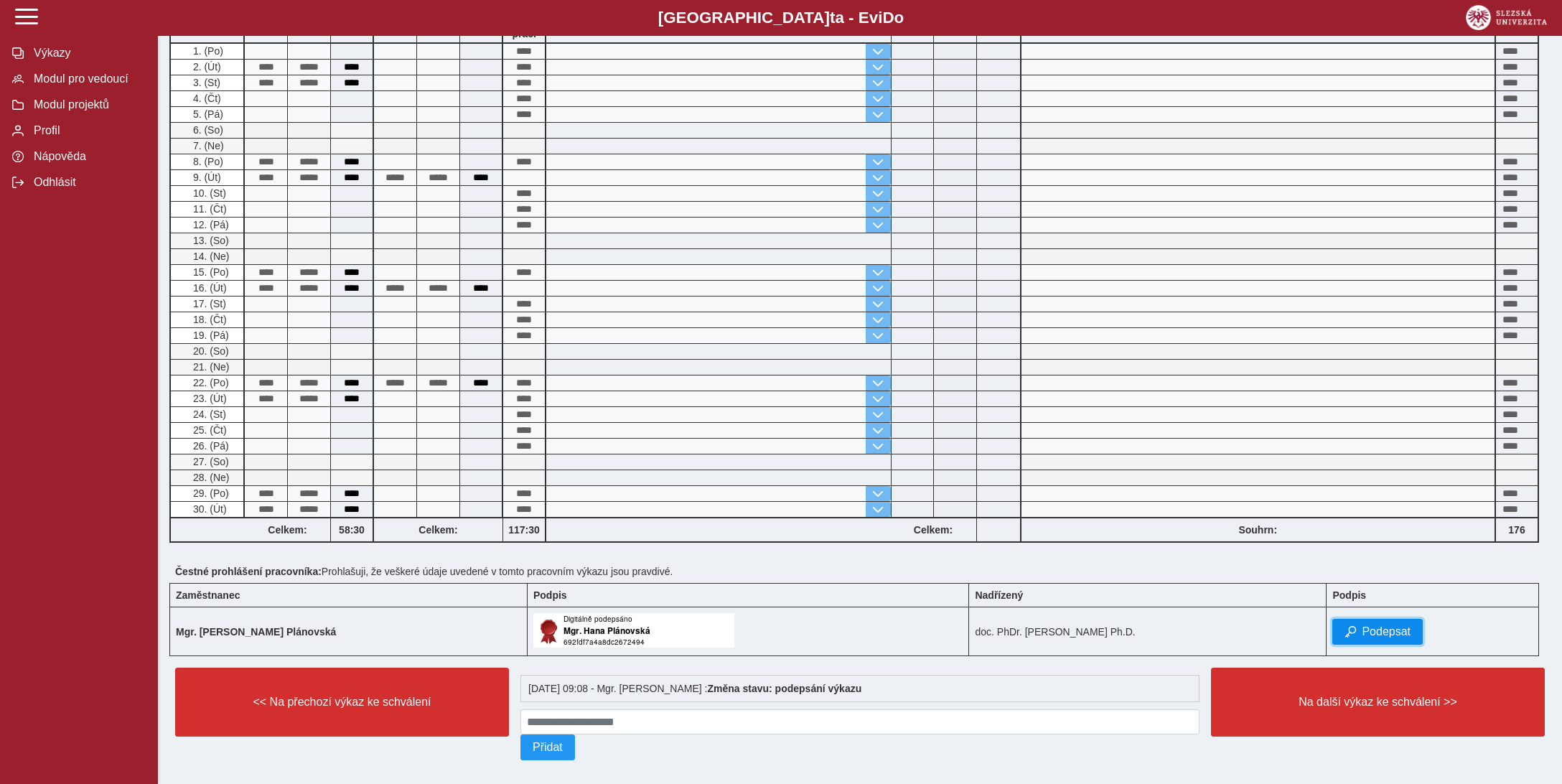
click at [1365, 625] on span "Podepsat" at bounding box center [1386, 632] width 49 height 13
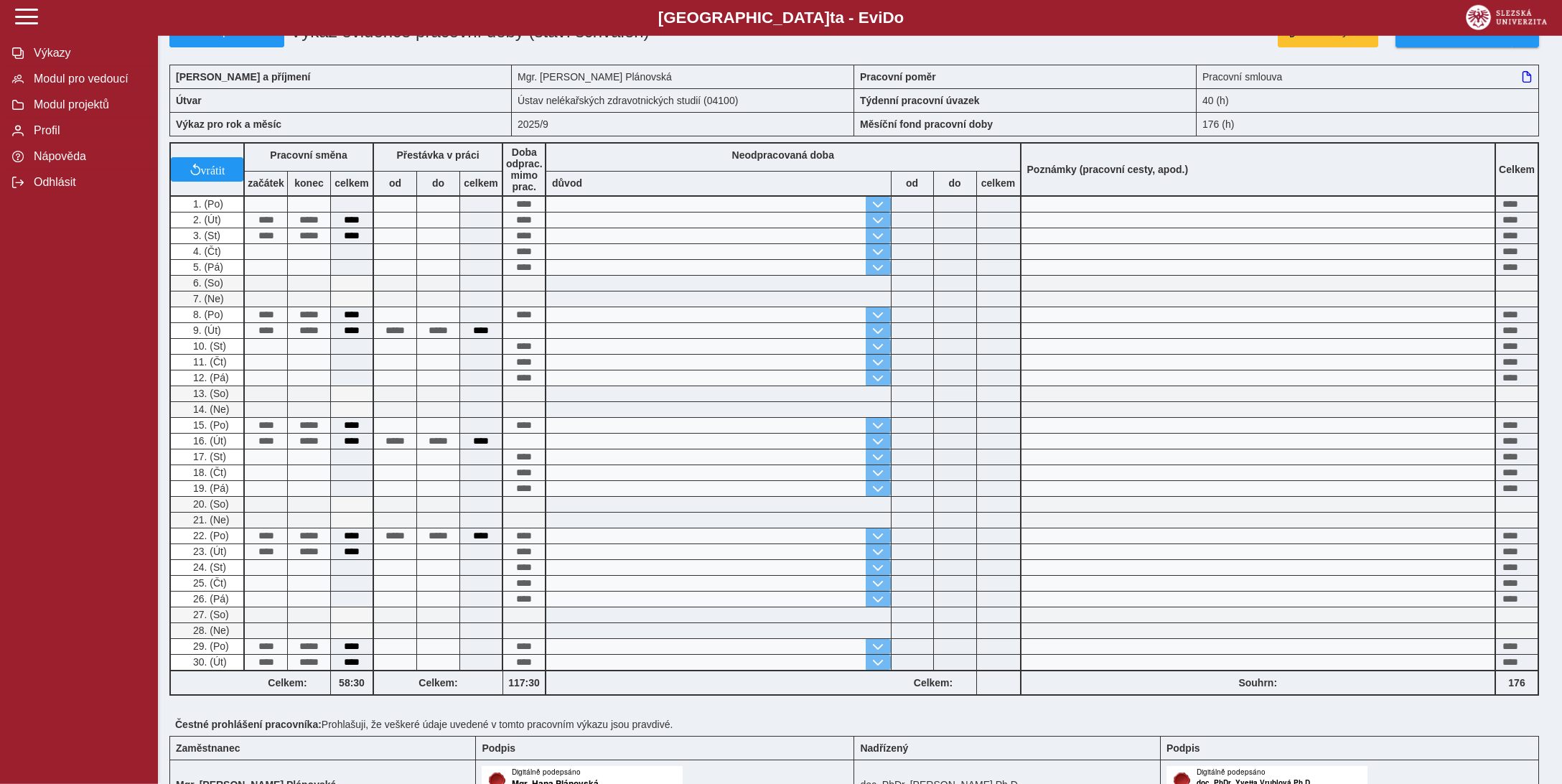
scroll to position [298, 0]
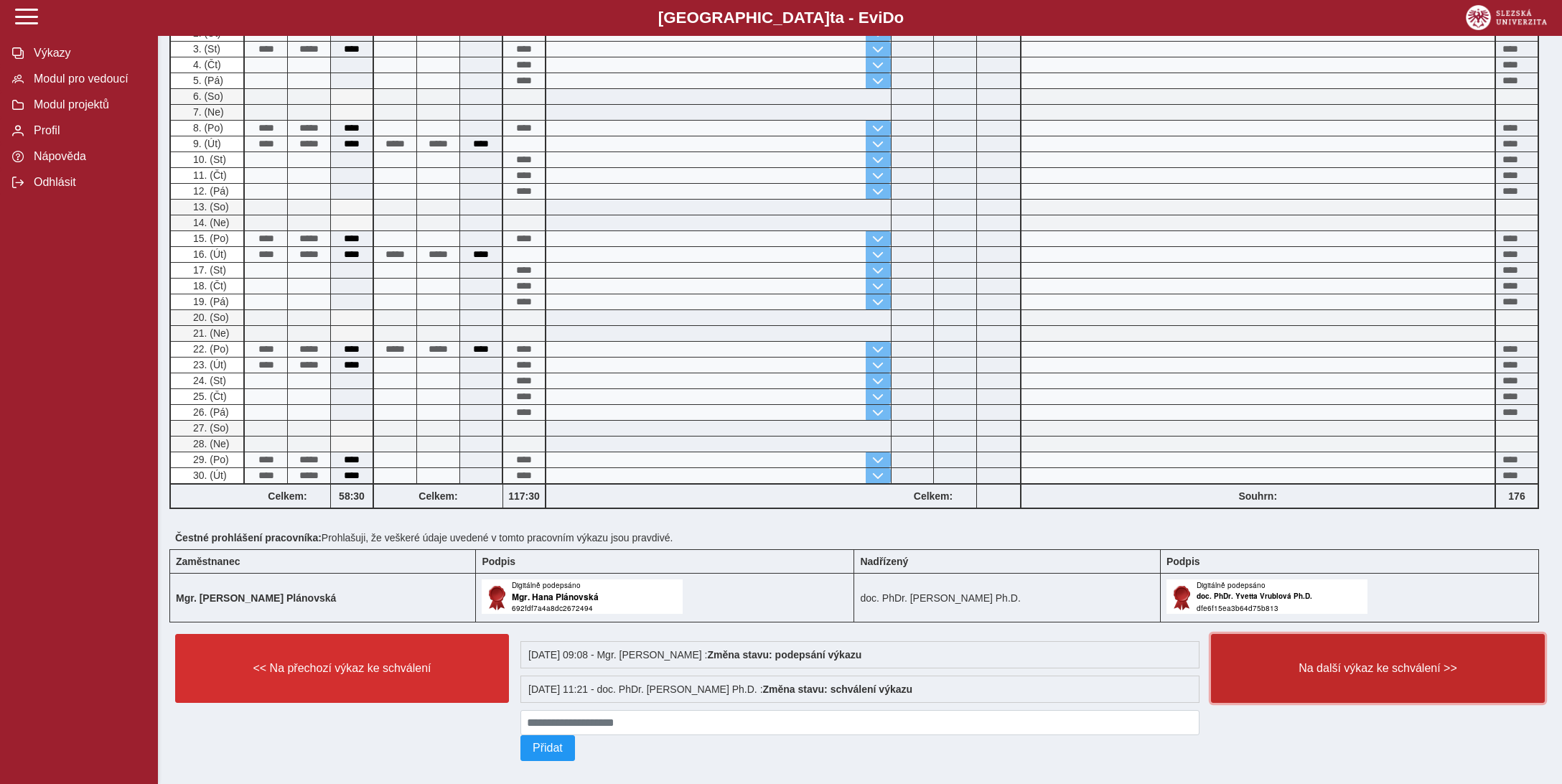
click at [1368, 661] on span "Na další výkaz ke schválení >>" at bounding box center [1378, 668] width 310 height 13
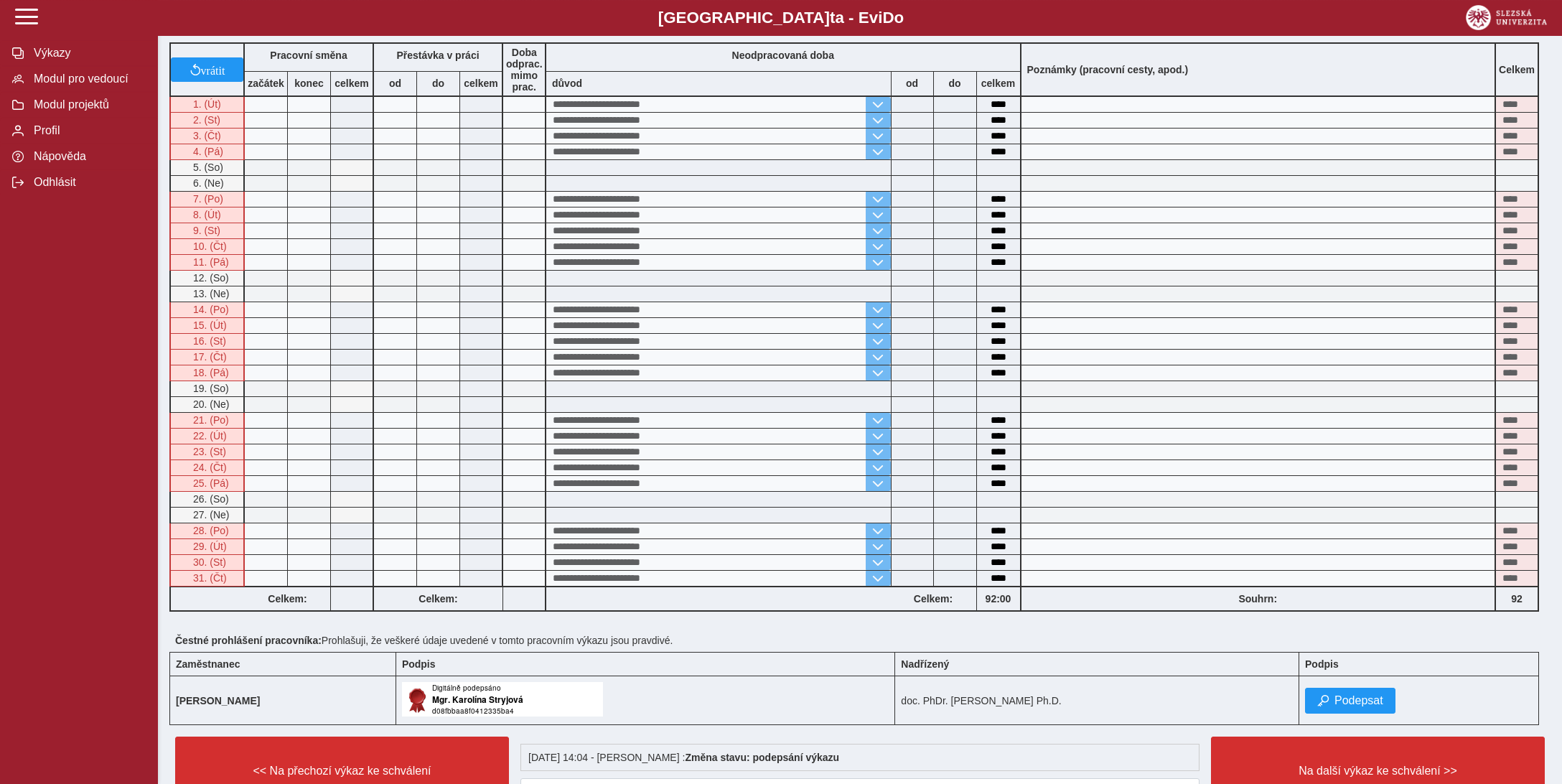
scroll to position [378, 0]
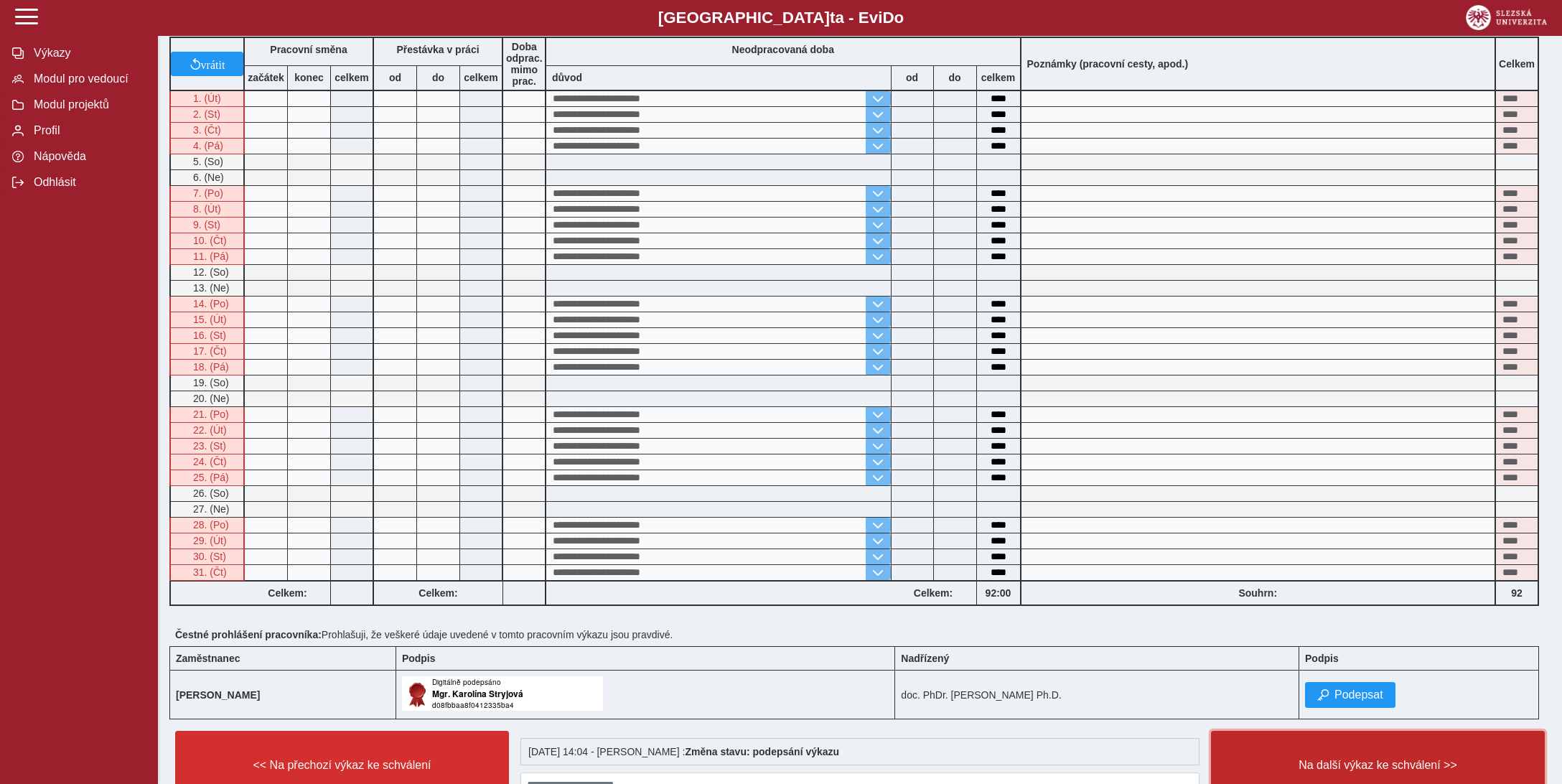
click at [1374, 759] on span "Na další výkaz ke schválení >>" at bounding box center [1378, 765] width 310 height 13
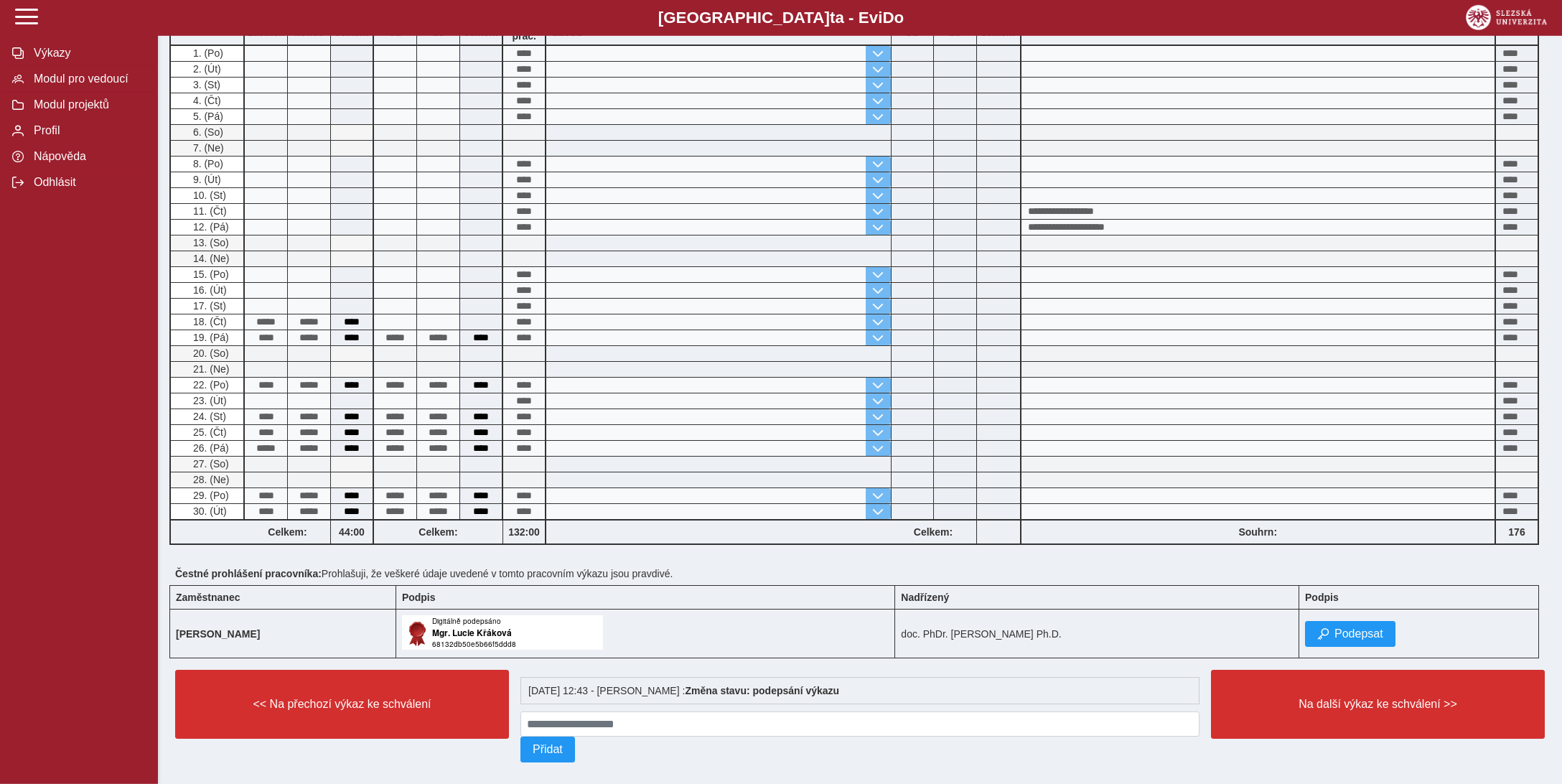
scroll to position [265, 0]
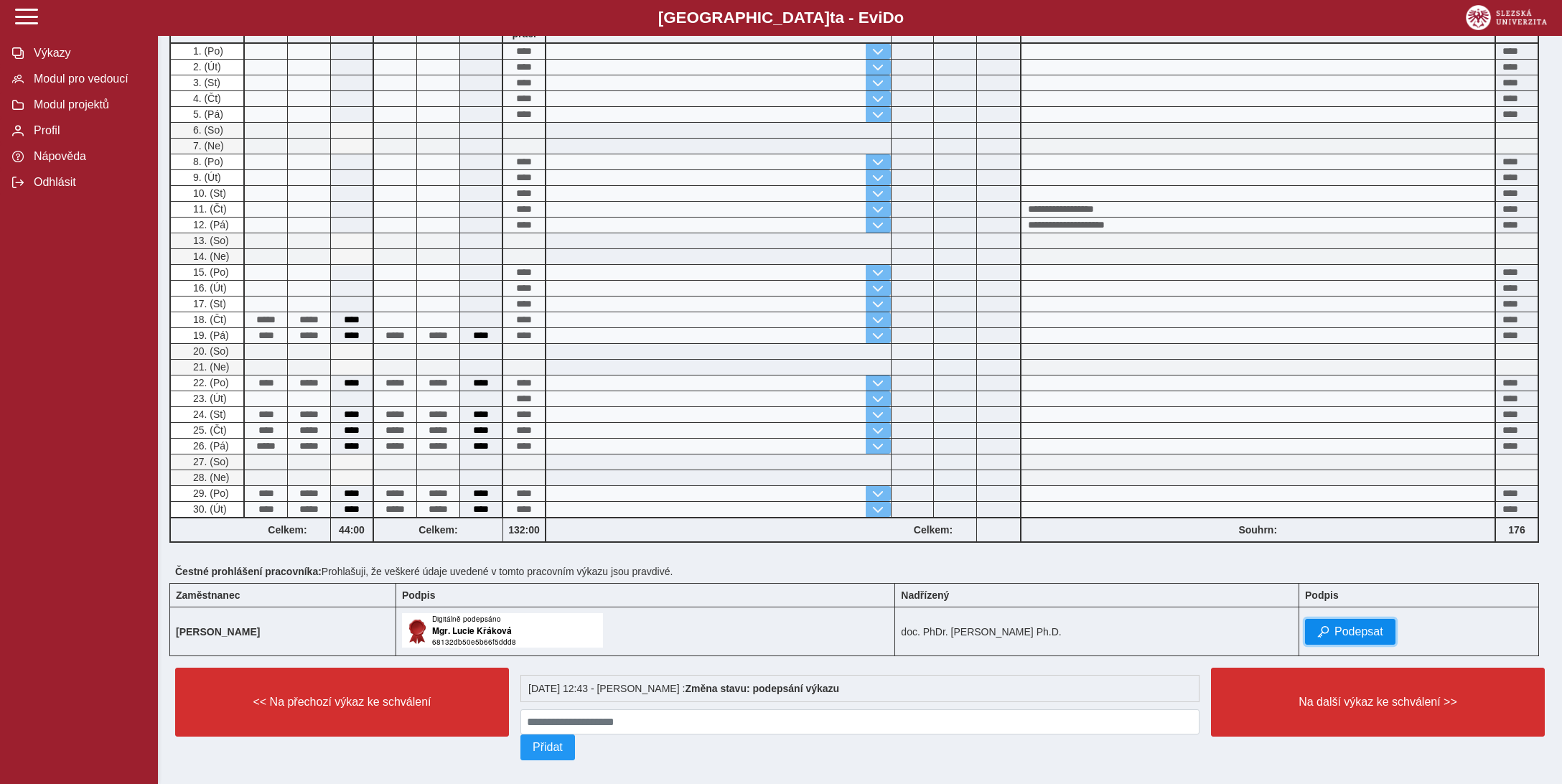
click at [1365, 625] on span "Podepsat" at bounding box center [1359, 632] width 49 height 13
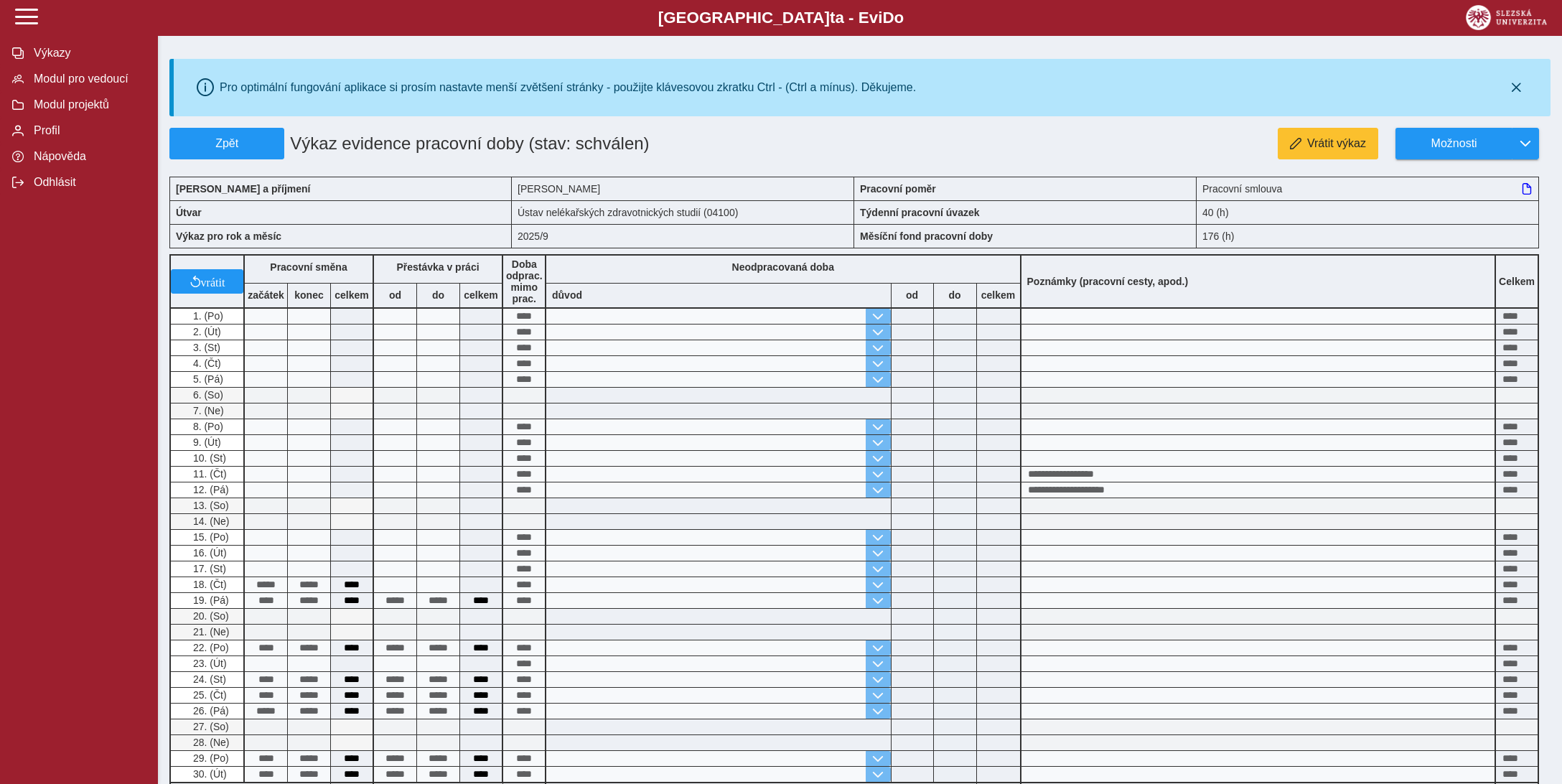
scroll to position [298, 0]
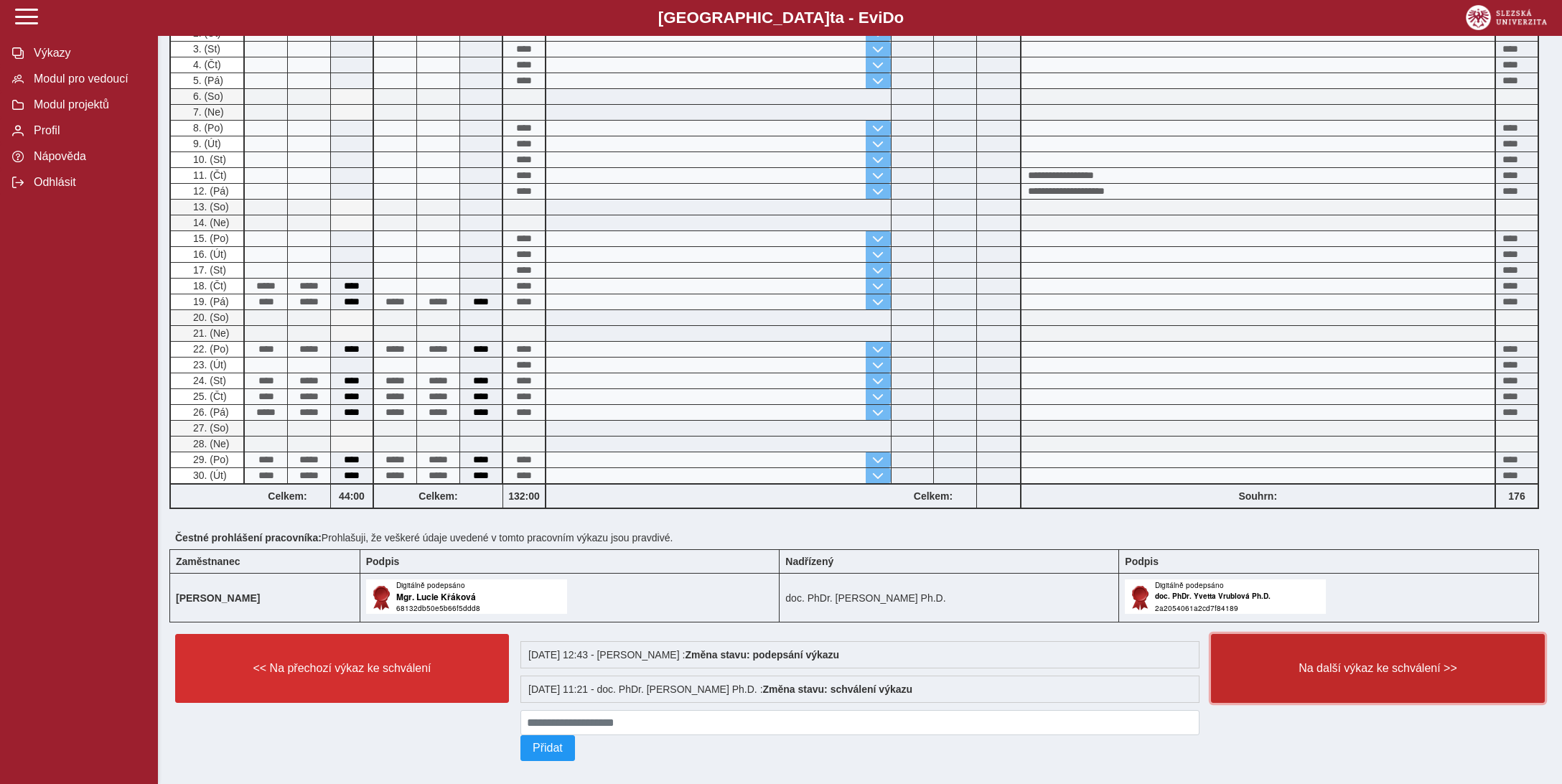
click at [1364, 662] on button "Na další výkaz ke schválení >>" at bounding box center [1378, 668] width 334 height 69
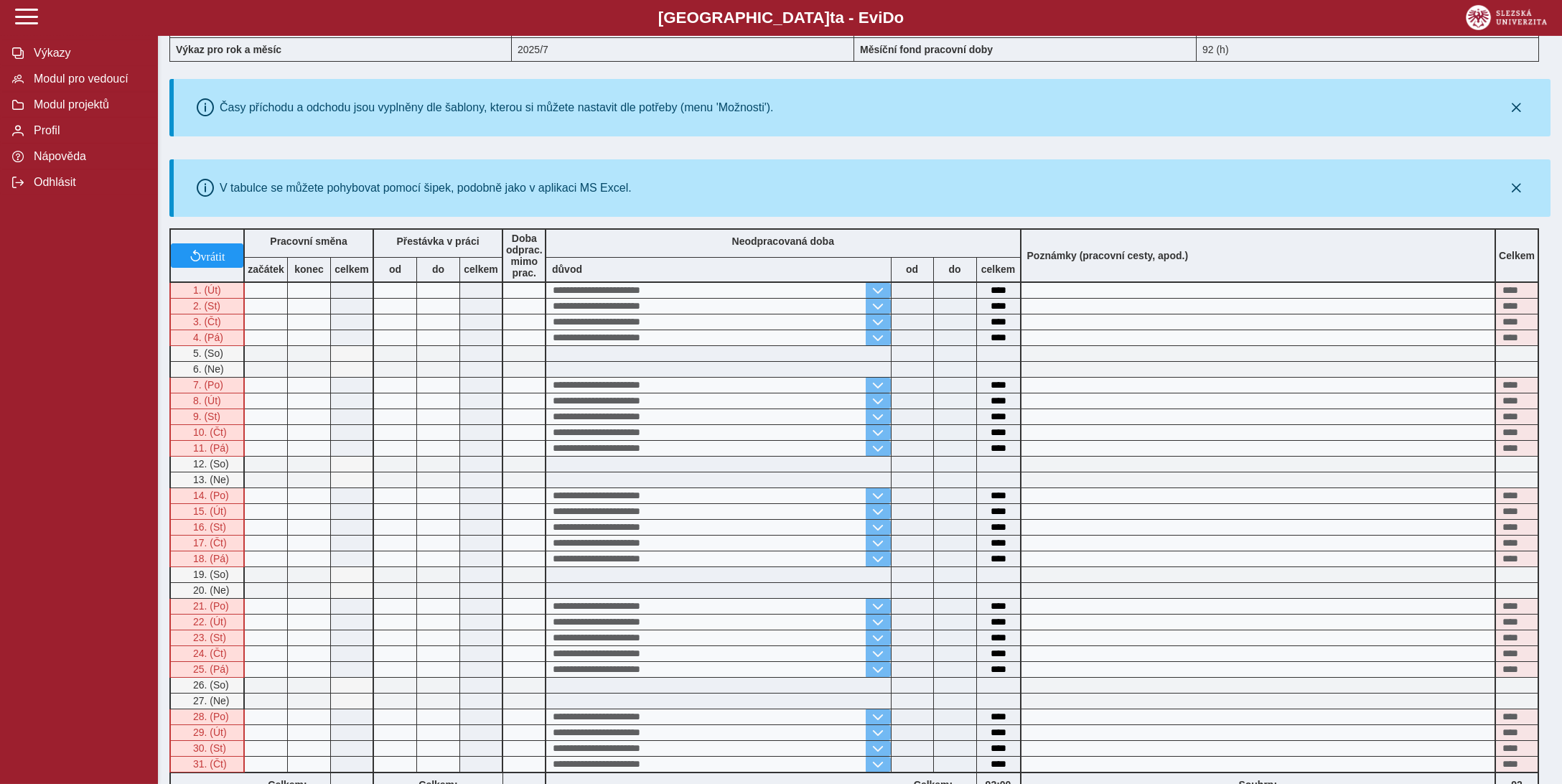
scroll to position [378, 0]
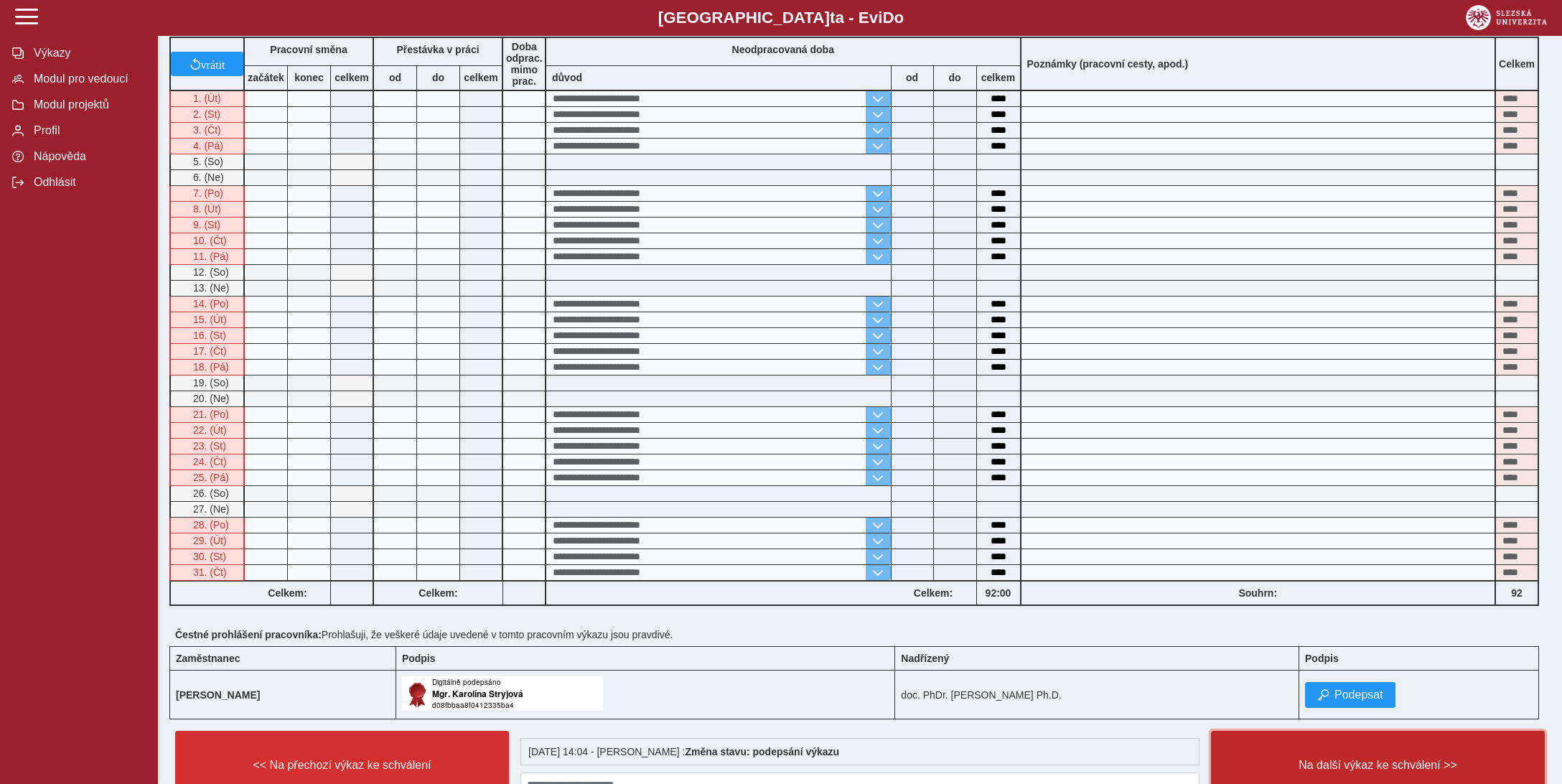
click at [1361, 759] on span "Na další výkaz ke schválení >>" at bounding box center [1378, 765] width 310 height 13
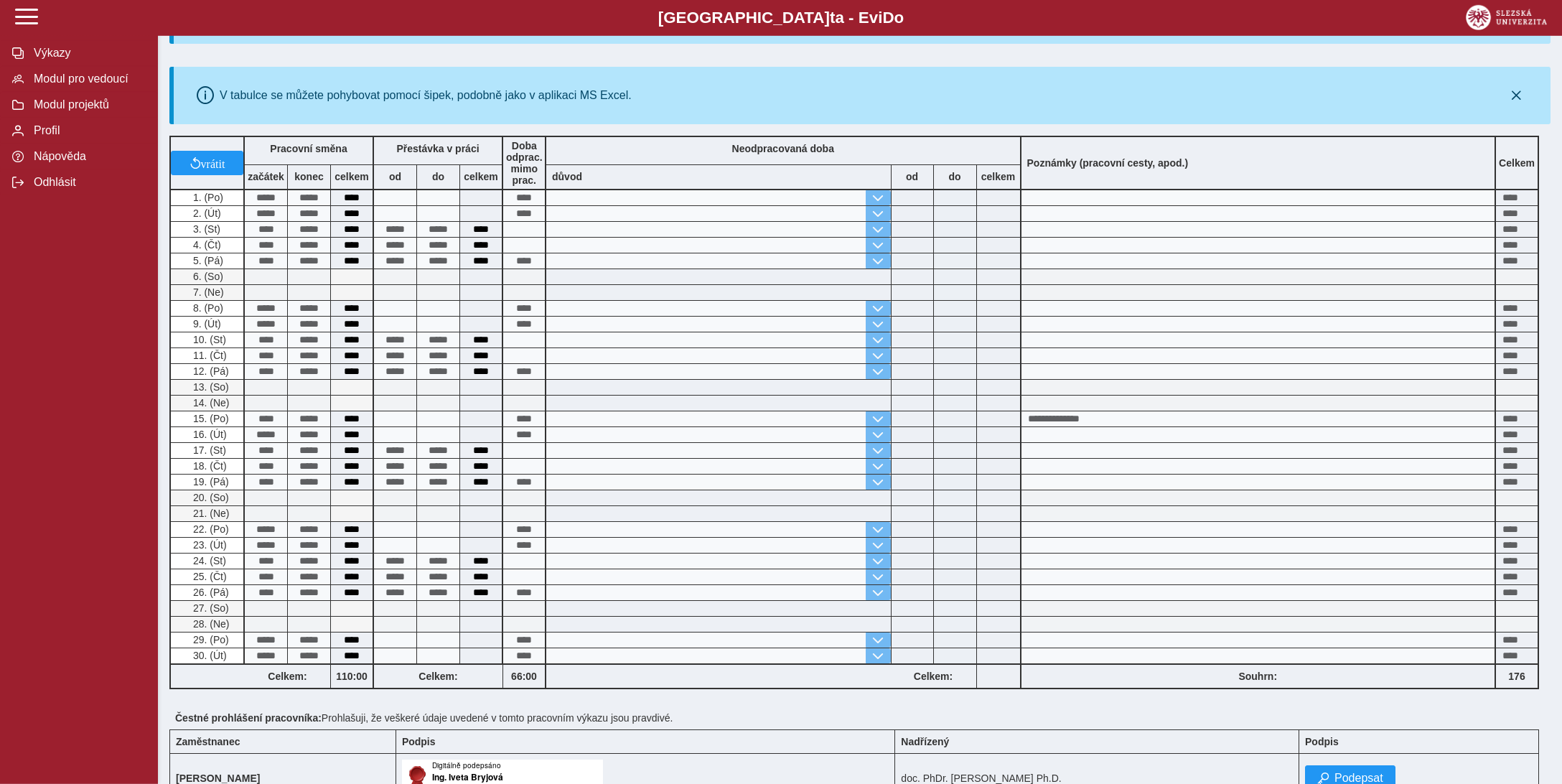
scroll to position [378, 0]
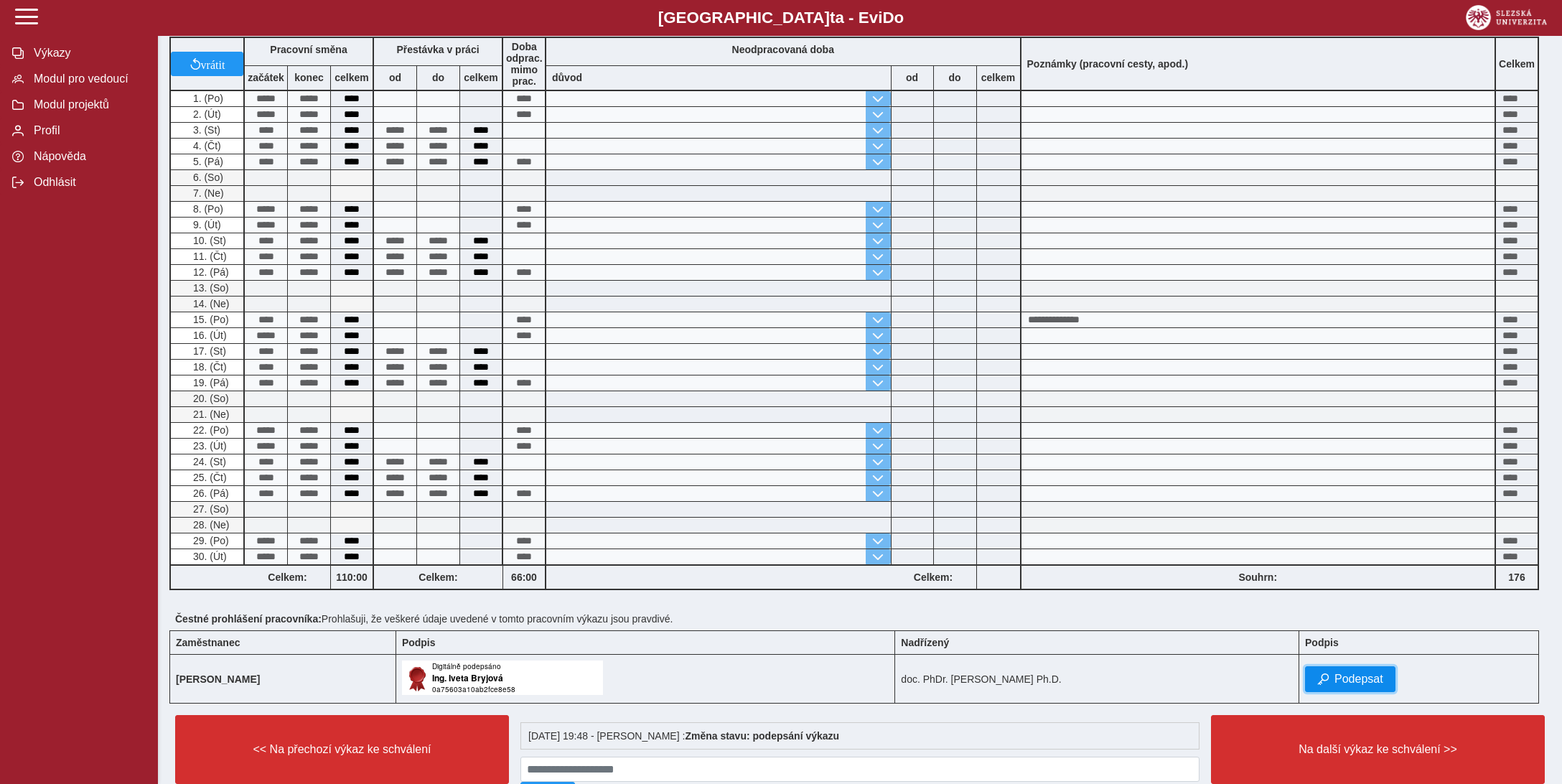
click at [1356, 673] on span "Podepsat" at bounding box center [1359, 679] width 49 height 13
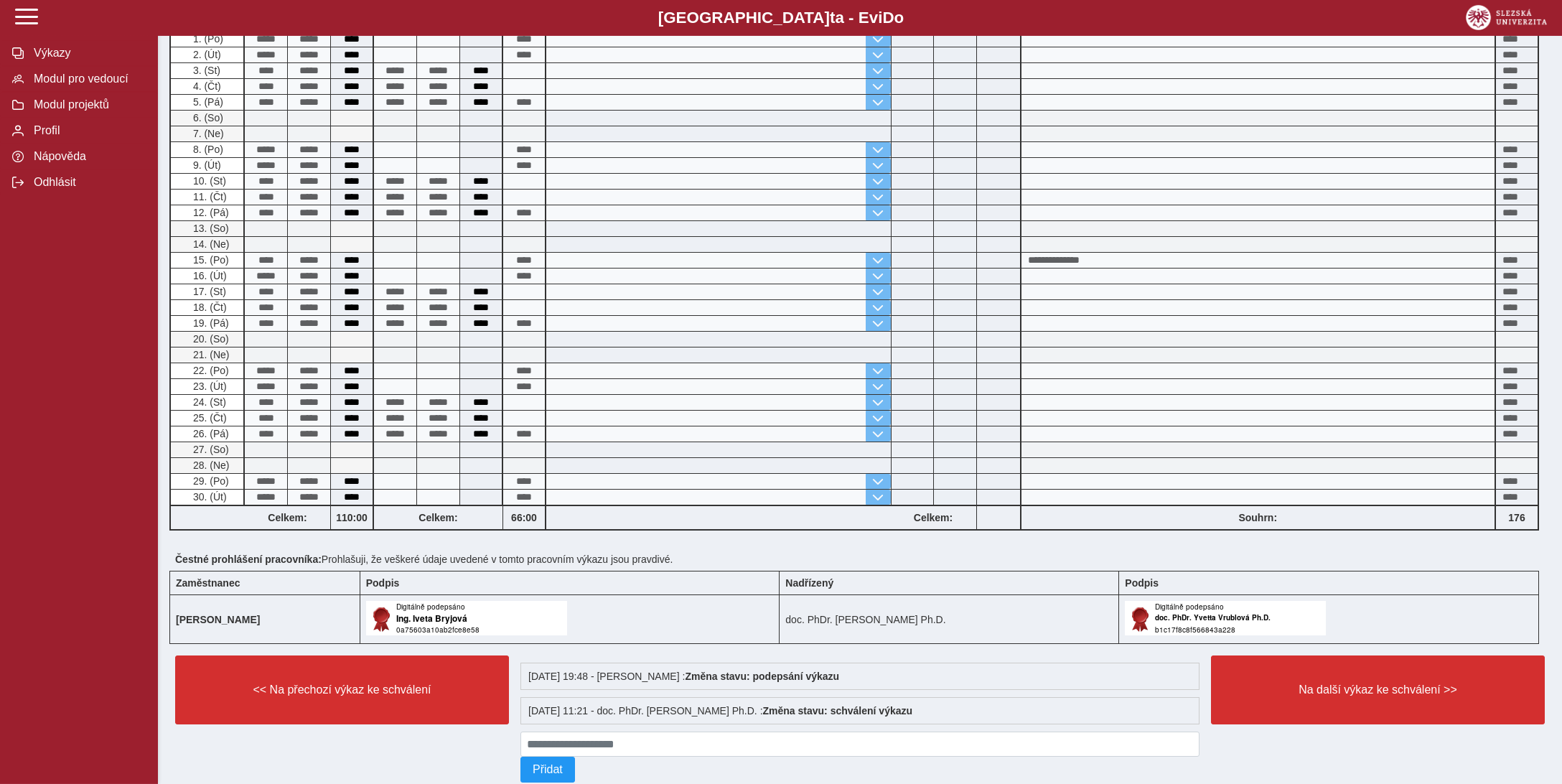
scroll to position [459, 0]
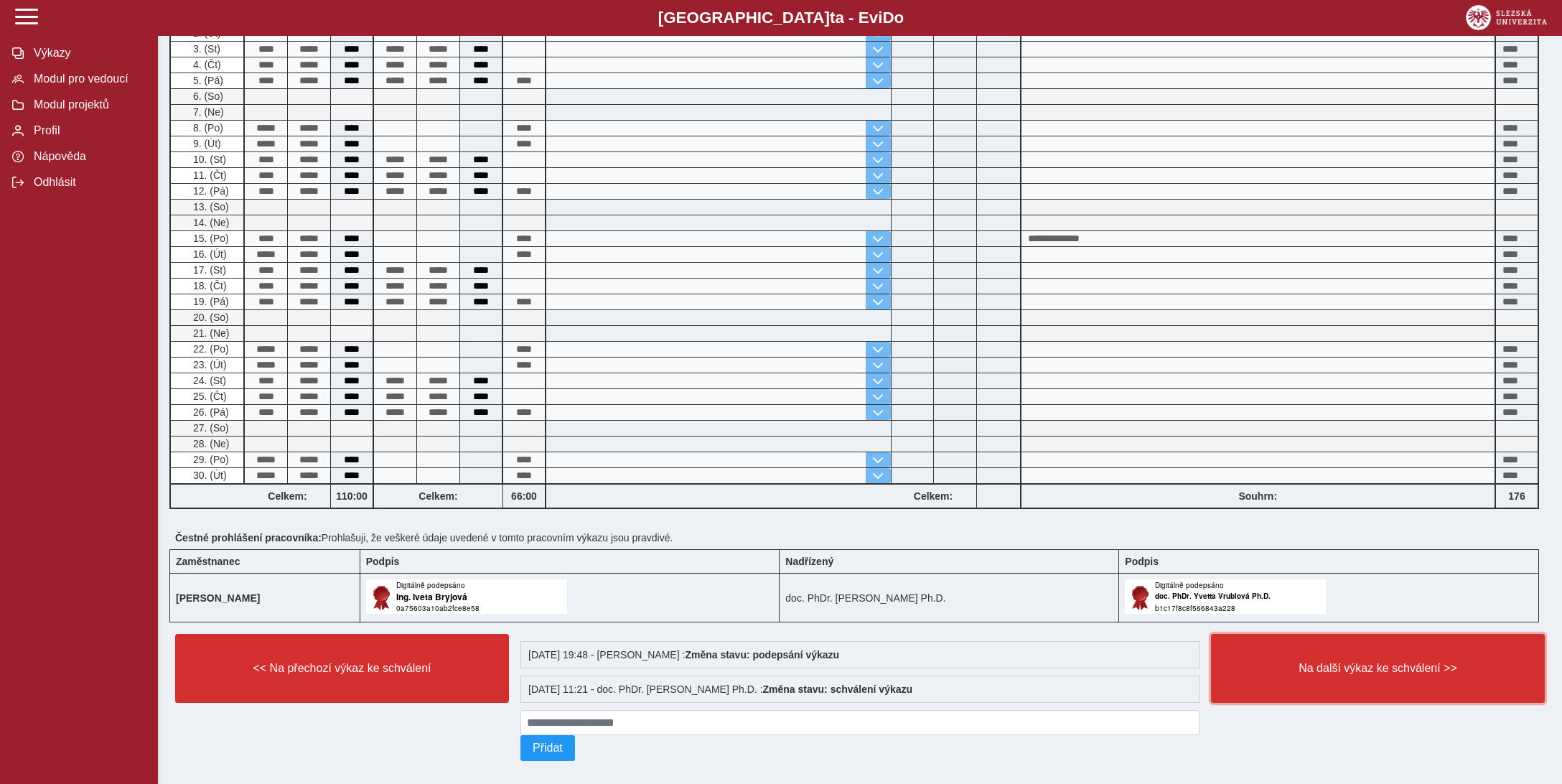
click at [1356, 665] on button "Na další výkaz ke schválení >>" at bounding box center [1378, 668] width 334 height 69
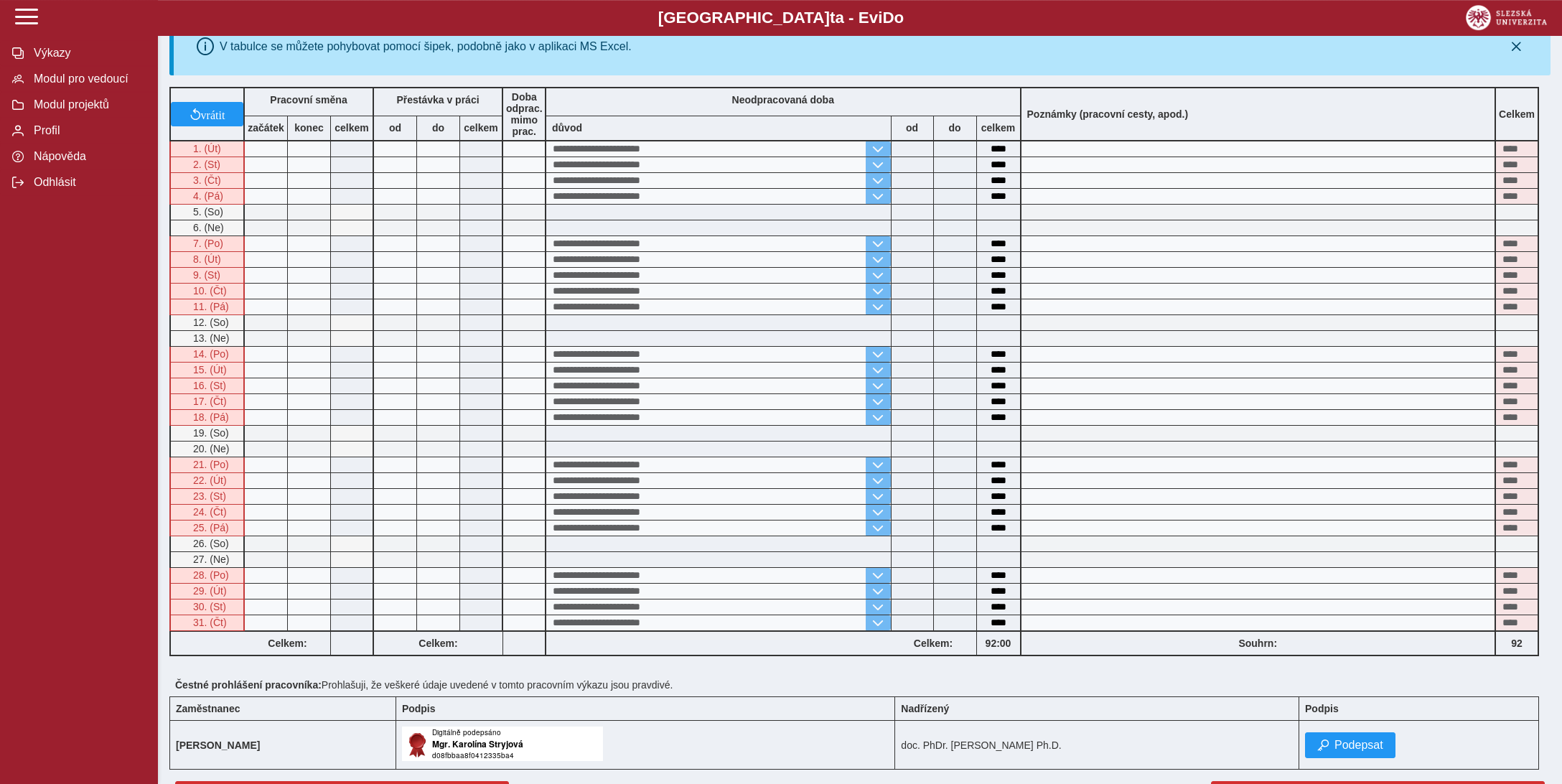
scroll to position [441, 0]
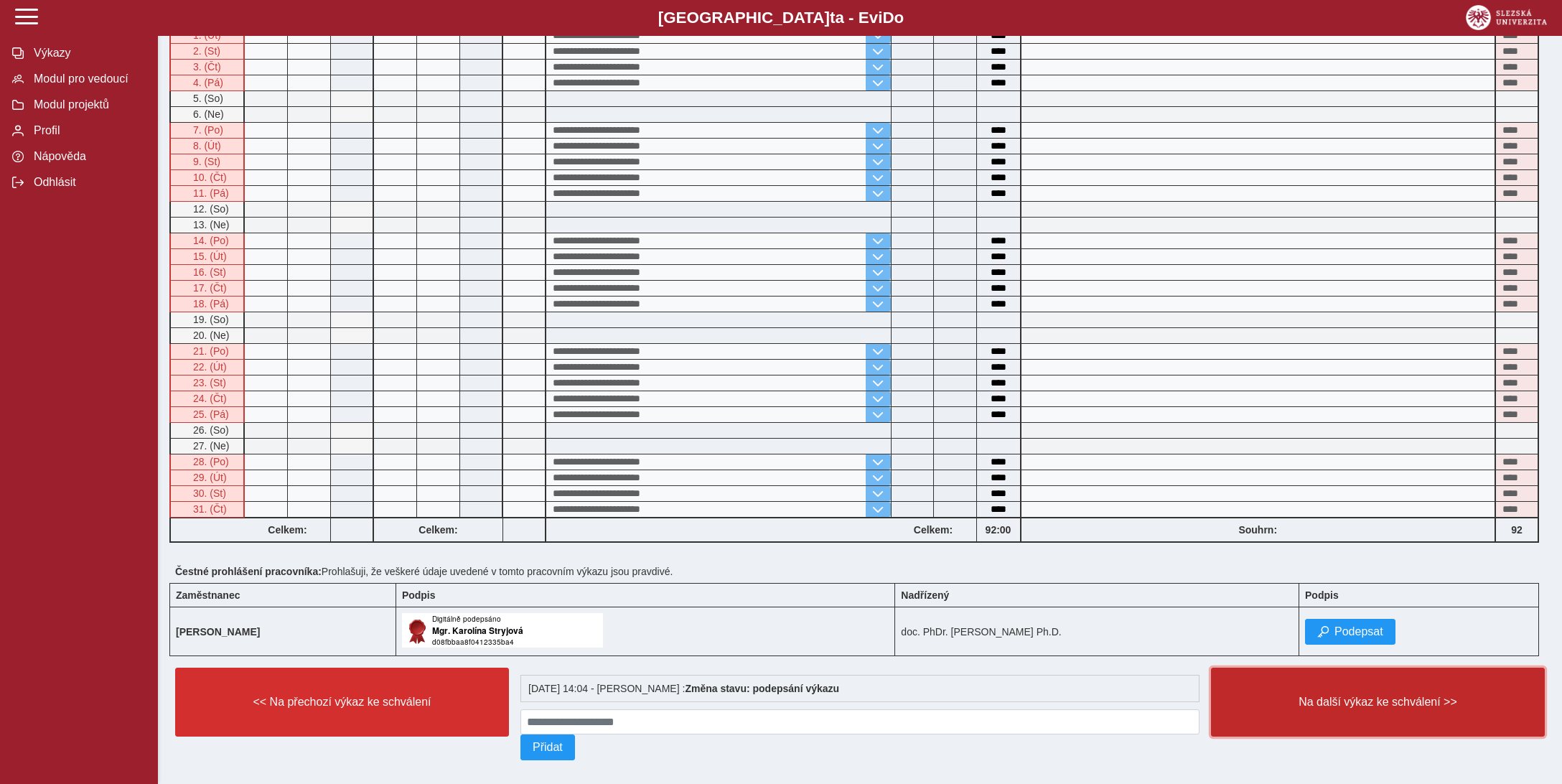
click at [1359, 695] on span "Na další výkaz ke schválení >>" at bounding box center [1378, 702] width 310 height 13
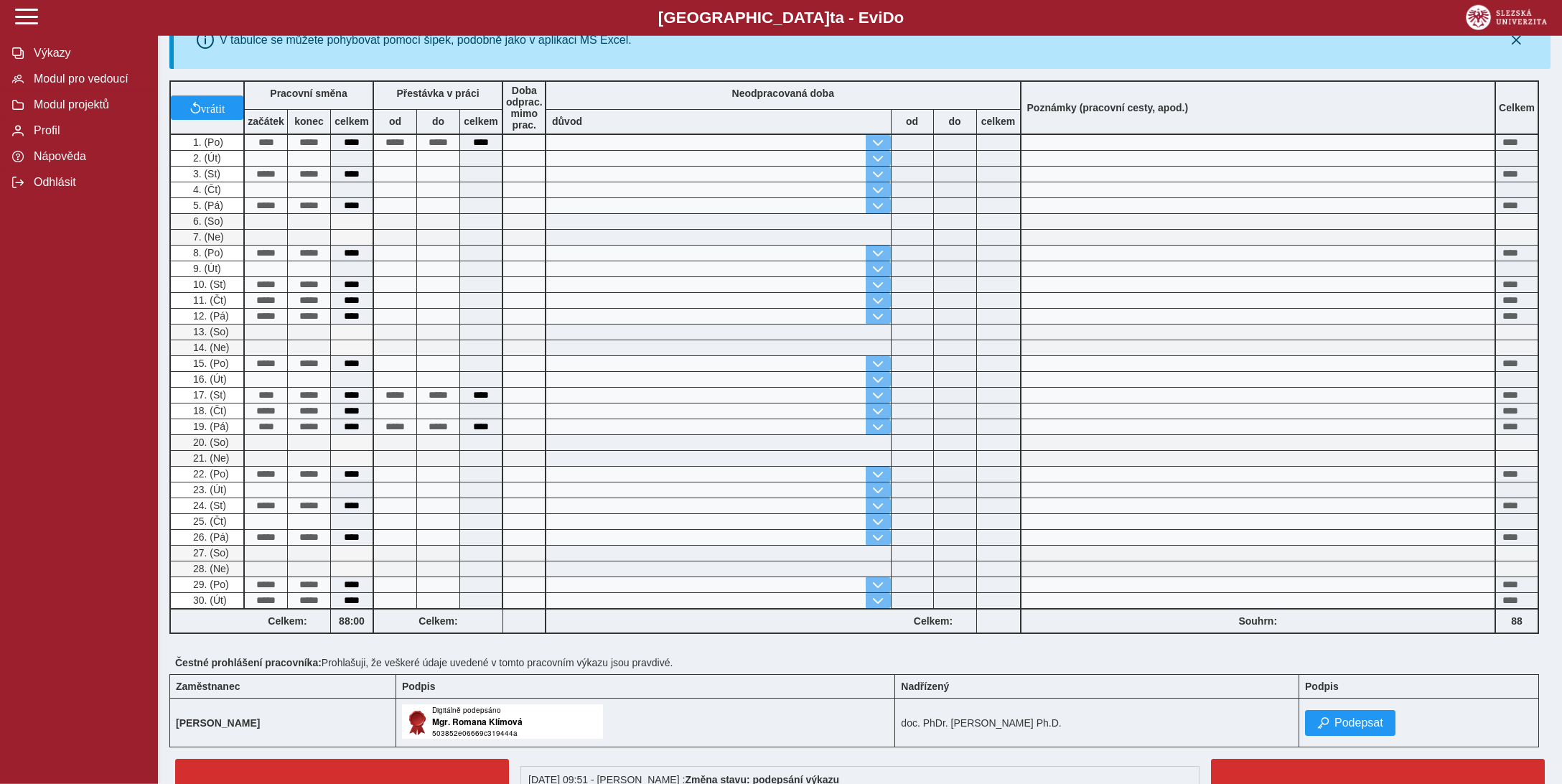
scroll to position [378, 0]
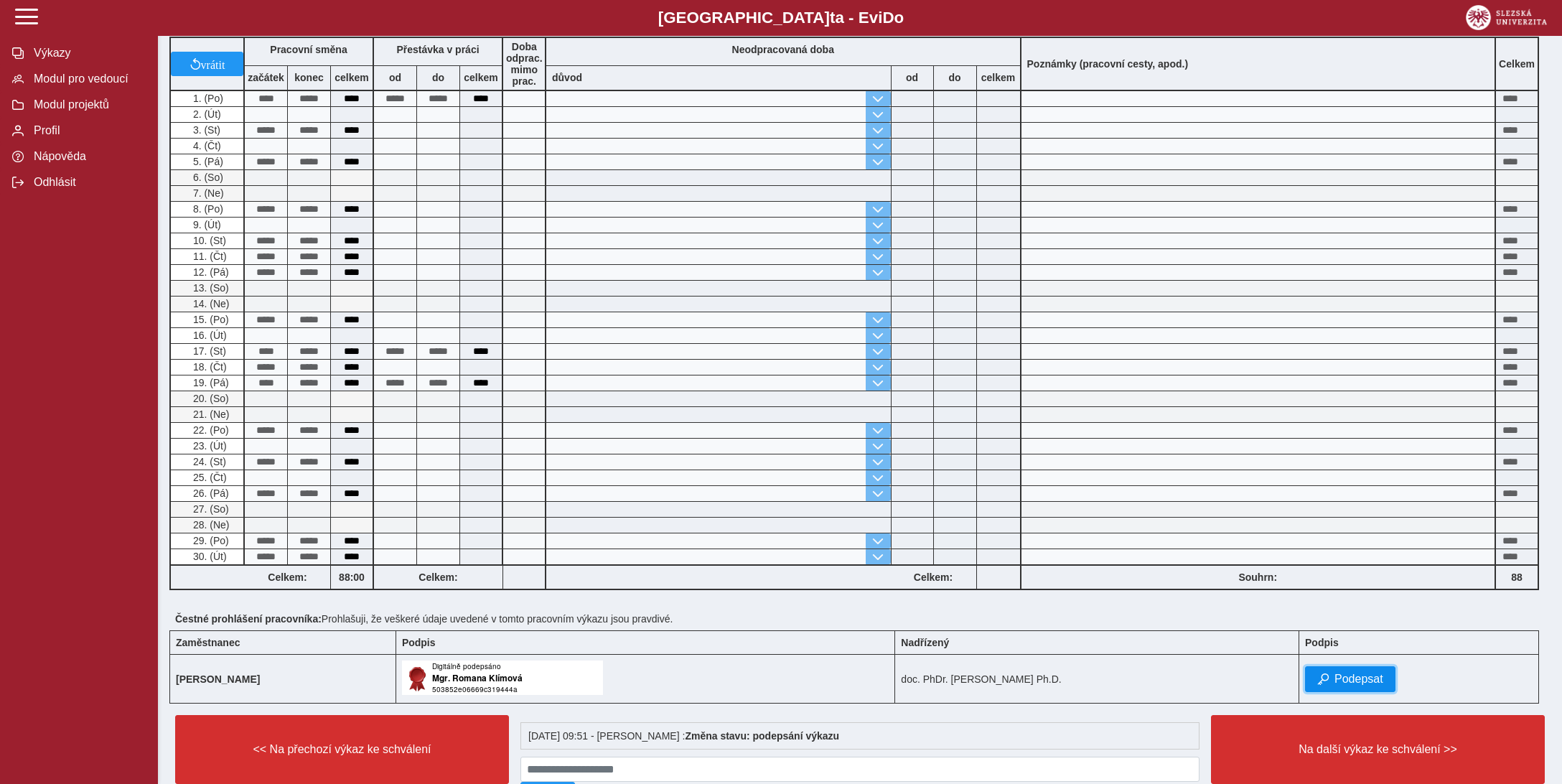
click at [1362, 673] on span "Podepsat" at bounding box center [1359, 679] width 49 height 13
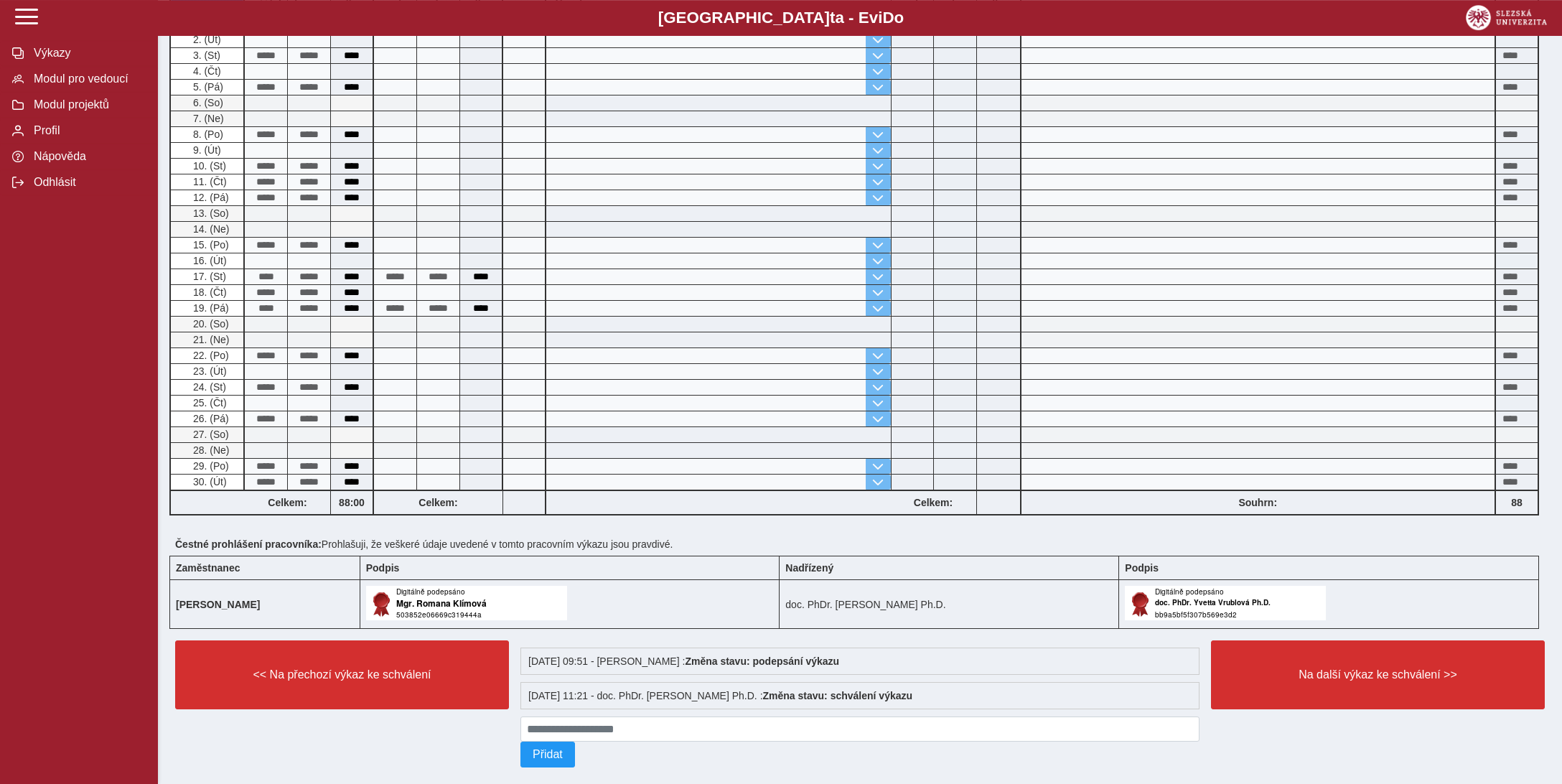
scroll to position [453, 0]
click at [1362, 668] on span "Na další výkaz ke schválení >>" at bounding box center [1378, 674] width 310 height 13
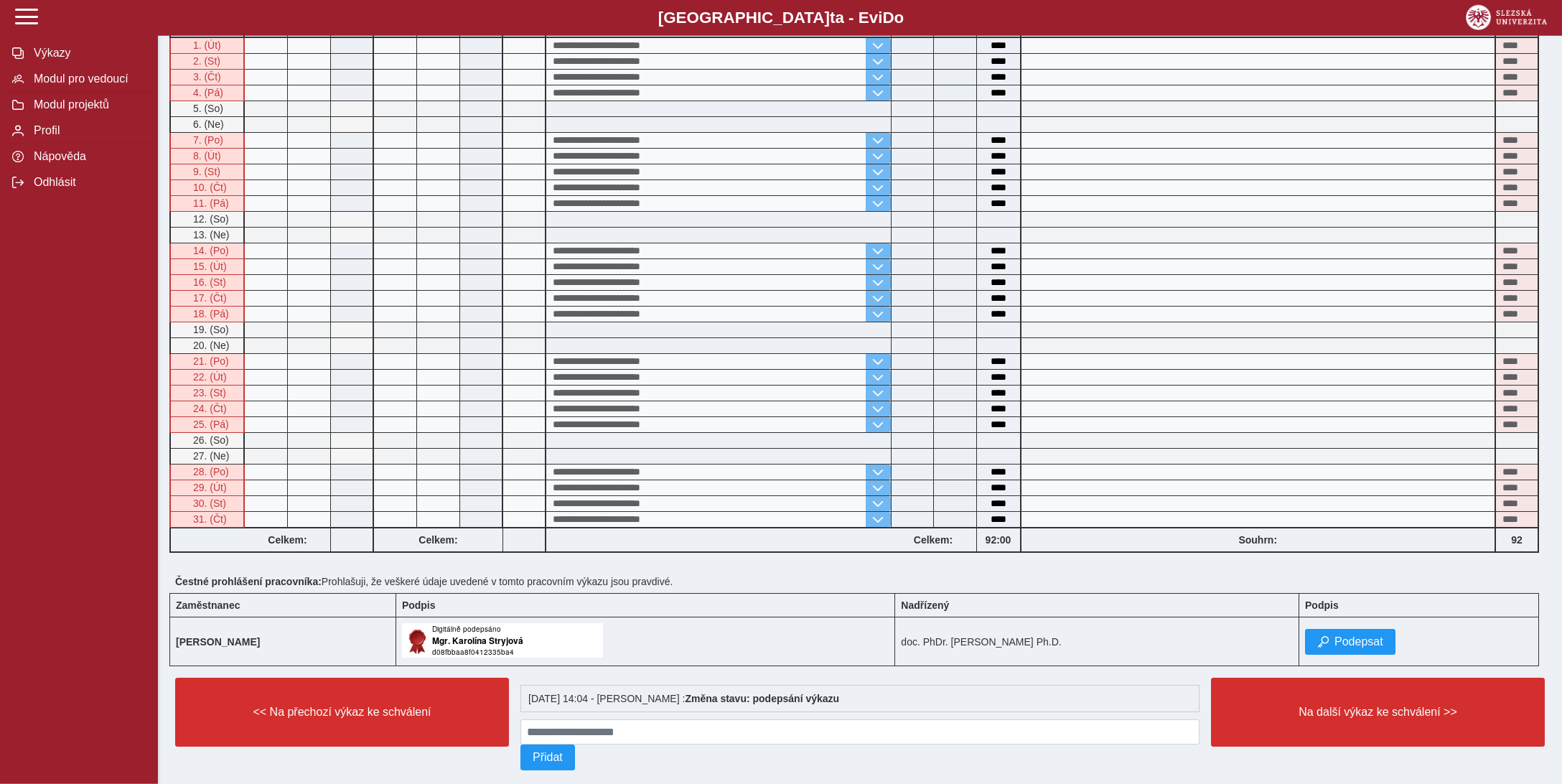
scroll to position [441, 0]
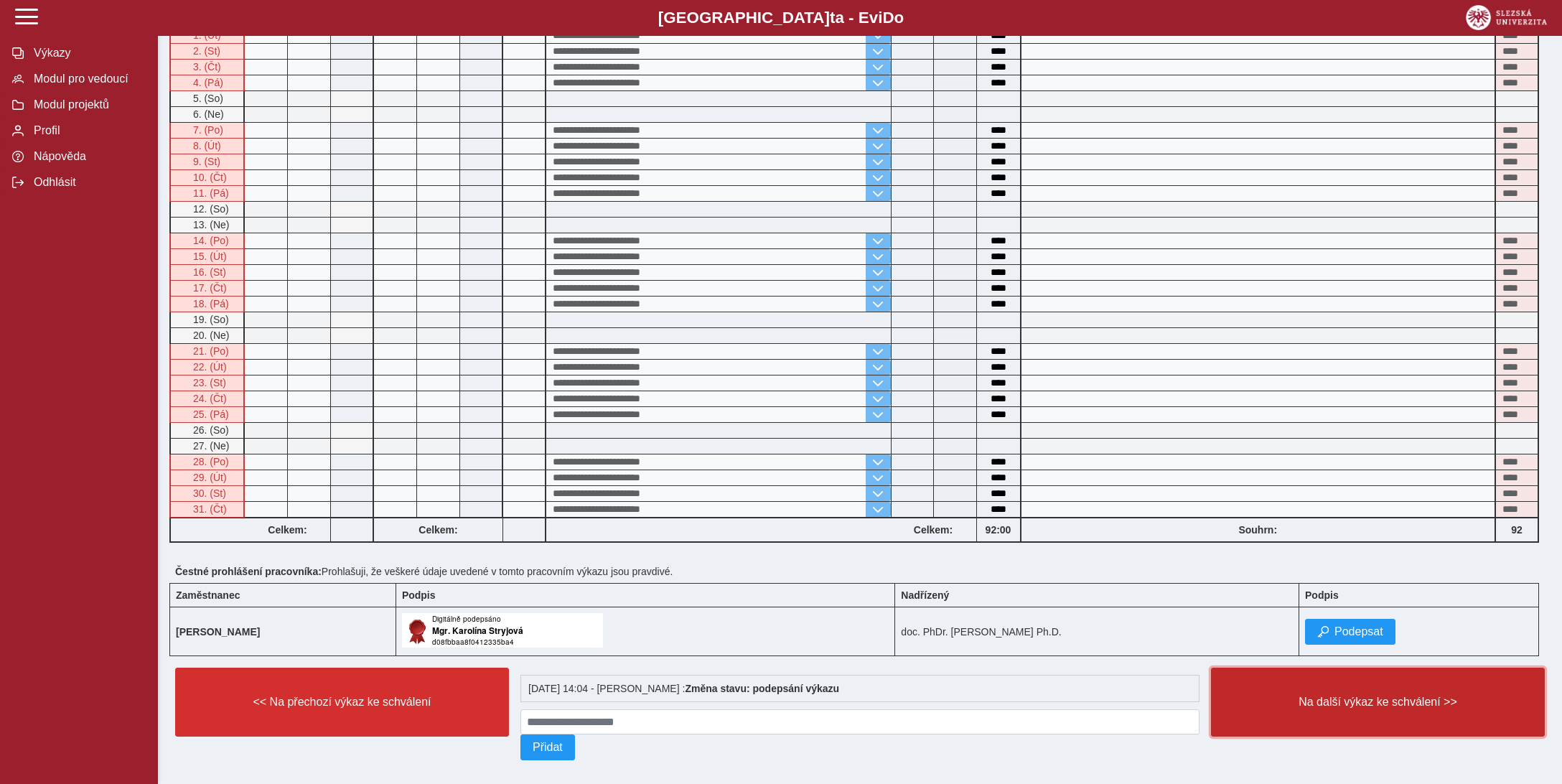
click at [1363, 695] on span "Na další výkaz ke schválení >>" at bounding box center [1378, 702] width 310 height 13
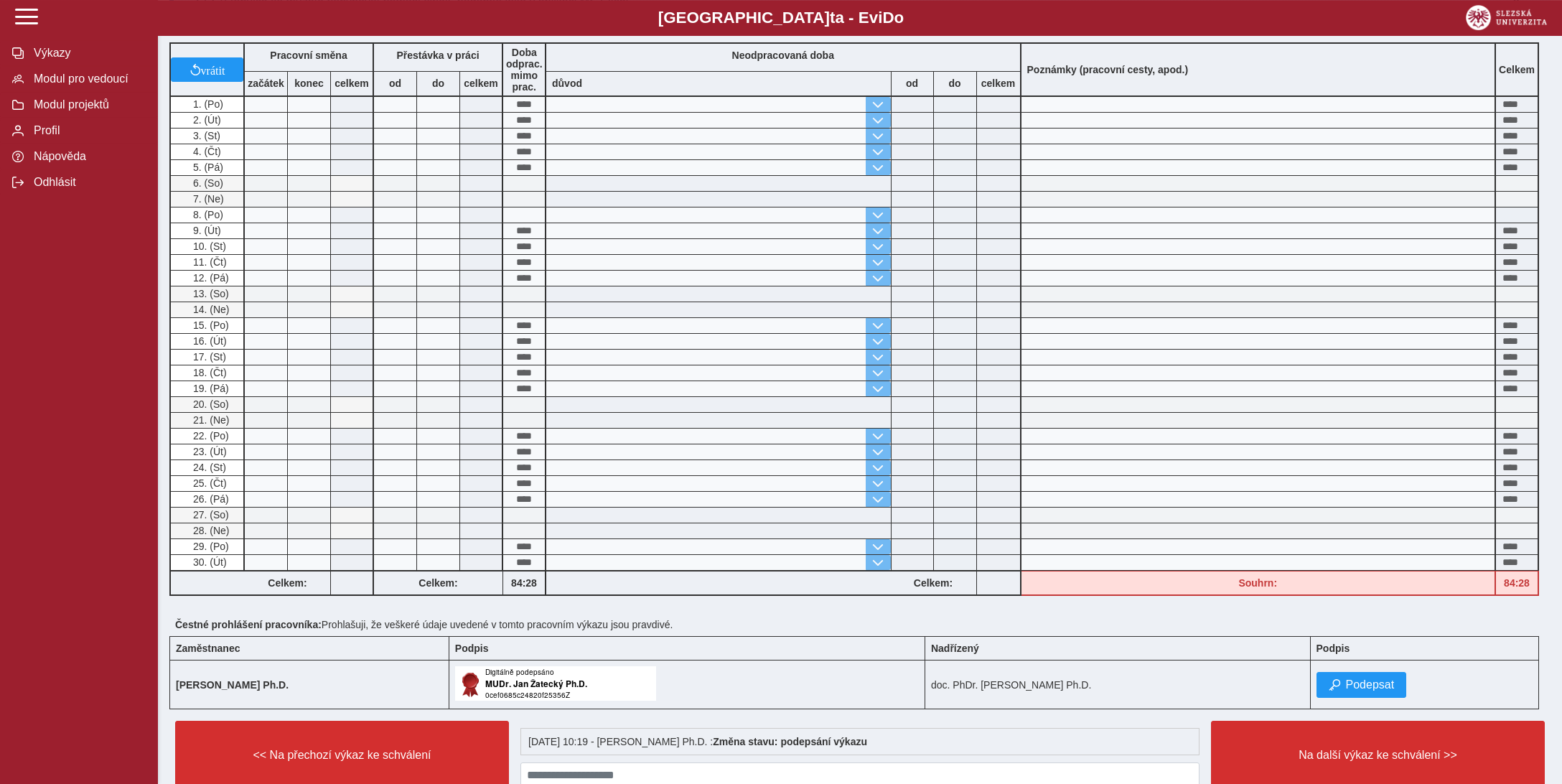
scroll to position [378, 0]
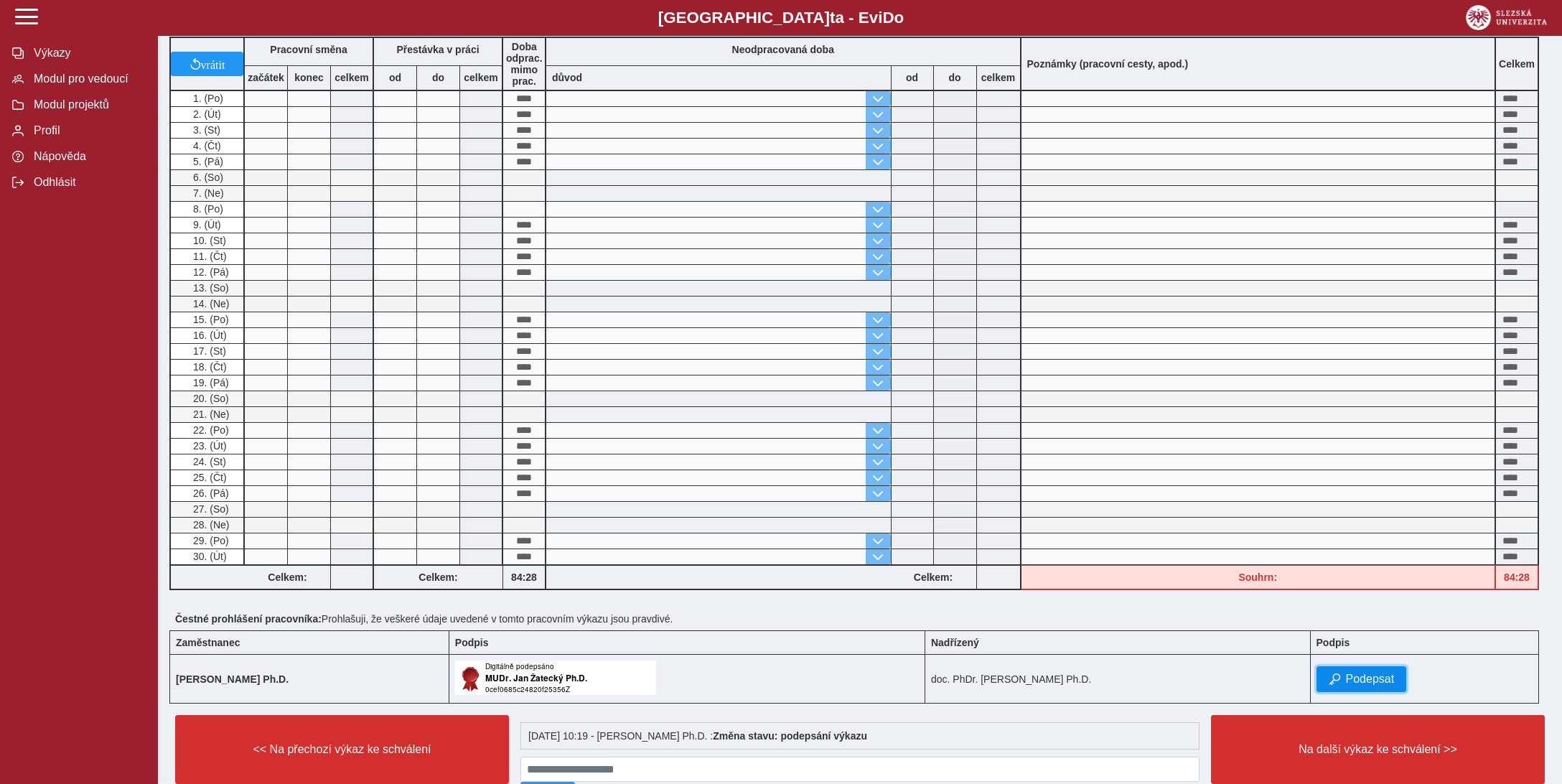
click at [1365, 673] on span "Podepsat" at bounding box center [1370, 679] width 49 height 13
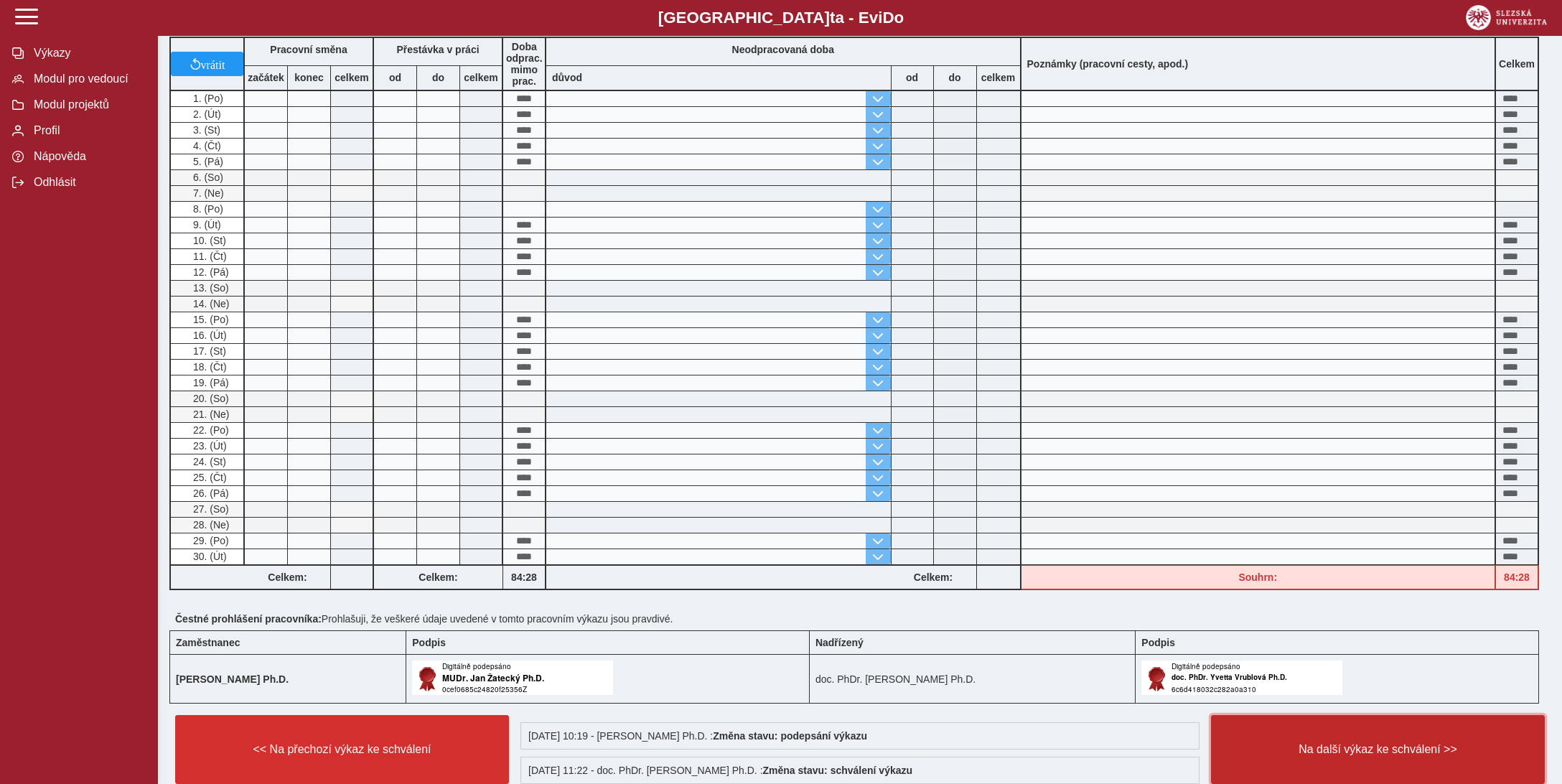
click at [1364, 743] on span "Na další výkaz ke schválení >>" at bounding box center [1378, 749] width 310 height 13
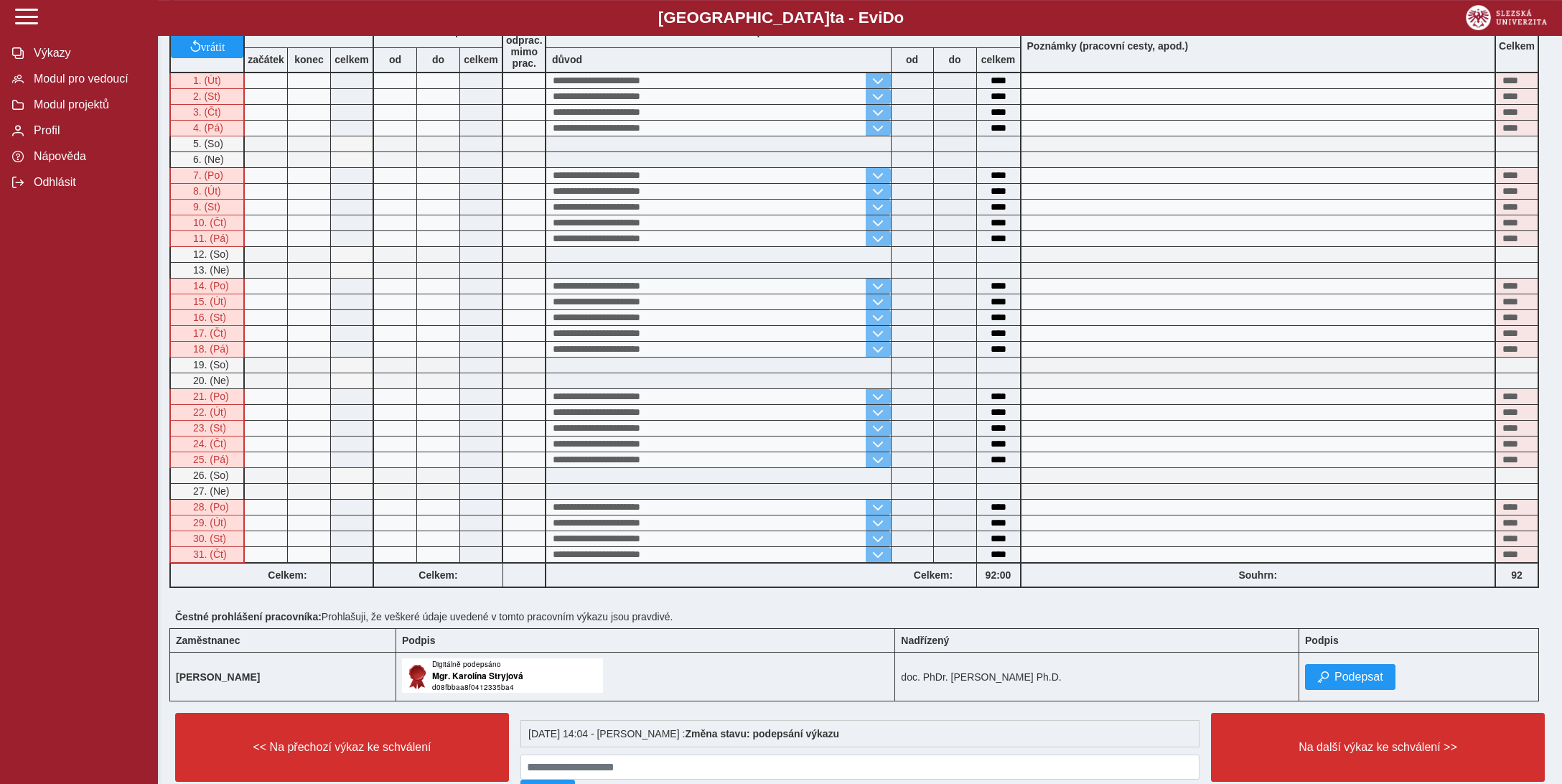
scroll to position [441, 0]
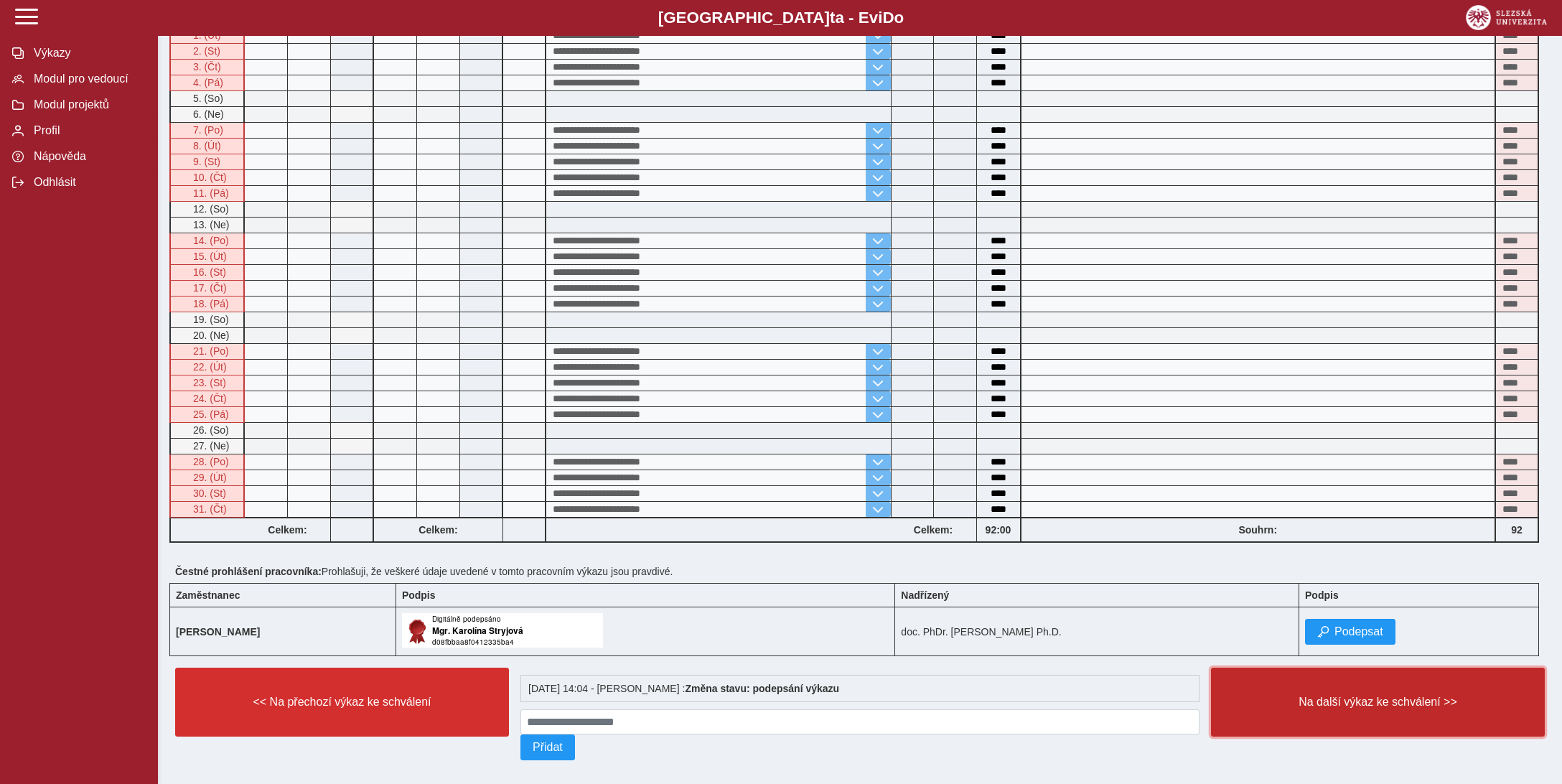
click at [1372, 695] on span "Na další výkaz ke schválení >>" at bounding box center [1378, 702] width 310 height 13
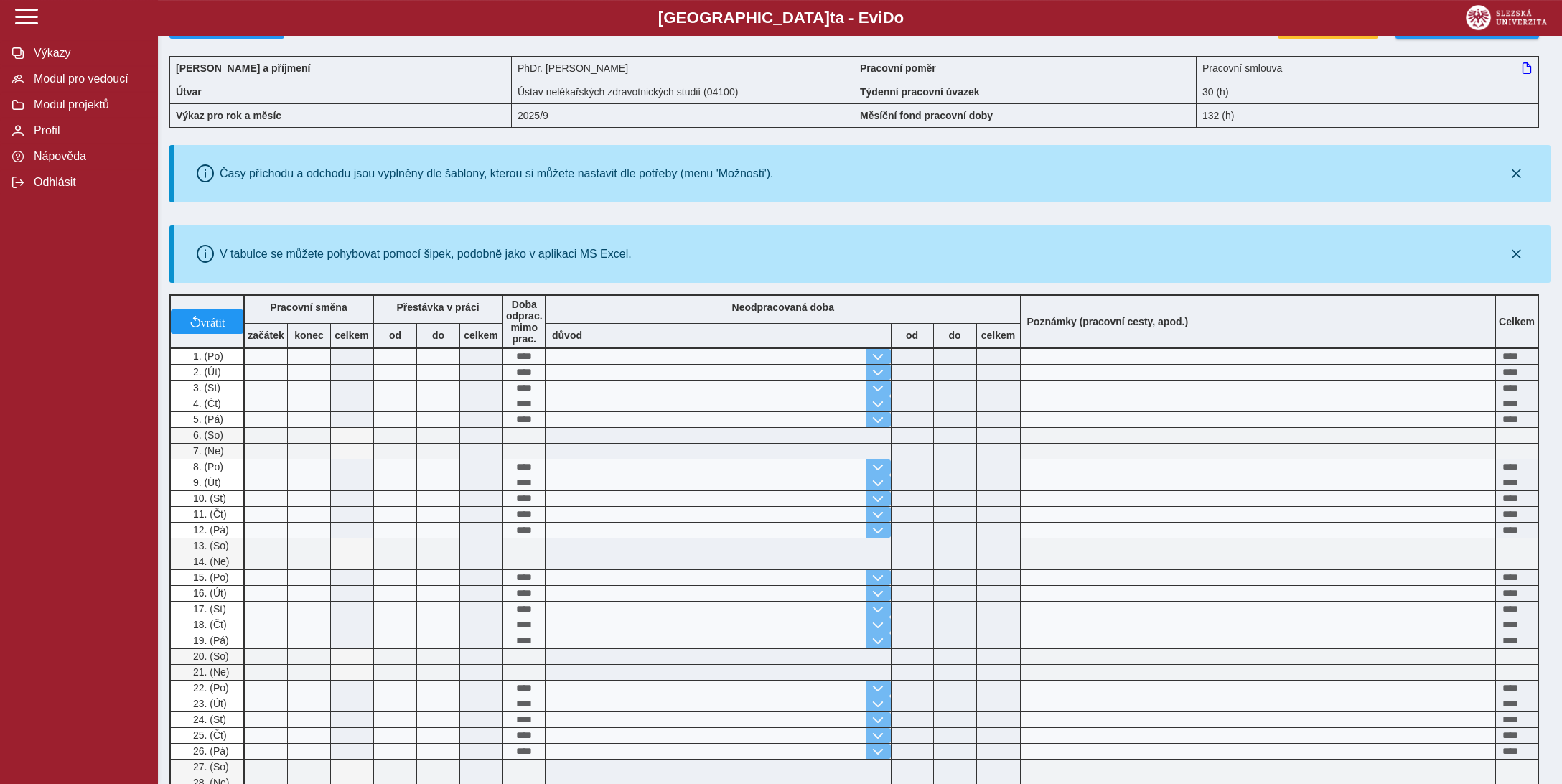
scroll to position [426, 0]
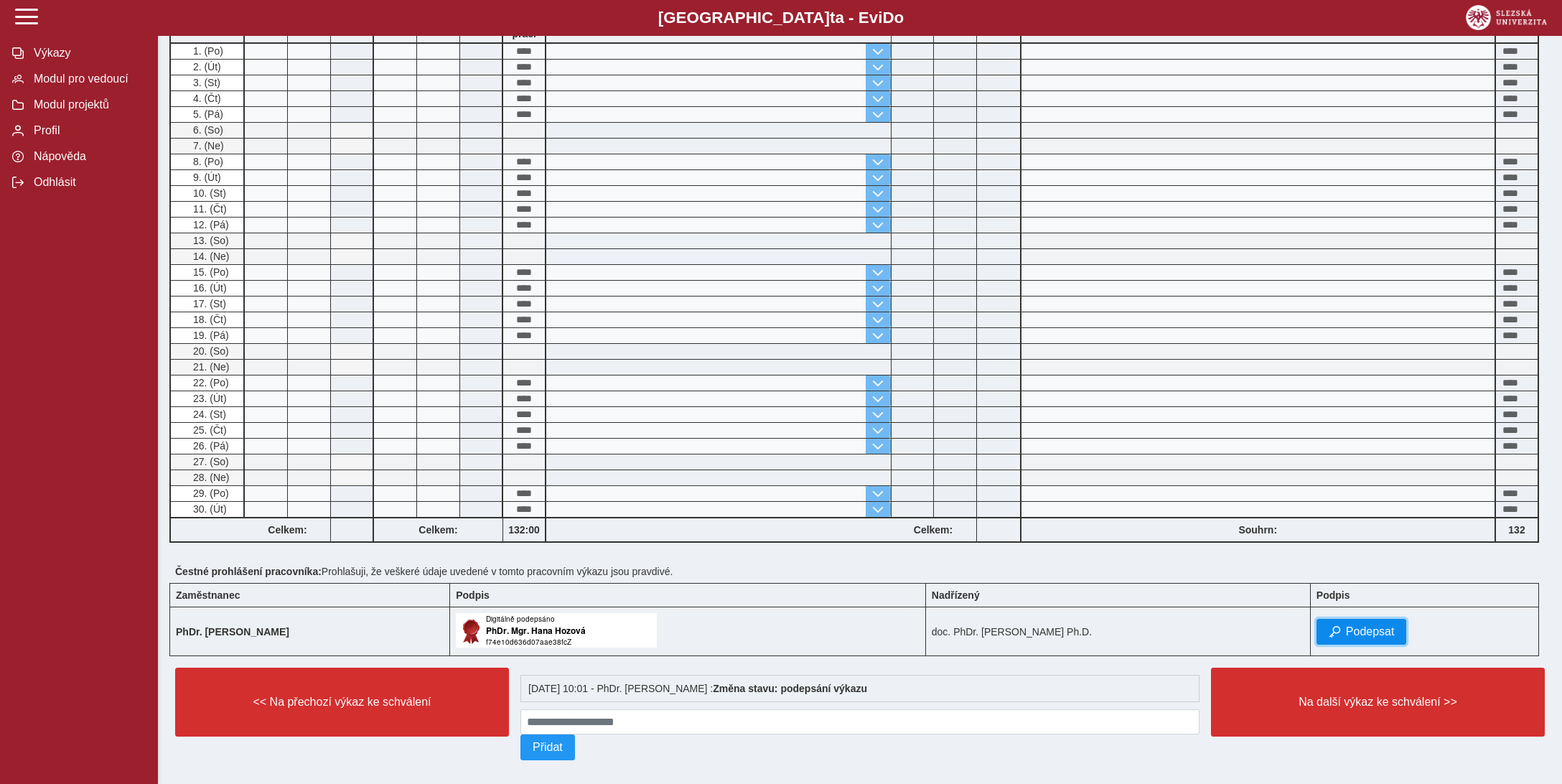
click at [1377, 625] on span "Podepsat" at bounding box center [1370, 632] width 49 height 13
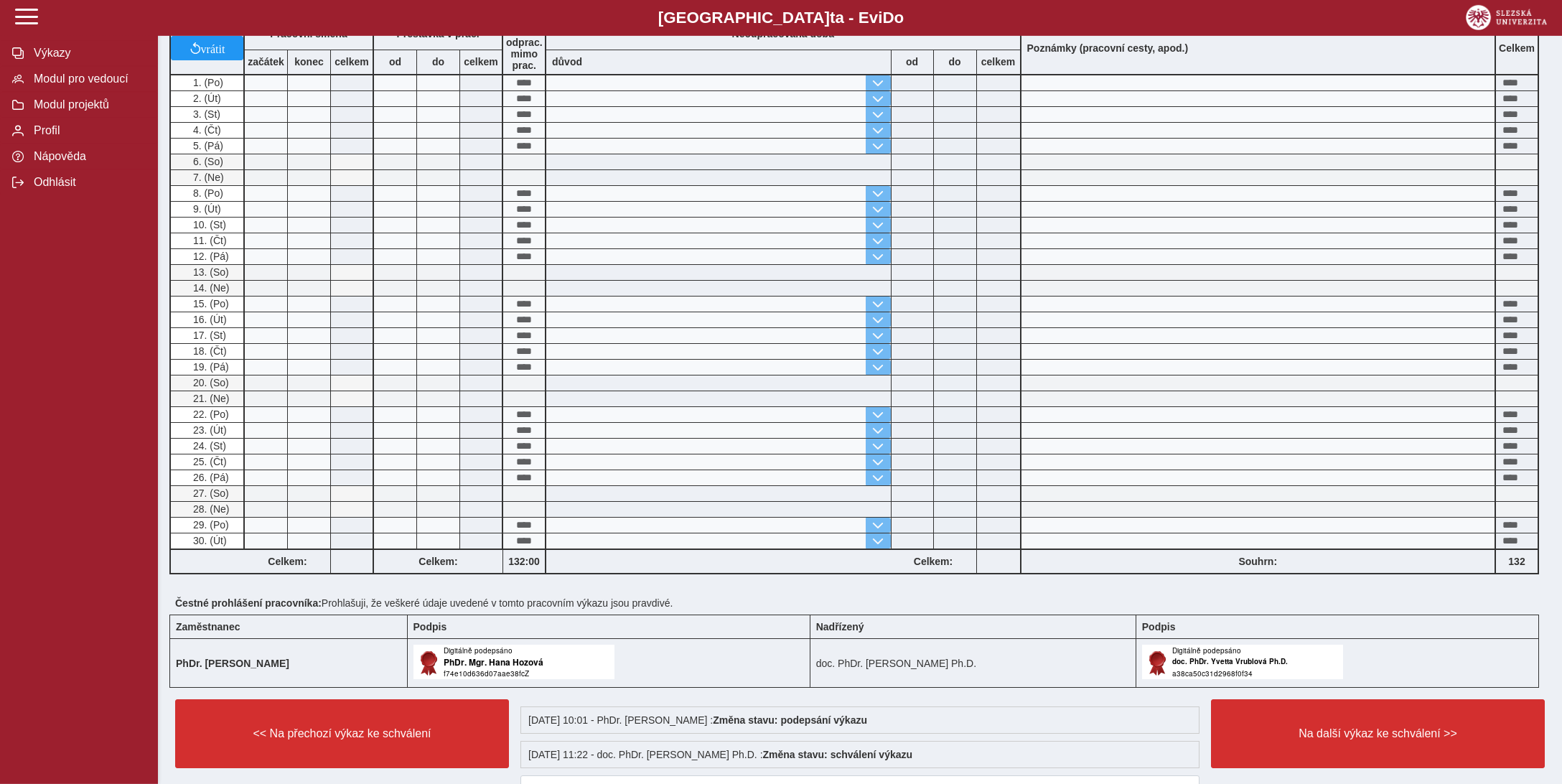
scroll to position [459, 0]
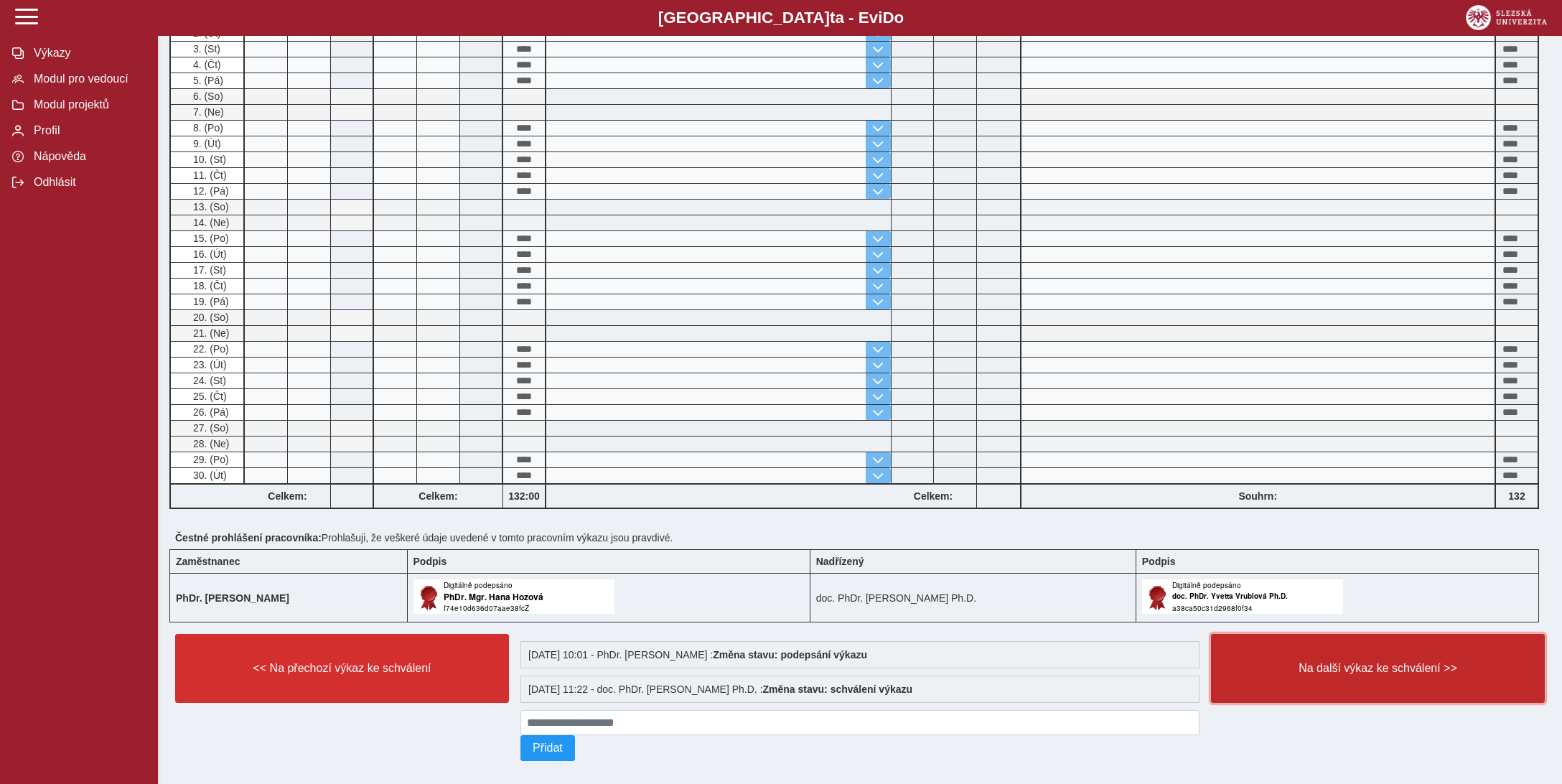
click at [1372, 668] on button "Na další výkaz ke schválení >>" at bounding box center [1378, 668] width 334 height 69
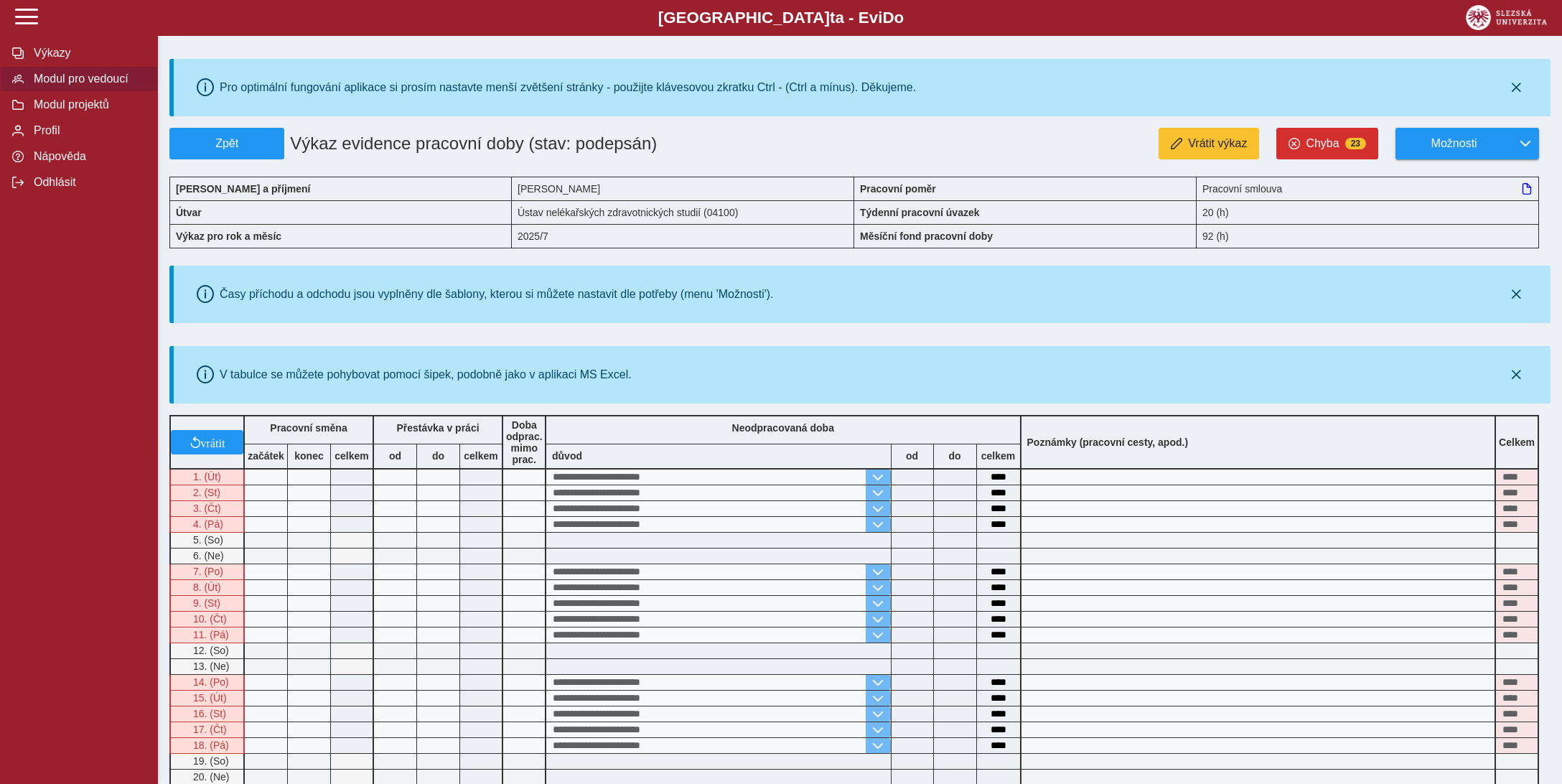
click at [53, 85] on span "Modul pro vedoucí" at bounding box center [87, 79] width 116 height 13
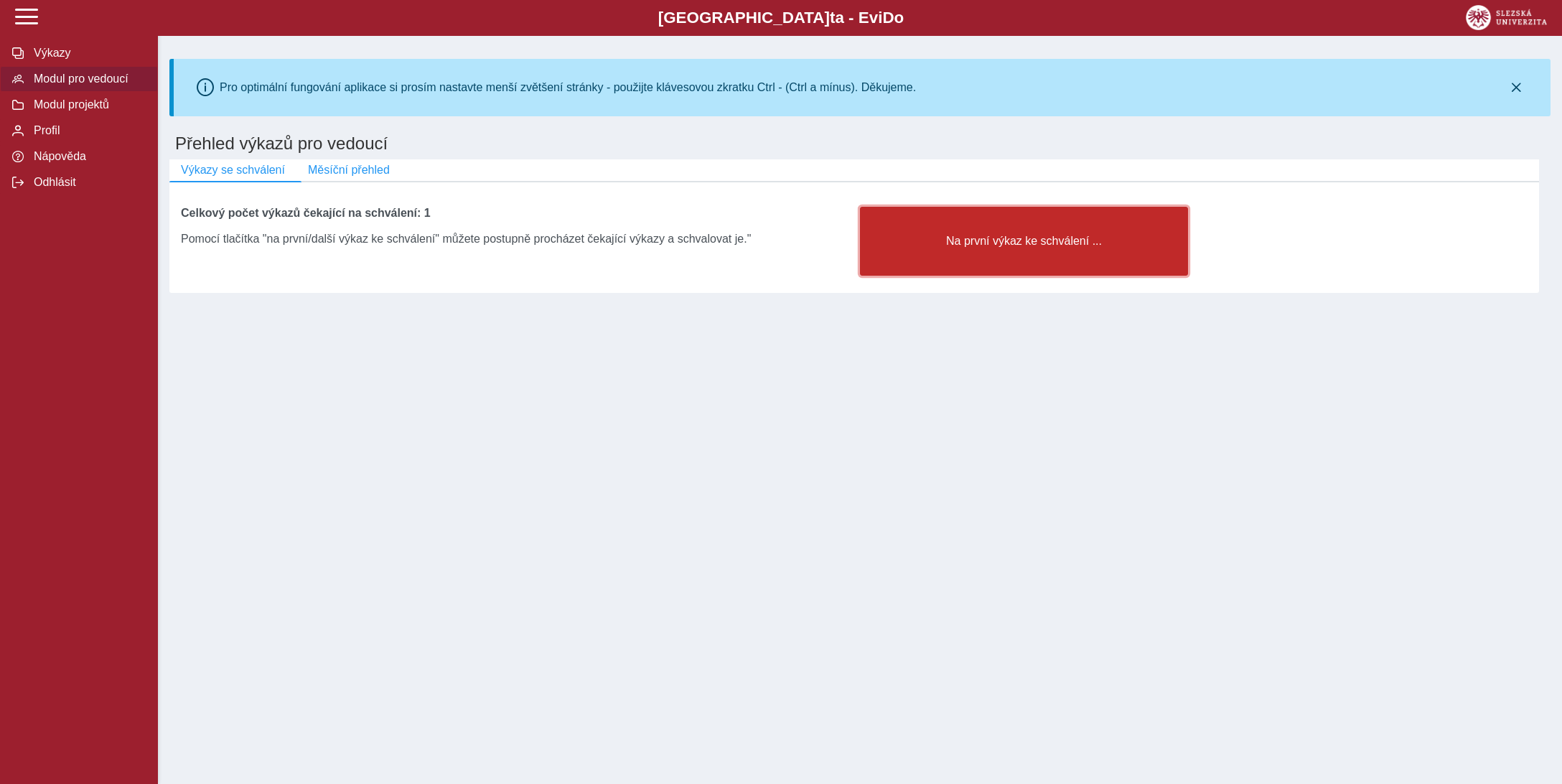
click at [1046, 245] on span "Na první výkaz ke schválení ..." at bounding box center [1024, 241] width 303 height 13
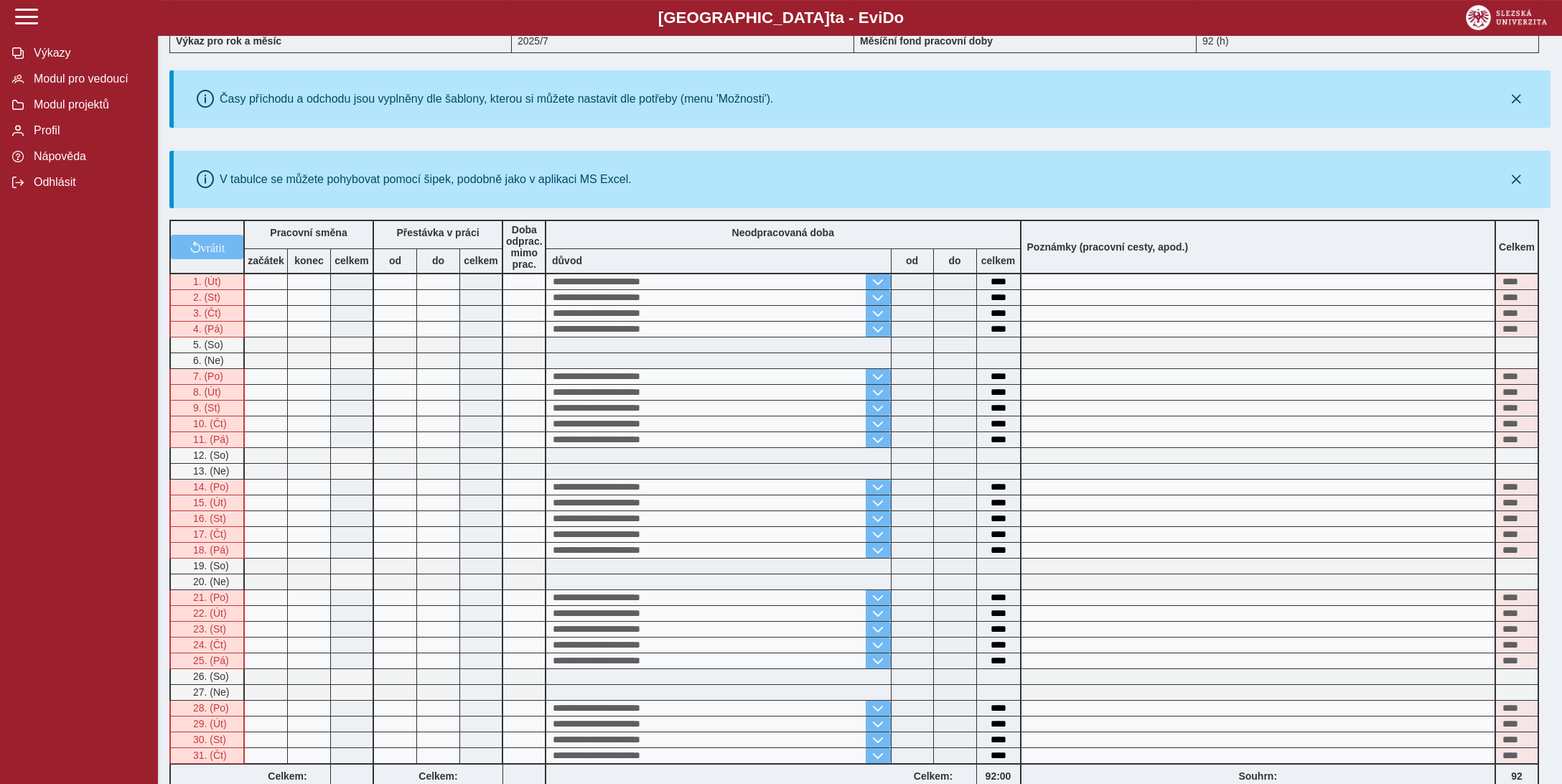
scroll to position [441, 0]
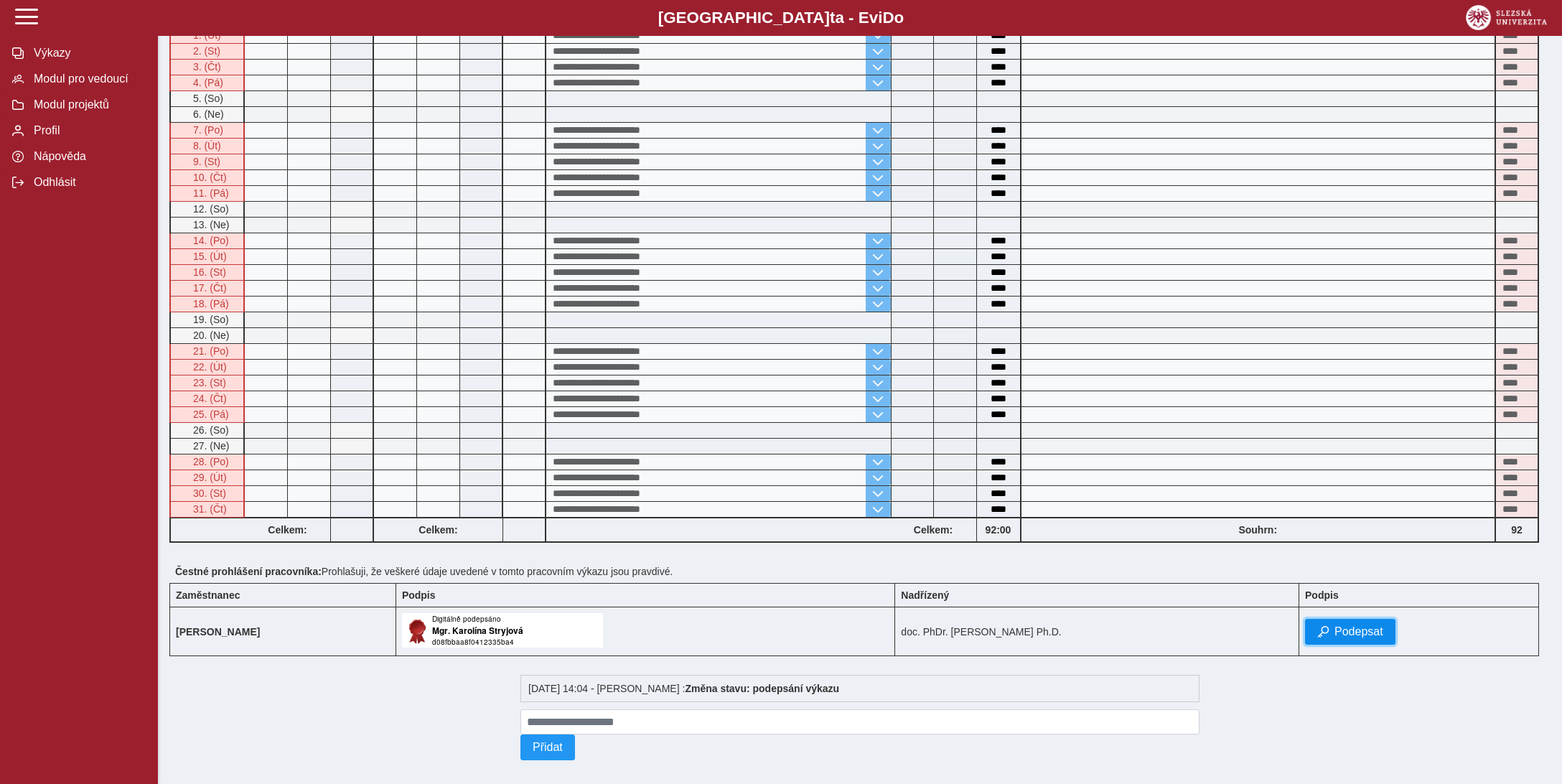
click at [1358, 625] on span "Podepsat" at bounding box center [1359, 632] width 49 height 13
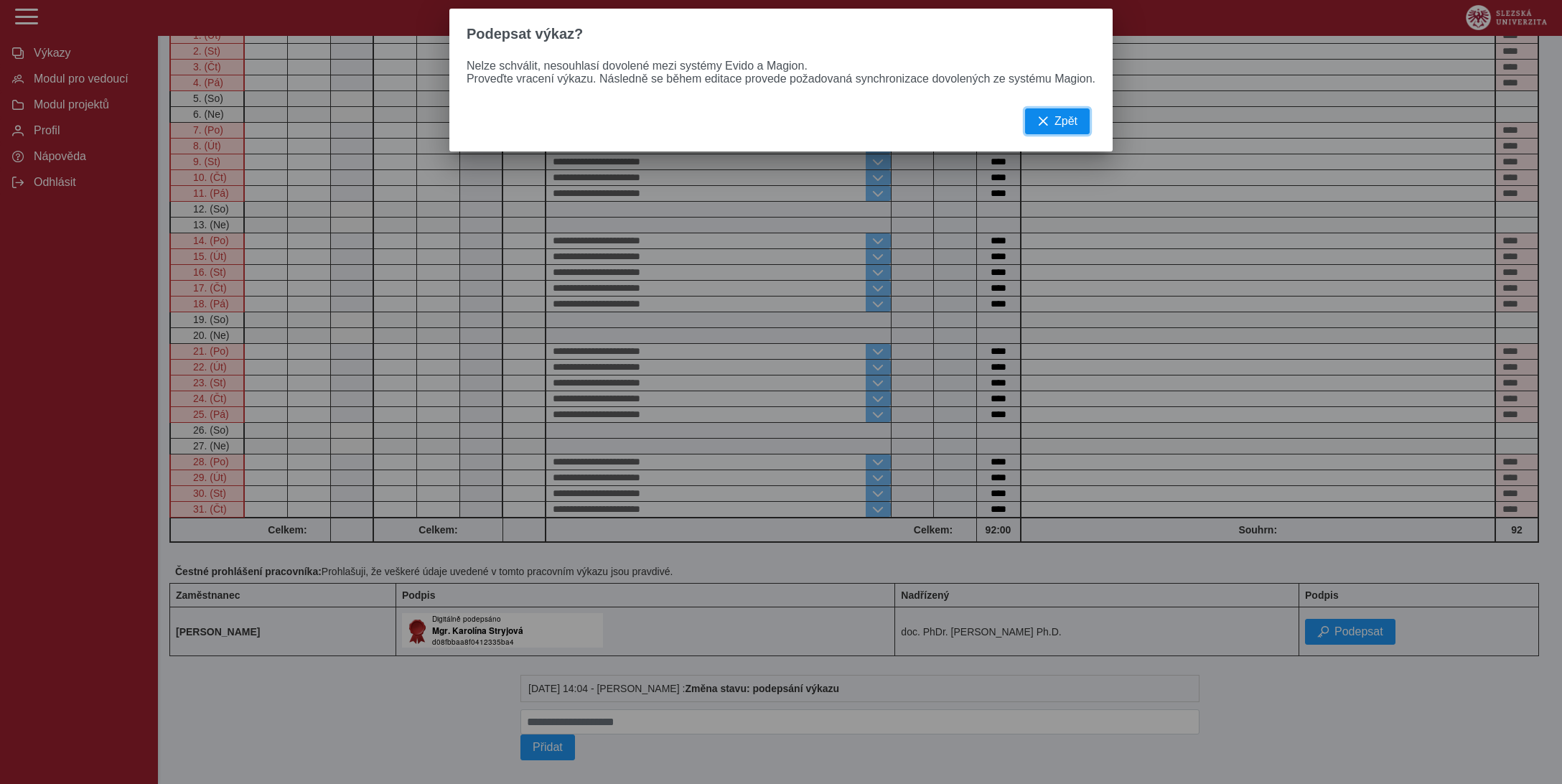
click at [1038, 127] on span "button" at bounding box center [1043, 121] width 11 height 11
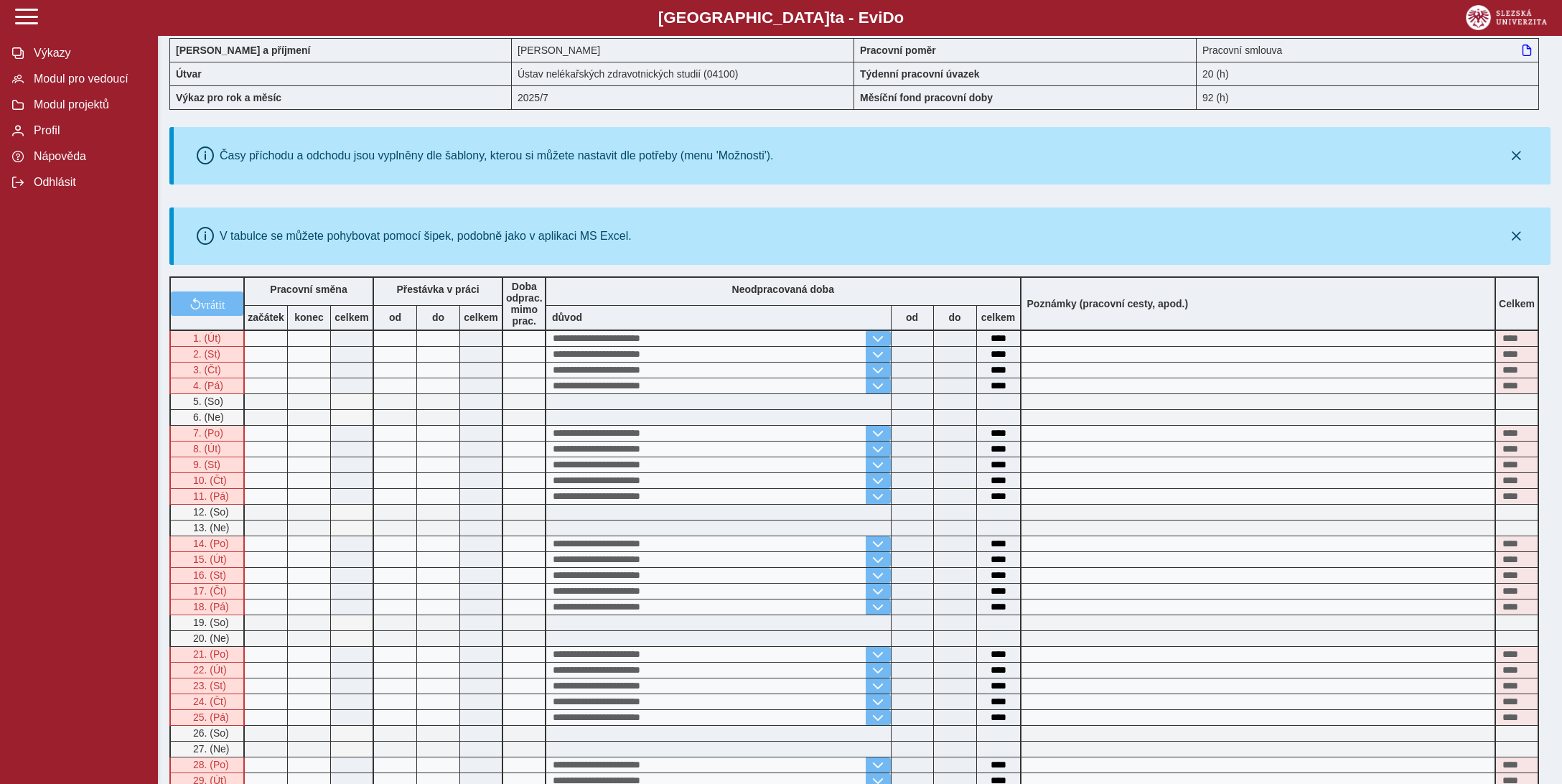
scroll to position [0, 0]
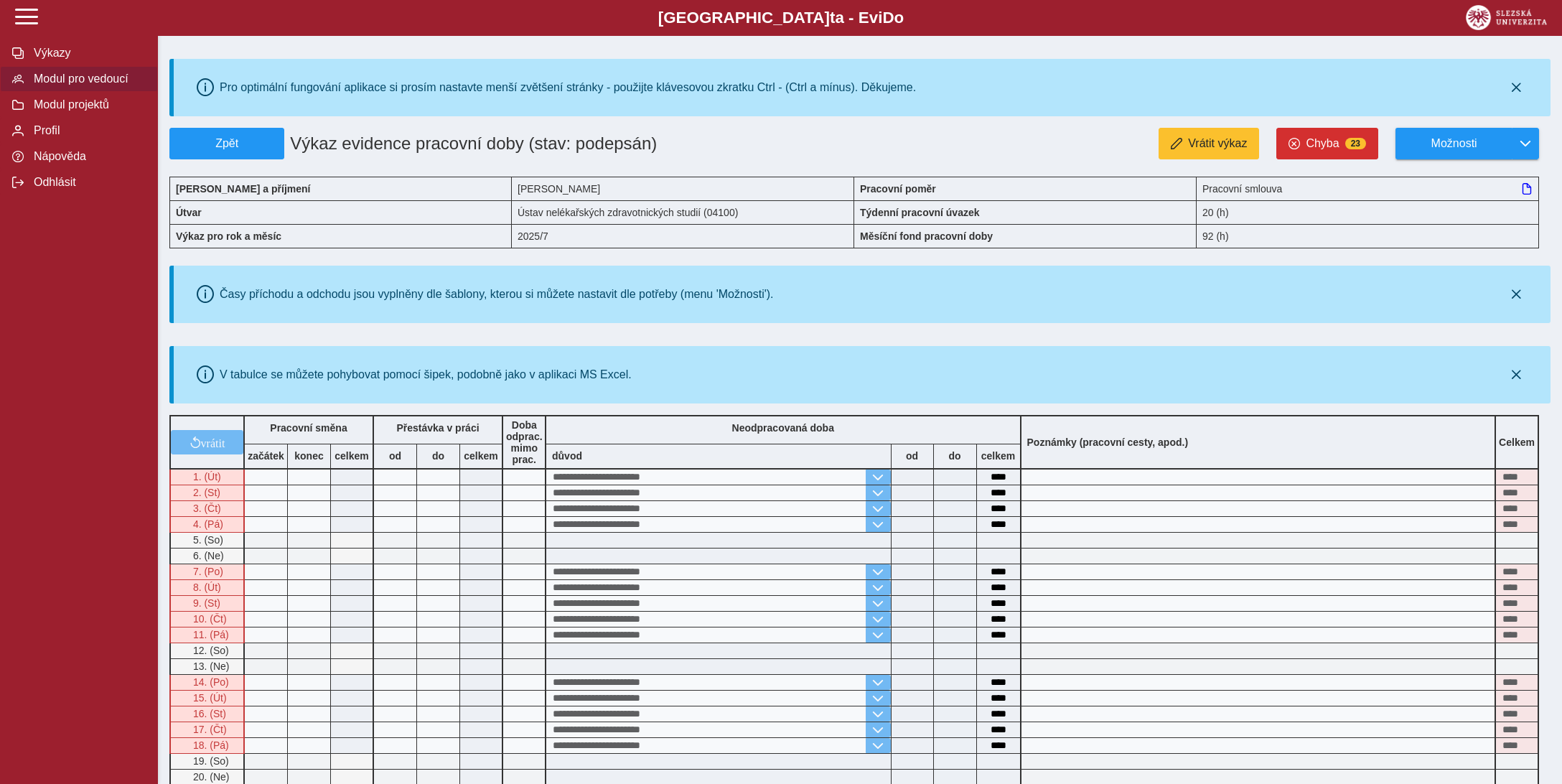
click at [66, 85] on span "Modul pro vedoucí" at bounding box center [87, 79] width 116 height 13
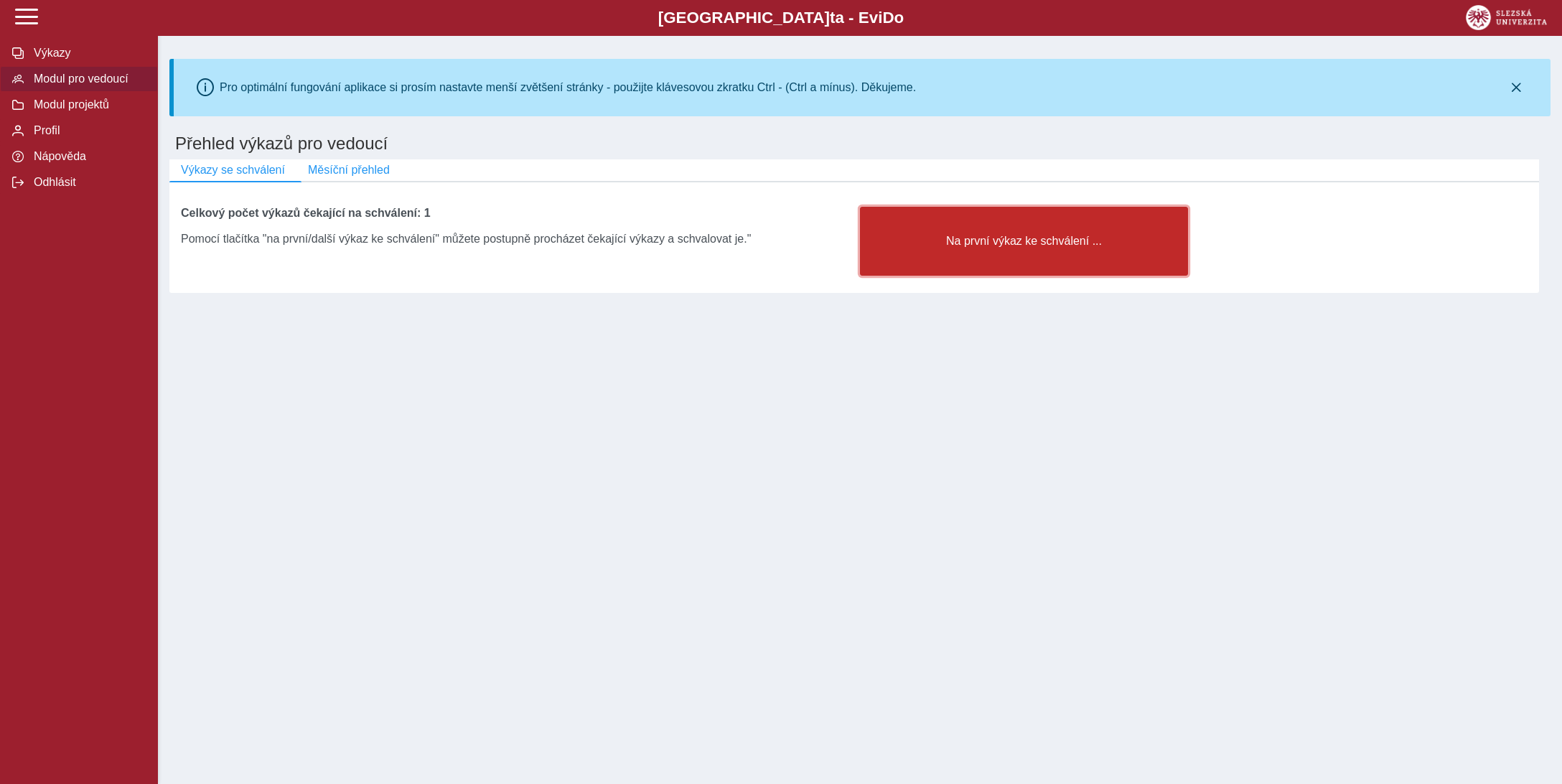
click at [1030, 246] on span "Na první výkaz ke schválení ..." at bounding box center [1024, 241] width 303 height 13
